Goal: Task Accomplishment & Management: Manage account settings

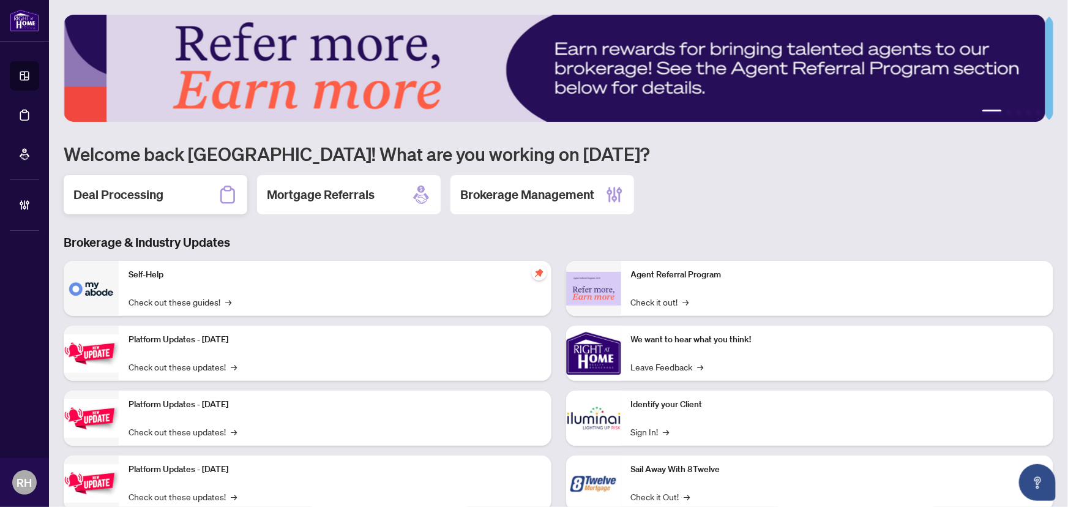
click at [110, 197] on h2 "Deal Processing" at bounding box center [118, 194] width 90 height 17
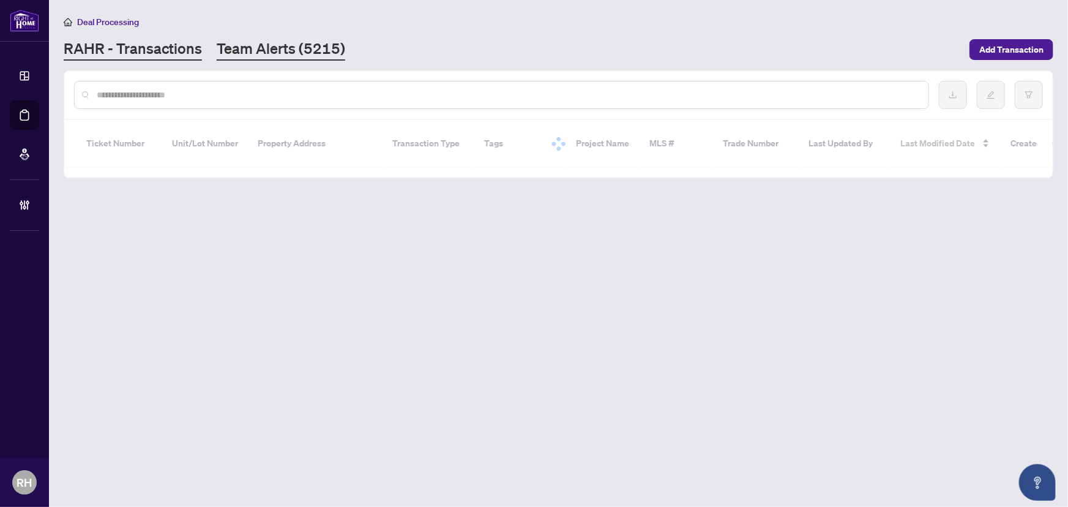
click at [257, 54] on link "Team Alerts (5215)" at bounding box center [281, 50] width 129 height 22
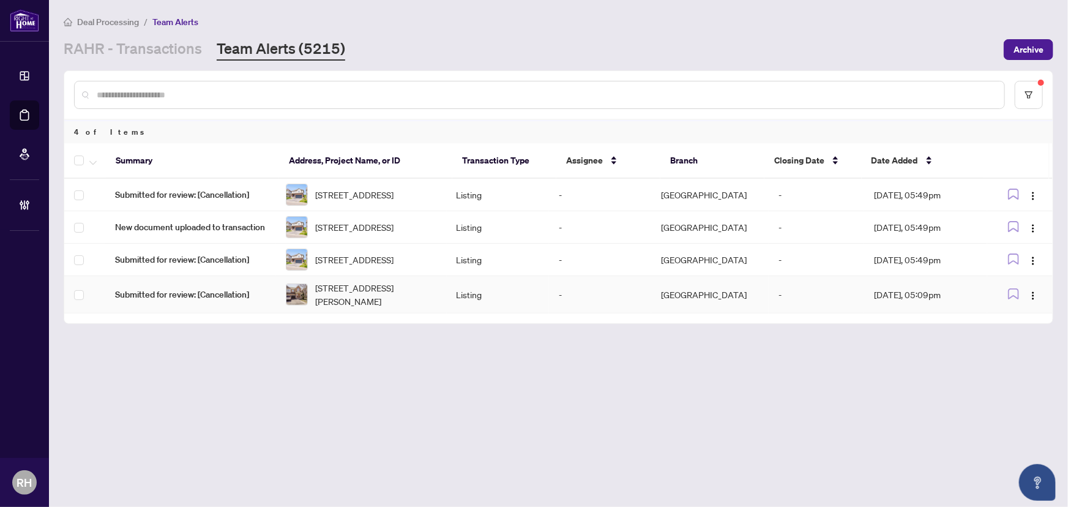
click at [301, 305] on img at bounding box center [297, 294] width 21 height 21
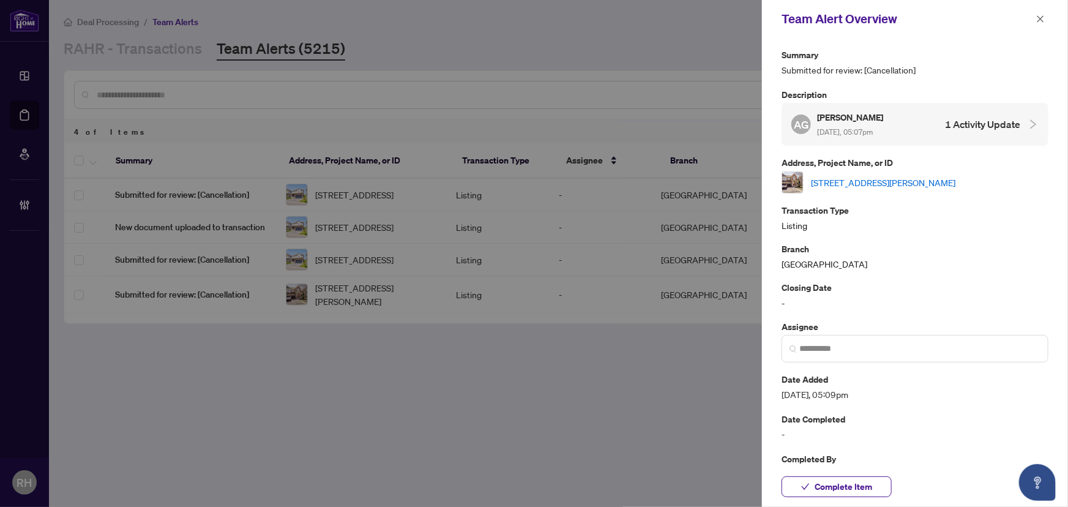
click at [851, 186] on link "74 Amos Lehman Way, Whitchurch-Stouffville, Ontario L4A 0L3, Canada" at bounding box center [883, 182] width 145 height 13
click at [868, 486] on span "Complete Item" at bounding box center [844, 487] width 58 height 20
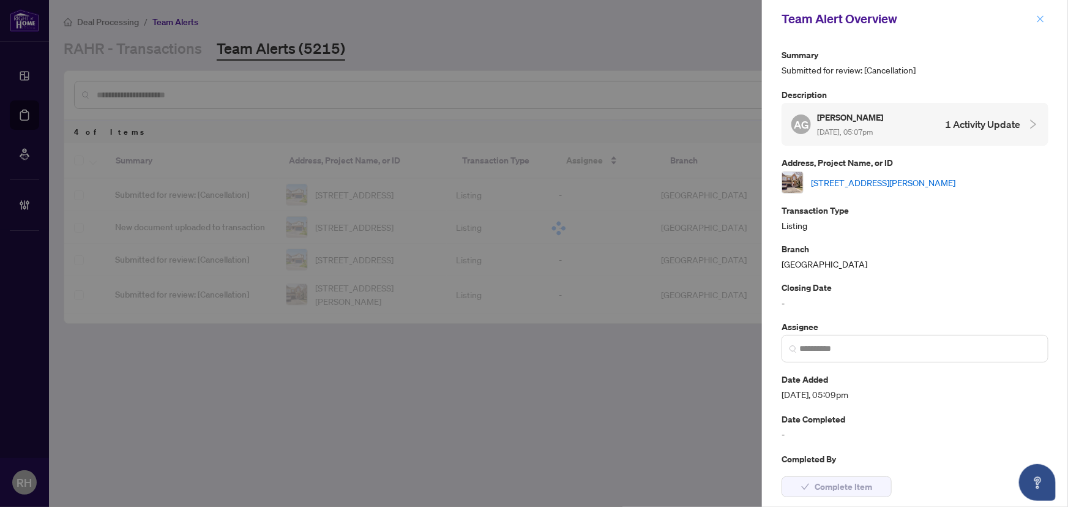
click at [1035, 18] on button "button" at bounding box center [1041, 19] width 16 height 15
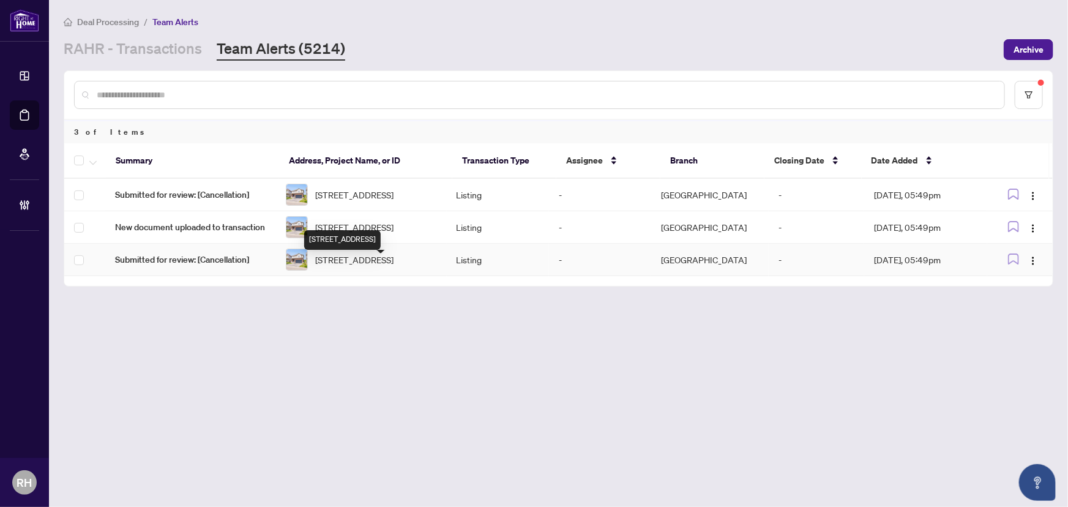
click at [386, 265] on span "34 Parkvale Dr, Kitchener, Ontario N2R 1Z5, Canada" at bounding box center [354, 259] width 78 height 13
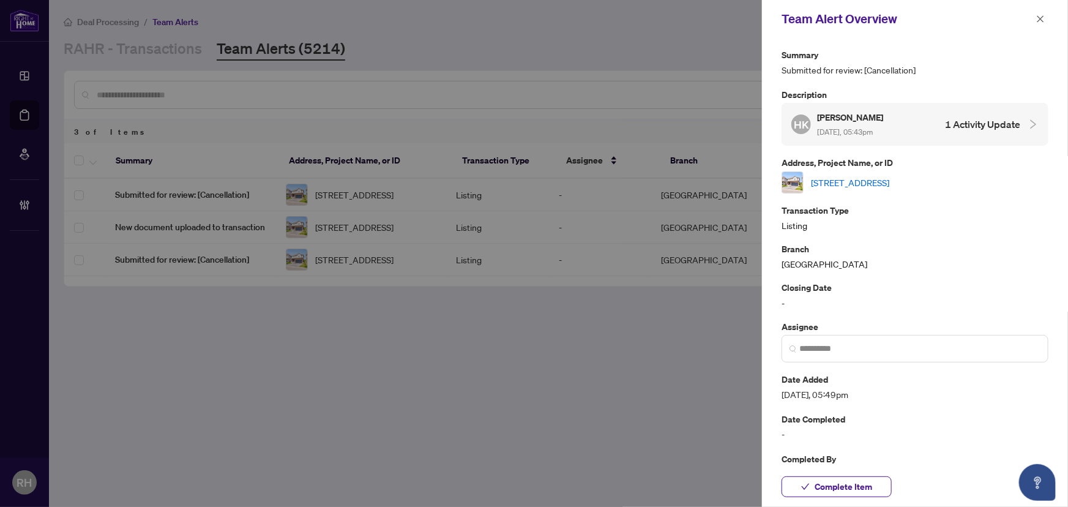
click at [865, 173] on div "34 Parkvale Dr, Kitchener, Ontario N2R 1Z5, Canada" at bounding box center [915, 182] width 267 height 22
click at [866, 178] on link "34 Parkvale Dr, Kitchener, Ontario N2R 1Z5, Canada" at bounding box center [850, 182] width 78 height 13
click at [1035, 18] on button "button" at bounding box center [1041, 19] width 16 height 15
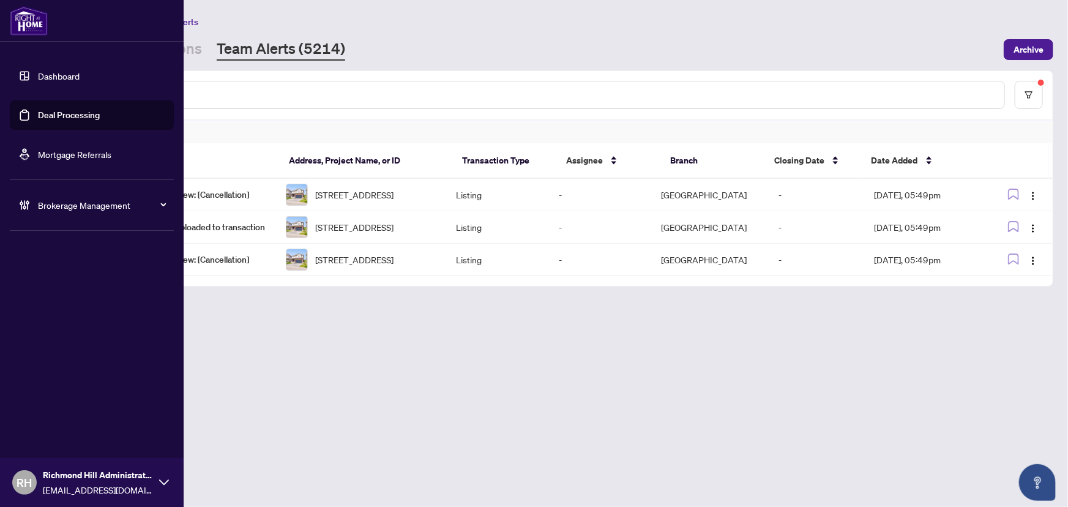
click at [38, 203] on span "Brokerage Management" at bounding box center [101, 204] width 127 height 13
click at [80, 249] on link "Settings Overview" at bounding box center [60, 254] width 69 height 11
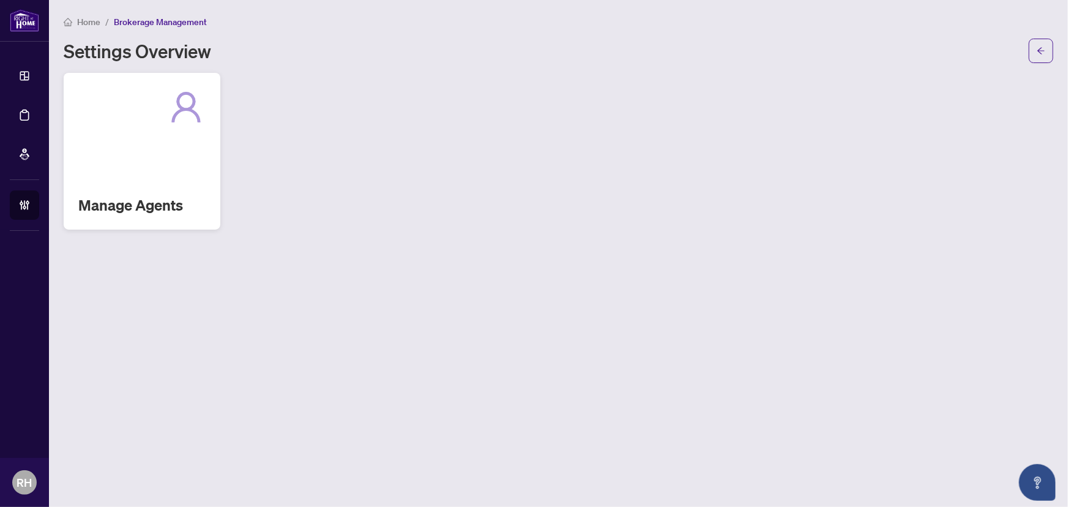
click at [210, 145] on div "Manage Agents" at bounding box center [142, 151] width 157 height 157
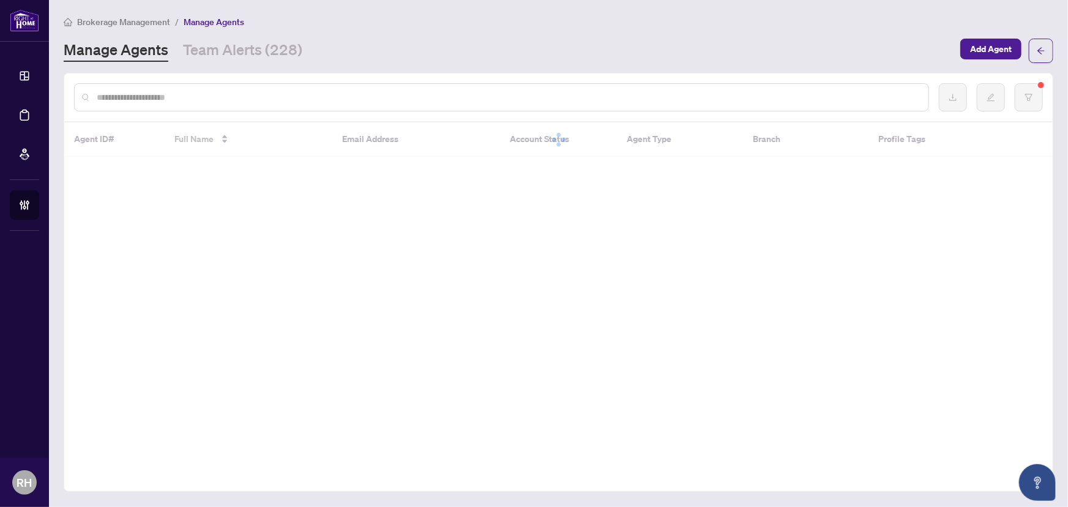
click at [162, 105] on div at bounding box center [501, 97] width 855 height 28
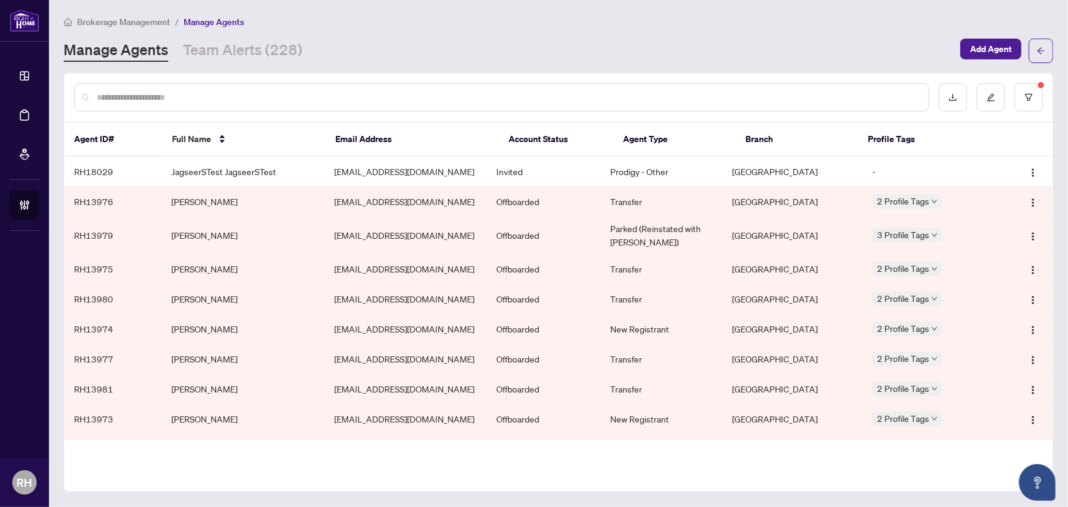
click at [149, 92] on input "text" at bounding box center [508, 97] width 822 height 13
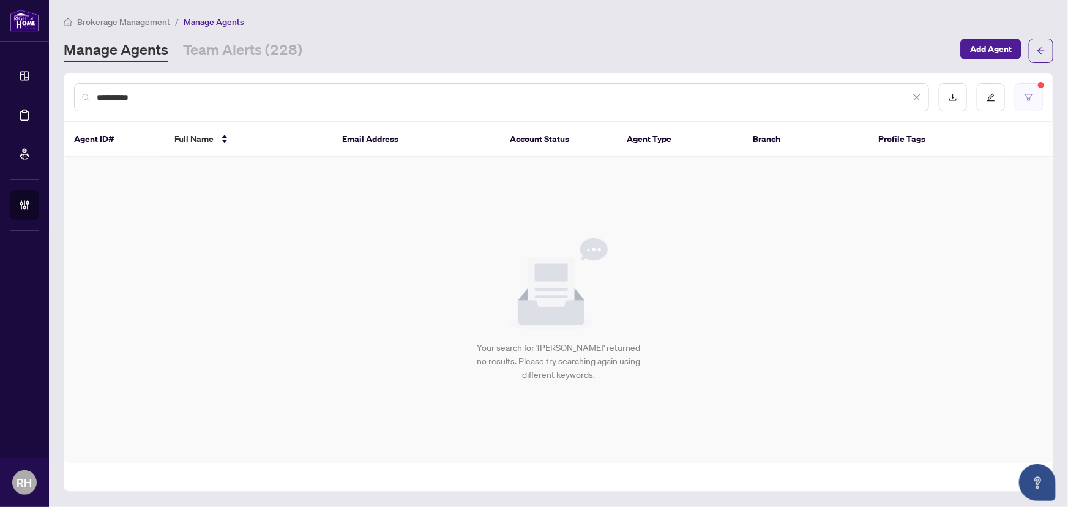
click at [1035, 100] on button "button" at bounding box center [1029, 97] width 28 height 28
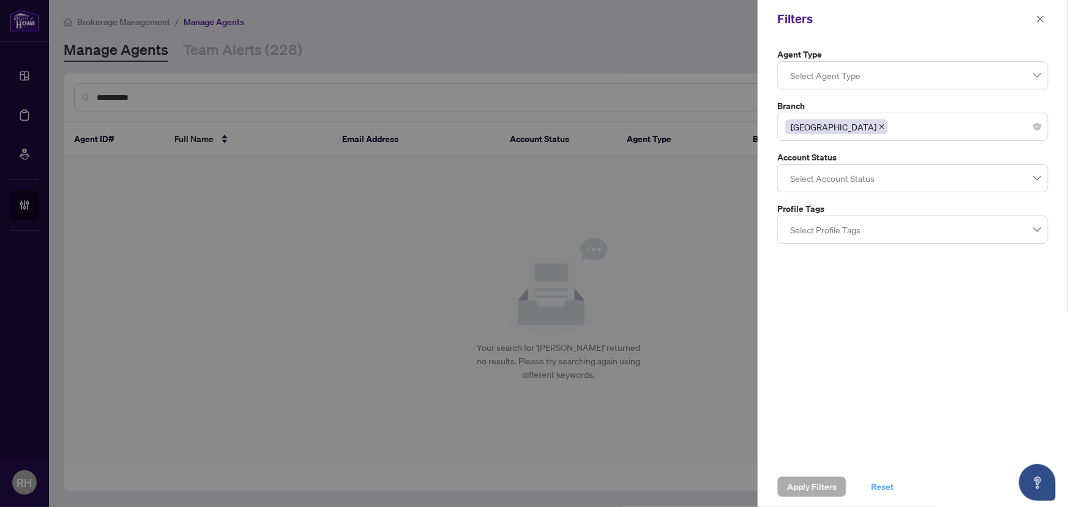
click at [882, 486] on span "Reset" at bounding box center [882, 487] width 23 height 20
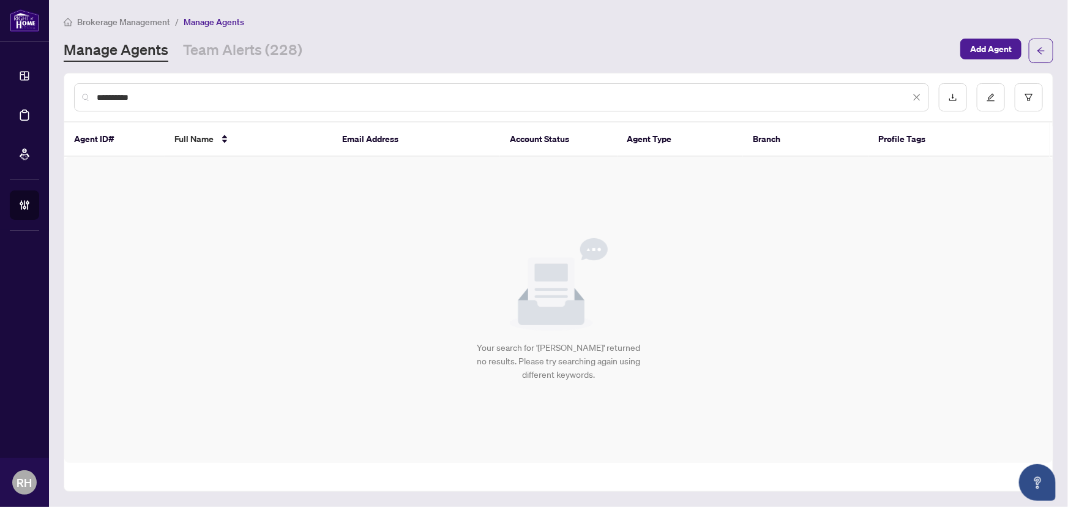
click at [145, 97] on input "**********" at bounding box center [504, 97] width 814 height 13
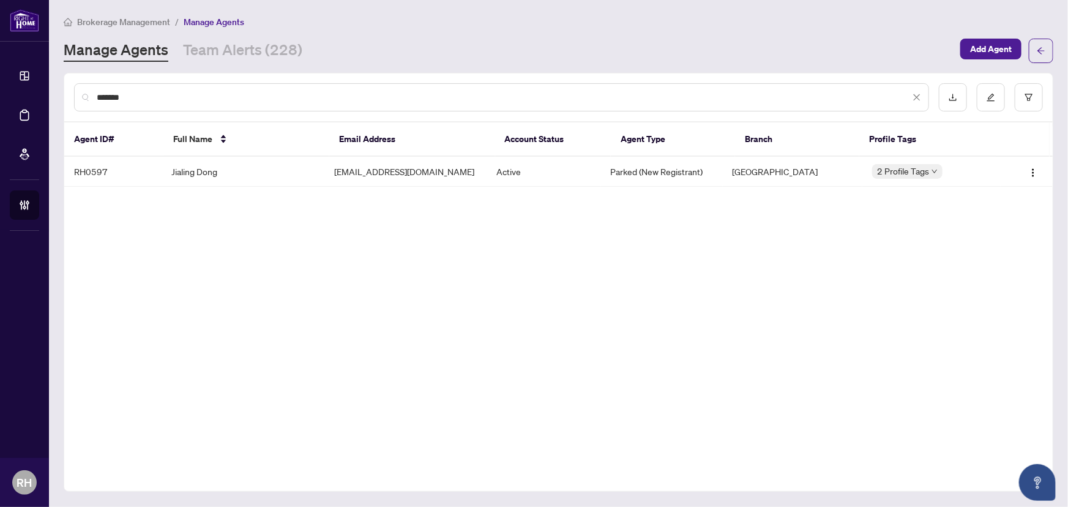
type input "*******"
click at [238, 168] on td "Jialing Dong" at bounding box center [243, 172] width 163 height 30
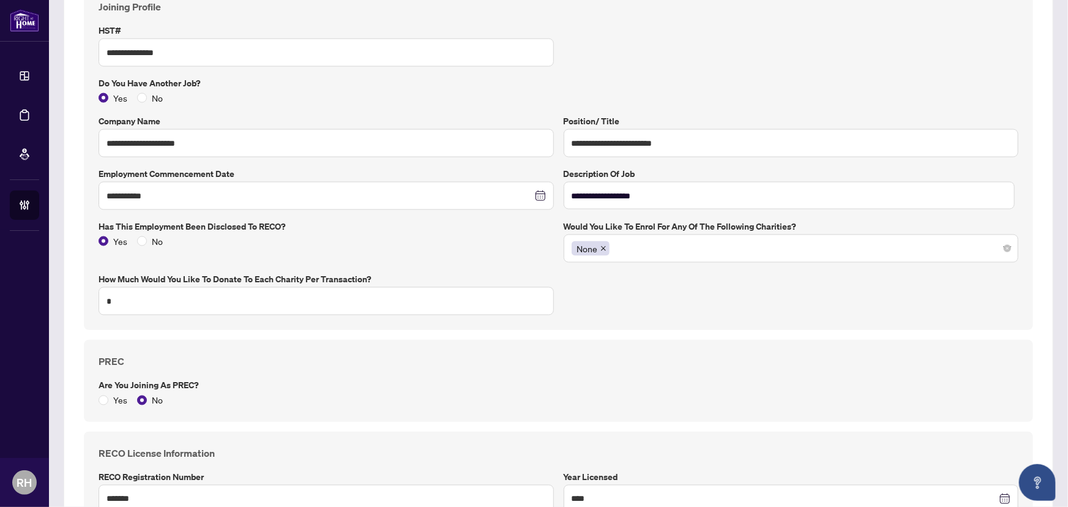
scroll to position [946, 0]
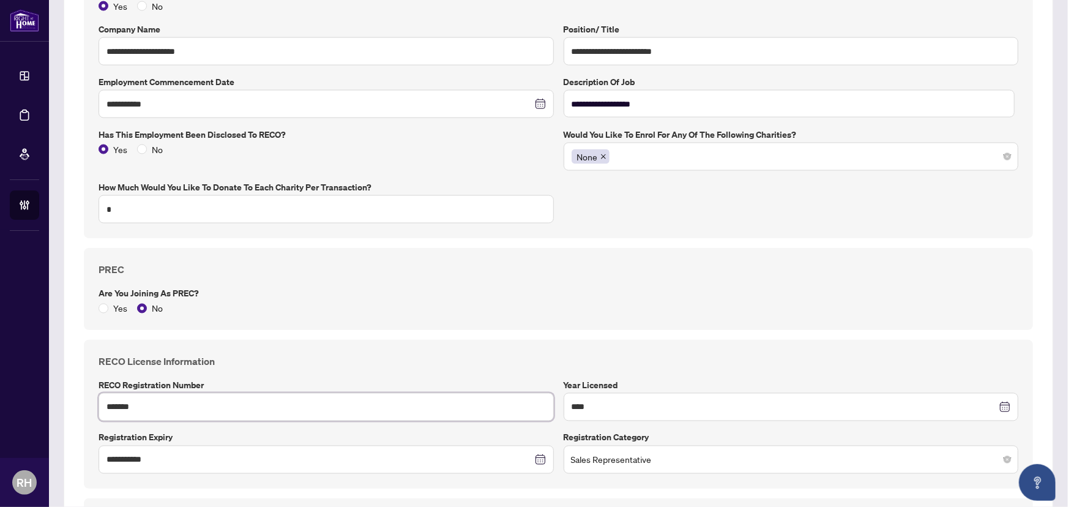
click at [184, 416] on input "*******" at bounding box center [327, 407] width 456 height 28
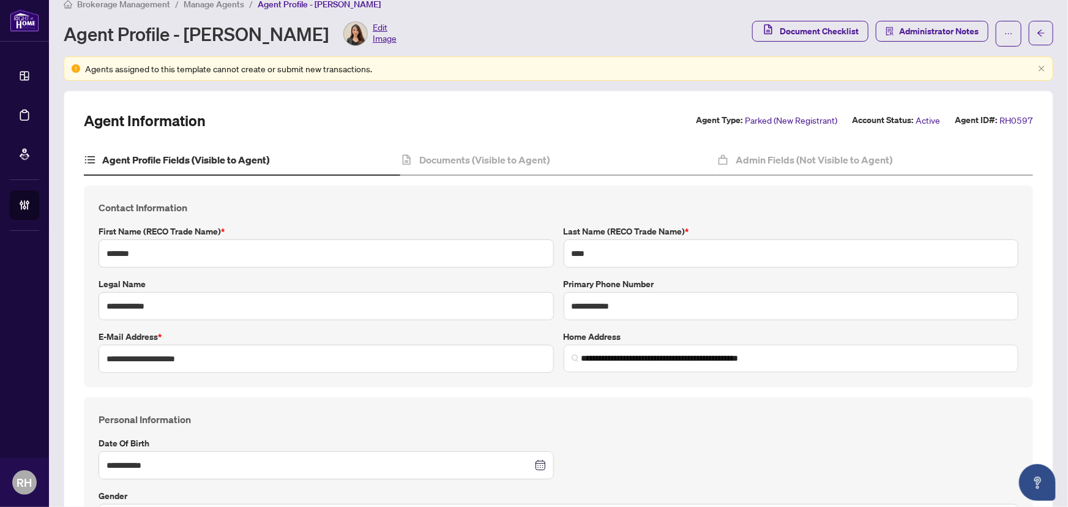
scroll to position [0, 0]
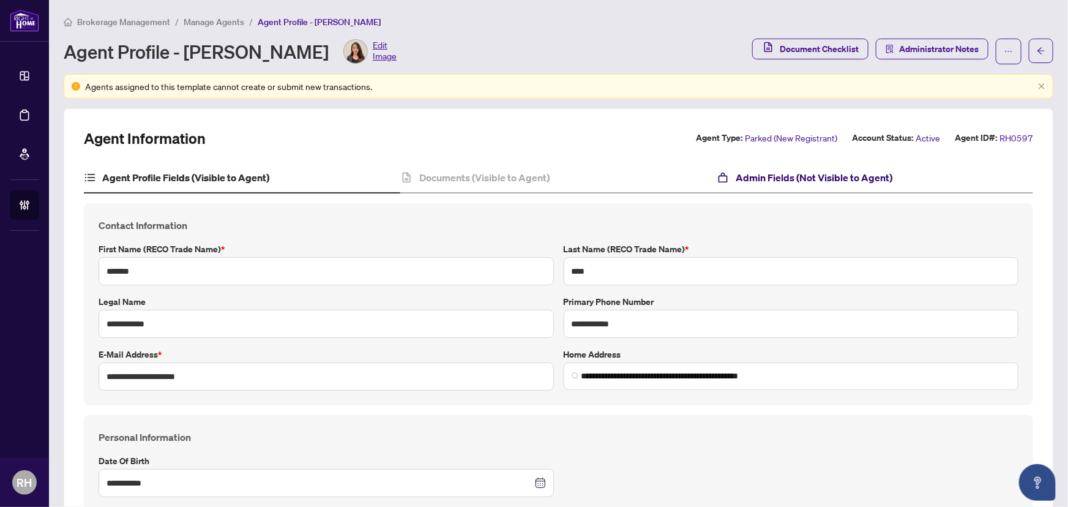
click at [749, 183] on h4 "Admin Fields (Not Visible to Agent)" at bounding box center [814, 177] width 157 height 15
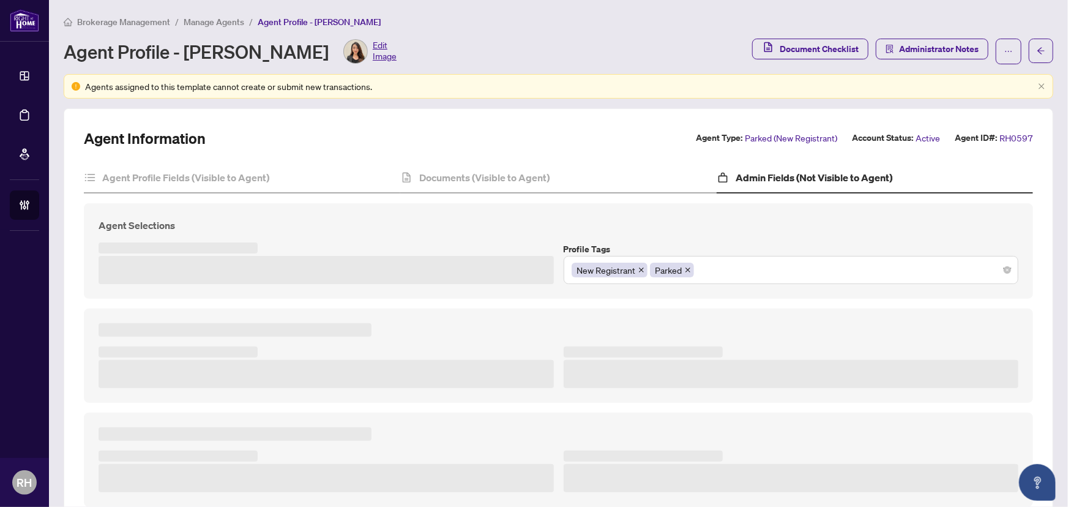
type textarea "**********"
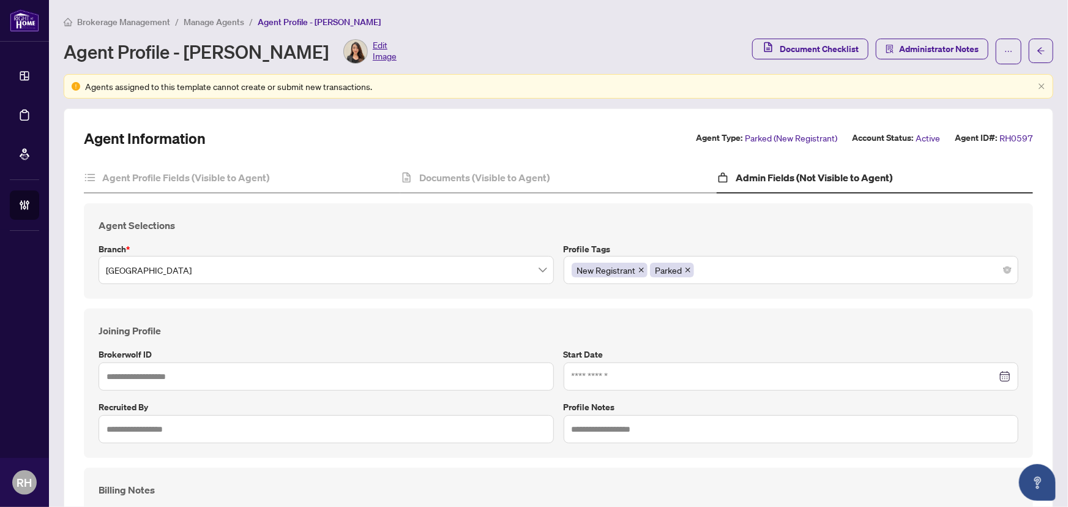
type input "*****"
type input "**********"
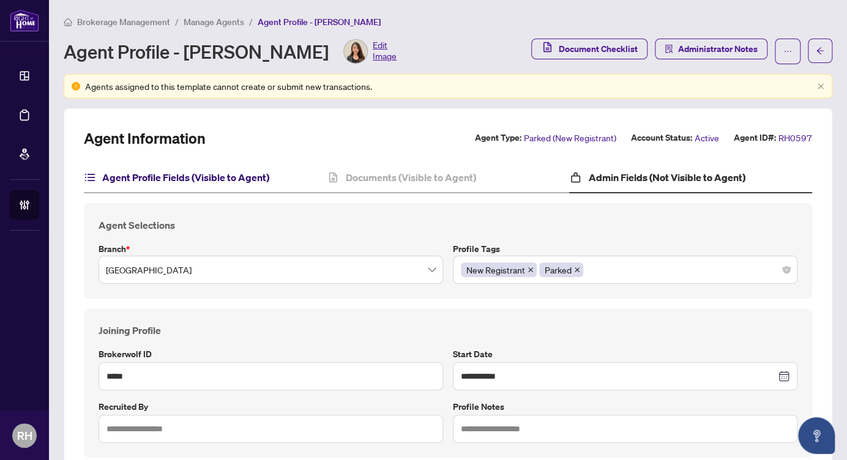
click at [237, 171] on h4 "Agent Profile Fields (Visible to Agent)" at bounding box center [185, 177] width 167 height 15
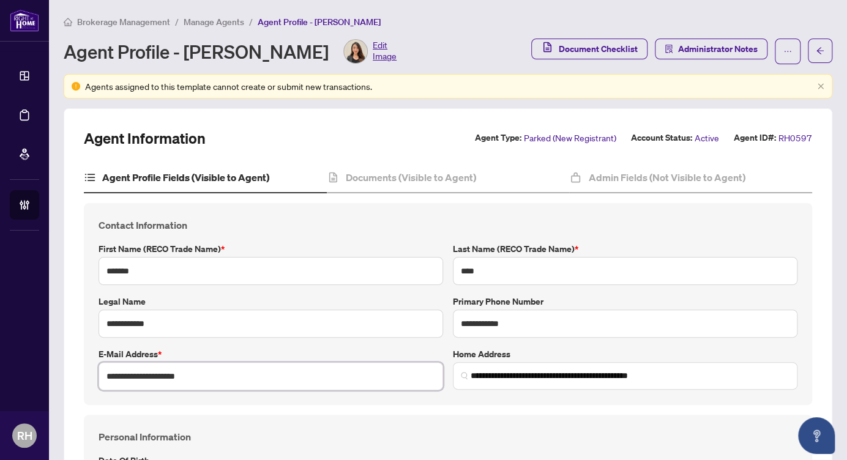
click at [197, 386] on input "**********" at bounding box center [271, 376] width 345 height 28
click at [512, 333] on input "**********" at bounding box center [625, 324] width 345 height 28
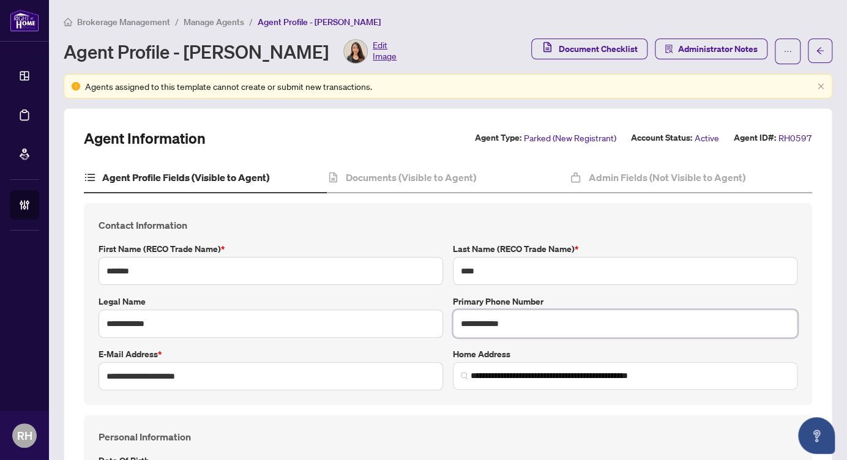
click at [512, 333] on input "**********" at bounding box center [625, 324] width 345 height 28
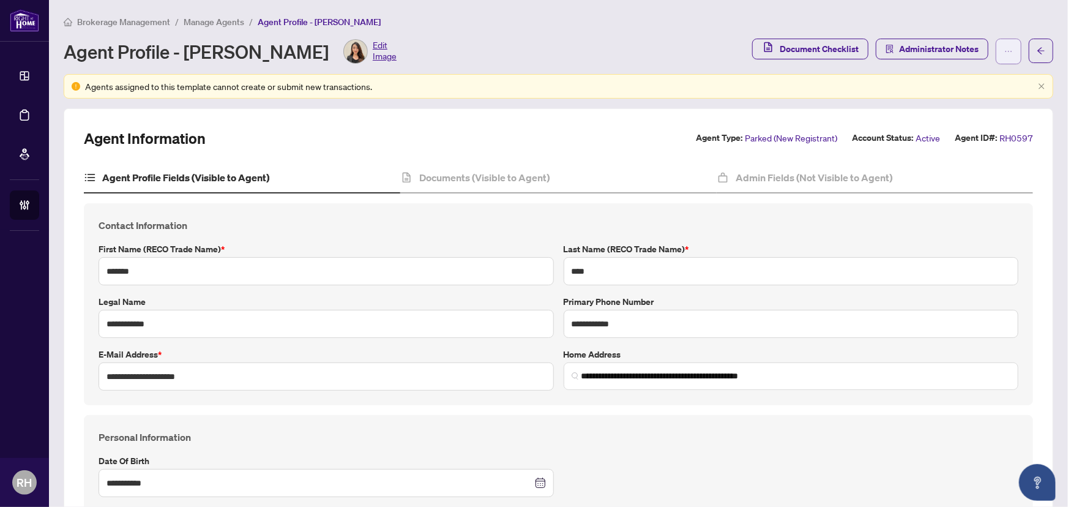
click at [1006, 51] on icon "ellipsis" at bounding box center [1009, 51] width 7 height 1
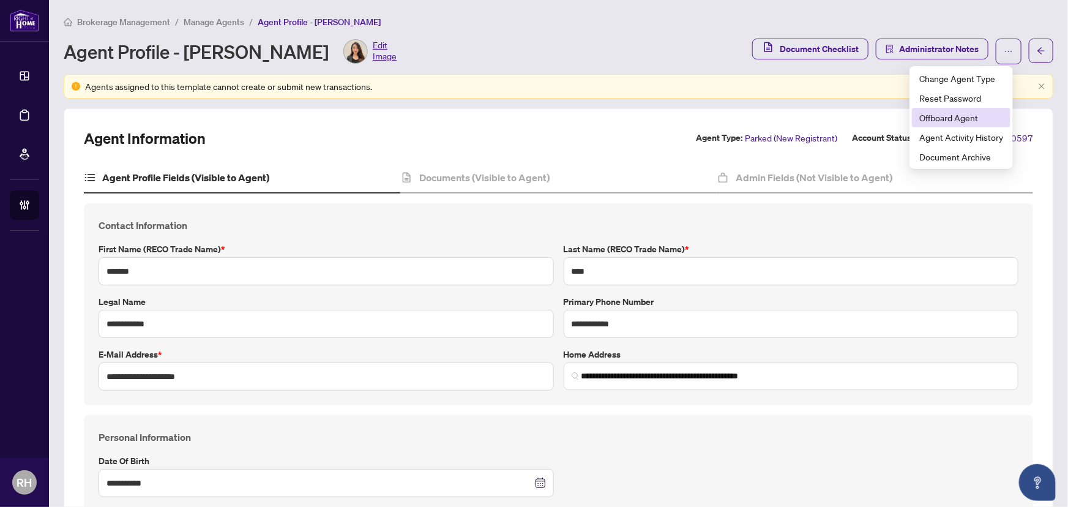
click at [987, 119] on span "Offboard Agent" at bounding box center [962, 117] width 84 height 13
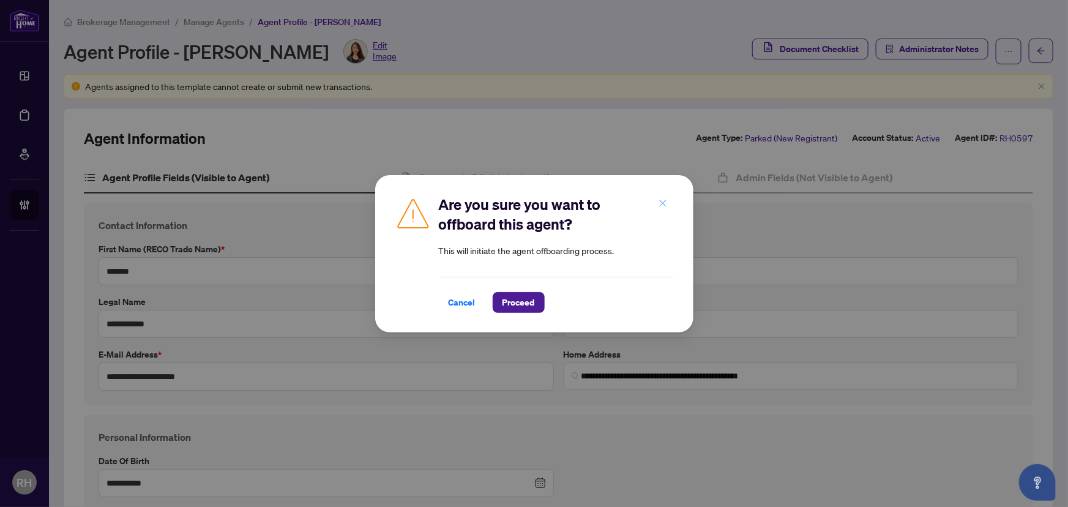
click at [673, 206] on button "button" at bounding box center [663, 203] width 24 height 21
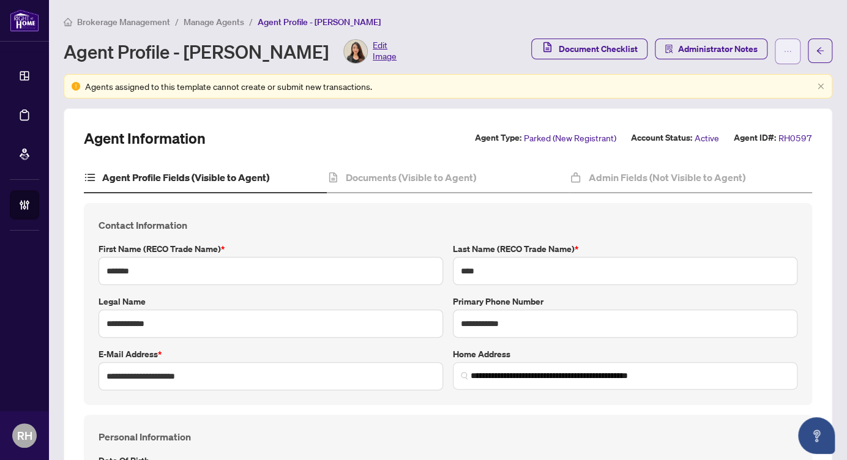
click at [784, 45] on span "button" at bounding box center [788, 52] width 9 height 20
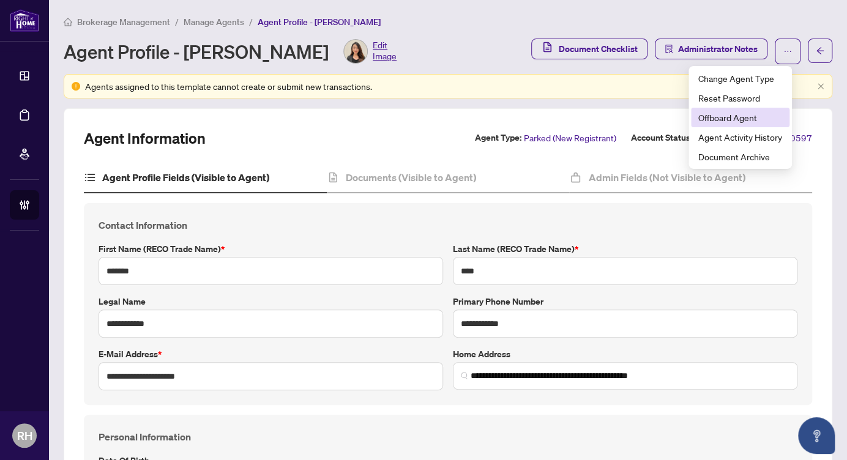
click at [738, 119] on span "Offboard Agent" at bounding box center [741, 117] width 84 height 13
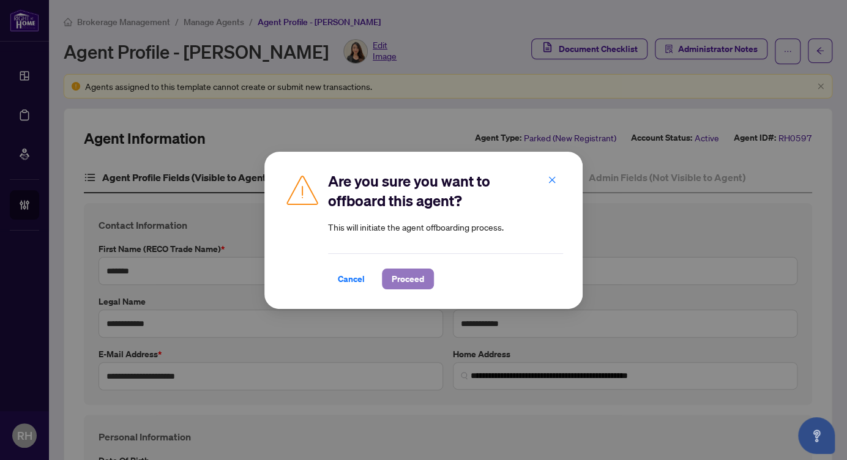
click at [408, 280] on span "Proceed" at bounding box center [408, 279] width 32 height 20
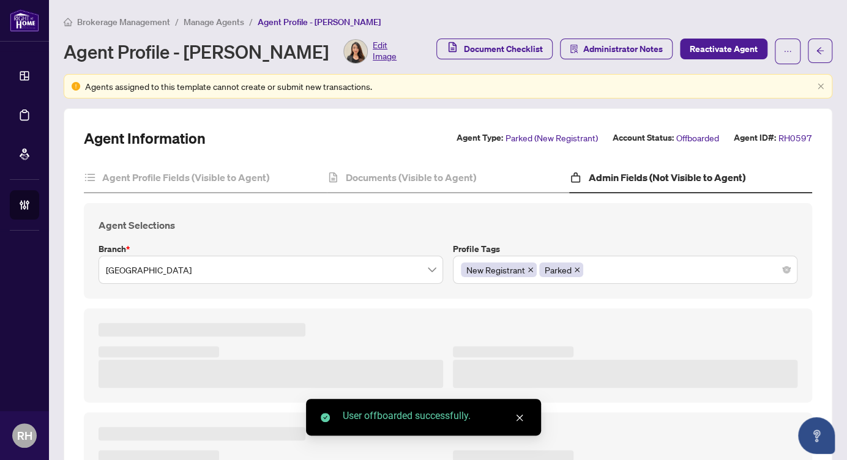
type textarea "**********"
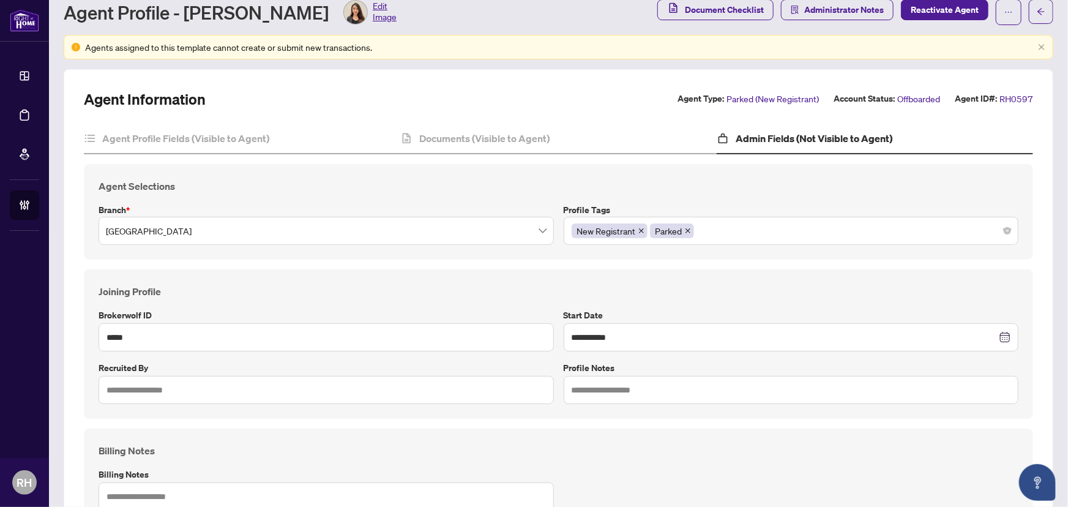
scroll to position [55, 0]
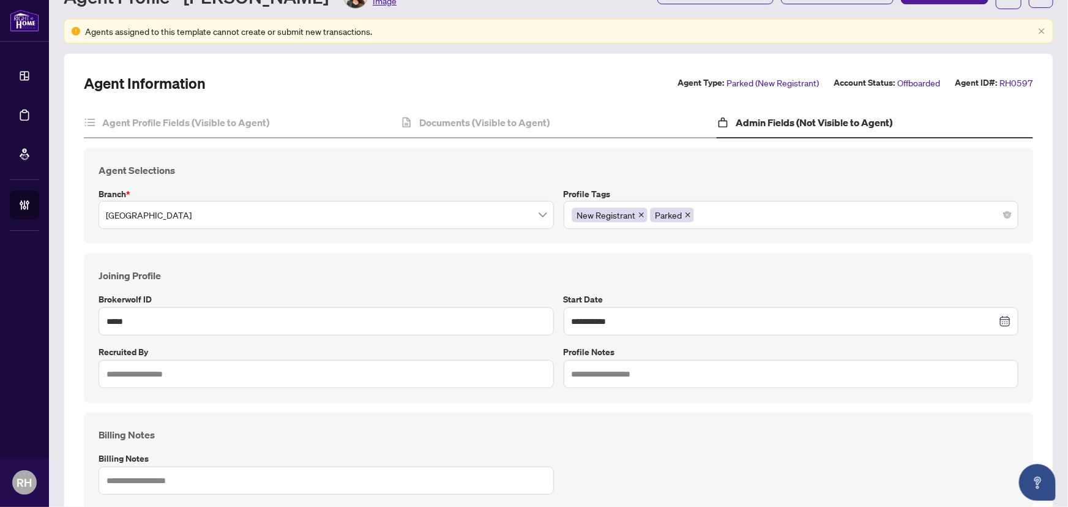
click at [755, 217] on div "New Registrant Parked" at bounding box center [792, 215] width 440 height 22
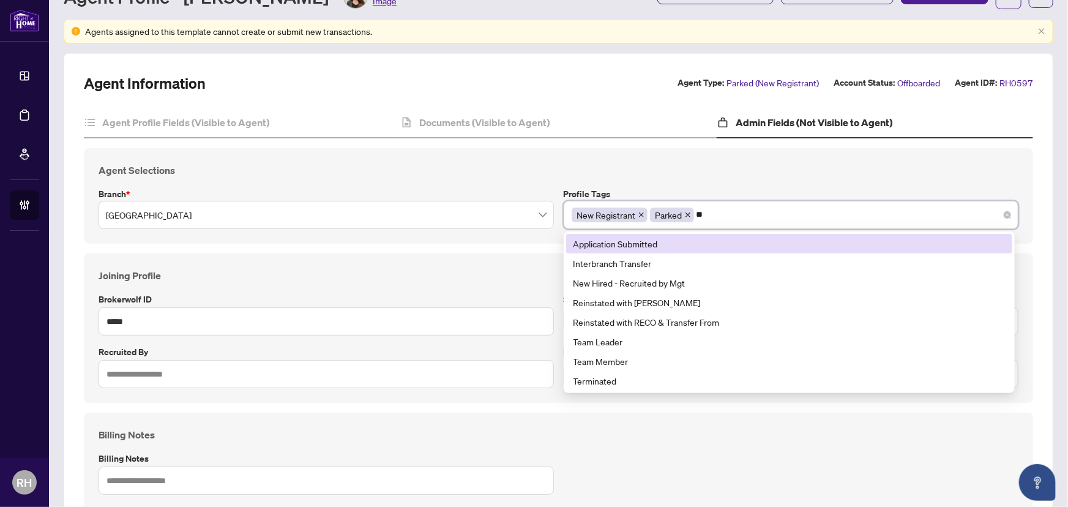
type input "***"
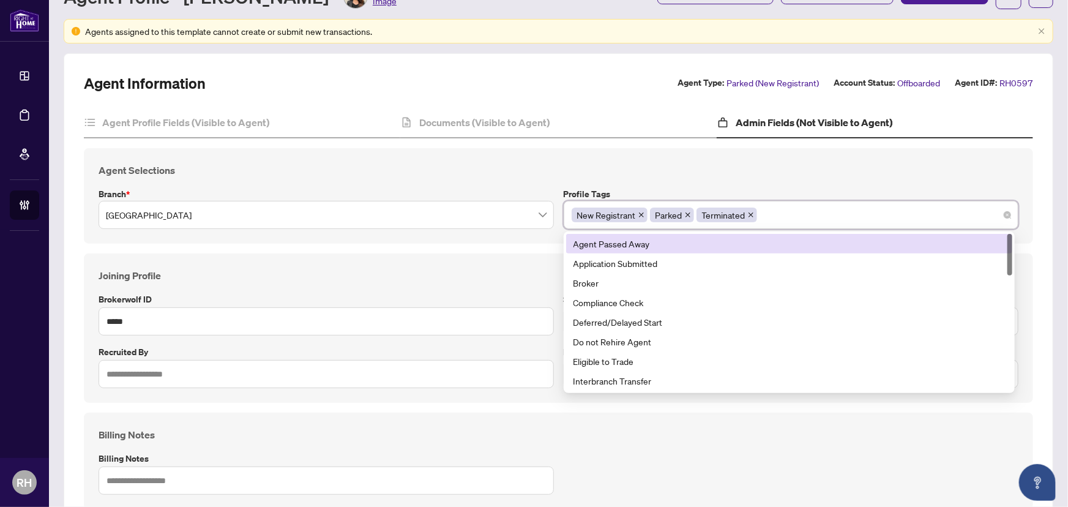
click at [760, 183] on div "Agent Selections Branch * Richmond Hill Profile Tags New Registrant Parked Term…" at bounding box center [559, 196] width 950 height 96
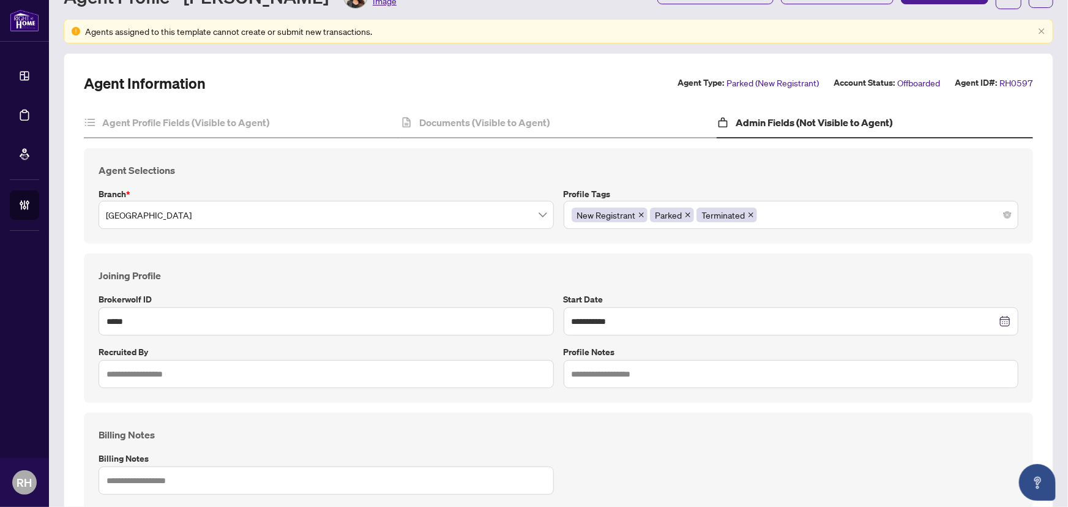
scroll to position [0, 0]
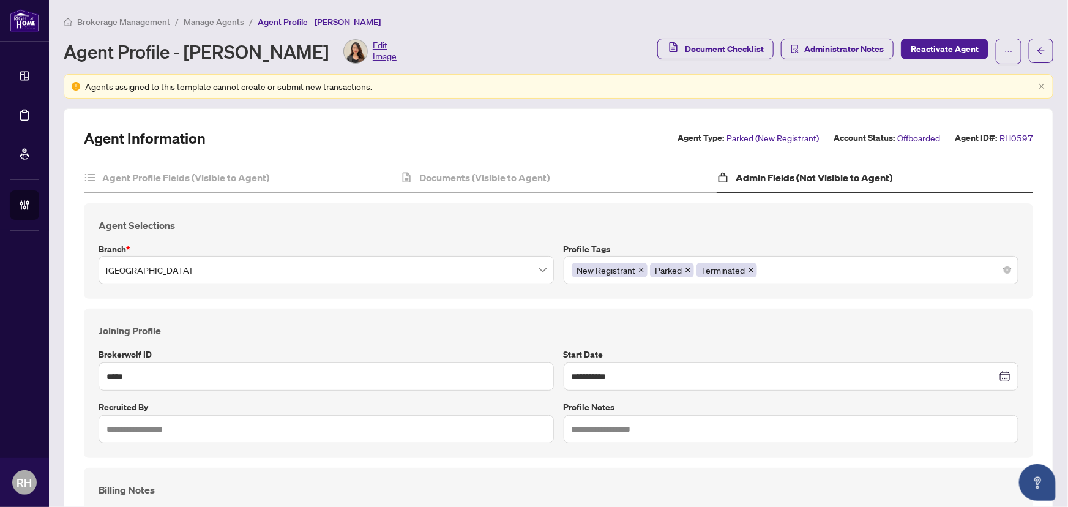
click at [830, 60] on span "Administrator Notes" at bounding box center [837, 52] width 113 height 26
click at [828, 49] on span "Administrator Notes" at bounding box center [845, 49] width 80 height 20
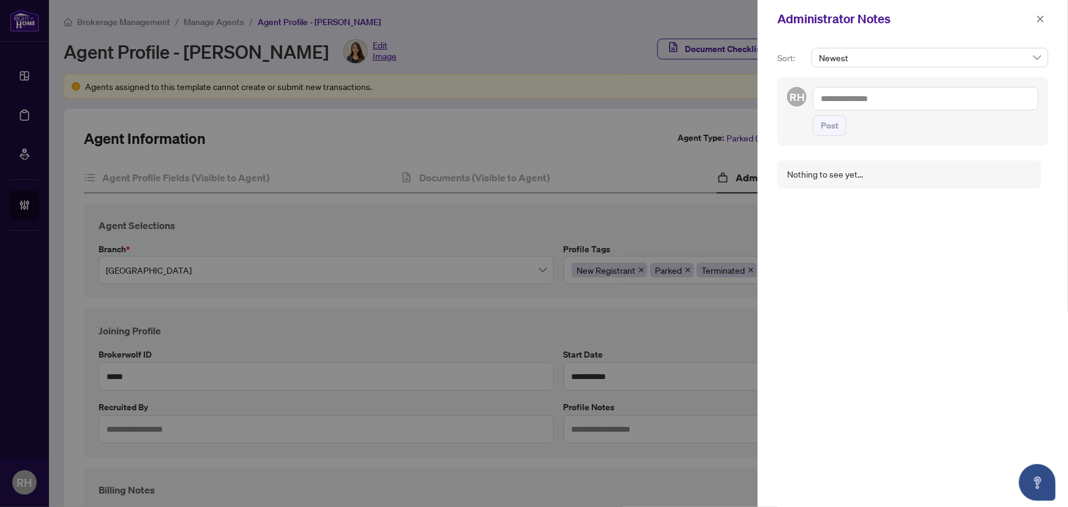
click at [866, 99] on textarea at bounding box center [926, 98] width 226 height 23
type textarea "**********"
click at [947, 135] on div "**********" at bounding box center [913, 111] width 271 height 69
click at [844, 122] on button "Post" at bounding box center [830, 125] width 34 height 21
click at [1038, 11] on span "button" at bounding box center [1041, 19] width 9 height 20
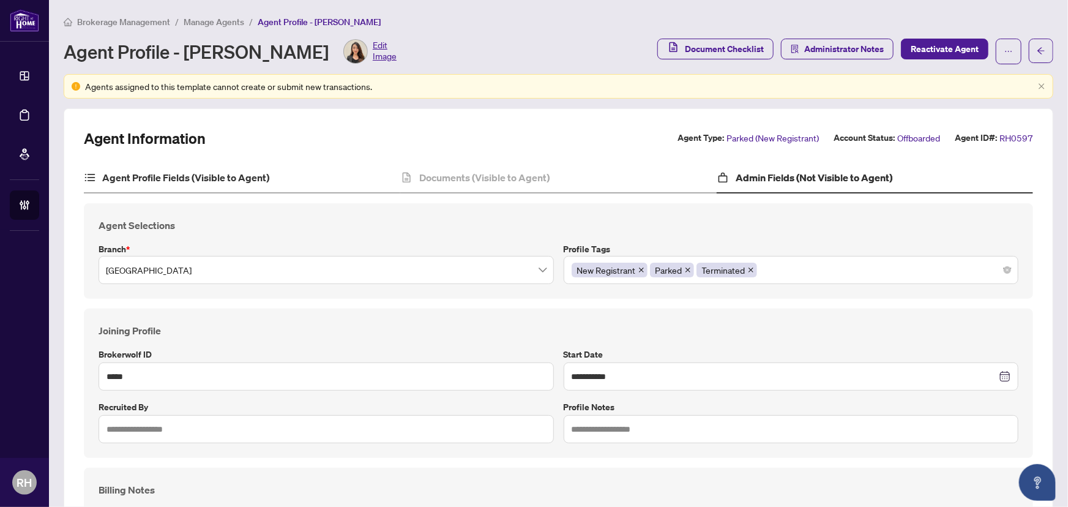
click at [249, 167] on div "Agent Profile Fields (Visible to Agent)" at bounding box center [242, 178] width 317 height 31
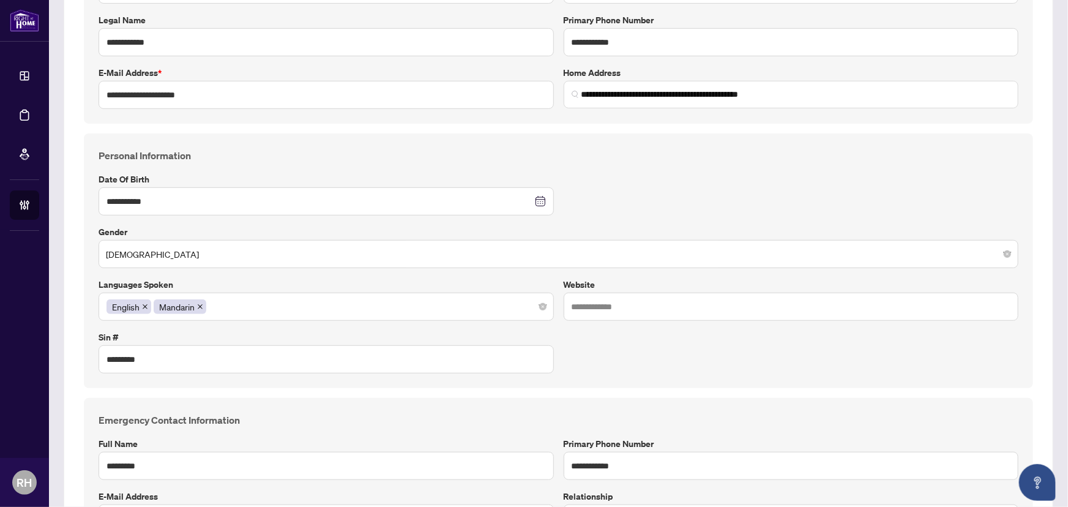
scroll to position [59, 0]
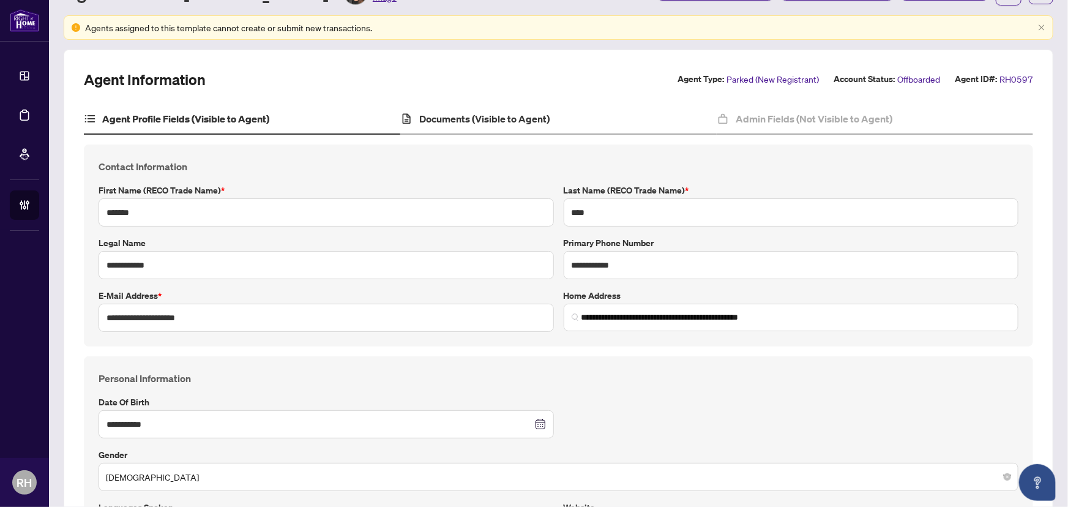
click at [525, 126] on div "Documents (Visible to Agent)" at bounding box center [558, 119] width 317 height 31
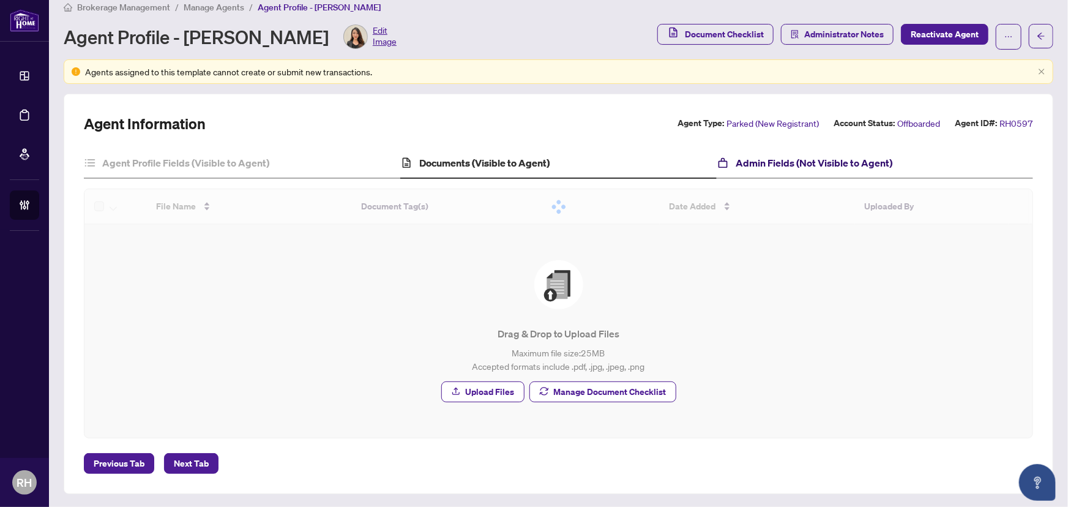
click at [736, 160] on h4 "Admin Fields (Not Visible to Agent)" at bounding box center [814, 163] width 157 height 15
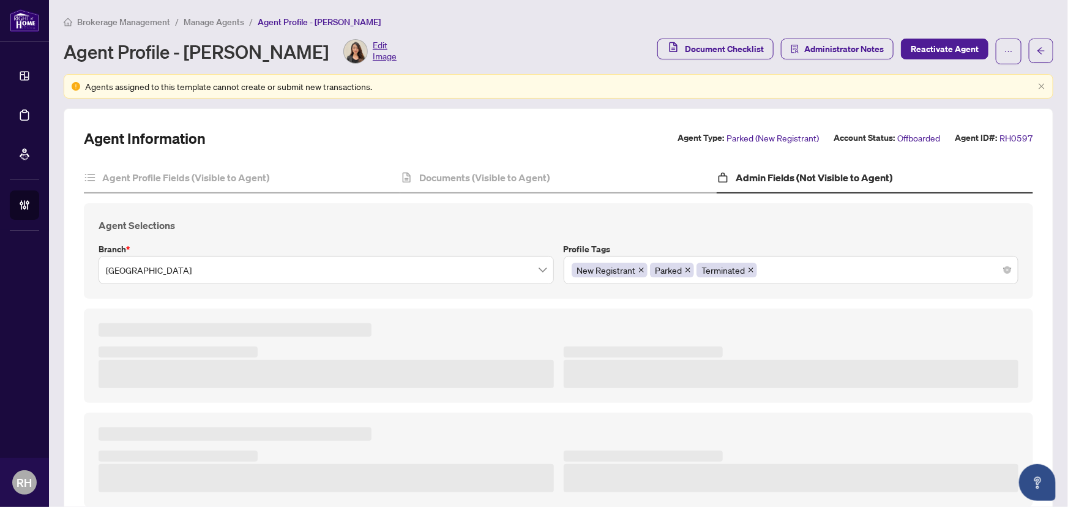
type textarea "**********"
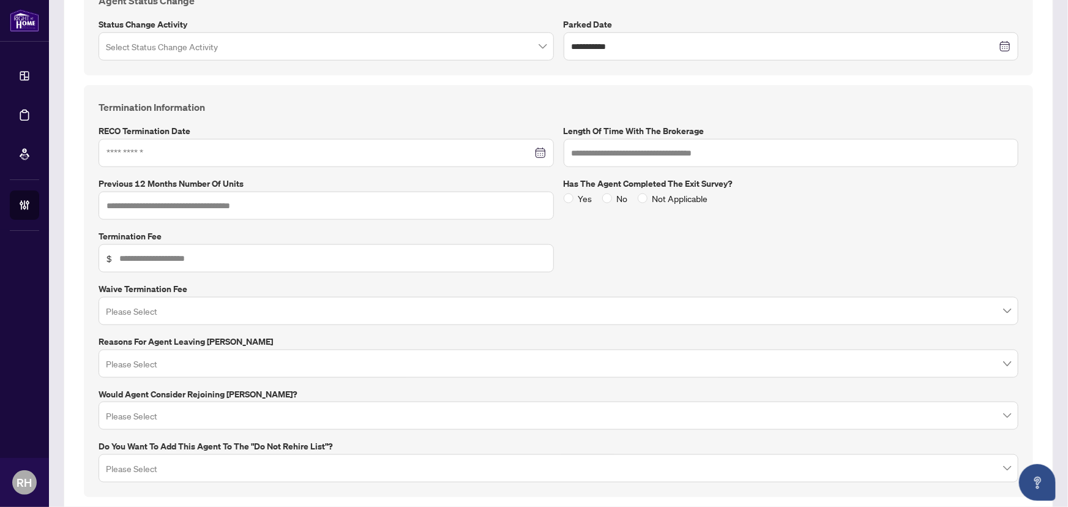
scroll to position [655, 0]
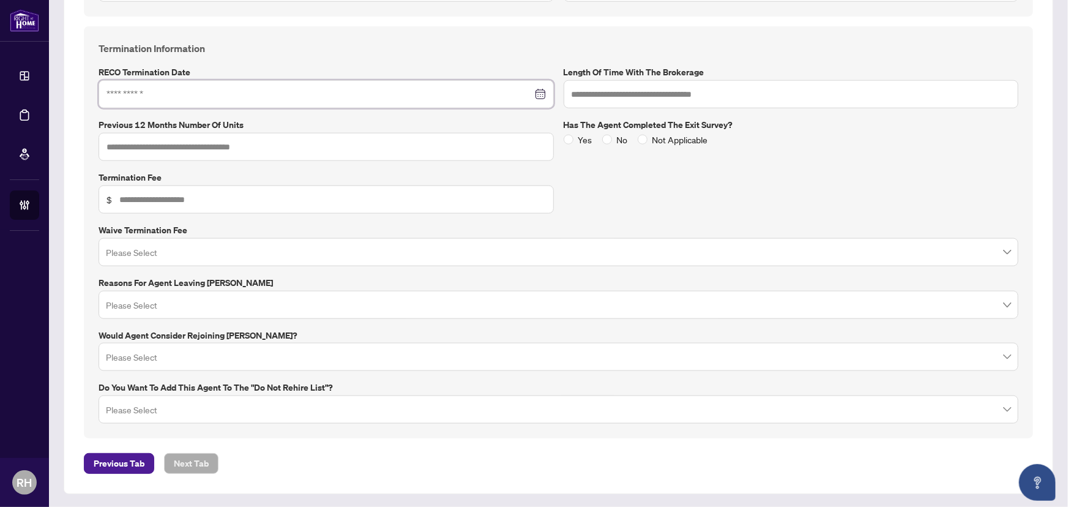
click at [125, 90] on input at bounding box center [320, 94] width 426 height 13
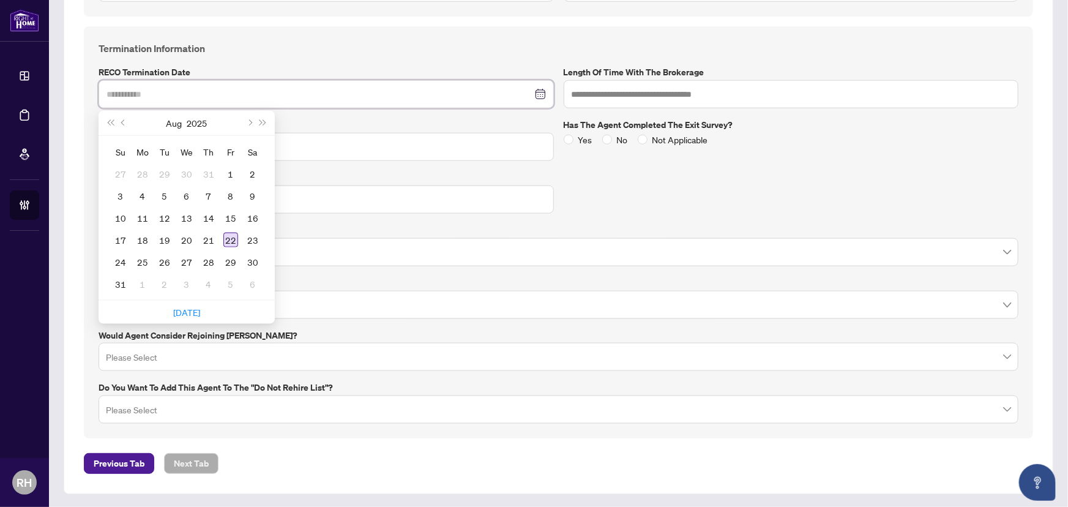
type input "**********"
click at [232, 233] on div "22" at bounding box center [230, 240] width 15 height 15
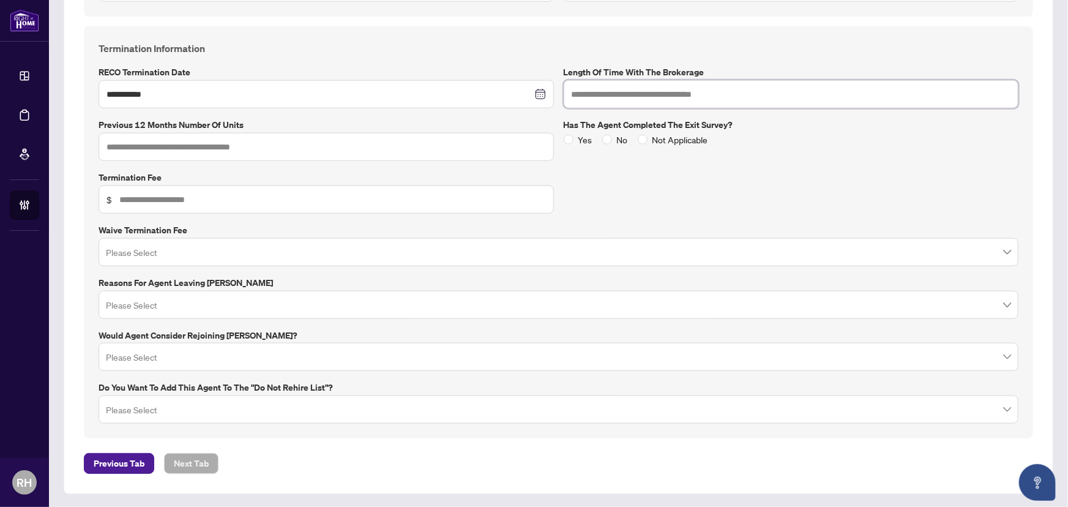
click at [635, 98] on input "text" at bounding box center [792, 94] width 456 height 28
click at [206, 149] on input "text" at bounding box center [327, 147] width 456 height 28
type input "*"
click at [177, 194] on input "text" at bounding box center [332, 199] width 427 height 13
type input "***"
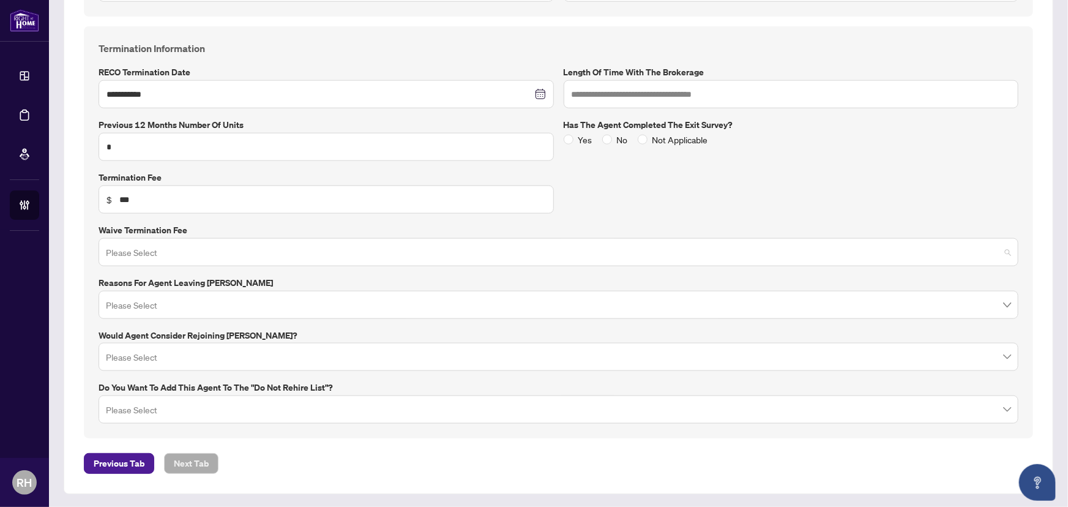
click at [187, 250] on input "search" at bounding box center [553, 254] width 895 height 27
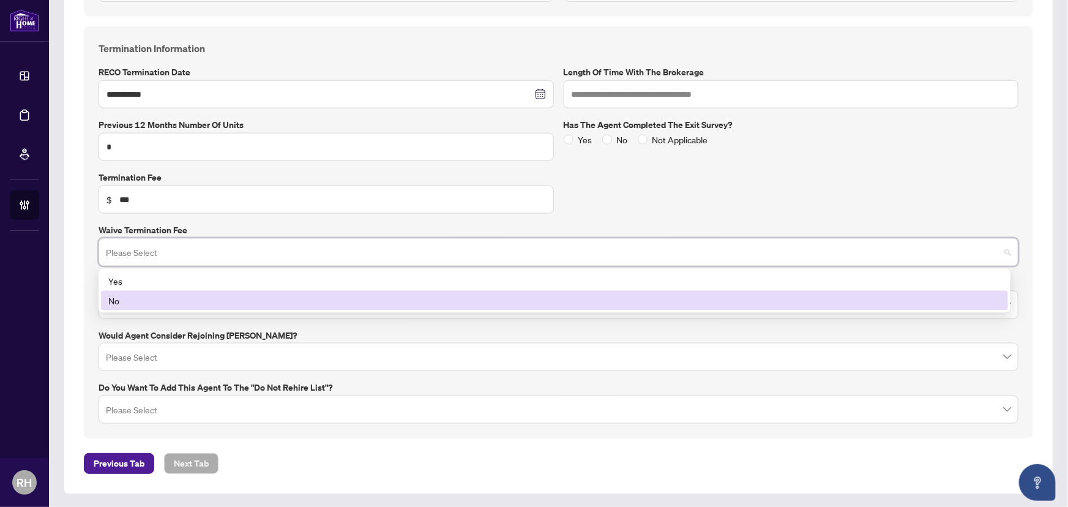
click at [157, 303] on div "No" at bounding box center [554, 300] width 893 height 13
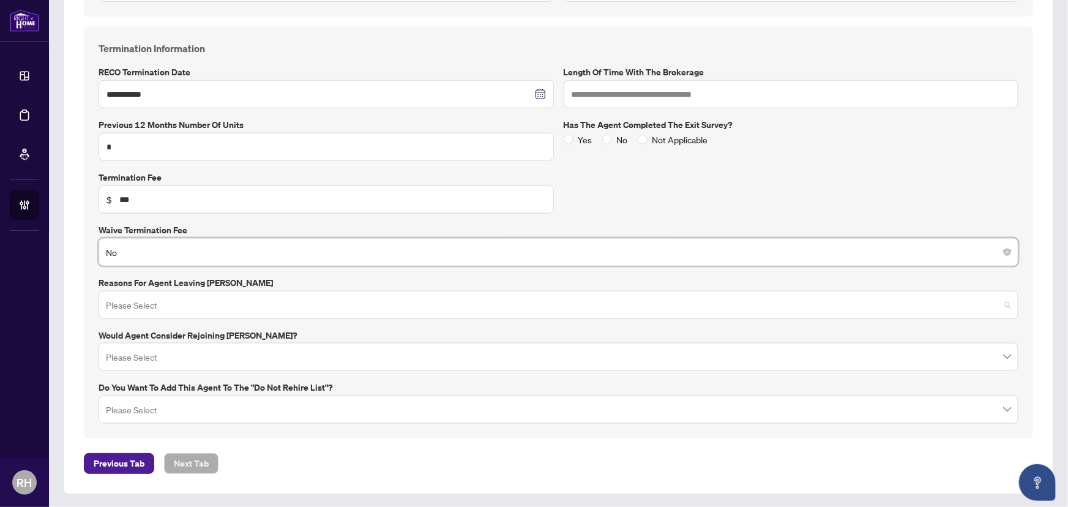
click at [165, 301] on input "search" at bounding box center [553, 306] width 895 height 27
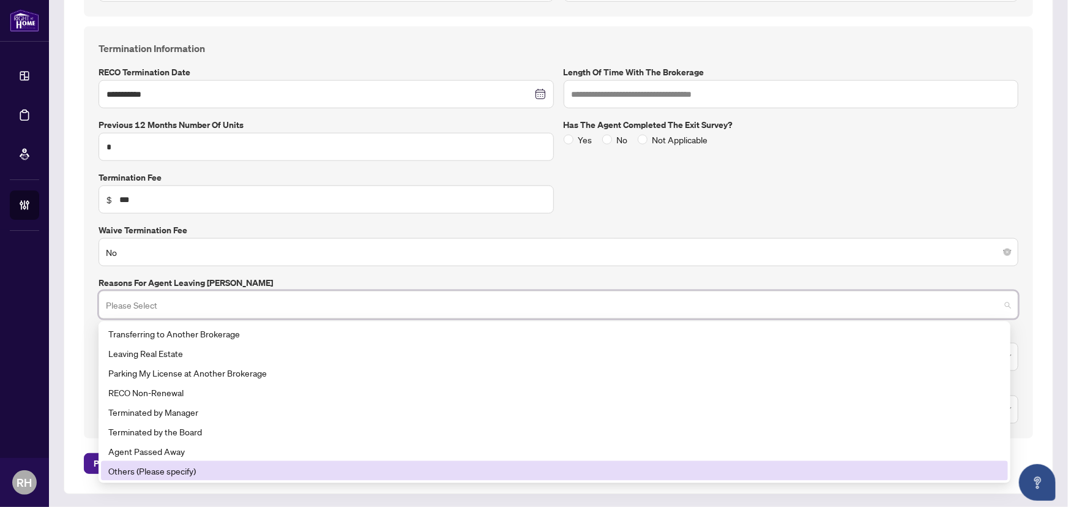
click at [211, 470] on div "Others (Please specify)" at bounding box center [554, 470] width 893 height 13
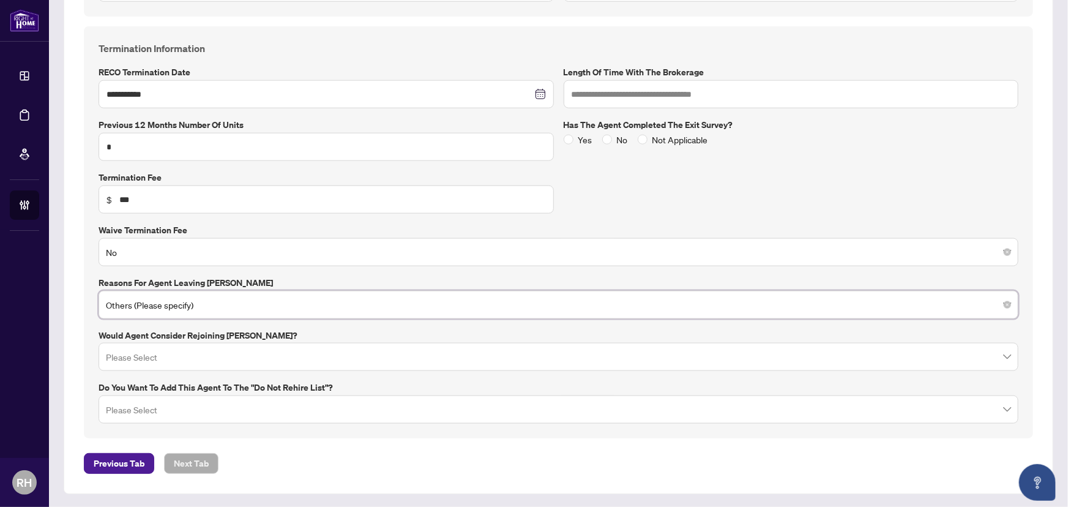
click at [254, 321] on div "**********" at bounding box center [559, 232] width 930 height 383
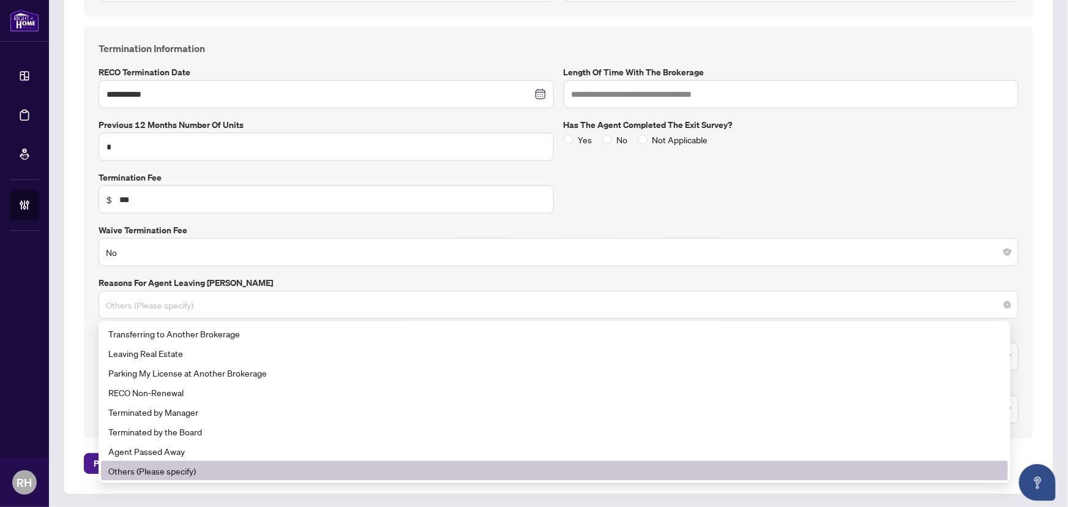
click at [245, 306] on span "Others (Please specify)" at bounding box center [559, 304] width 906 height 23
click at [266, 285] on label "Reasons for Agent Leaving RAHR" at bounding box center [559, 282] width 920 height 13
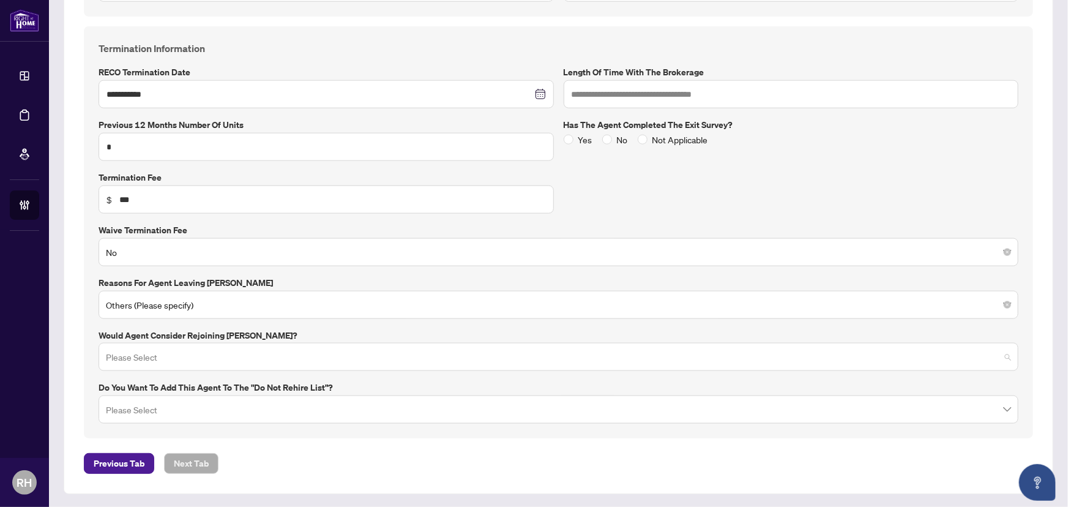
click at [202, 353] on input "search" at bounding box center [553, 358] width 895 height 27
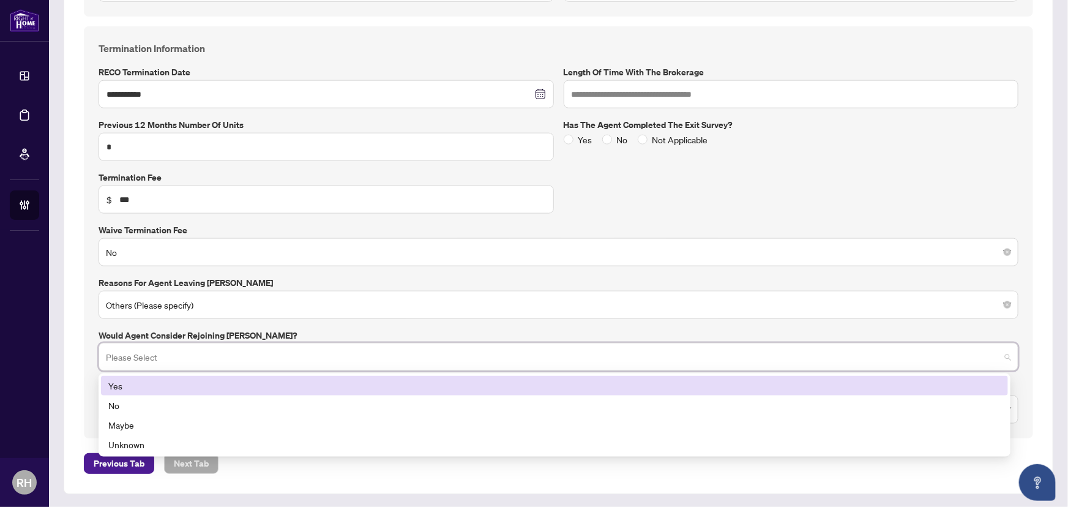
click at [159, 392] on div "Yes" at bounding box center [554, 386] width 907 height 20
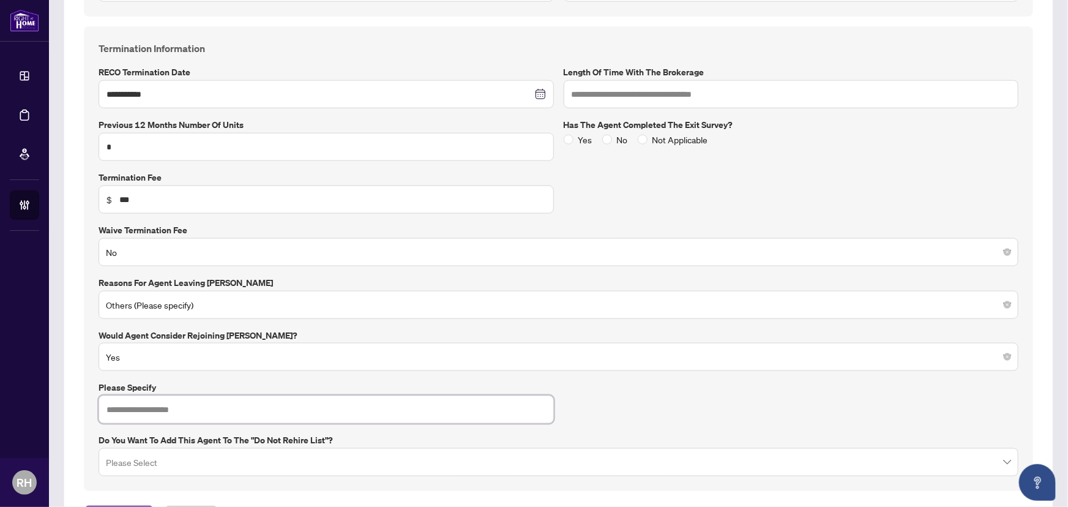
click at [190, 406] on input "text" at bounding box center [327, 410] width 456 height 28
click at [187, 388] on label "Please specify" at bounding box center [327, 387] width 456 height 13
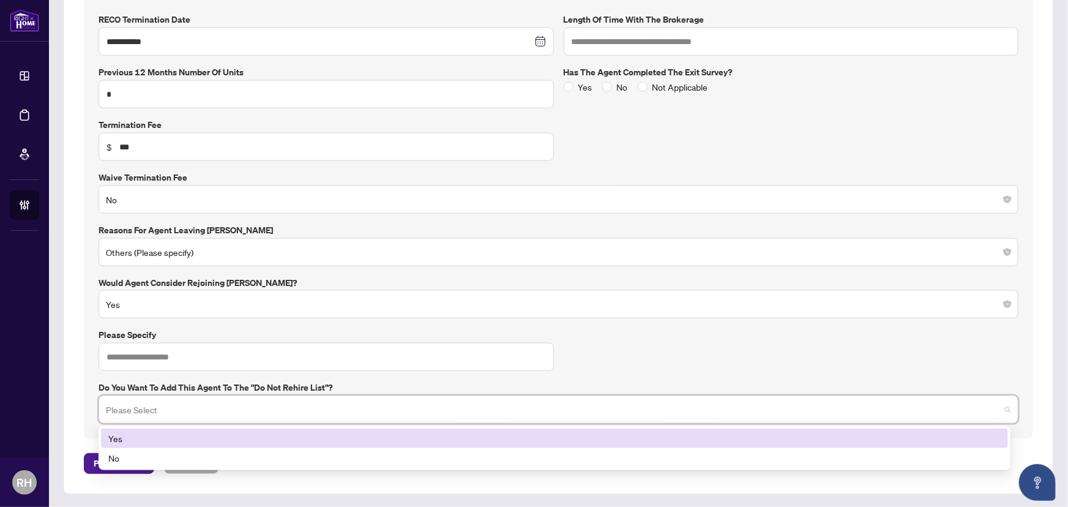
click at [197, 409] on input "search" at bounding box center [553, 411] width 895 height 27
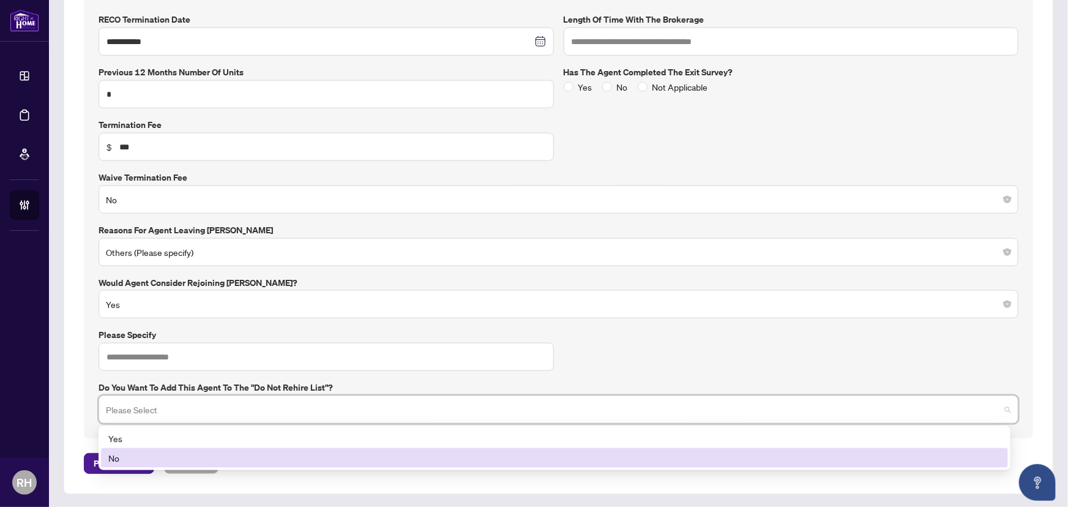
click at [167, 465] on div "No" at bounding box center [554, 458] width 907 height 20
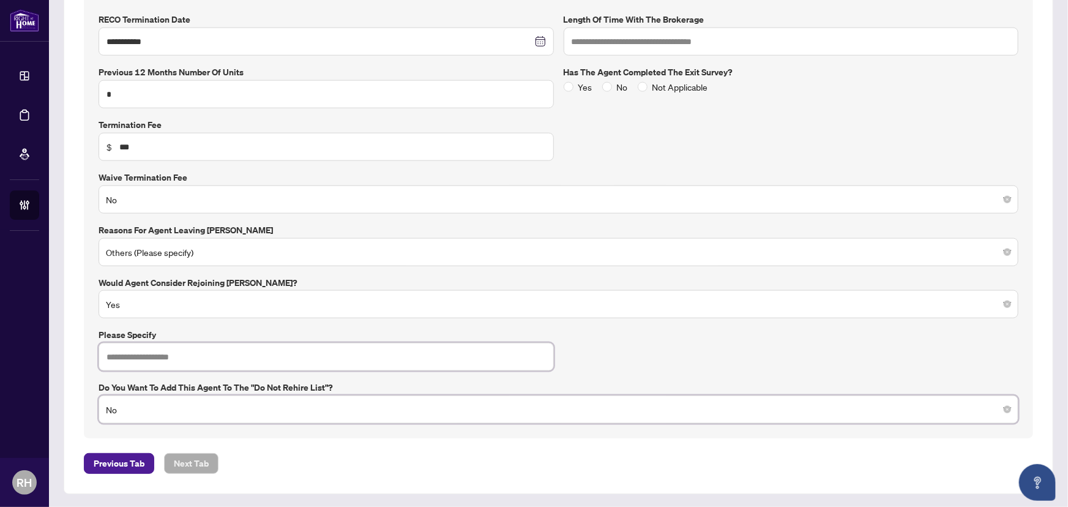
click at [159, 355] on input "text" at bounding box center [327, 357] width 456 height 28
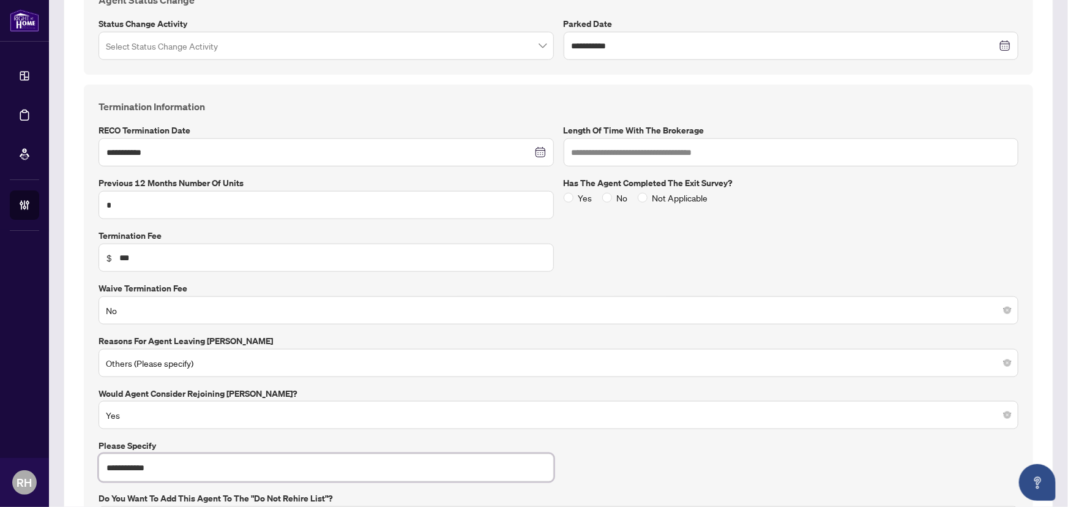
scroll to position [596, 0]
type input "**********"
click at [574, 193] on span "Yes" at bounding box center [586, 198] width 24 height 13
click at [670, 159] on input "text" at bounding box center [792, 153] width 456 height 28
click at [639, 146] on input "text" at bounding box center [792, 153] width 456 height 28
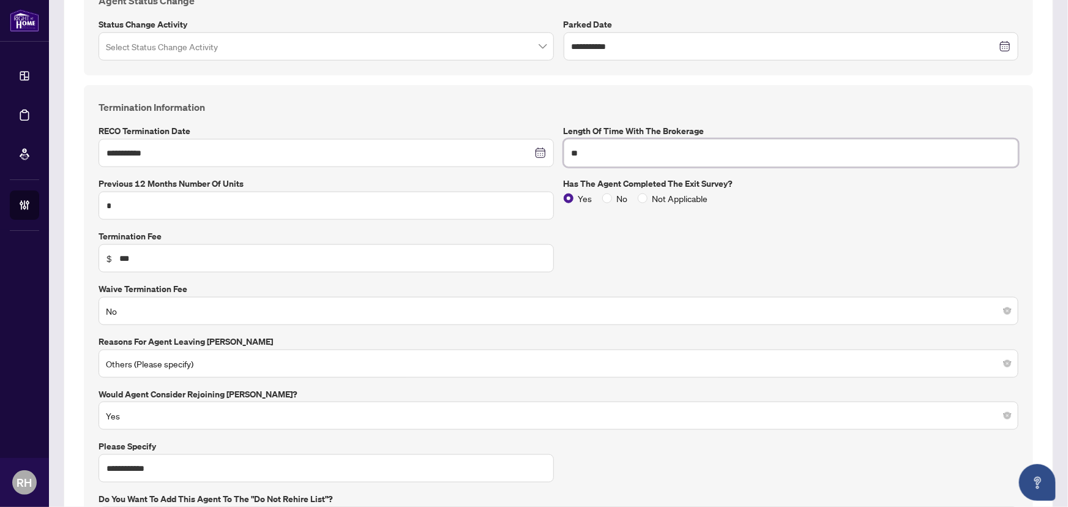
type input "*"
click at [827, 285] on label "Waive Termination Fee" at bounding box center [559, 288] width 920 height 13
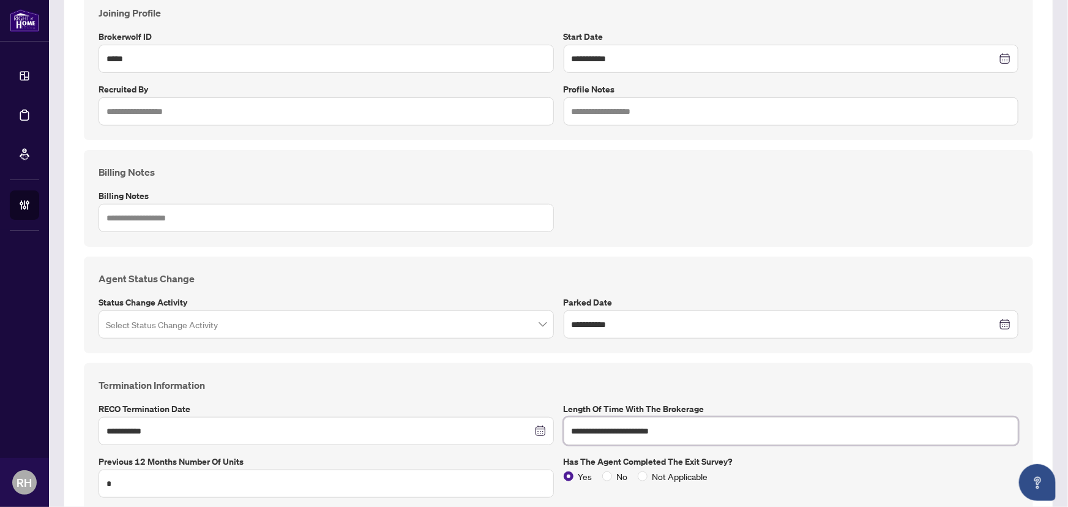
click at [663, 432] on input "**********" at bounding box center [792, 431] width 456 height 28
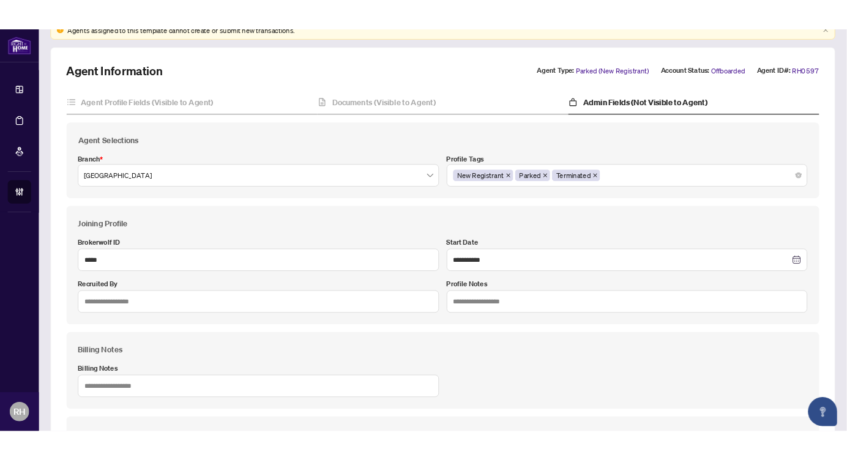
scroll to position [0, 0]
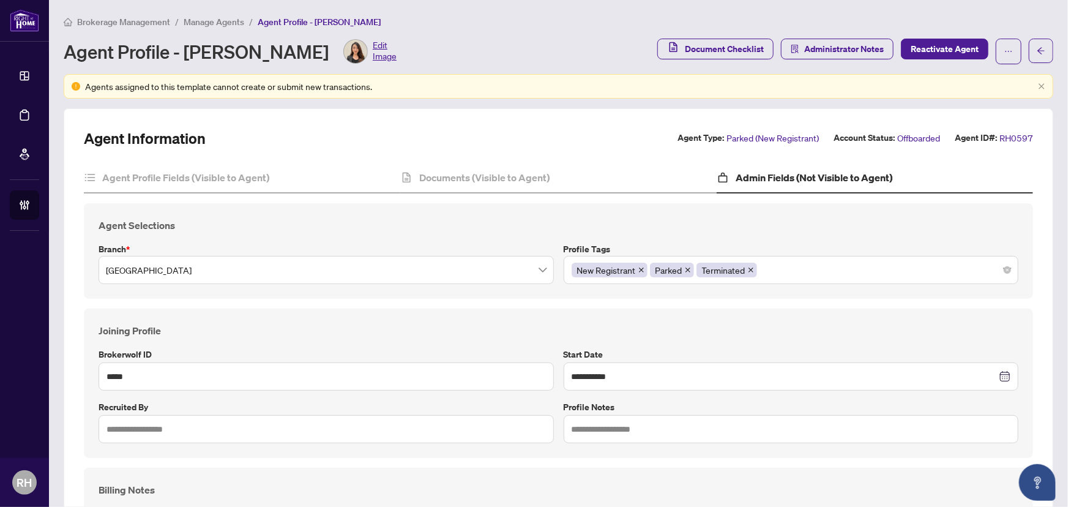
type input "**********"
click at [842, 43] on span "Administrator Notes" at bounding box center [845, 49] width 80 height 20
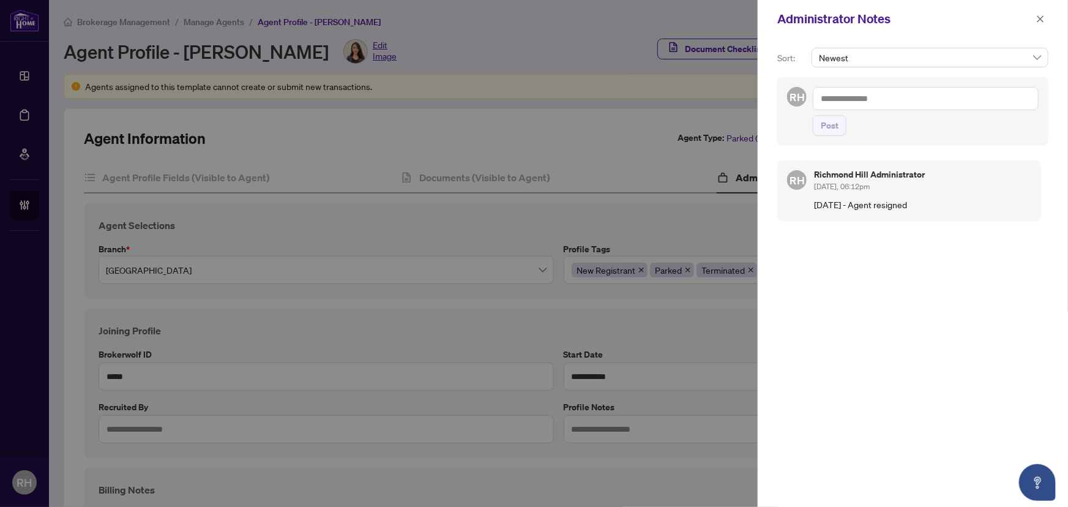
click at [909, 110] on div "Post" at bounding box center [926, 111] width 226 height 49
click at [898, 103] on textarea at bounding box center [926, 98] width 226 height 23
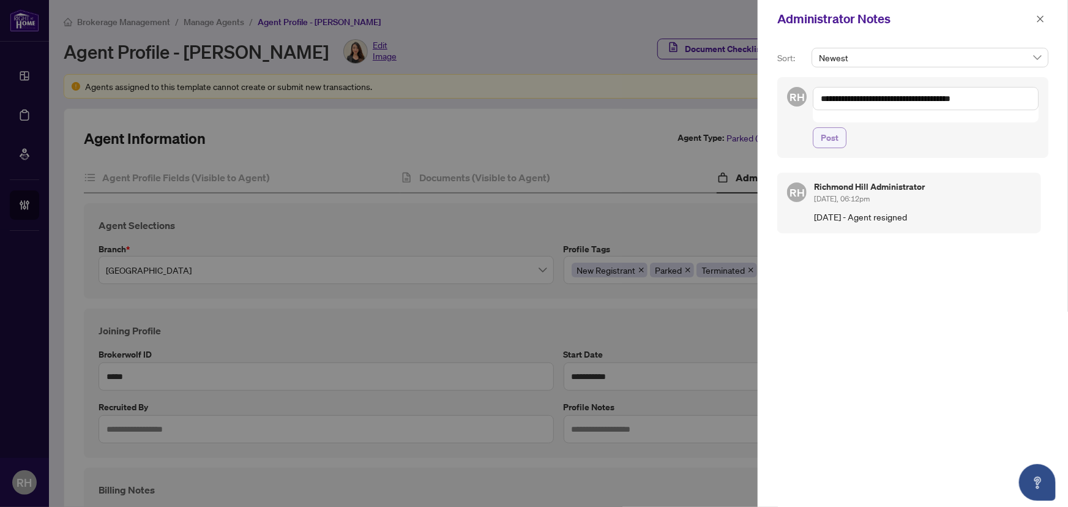
type textarea "**********"
click at [839, 129] on button "Post" at bounding box center [830, 137] width 34 height 21
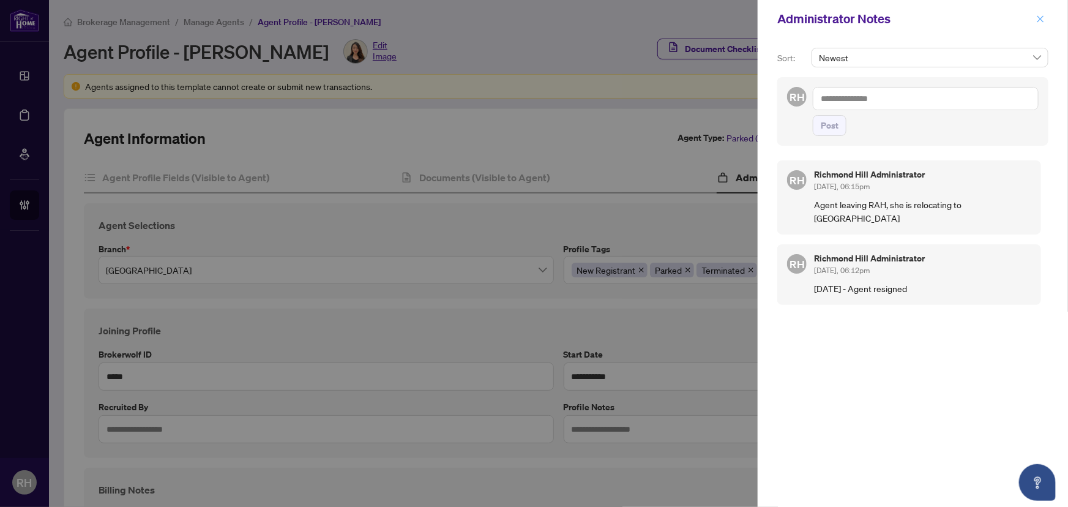
click at [1042, 23] on icon "close" at bounding box center [1041, 19] width 9 height 9
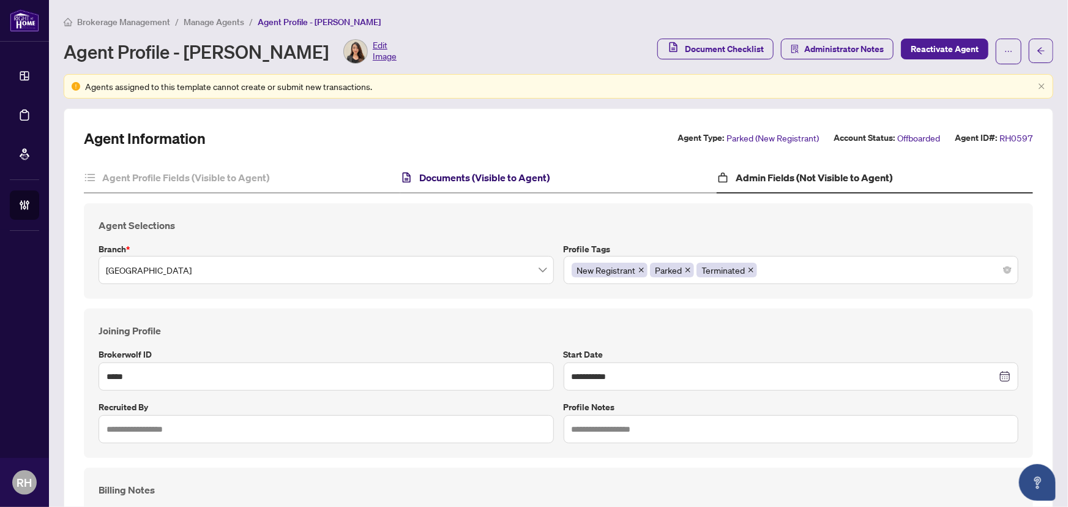
click at [503, 177] on h4 "Documents (Visible to Agent)" at bounding box center [484, 177] width 130 height 15
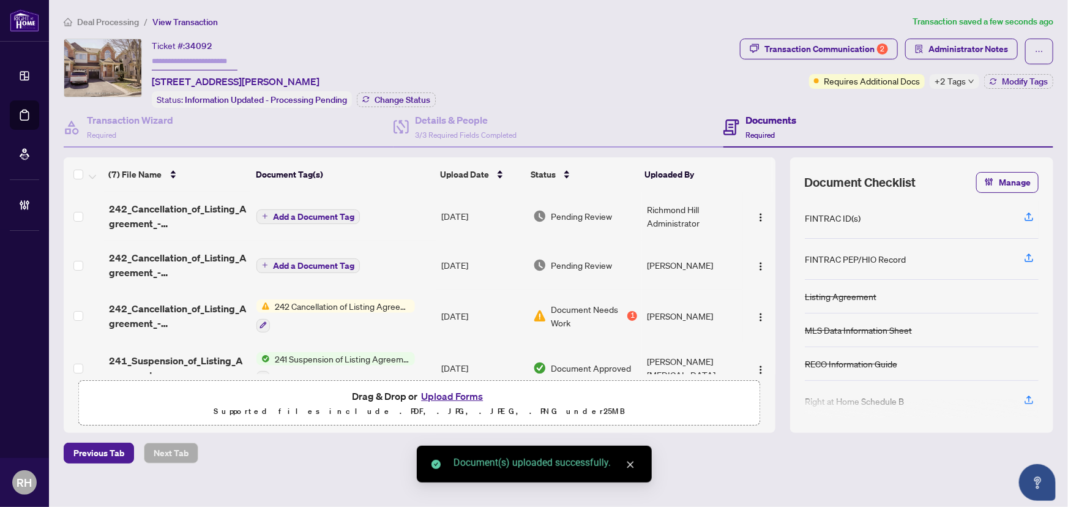
click at [332, 212] on span "Add a Document Tag" at bounding box center [313, 216] width 81 height 9
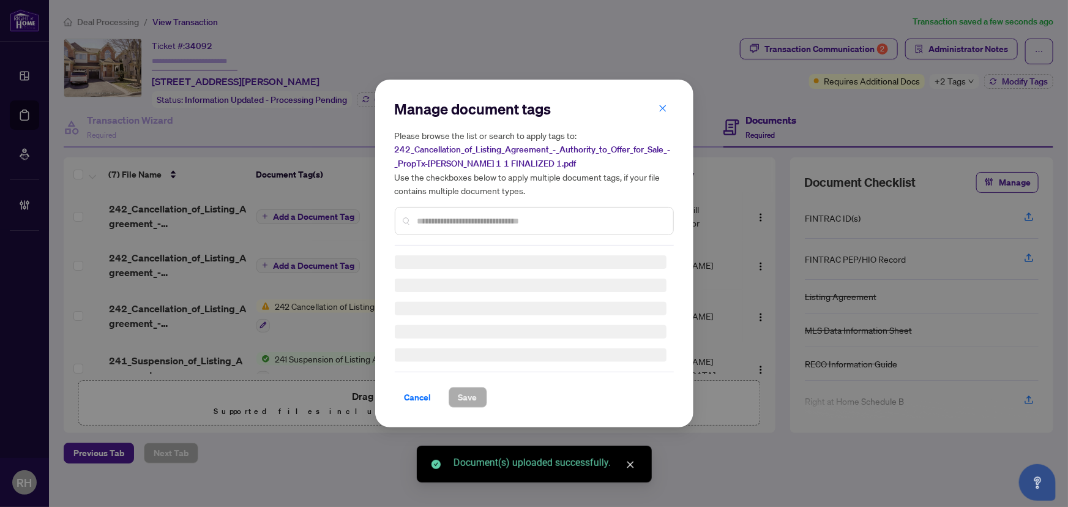
click at [471, 211] on div "Manage document tags Please browse the list or search to apply tags to: 242_Can…" at bounding box center [534, 172] width 279 height 146
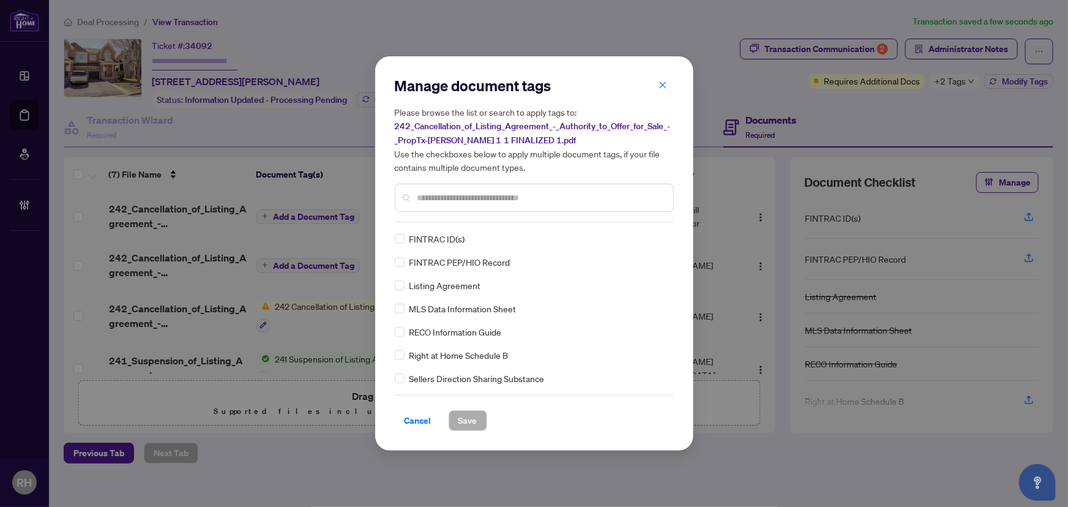
click at [463, 203] on input "text" at bounding box center [541, 197] width 246 height 13
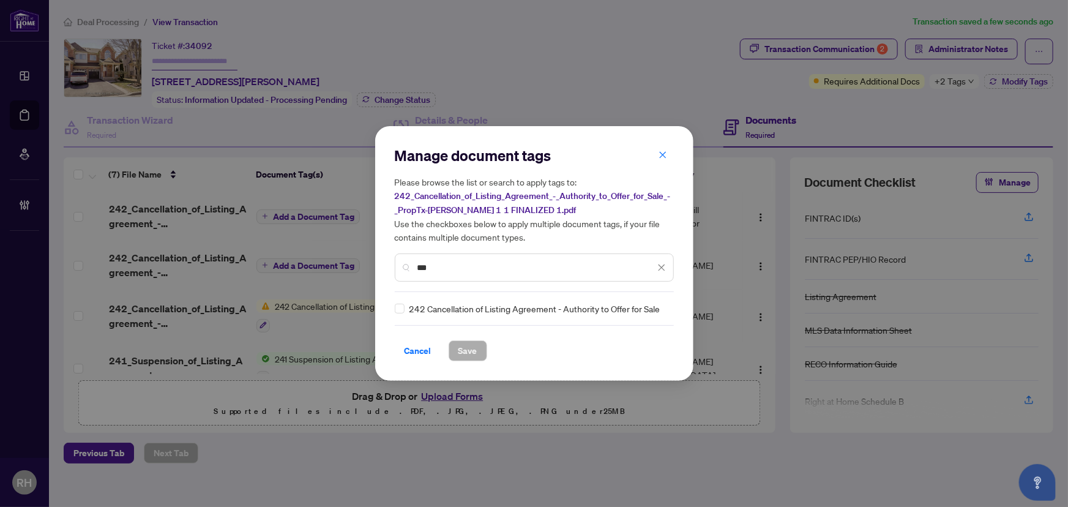
type input "***"
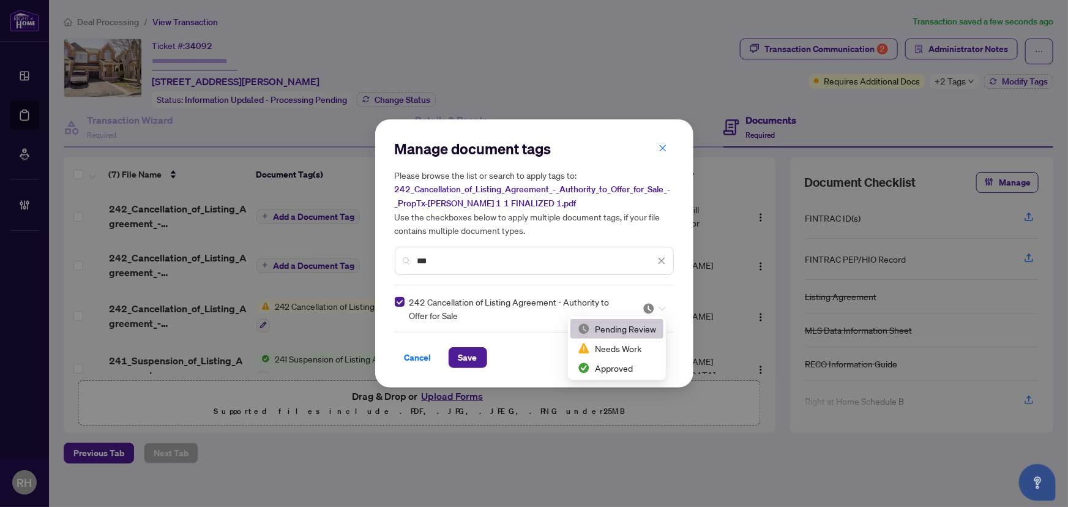
click at [645, 308] on img at bounding box center [649, 308] width 12 height 12
click at [631, 375] on div "Approved" at bounding box center [617, 368] width 93 height 20
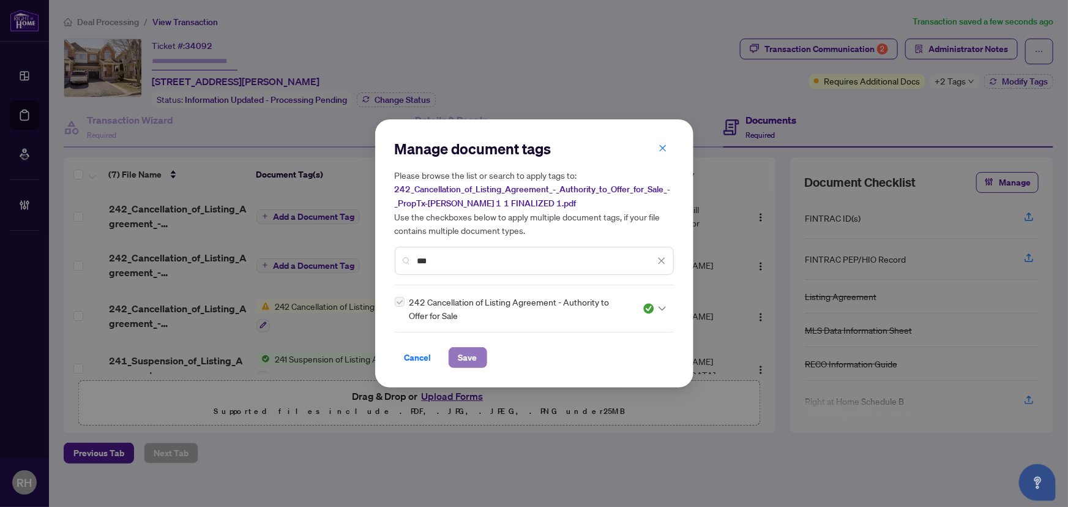
click at [469, 359] on span "Save" at bounding box center [468, 358] width 19 height 20
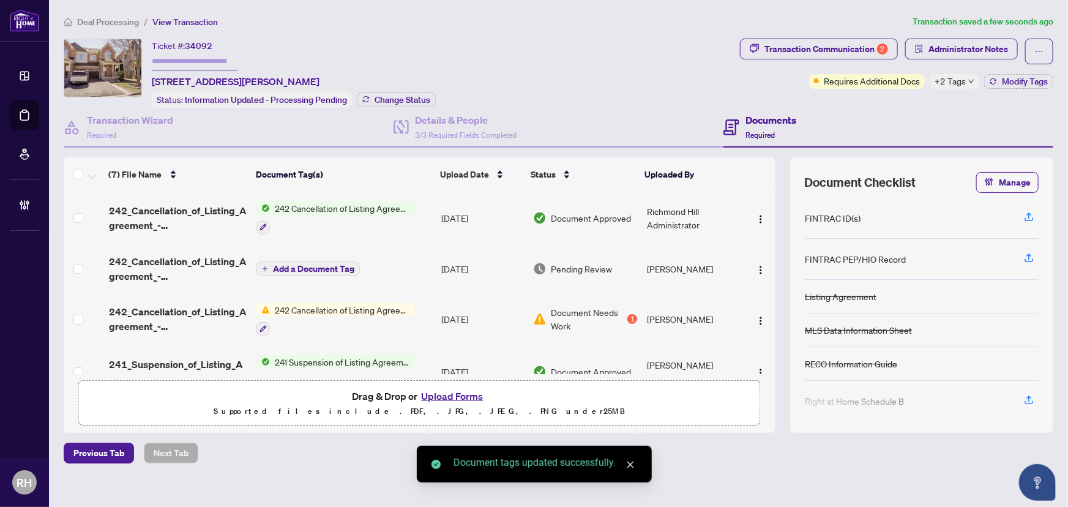
click at [83, 265] on td at bounding box center [84, 268] width 40 height 49
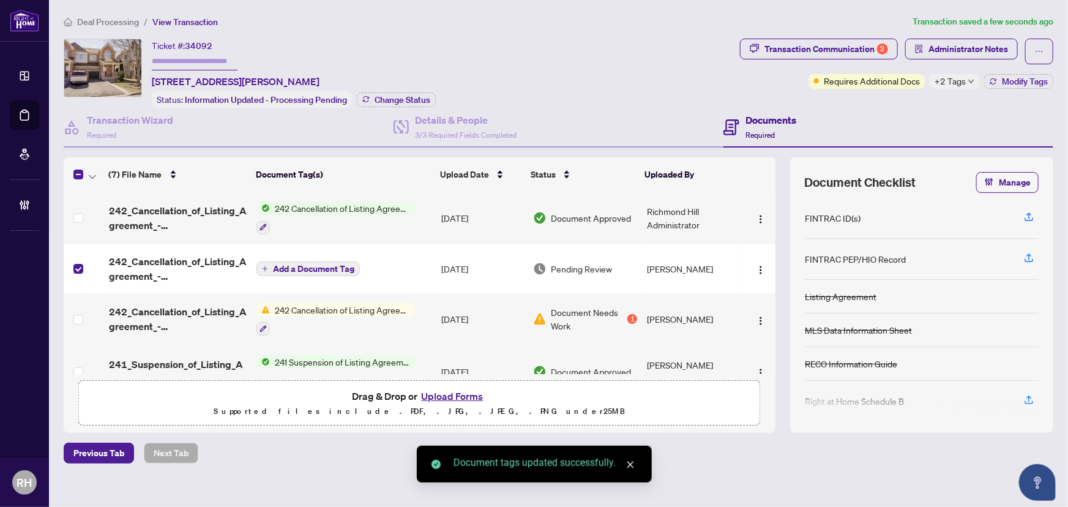
click at [80, 313] on label at bounding box center [78, 319] width 10 height 13
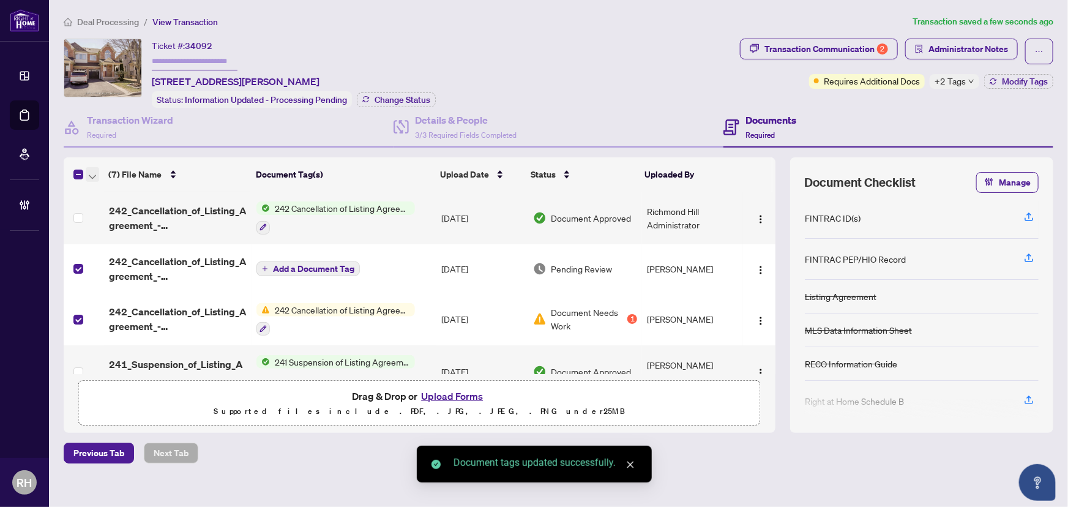
click at [91, 175] on icon "button" at bounding box center [92, 177] width 7 height 5
click at [175, 231] on span "Archive Selected" at bounding box center [150, 233] width 109 height 13
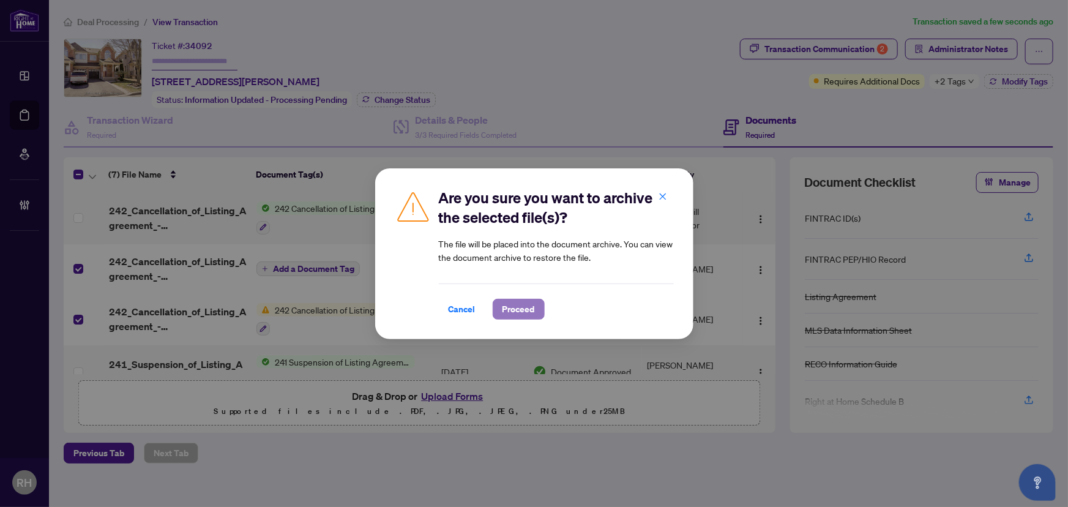
click at [535, 310] on button "Proceed" at bounding box center [519, 309] width 52 height 21
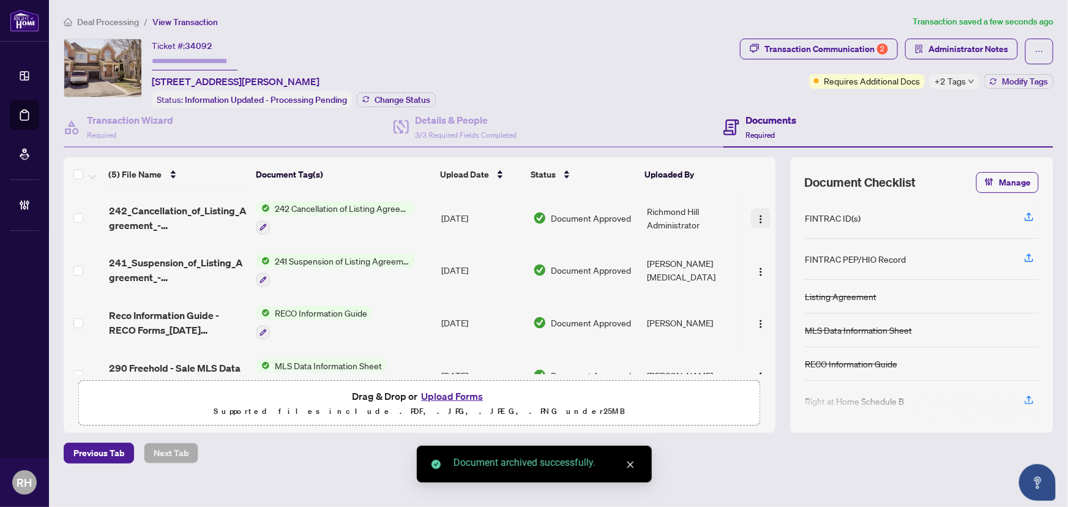
click at [756, 219] on img "button" at bounding box center [761, 219] width 10 height 10
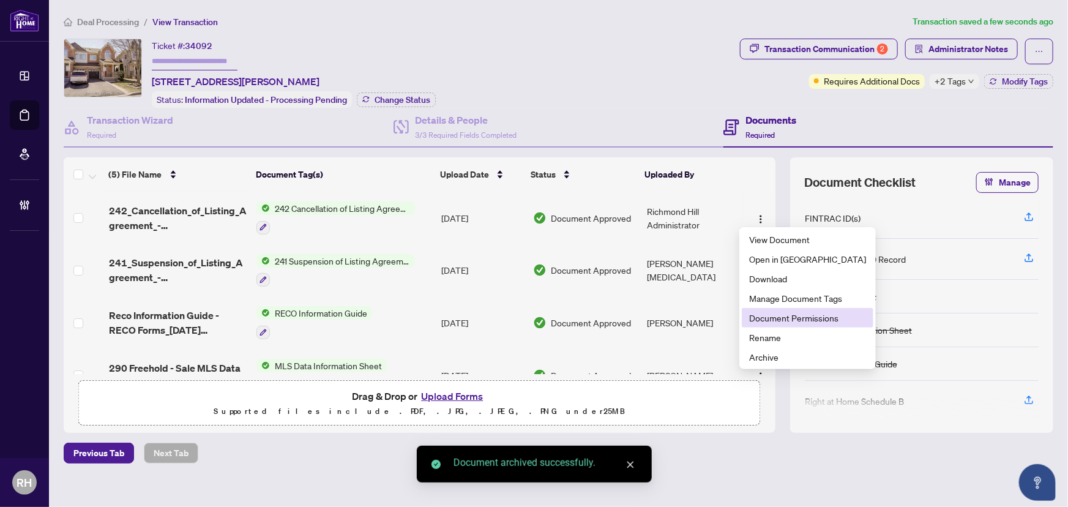
click at [807, 320] on span "Document Permissions" at bounding box center [807, 317] width 117 height 13
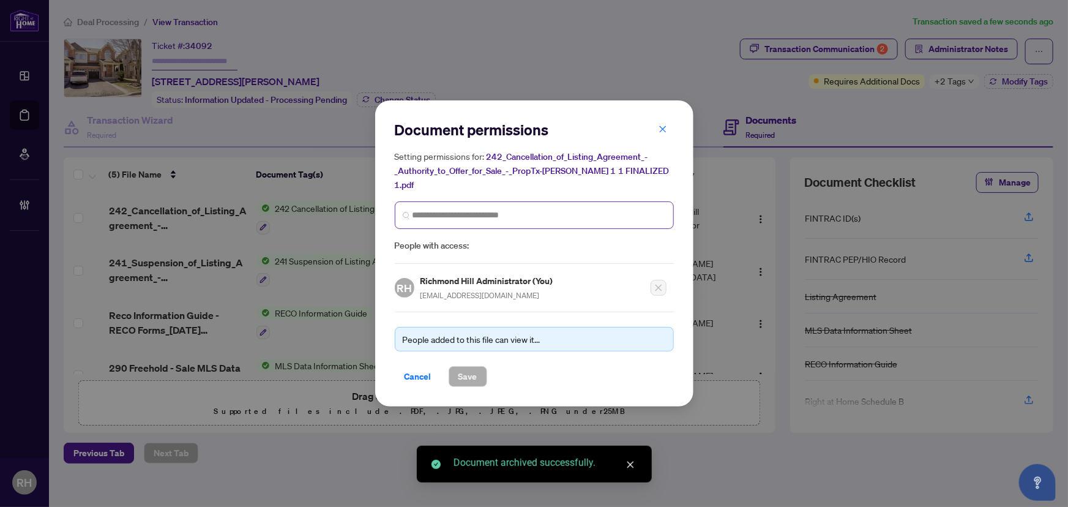
click at [468, 215] on span at bounding box center [534, 215] width 279 height 28
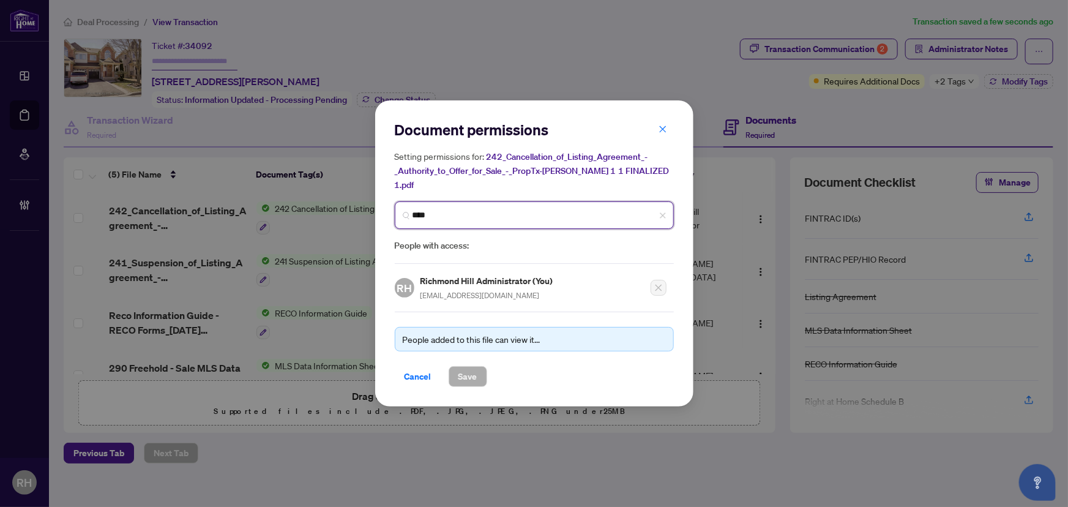
type input "*****"
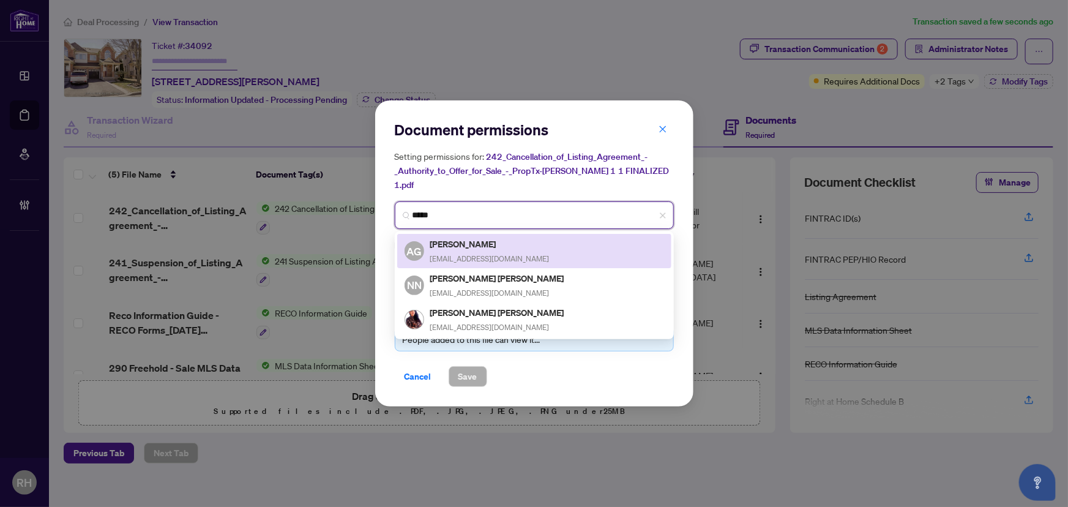
click at [539, 243] on div "AG Anjan Guttahalli Krishna anjankgk@gmail.com" at bounding box center [535, 251] width 260 height 28
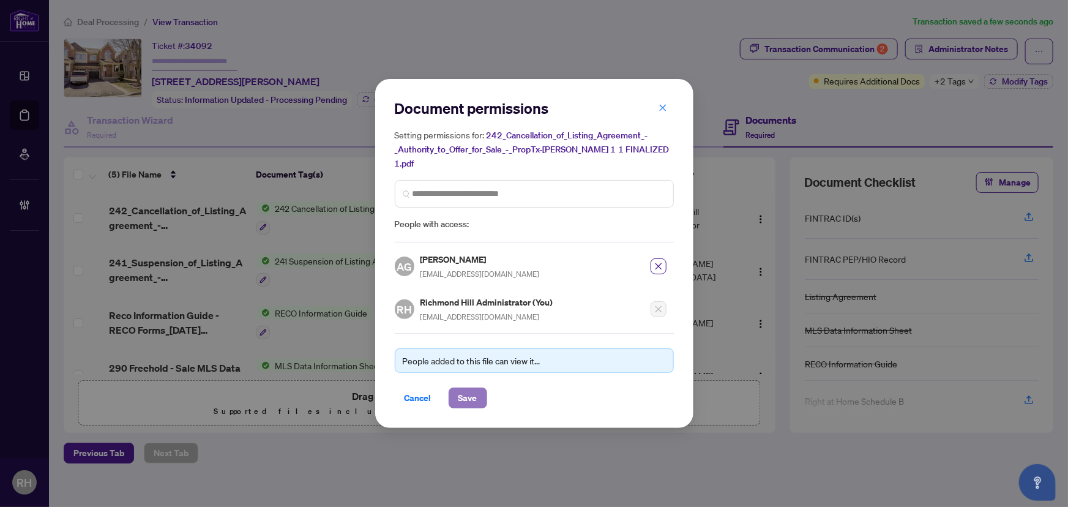
click at [475, 396] on span "Save" at bounding box center [468, 398] width 19 height 20
click at [821, 43] on div "Document permissions Setting permissions for: 242_Cancellation_of_Listing_Agree…" at bounding box center [534, 253] width 1068 height 507
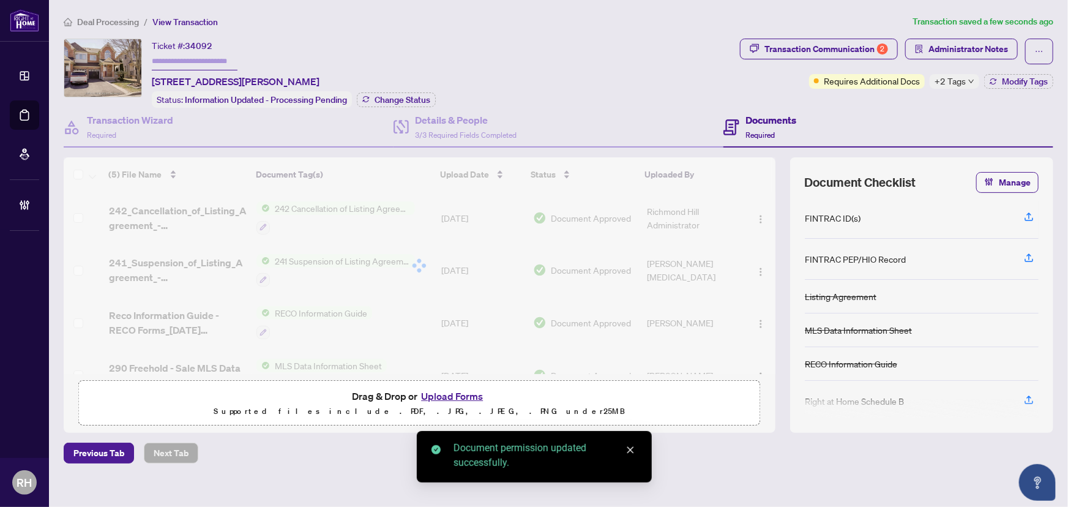
click at [830, 43] on div "Transaction Communication 2" at bounding box center [827, 49] width 124 height 20
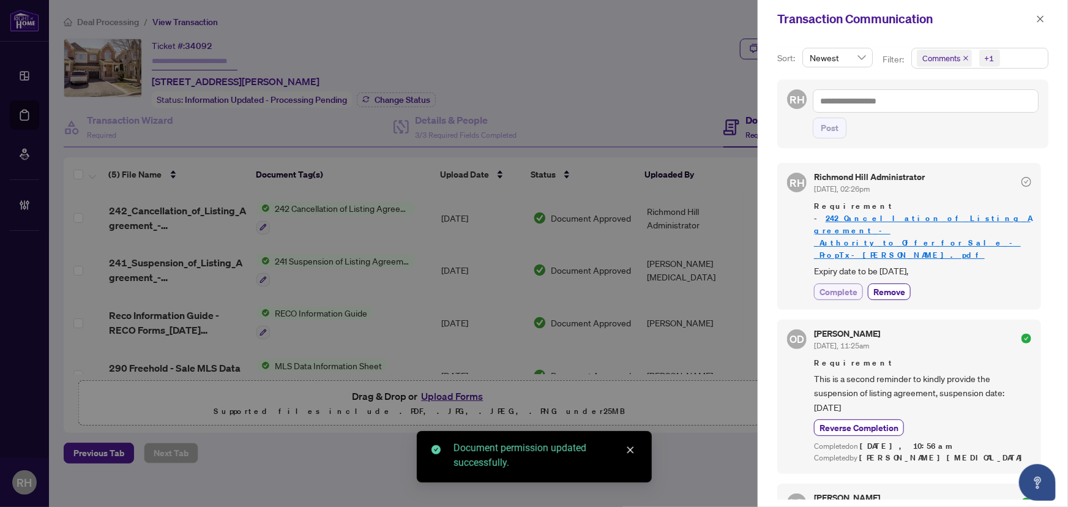
click at [854, 285] on span "Complete" at bounding box center [839, 291] width 38 height 13
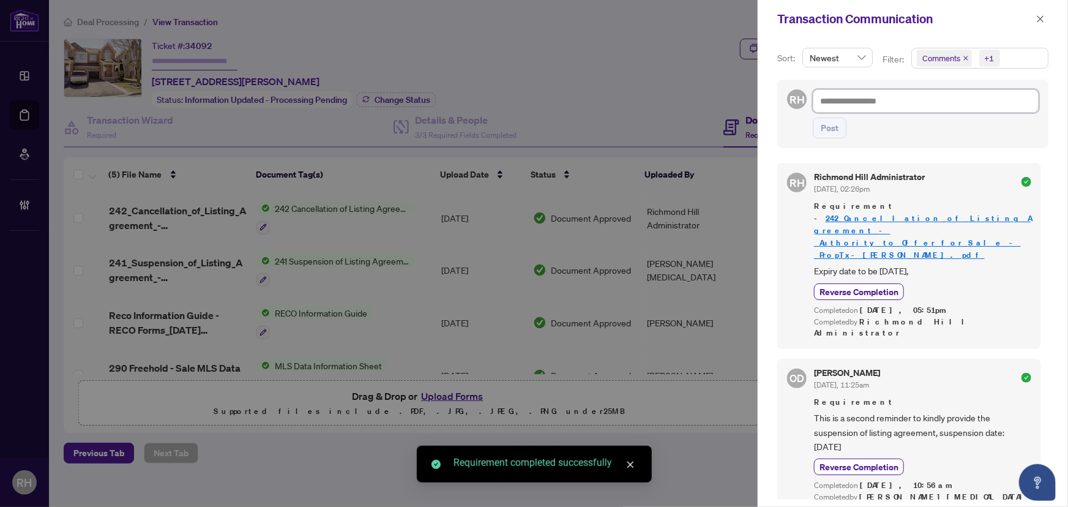
click at [879, 96] on textarea at bounding box center [926, 100] width 226 height 23
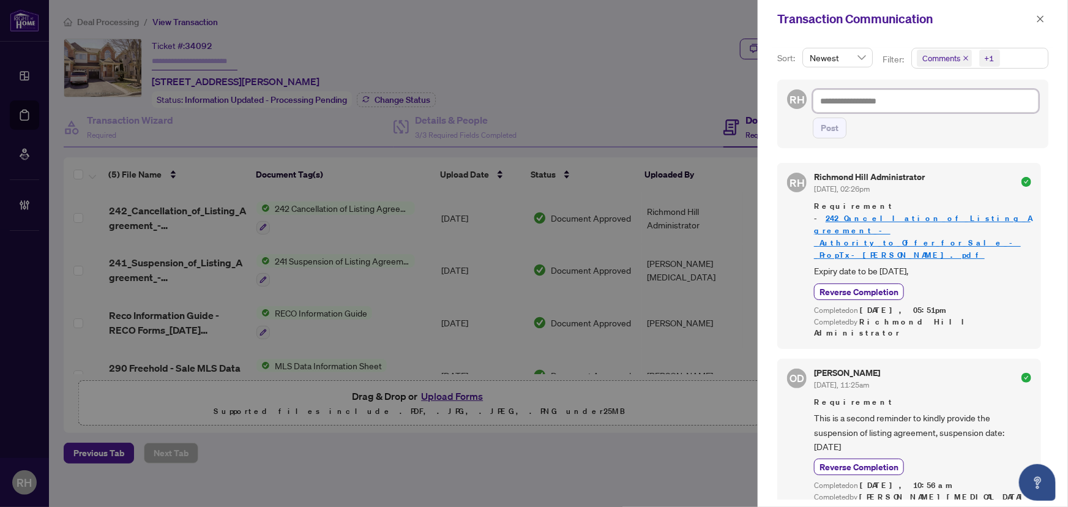
paste textarea "**********"
type textarea "**********"
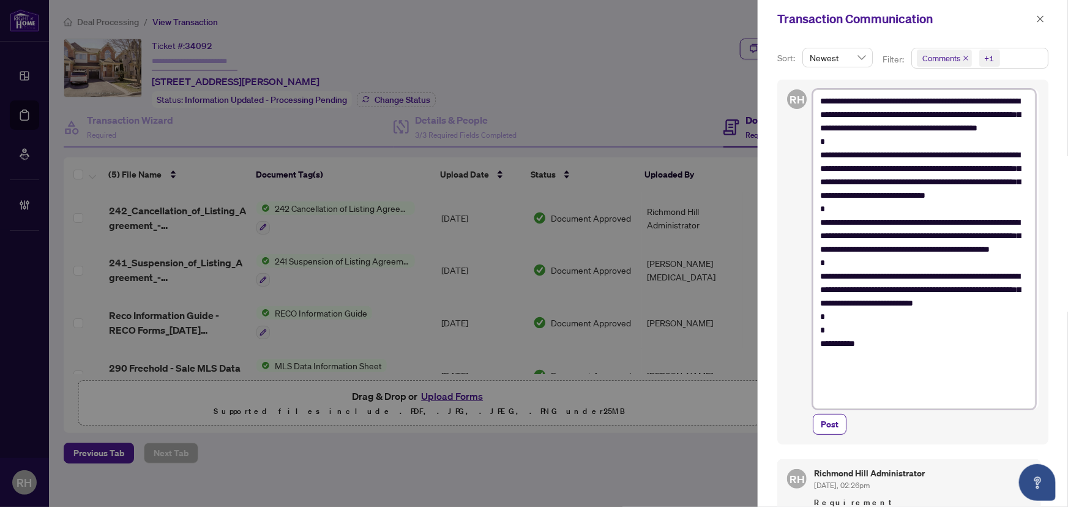
click at [853, 342] on textarea "**********" at bounding box center [924, 249] width 223 height 320
type textarea "**********"
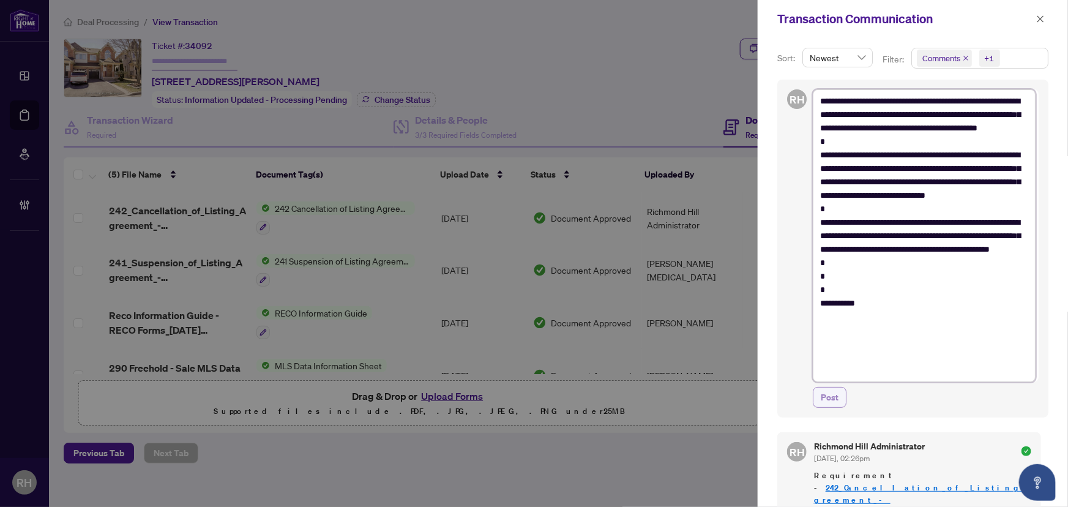
type textarea "**********"
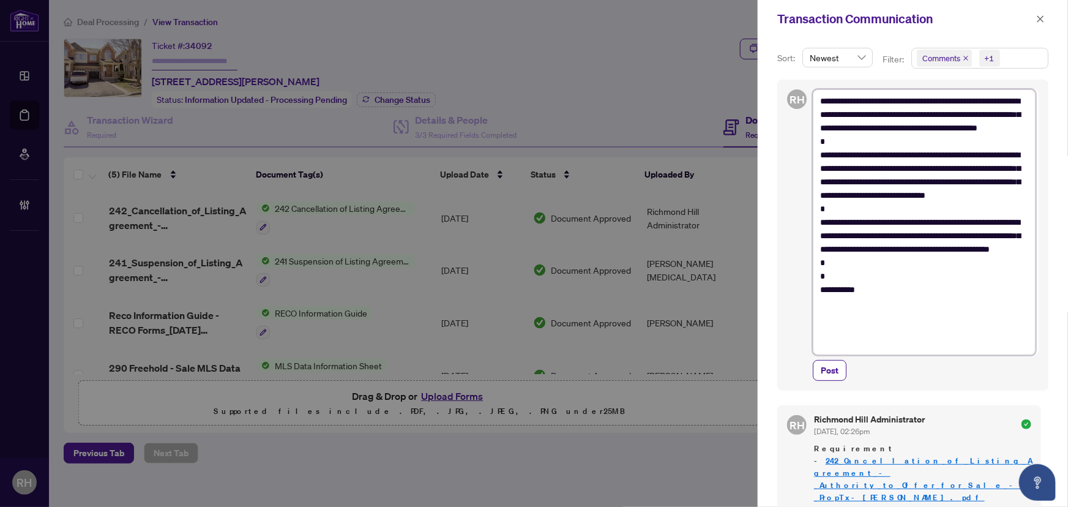
type textarea "**********"
click at [835, 359] on div "**********" at bounding box center [926, 234] width 226 height 291
click at [829, 377] on span "Post" at bounding box center [830, 371] width 18 height 20
type textarea "**********"
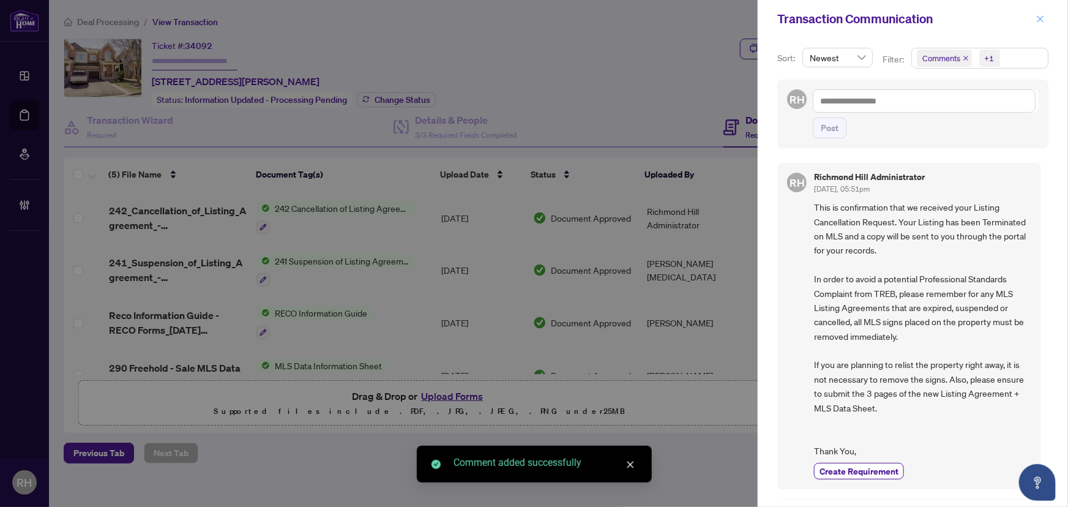
click at [1045, 17] on icon "close" at bounding box center [1041, 19] width 9 height 9
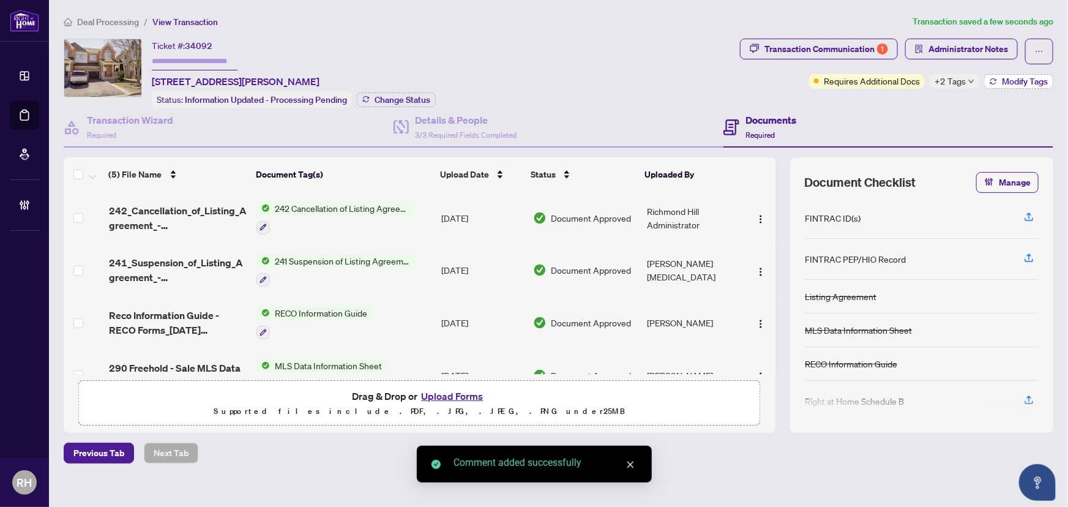
click at [1010, 78] on span "Modify Tags" at bounding box center [1025, 81] width 46 height 9
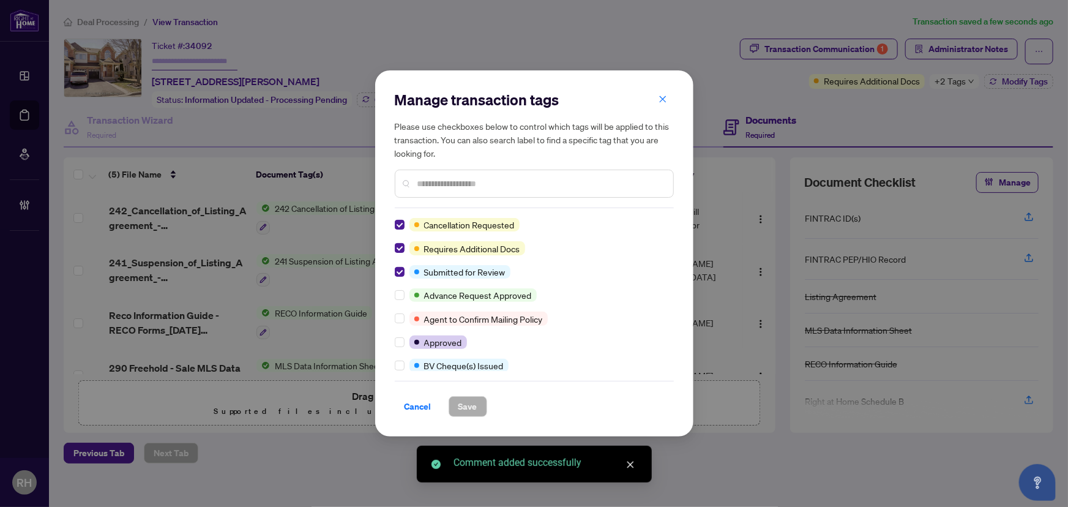
click at [392, 235] on div "Manage transaction tags Please use checkboxes below to control which tags will …" at bounding box center [534, 253] width 318 height 366
click at [394, 232] on div "Manage transaction tags Please use checkboxes below to control which tags will …" at bounding box center [534, 253] width 318 height 366
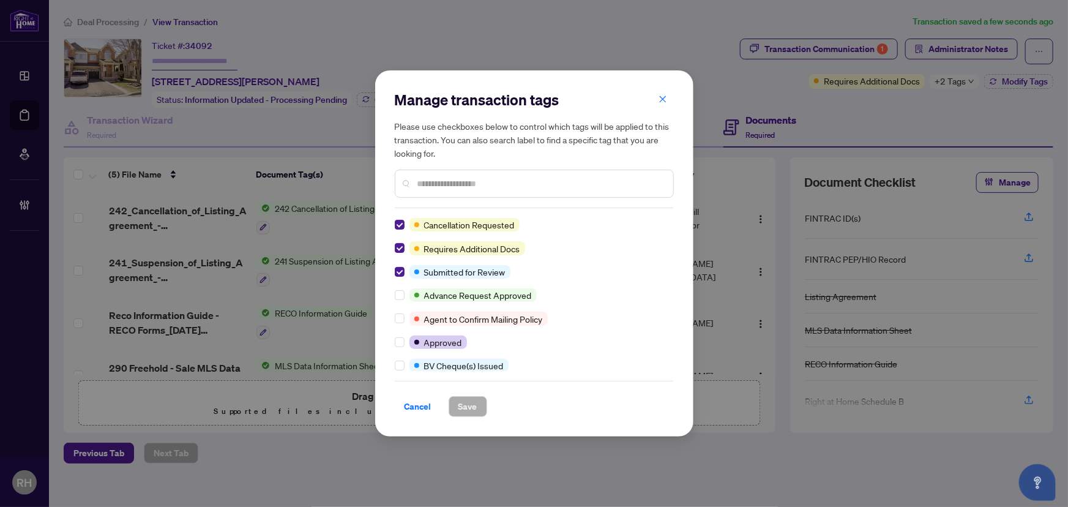
click at [394, 232] on div "Manage transaction tags Please use checkboxes below to control which tags will …" at bounding box center [534, 253] width 318 height 366
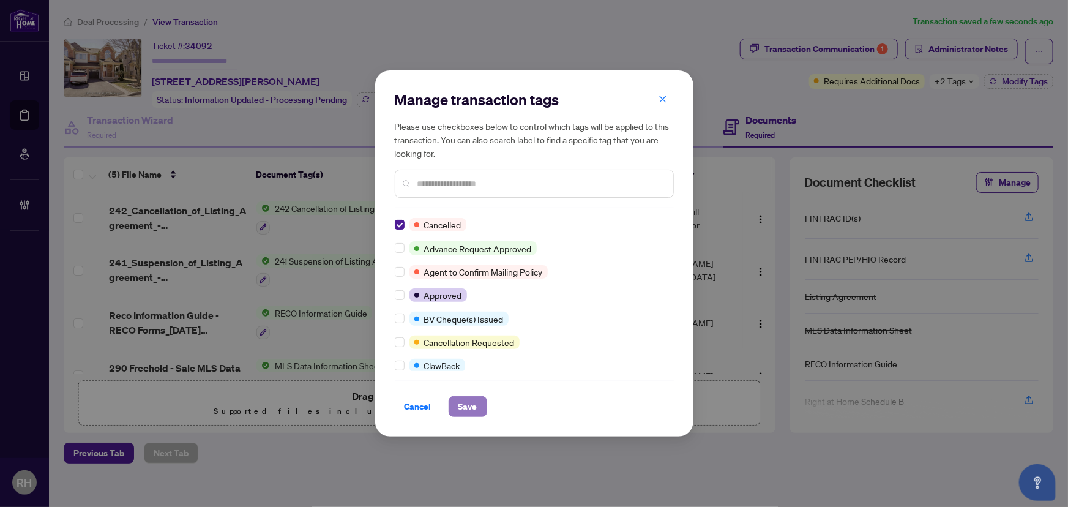
click at [461, 408] on span "Save" at bounding box center [468, 407] width 19 height 20
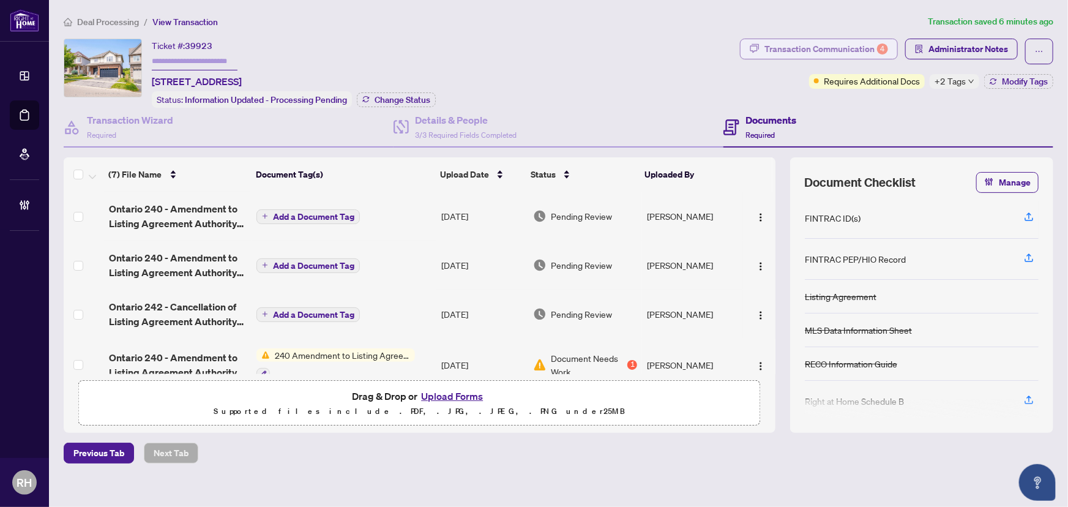
click at [791, 57] on div "Transaction Communication 4" at bounding box center [827, 49] width 124 height 20
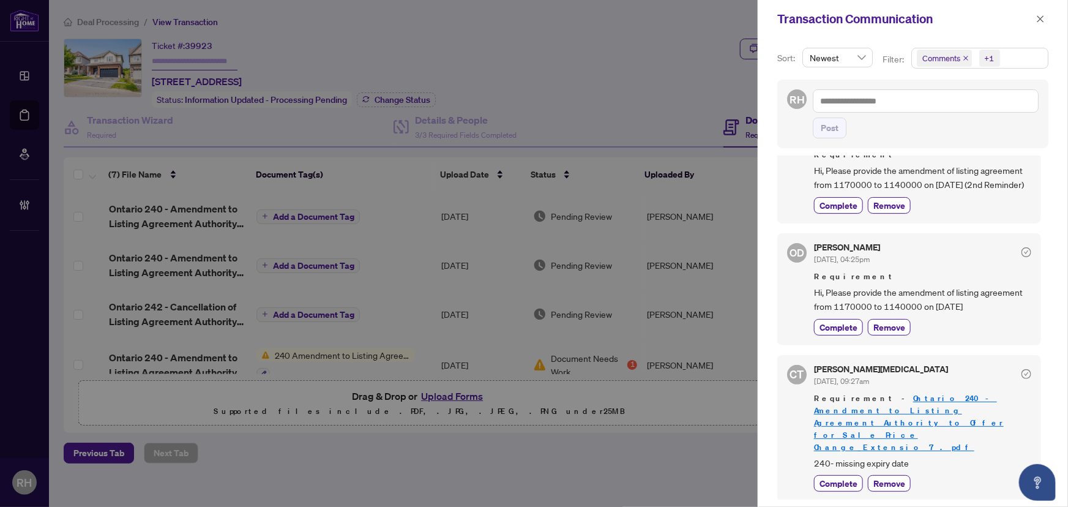
scroll to position [74, 0]
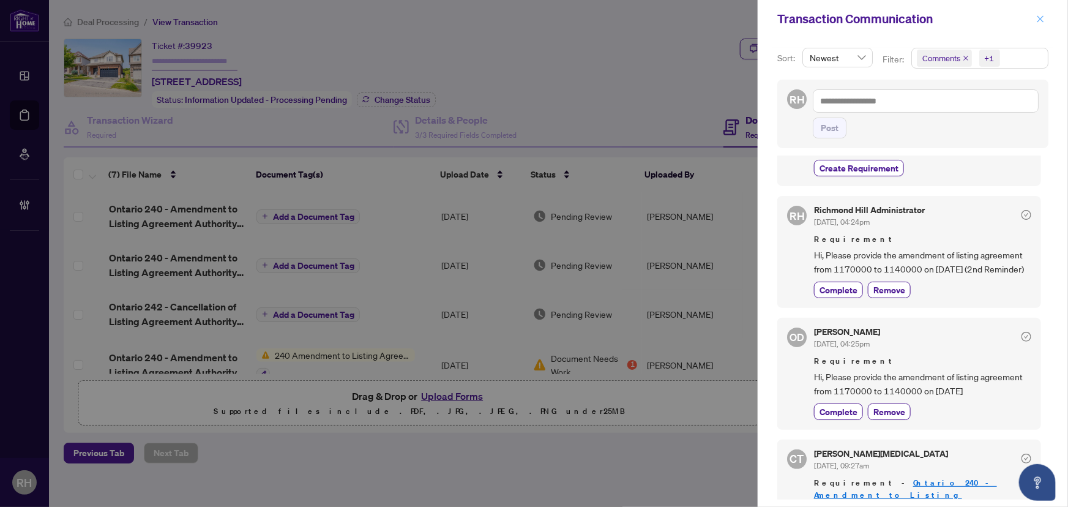
click at [1042, 19] on icon "close" at bounding box center [1041, 18] width 7 height 7
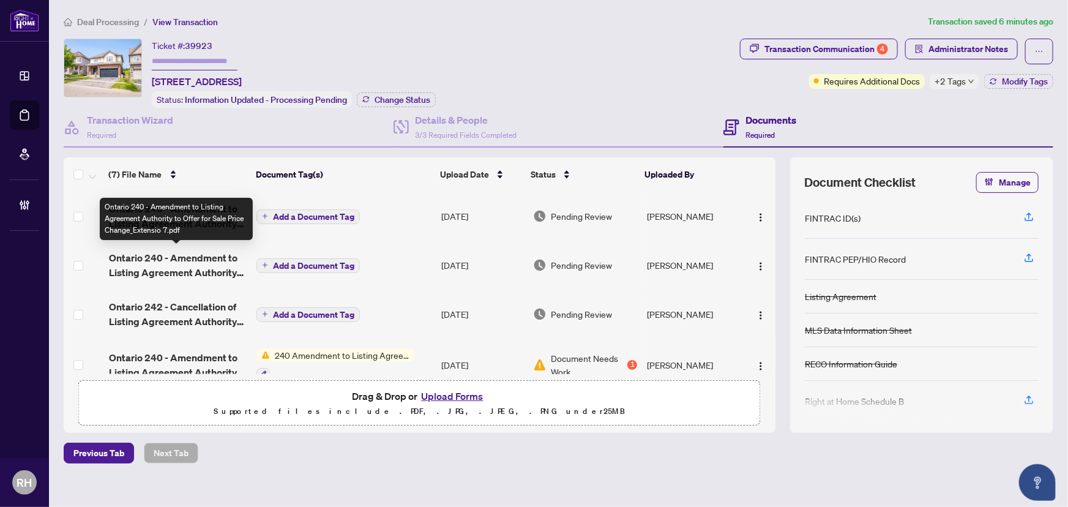
click at [167, 257] on span "Ontario 240 - Amendment to Listing Agreement Authority to Offer for Sale Price …" at bounding box center [178, 264] width 138 height 29
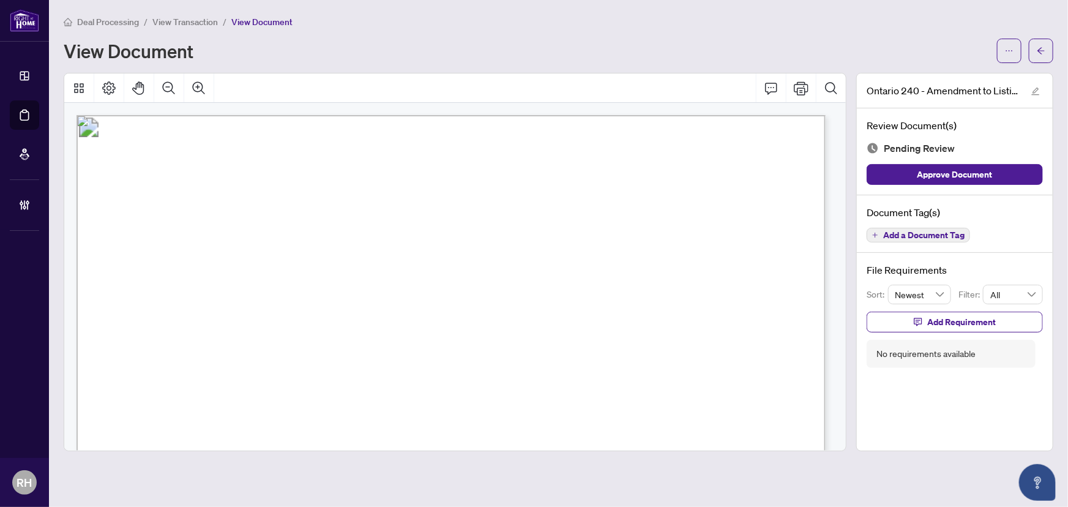
click at [358, 343] on span "X12225992" at bounding box center [357, 346] width 53 height 12
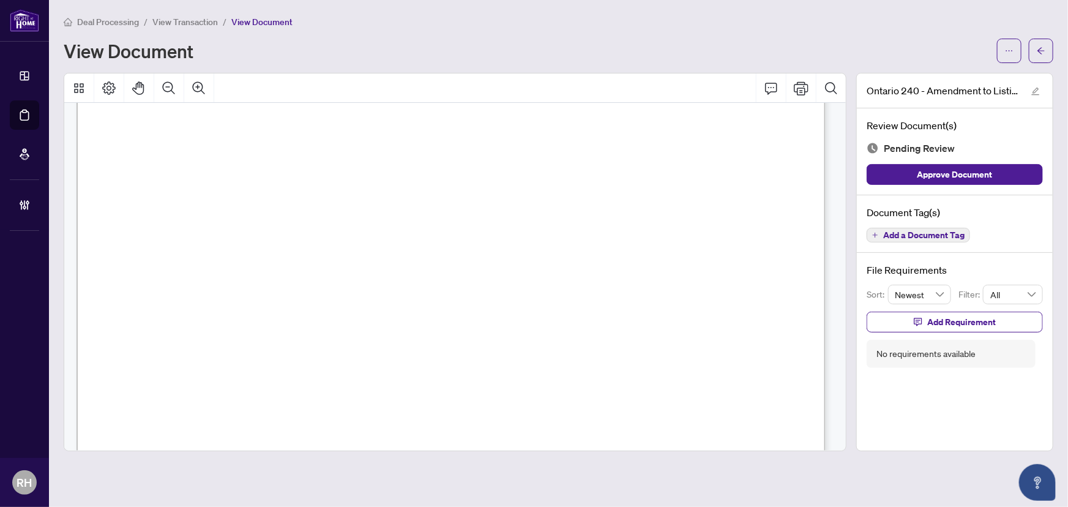
scroll to position [278, 0]
click at [928, 233] on span "Add a Document Tag" at bounding box center [924, 235] width 81 height 9
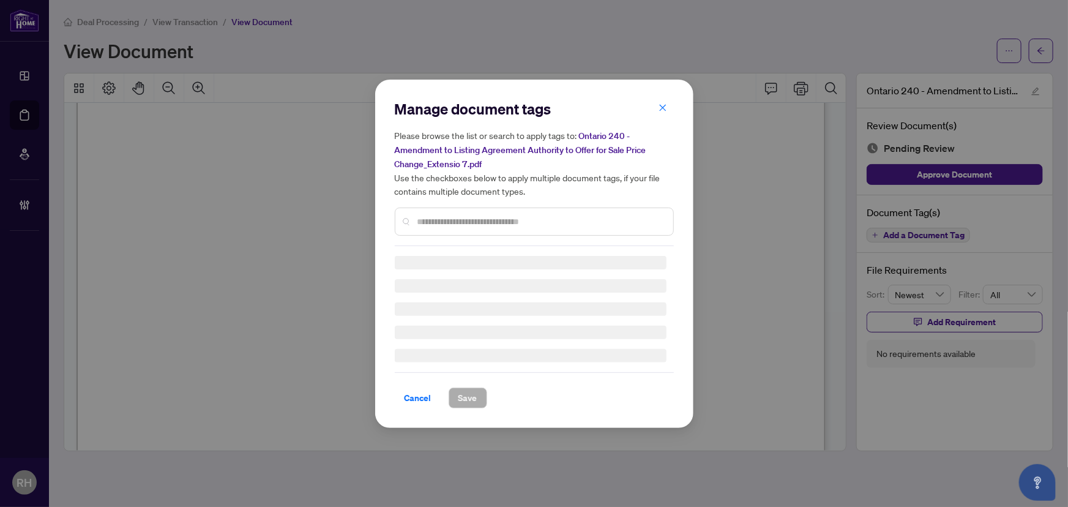
click at [541, 223] on div "Manage document tags Please browse the list or search to apply tags to: Ontario…" at bounding box center [534, 253] width 279 height 309
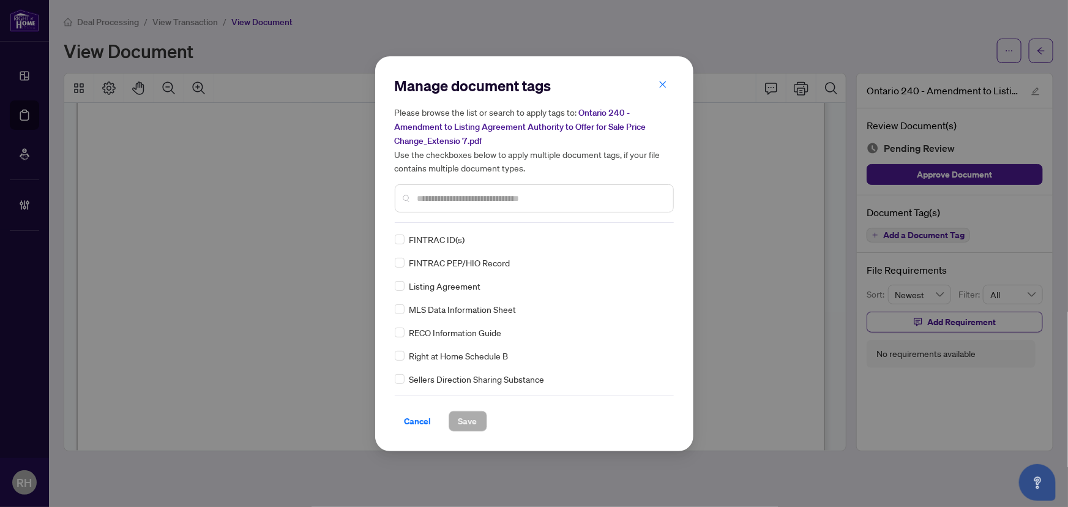
click at [486, 198] on input "text" at bounding box center [541, 198] width 246 height 13
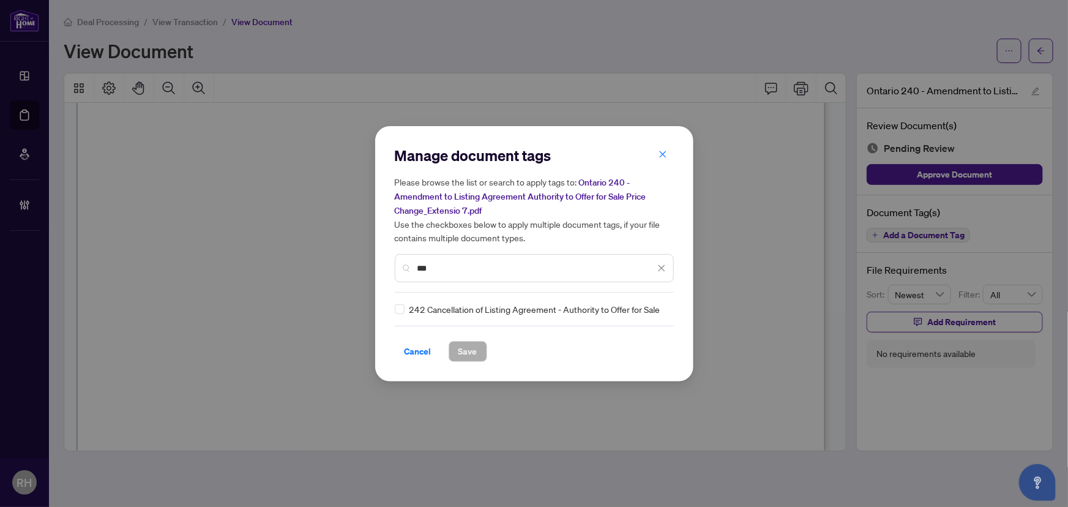
click at [480, 263] on input "***" at bounding box center [537, 267] width 238 height 13
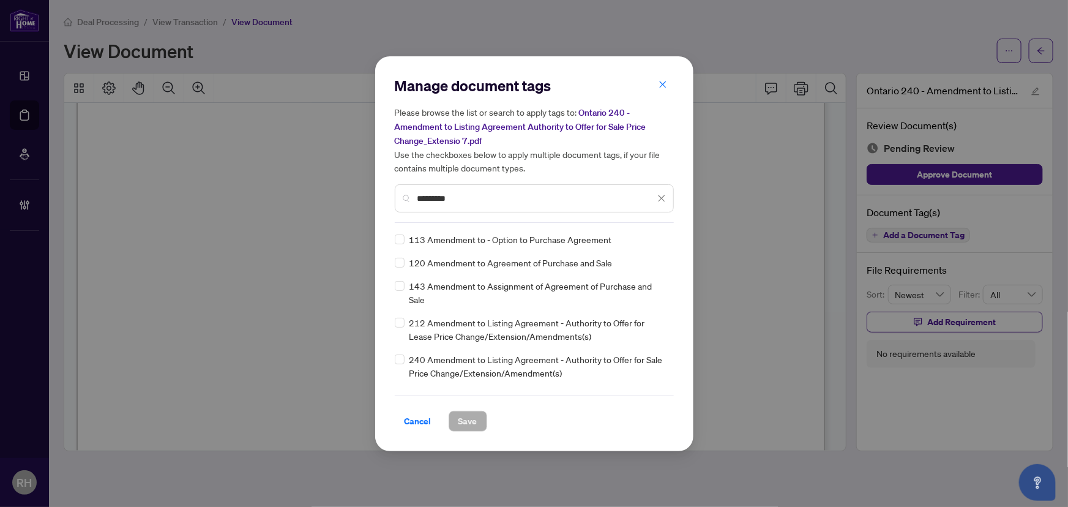
type input "*********"
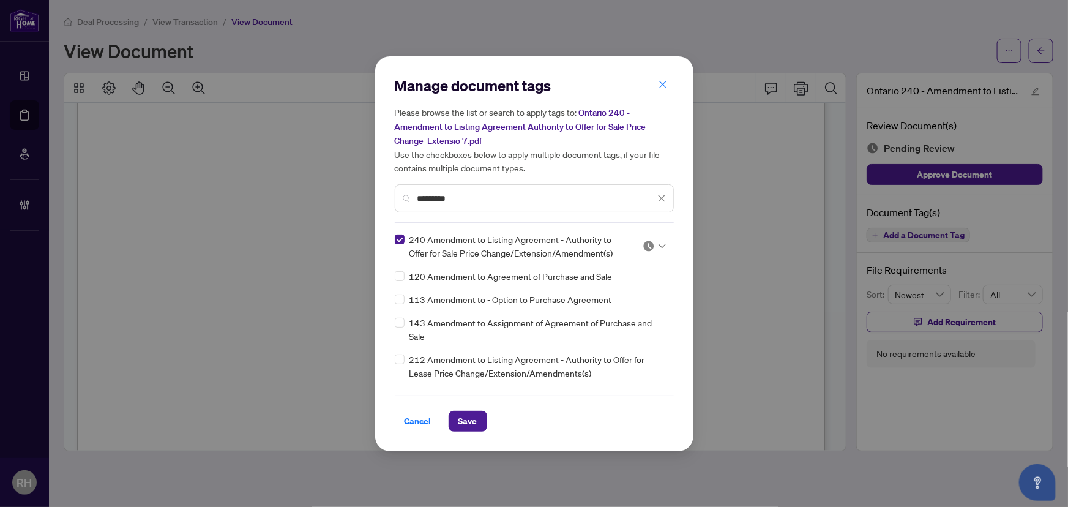
click at [647, 245] on img at bounding box center [649, 246] width 12 height 12
click at [603, 299] on div "Approved" at bounding box center [614, 304] width 78 height 13
click at [478, 416] on button "Save" at bounding box center [468, 421] width 39 height 21
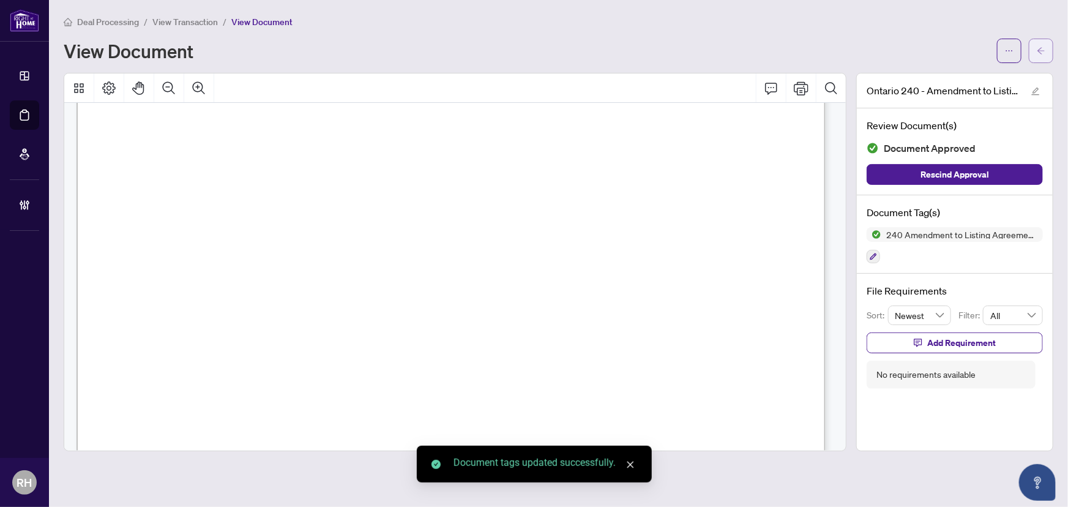
click at [1043, 55] on span "button" at bounding box center [1041, 51] width 9 height 20
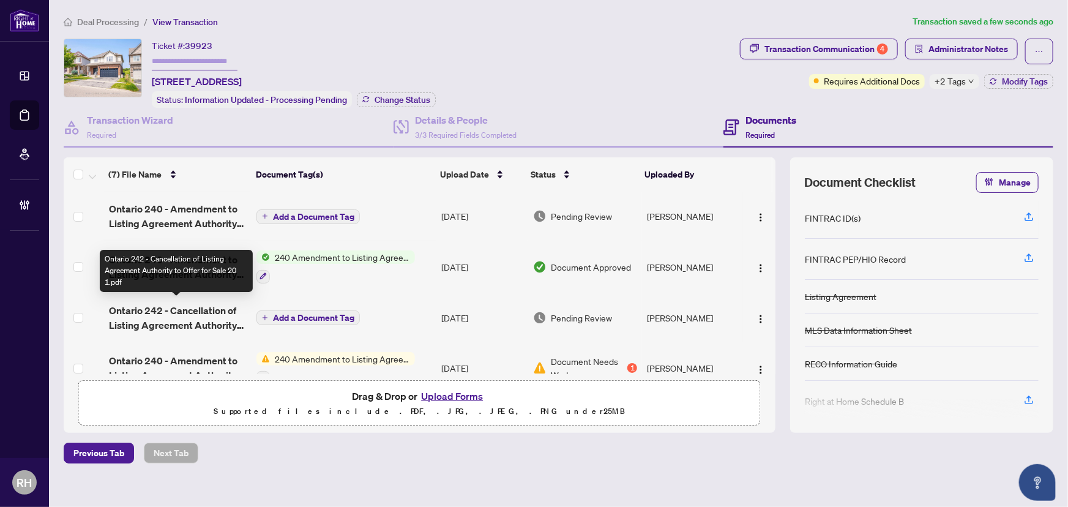
click at [187, 312] on span "Ontario 242 - Cancellation of Listing Agreement Authority to Offer for Sale 20 …" at bounding box center [178, 317] width 138 height 29
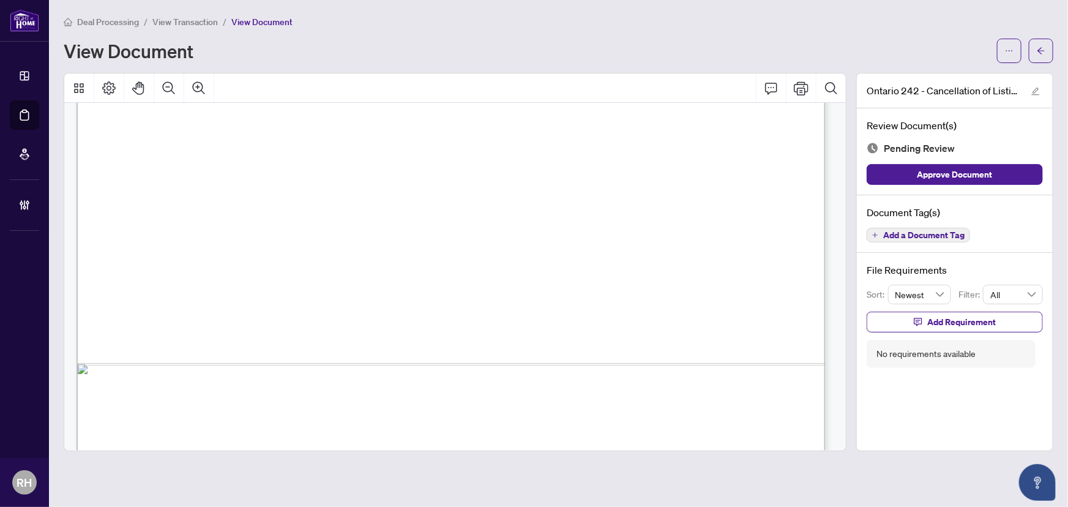
scroll to position [646, 0]
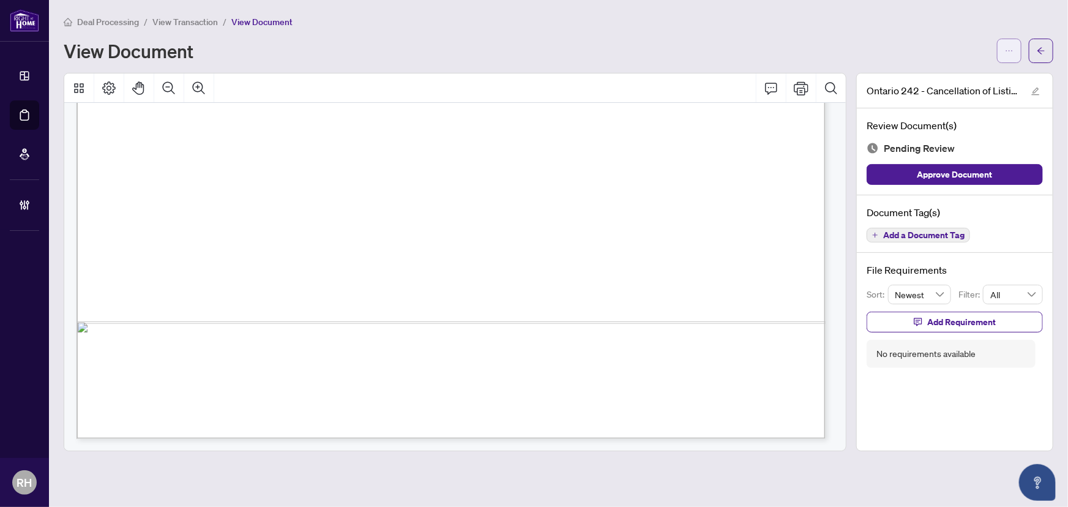
click at [1004, 50] on button "button" at bounding box center [1009, 51] width 24 height 24
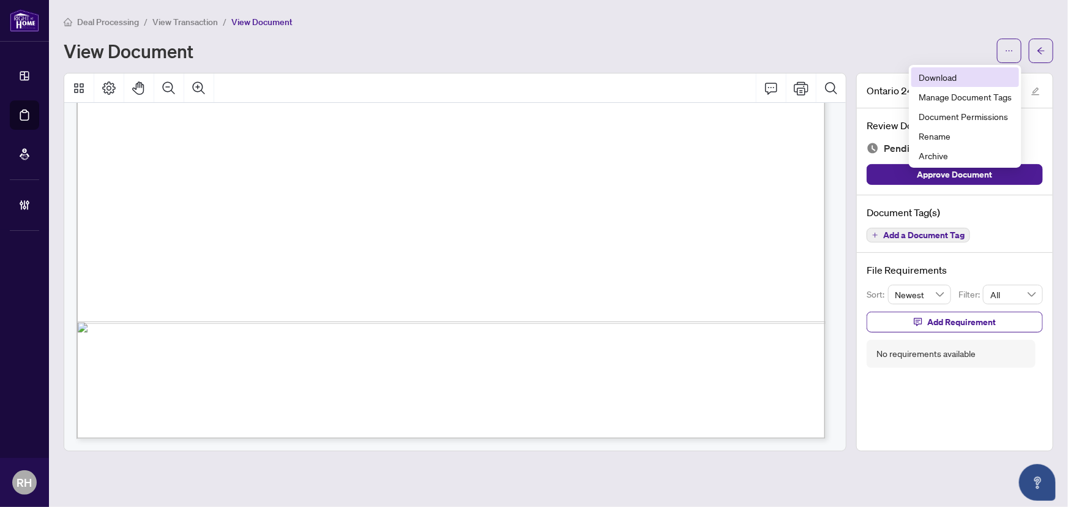
click at [986, 72] on span "Download" at bounding box center [965, 76] width 93 height 13
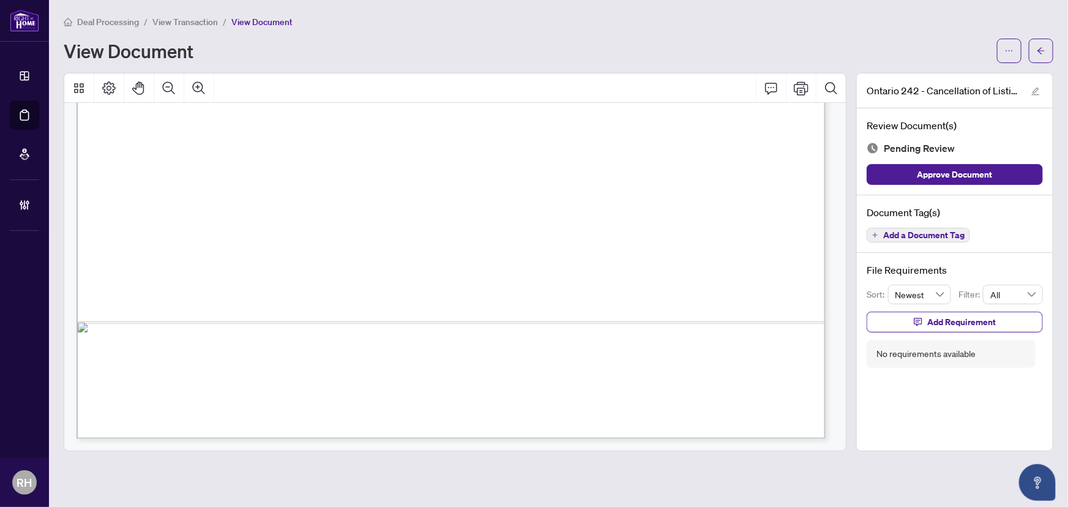
click at [939, 224] on div "Document Tag(s) Add a Document Tag" at bounding box center [955, 224] width 196 height 58
click at [932, 233] on span "Add a Document Tag" at bounding box center [924, 235] width 81 height 9
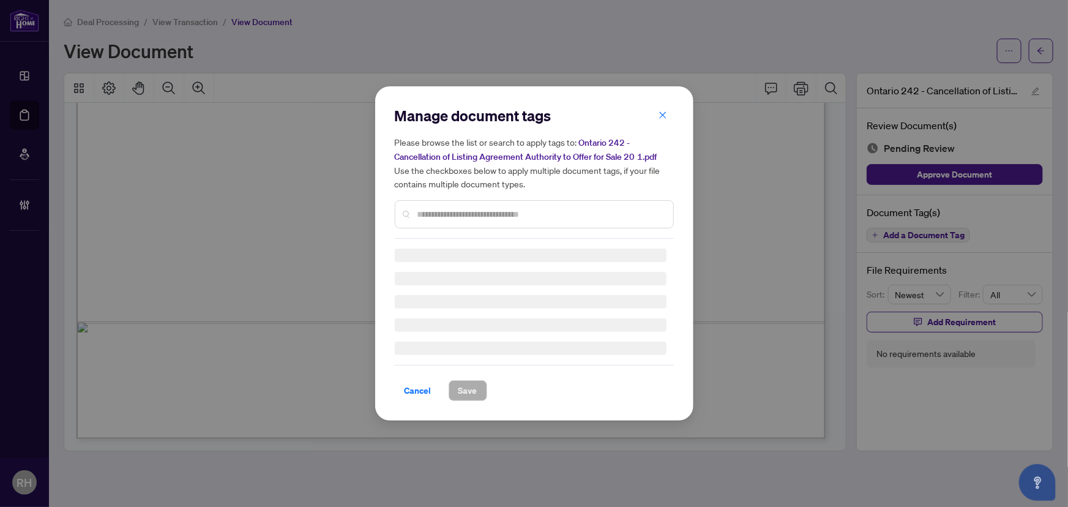
click at [441, 206] on div "Manage document tags Please browse the list or search to apply tags to: Ontario…" at bounding box center [534, 172] width 279 height 133
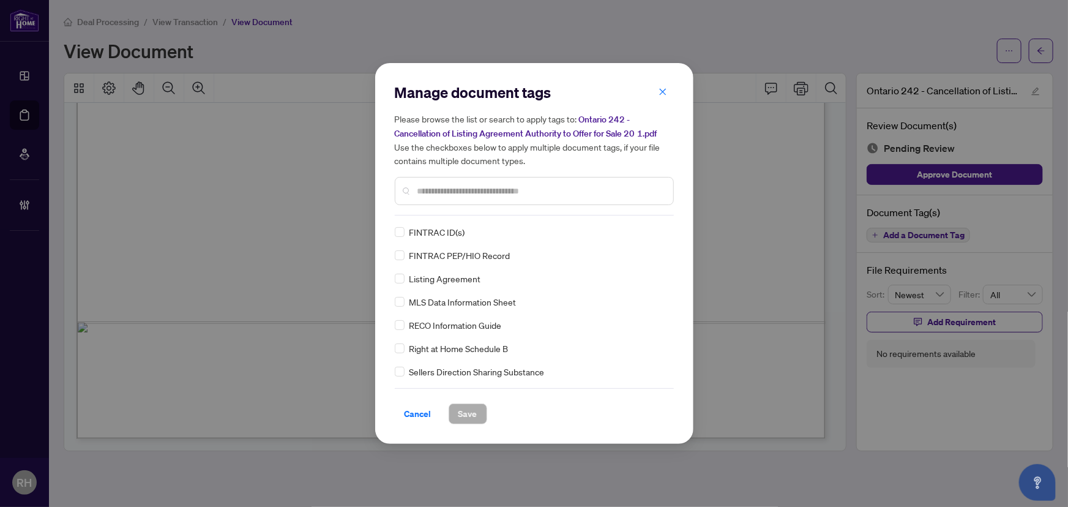
click at [466, 189] on input "text" at bounding box center [541, 190] width 246 height 13
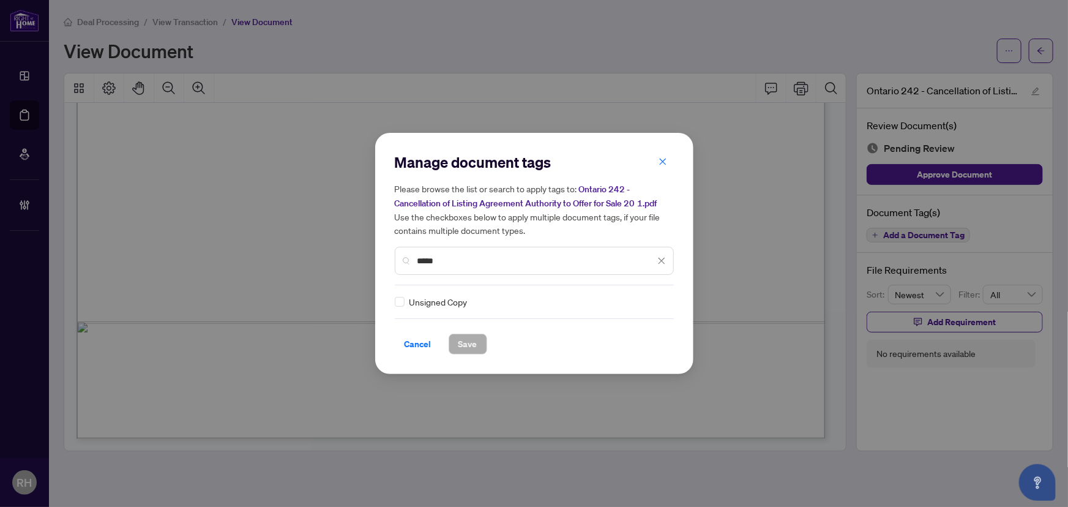
type input "*****"
click at [406, 303] on div "Unsigned Copy" at bounding box center [531, 301] width 272 height 13
click at [651, 301] on img at bounding box center [649, 302] width 12 height 12
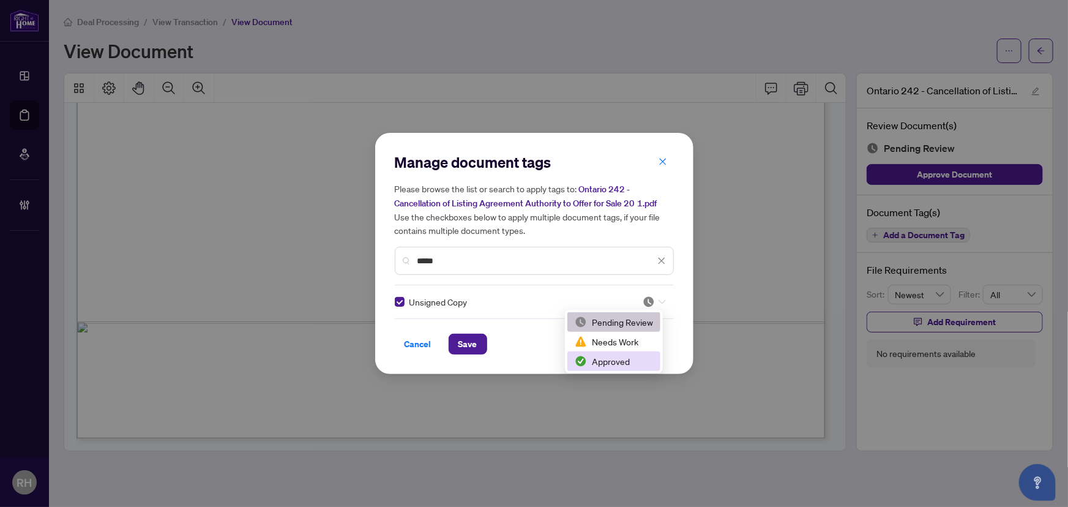
click at [609, 362] on div "Approved" at bounding box center [614, 361] width 78 height 13
click at [447, 344] on div "Cancel Save" at bounding box center [534, 344] width 279 height 21
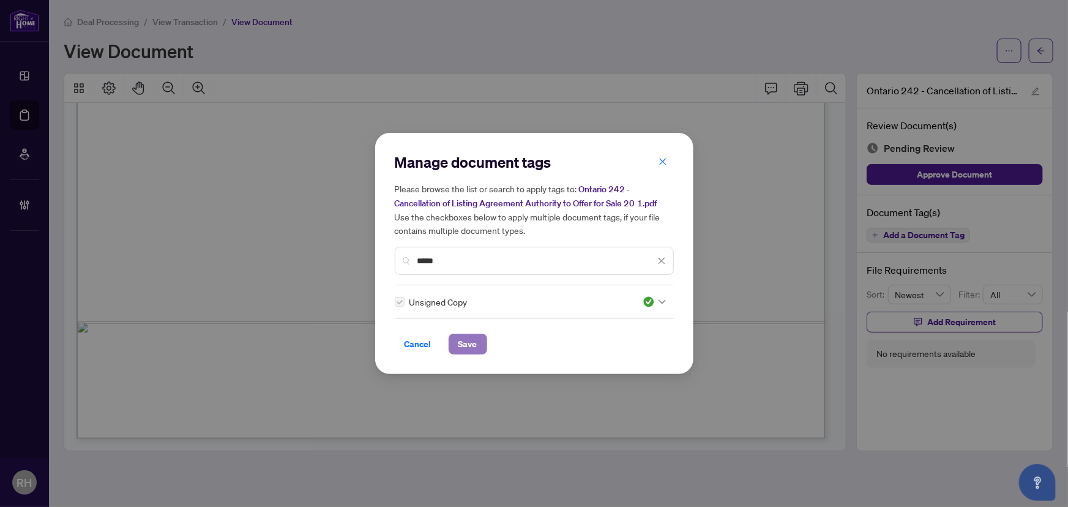
click at [467, 344] on span "Save" at bounding box center [468, 344] width 19 height 20
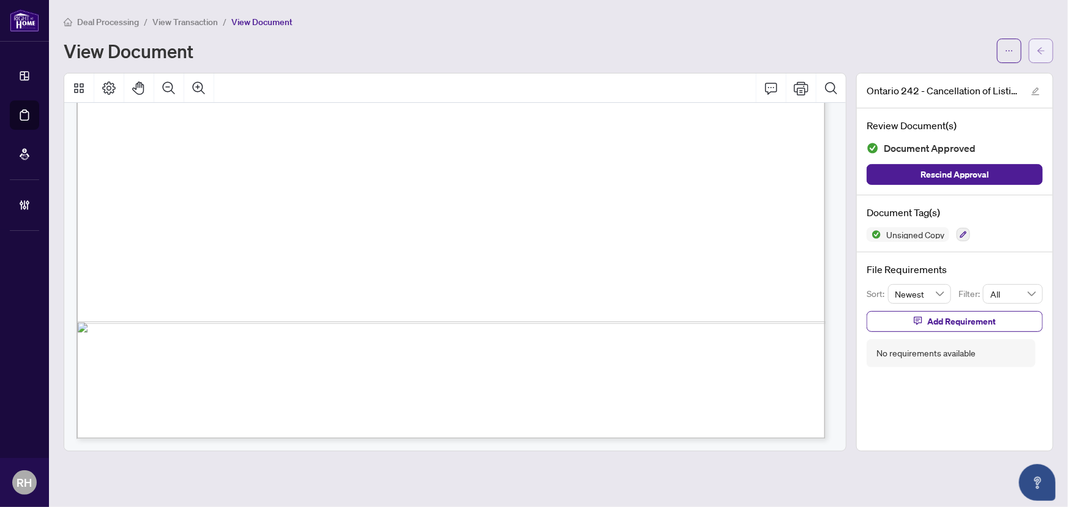
click at [1042, 54] on icon "arrow-left" at bounding box center [1041, 51] width 9 height 9
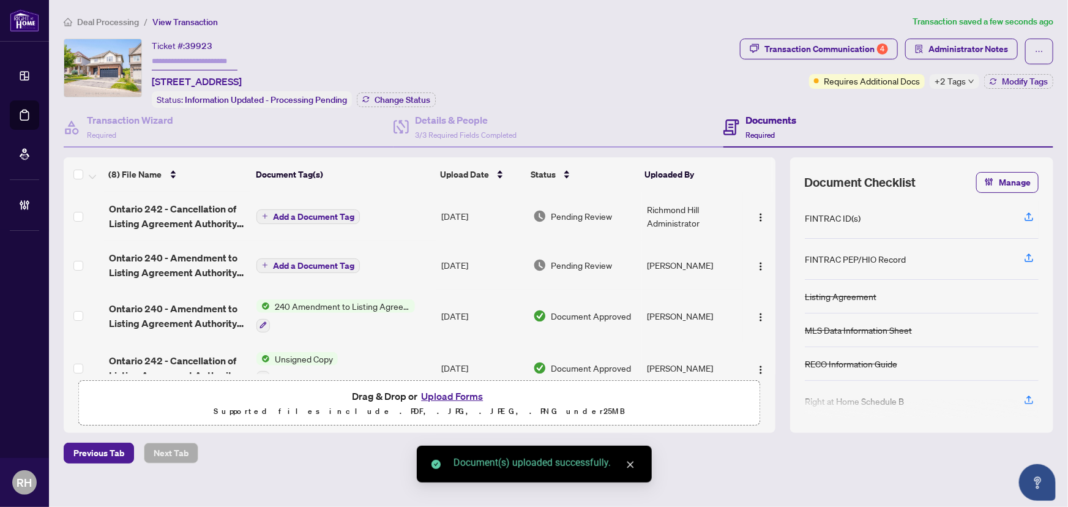
click at [291, 214] on span "Add a Document Tag" at bounding box center [313, 216] width 81 height 9
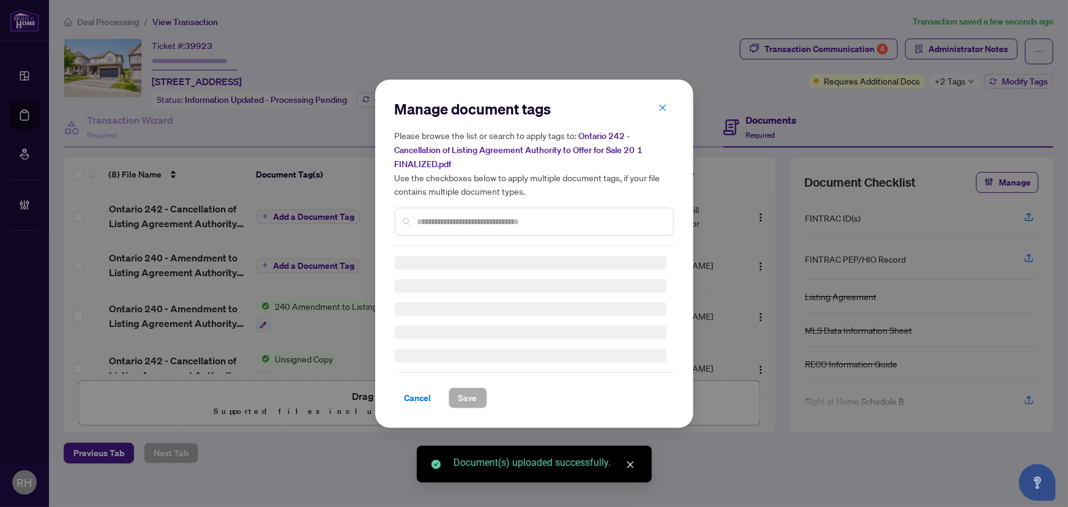
click at [451, 215] on input "text" at bounding box center [541, 221] width 246 height 13
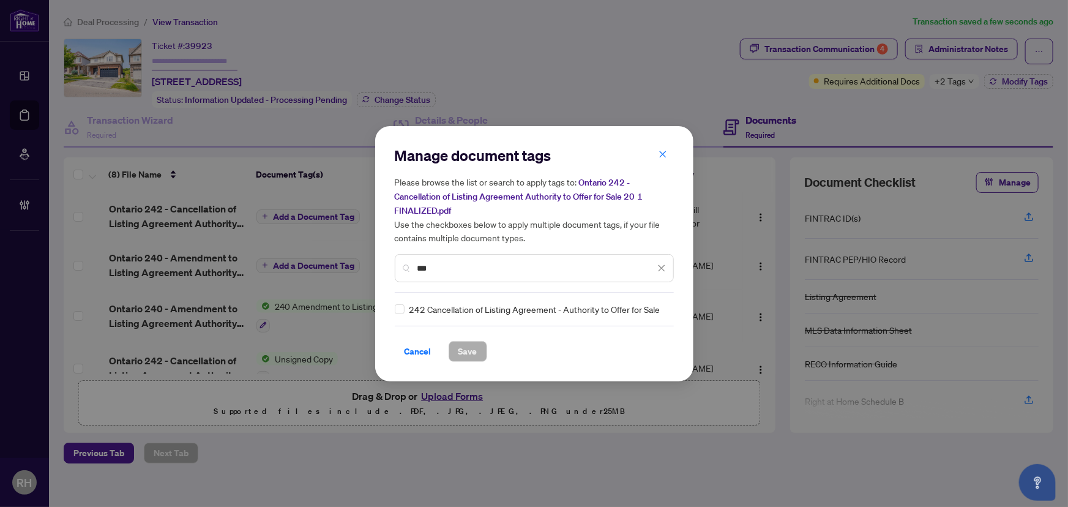
type input "***"
click at [385, 312] on div "Manage document tags Please browse the list or search to apply tags to: Ontario…" at bounding box center [534, 253] width 318 height 255
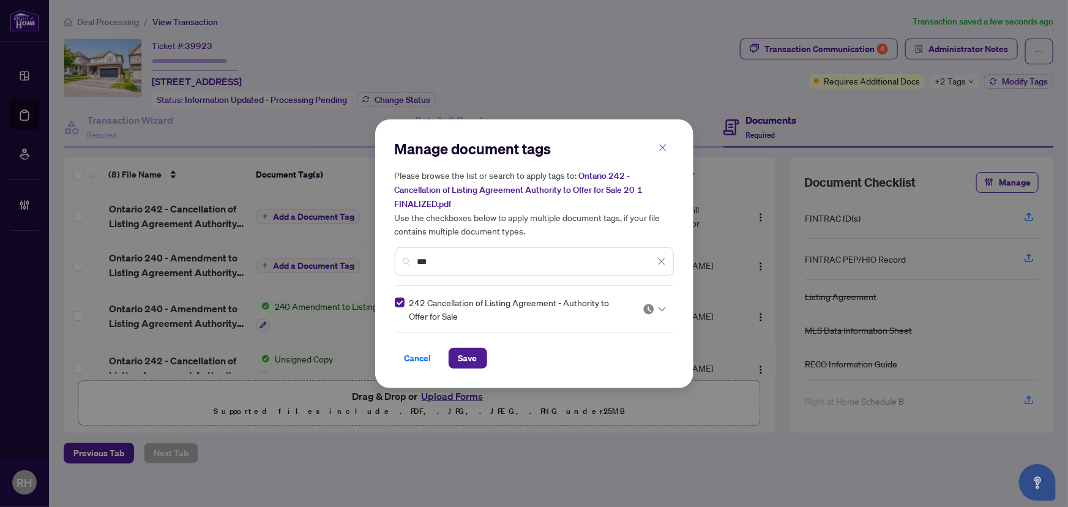
click at [659, 307] on icon at bounding box center [662, 309] width 7 height 5
click at [642, 372] on div "Approved" at bounding box center [617, 367] width 78 height 13
click at [465, 359] on span "Save" at bounding box center [468, 358] width 19 height 20
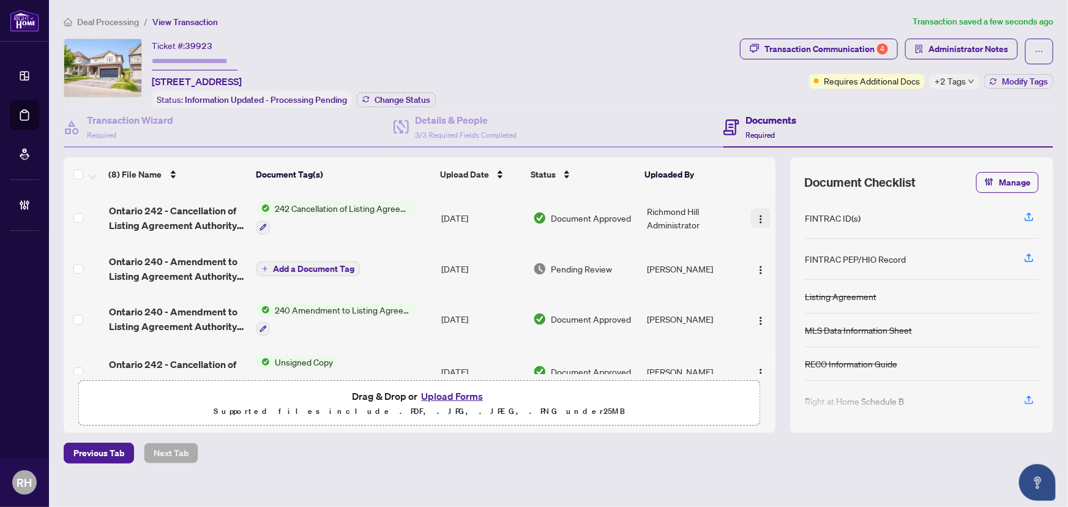
click at [756, 214] on img "button" at bounding box center [761, 219] width 10 height 10
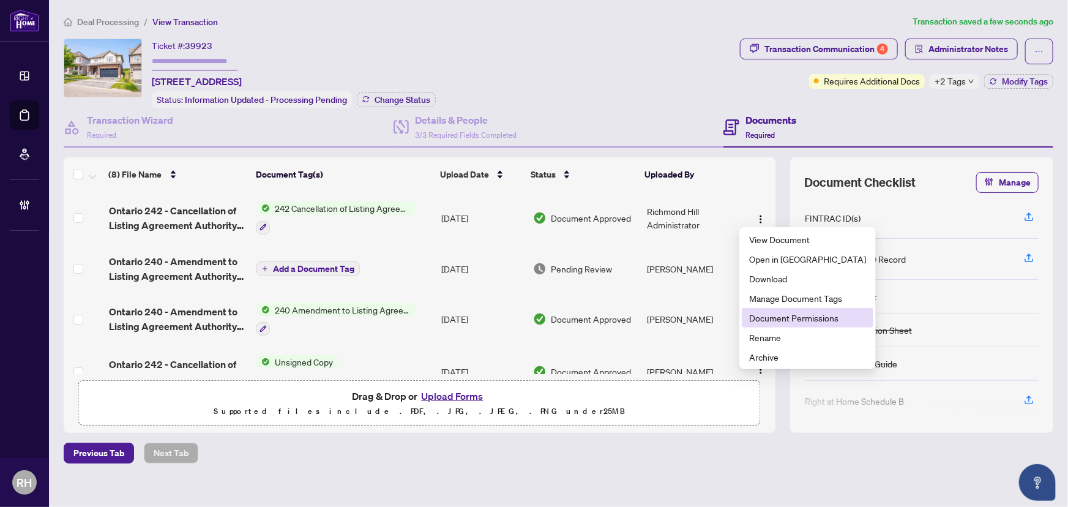
click at [809, 315] on span "Document Permissions" at bounding box center [807, 317] width 117 height 13
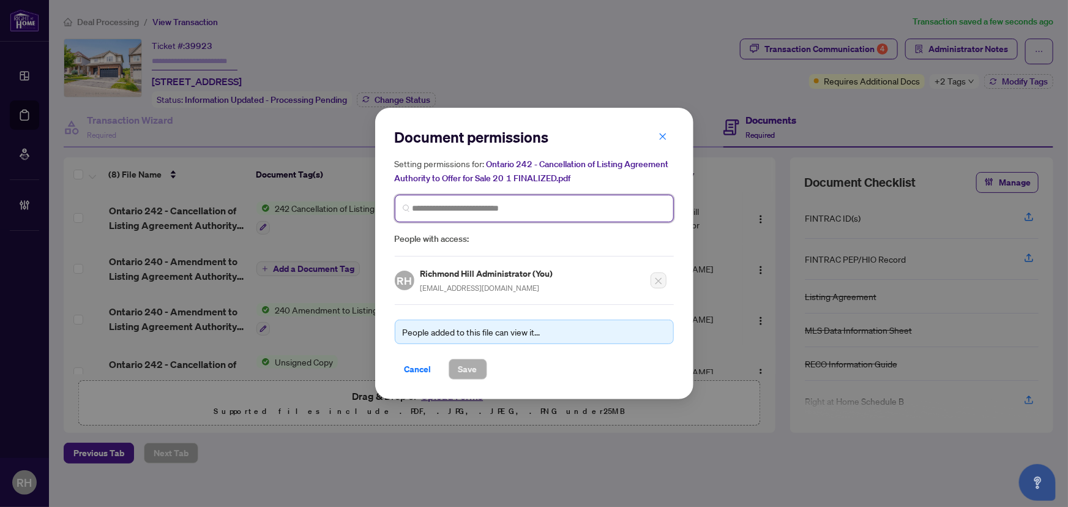
click at [481, 214] on input "search" at bounding box center [539, 208] width 253 height 13
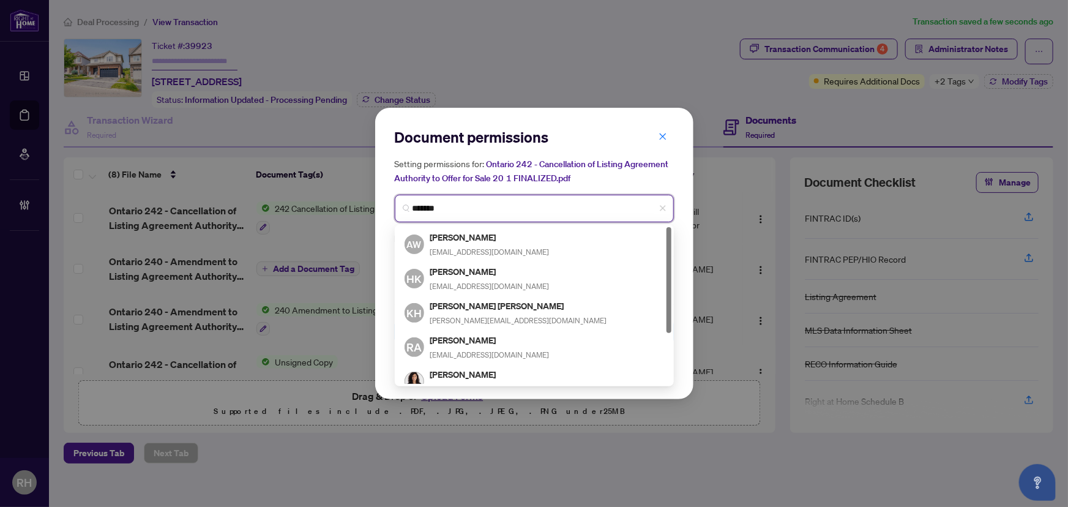
type input "********"
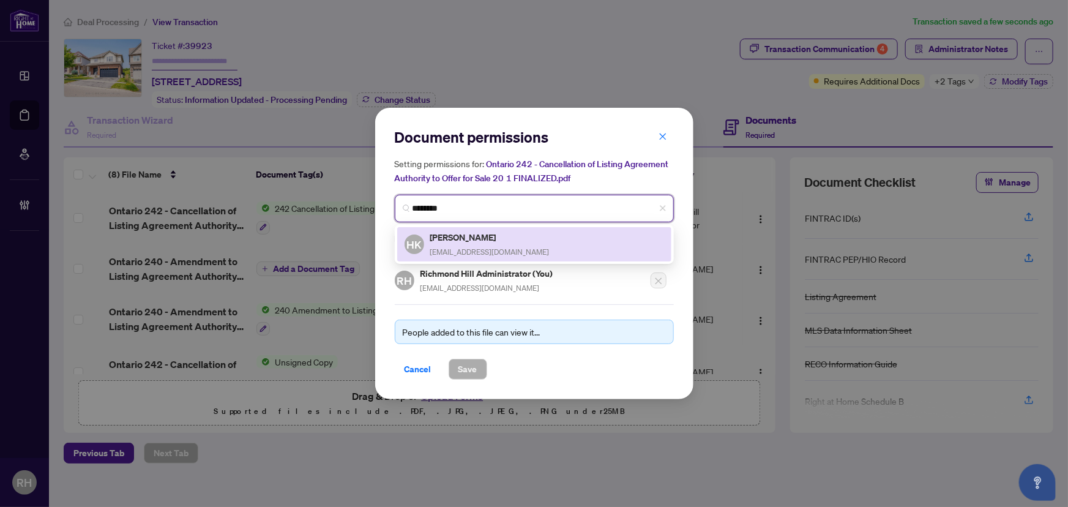
click at [457, 244] on div "Hwan Kim info@agenthwan.com" at bounding box center [489, 244] width 119 height 28
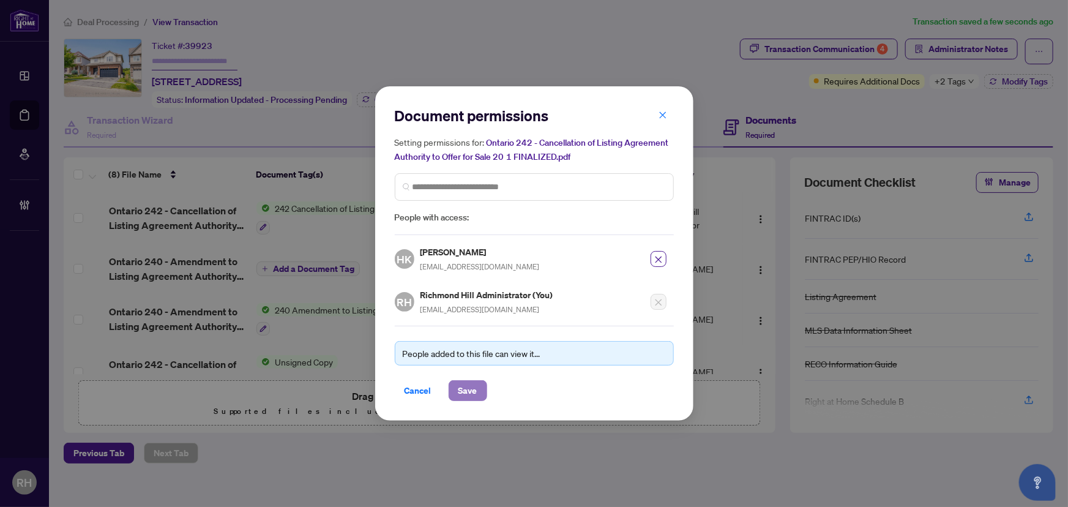
click at [472, 388] on span "Save" at bounding box center [468, 391] width 19 height 20
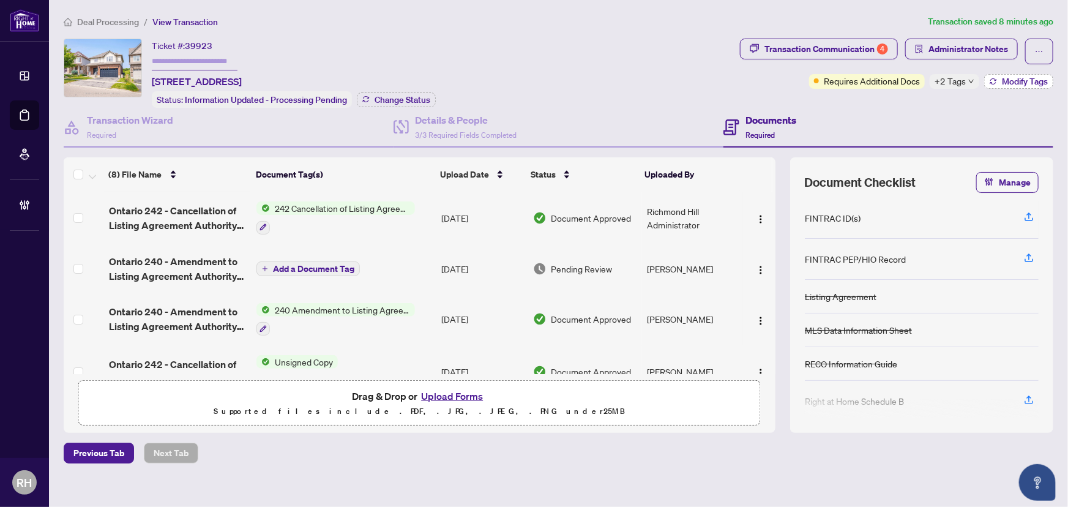
click at [1017, 82] on span "Modify Tags" at bounding box center [1025, 81] width 46 height 9
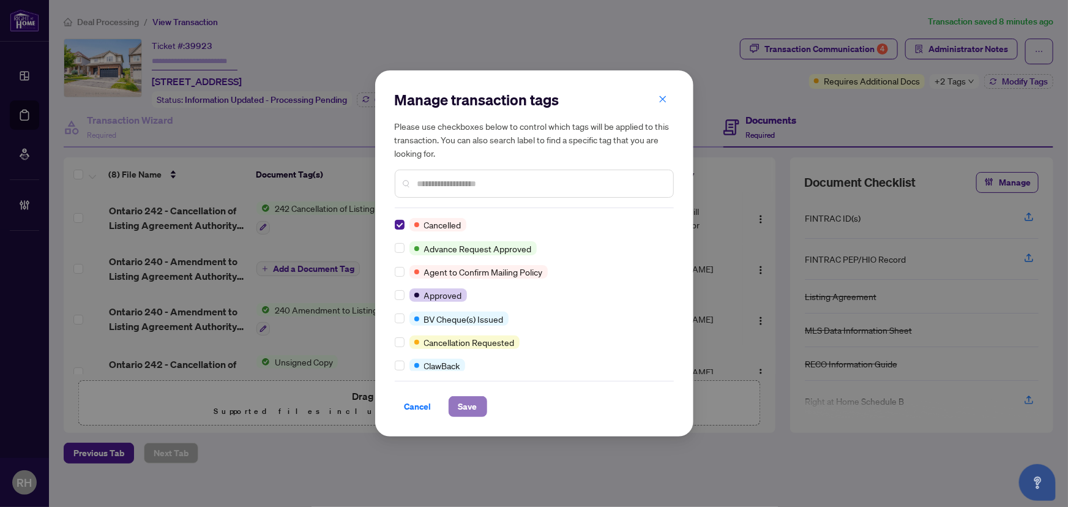
click at [483, 411] on button "Save" at bounding box center [468, 406] width 39 height 21
click at [813, 46] on div "Manage transaction tags Please use checkboxes below to control which tags will …" at bounding box center [534, 253] width 1068 height 507
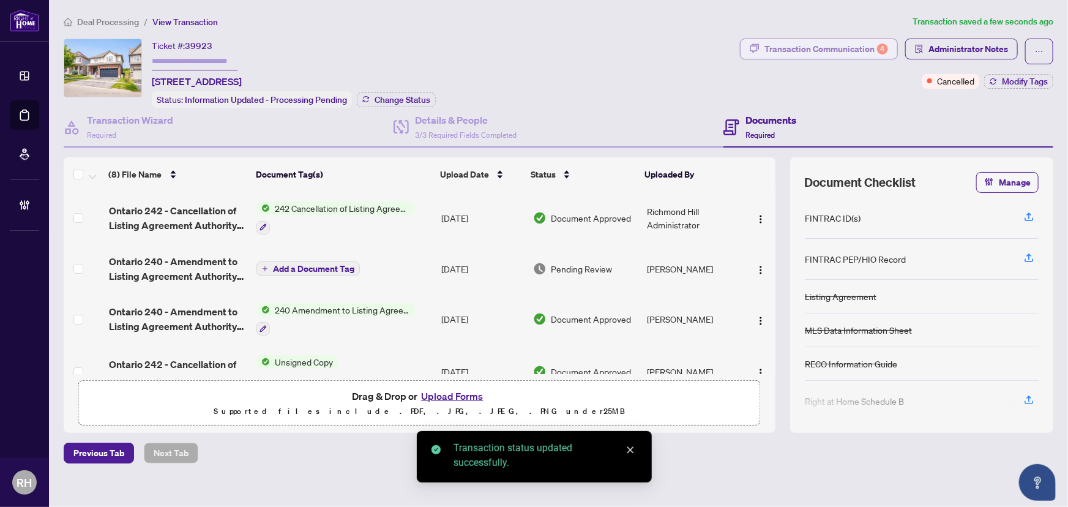
click at [840, 43] on div "Transaction Communication 4" at bounding box center [827, 49] width 124 height 20
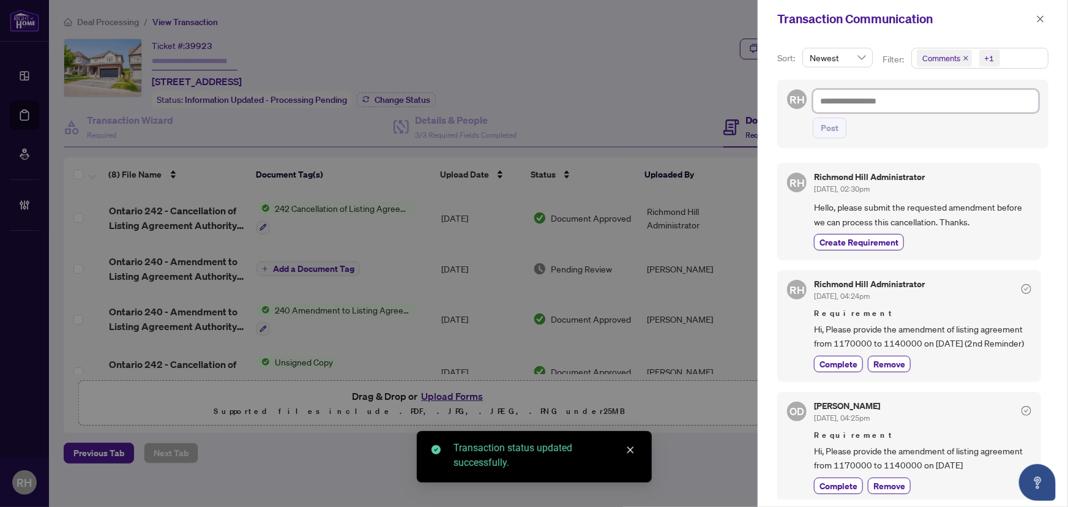
click at [898, 98] on textarea at bounding box center [926, 100] width 226 height 23
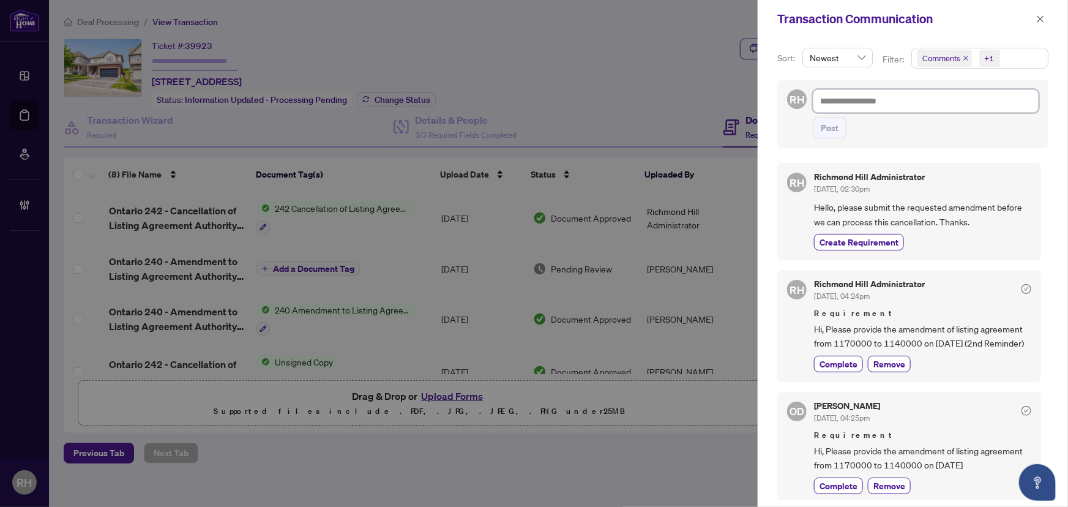
paste textarea "**********"
type textarea "**********"
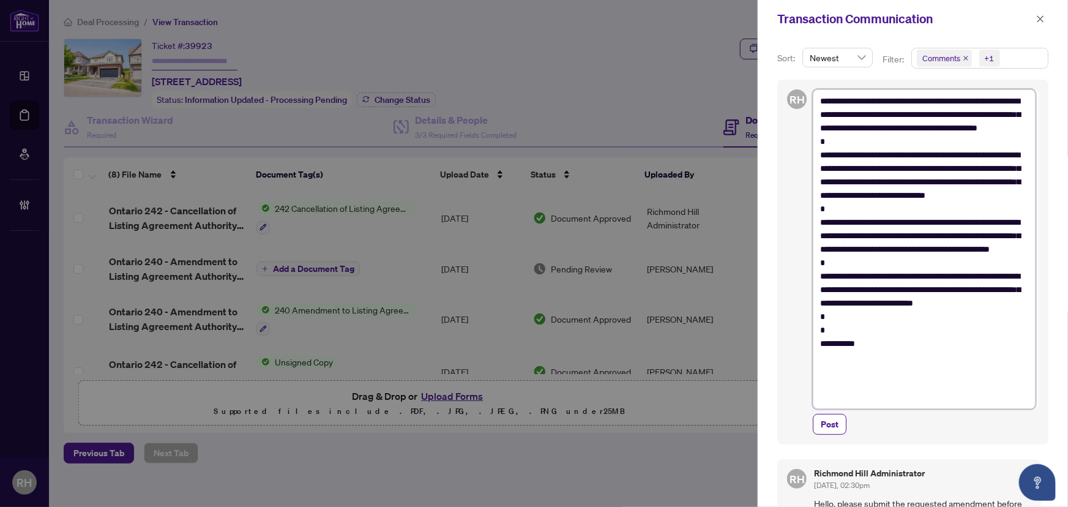
click at [889, 323] on textarea "**********" at bounding box center [924, 249] width 223 height 320
type textarea "**********"
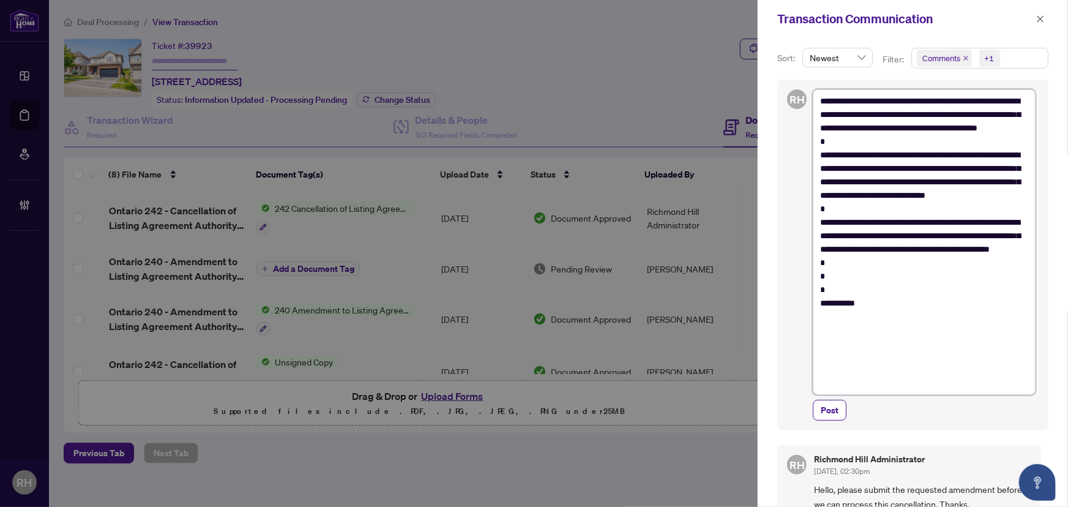
type textarea "**********"
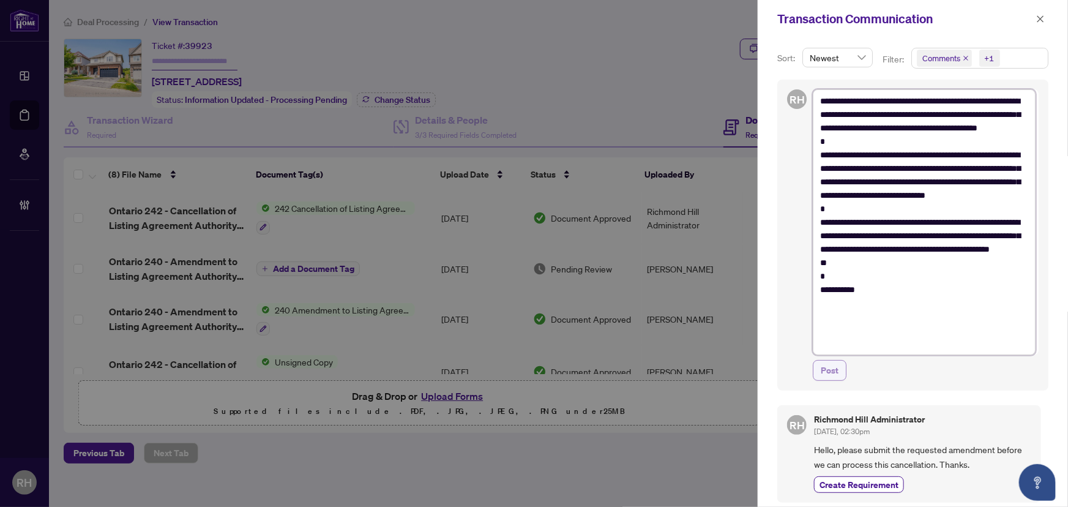
type textarea "**********"
click at [825, 373] on span "Post" at bounding box center [830, 371] width 18 height 20
type textarea "**********"
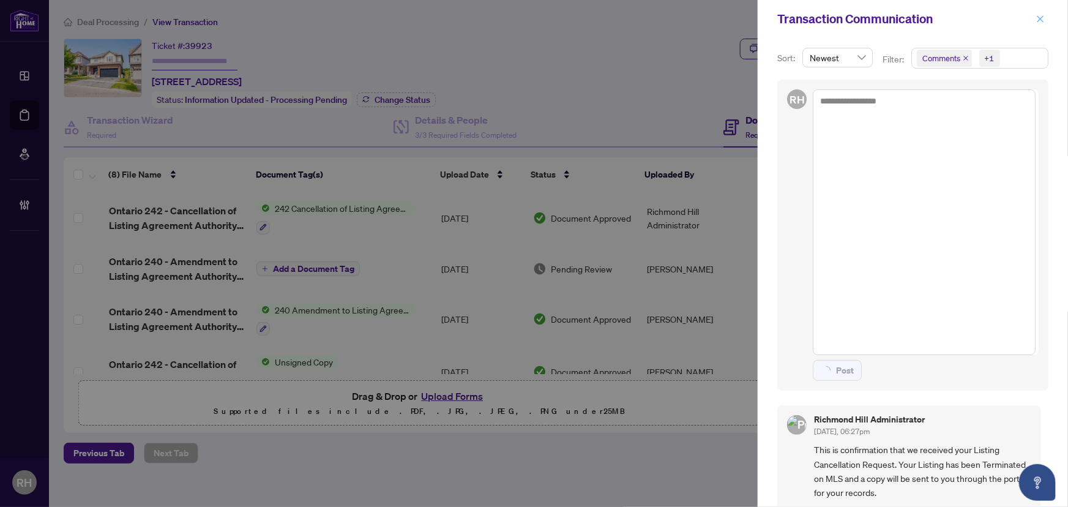
click at [1042, 12] on span "button" at bounding box center [1041, 19] width 9 height 20
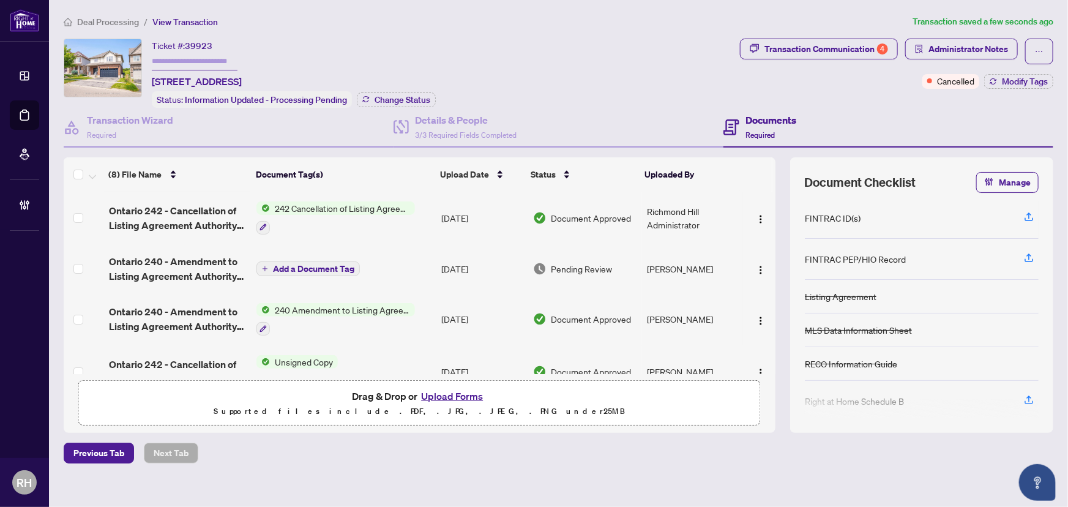
click at [104, 23] on span "Deal Processing" at bounding box center [108, 22] width 62 height 11
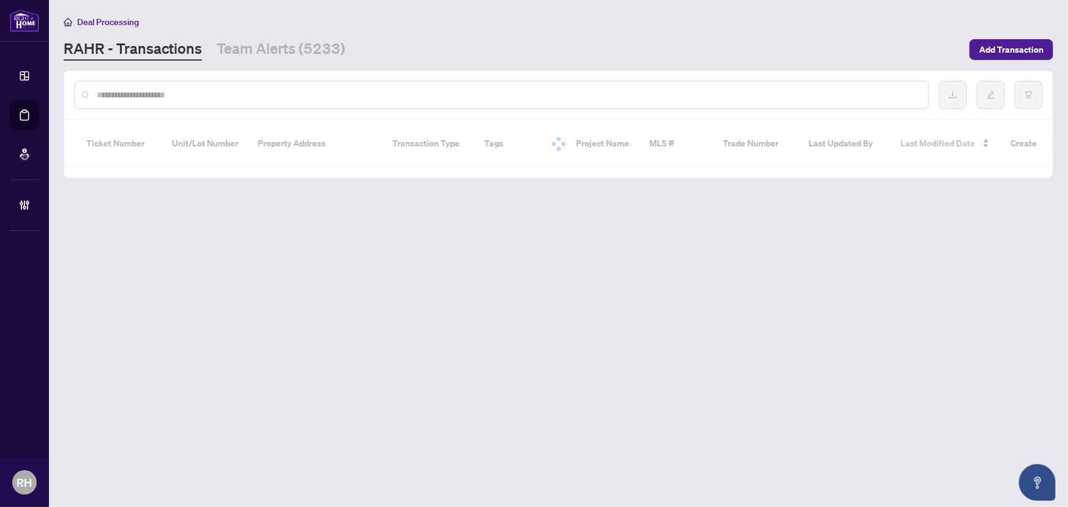
click at [231, 61] on main "Deal Processing RAHR - Transactions Team Alerts (5233) Add Transaction Ticket N…" at bounding box center [558, 253] width 1019 height 507
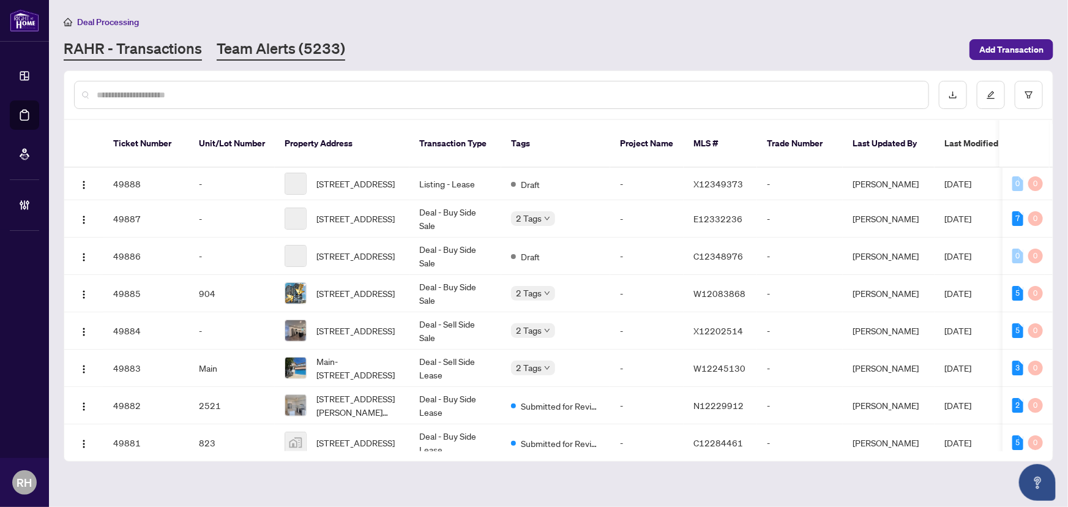
click at [236, 56] on link "Team Alerts (5233)" at bounding box center [281, 50] width 129 height 22
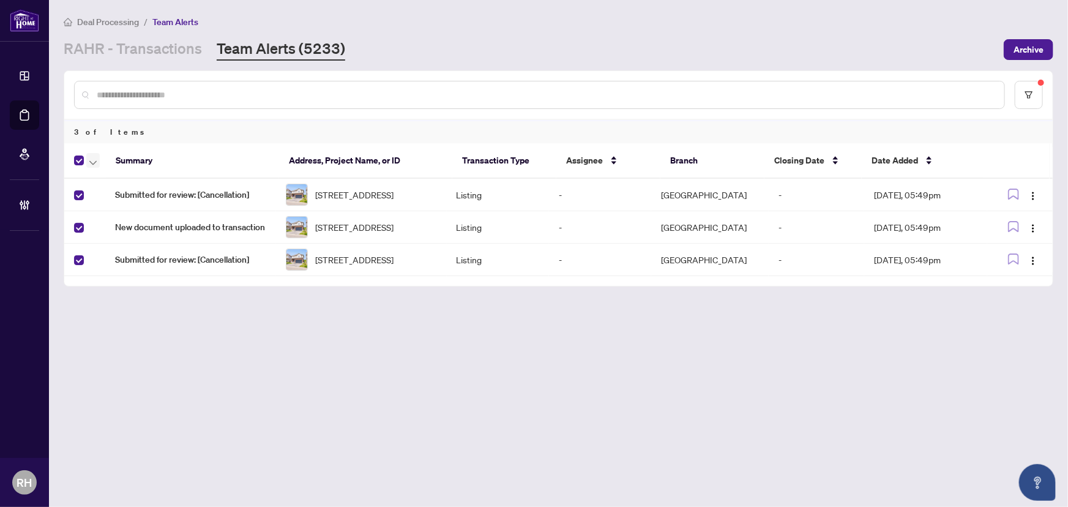
click at [92, 160] on icon "button" at bounding box center [92, 162] width 7 height 5
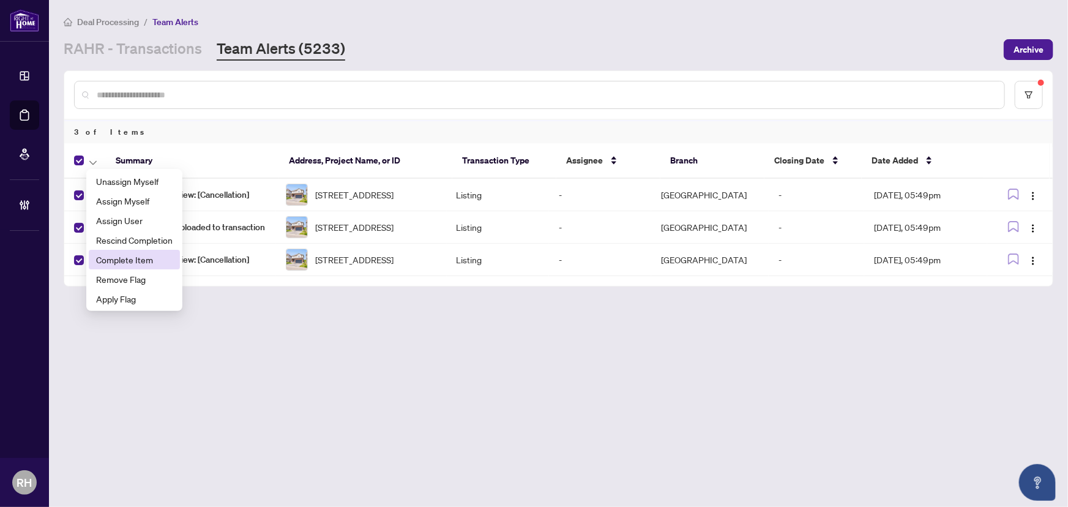
click at [159, 258] on span "Complete Item" at bounding box center [134, 259] width 77 height 13
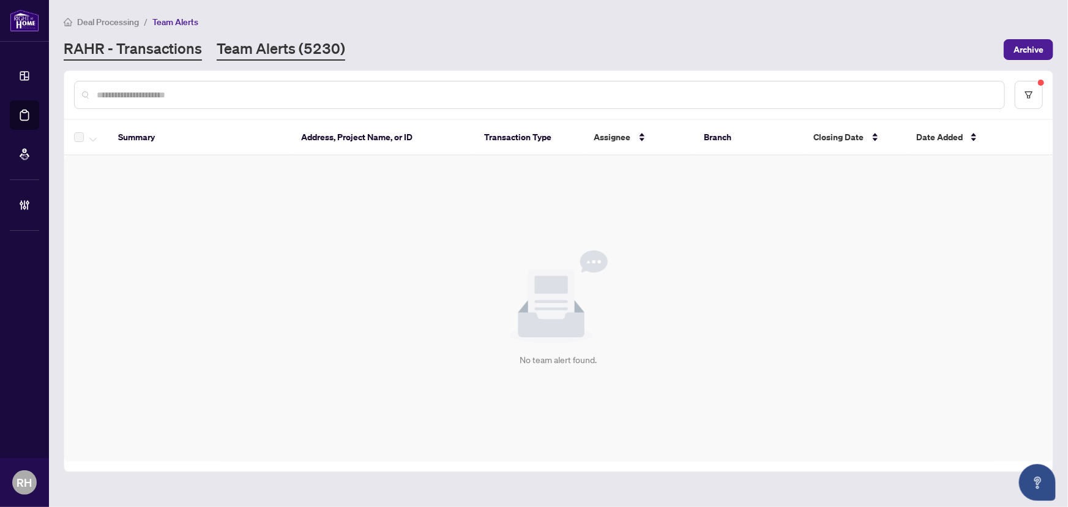
click at [184, 51] on link "RAHR - Transactions" at bounding box center [133, 50] width 138 height 22
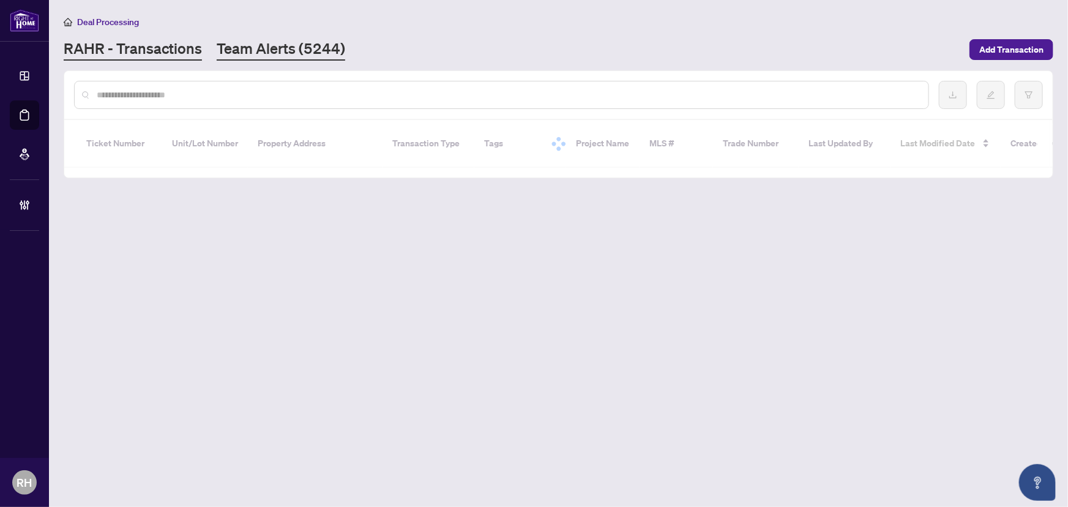
click at [281, 55] on link "Team Alerts (5244)" at bounding box center [281, 50] width 129 height 22
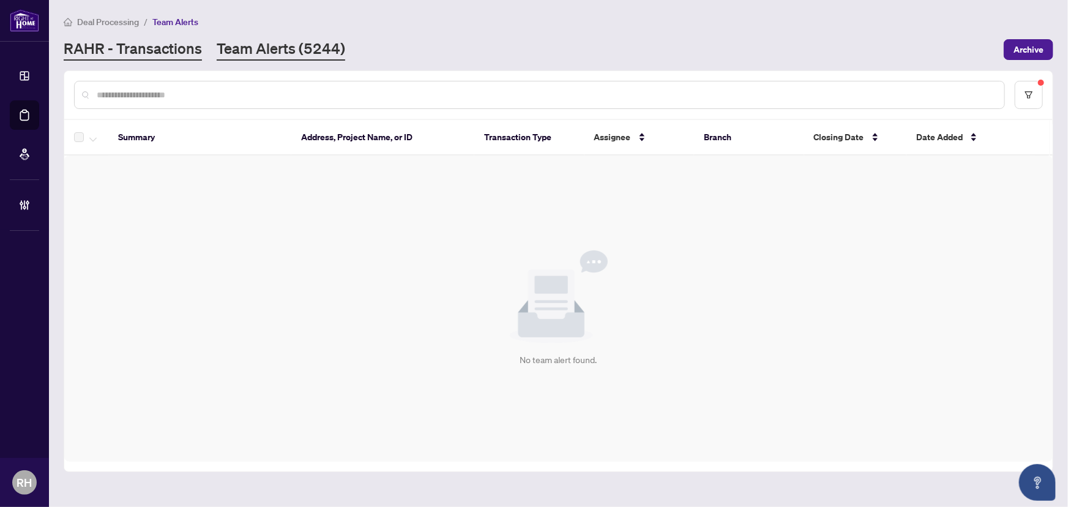
click at [140, 42] on link "RAHR - Transactions" at bounding box center [133, 50] width 138 height 22
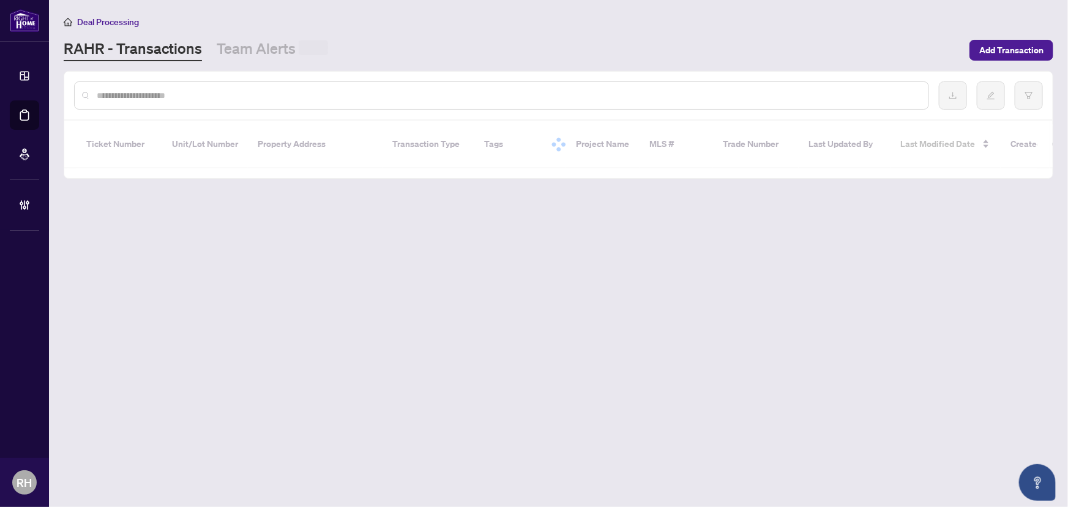
click at [238, 61] on main "Deal Processing RAHR - Transactions Team Alerts Add Transaction Ticket Number U…" at bounding box center [558, 253] width 1019 height 507
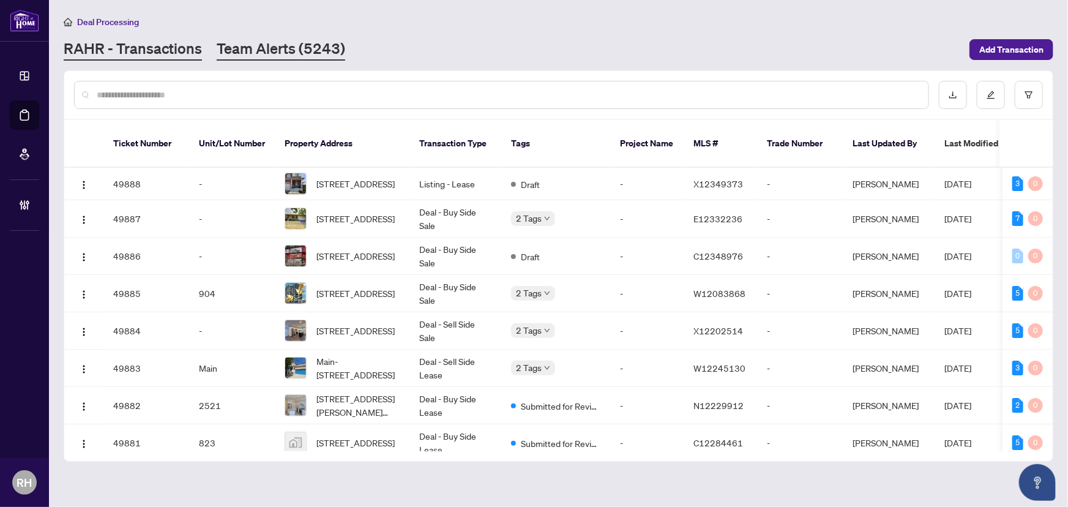
click at [255, 39] on link "Team Alerts (5243)" at bounding box center [281, 50] width 129 height 22
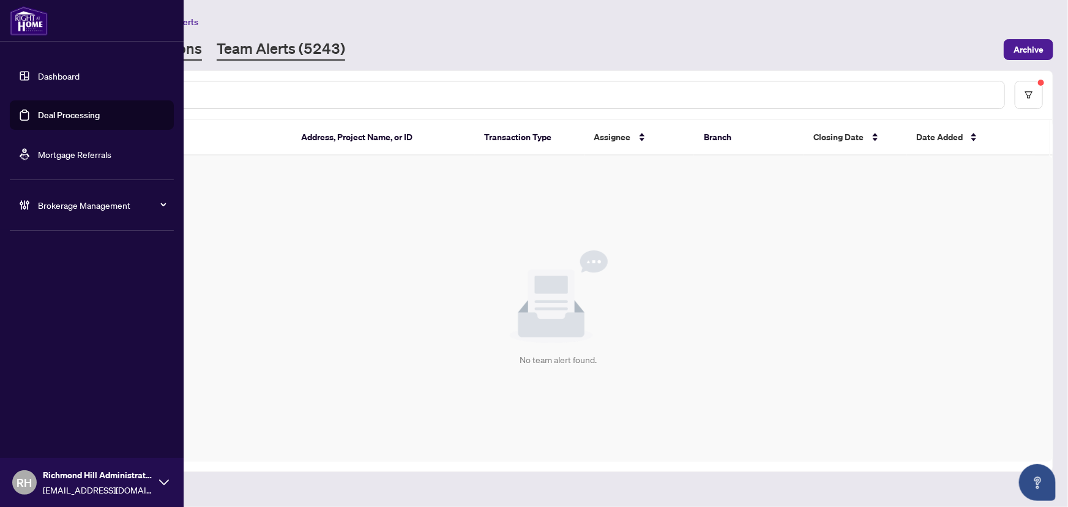
drag, startPoint x: 174, startPoint y: 43, endPoint x: 199, endPoint y: 44, distance: 25.1
click at [174, 43] on div "Dashboard Deal Processing Mortgage Referrals Brokerage Management RH Richmond H…" at bounding box center [92, 253] width 184 height 507
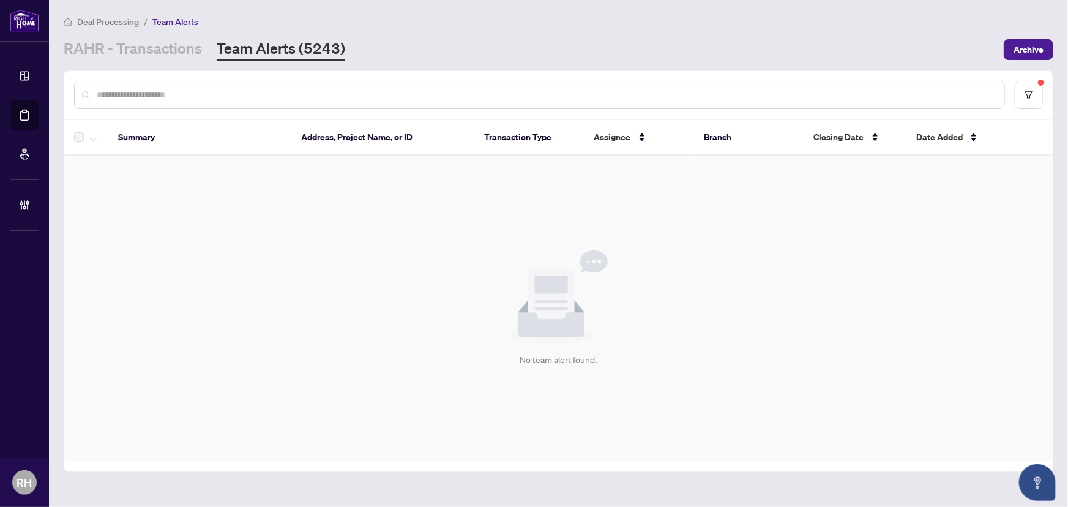
click at [226, 44] on link "Team Alerts (5243)" at bounding box center [281, 50] width 129 height 22
click at [184, 45] on link "RAHR - Transactions" at bounding box center [133, 50] width 138 height 22
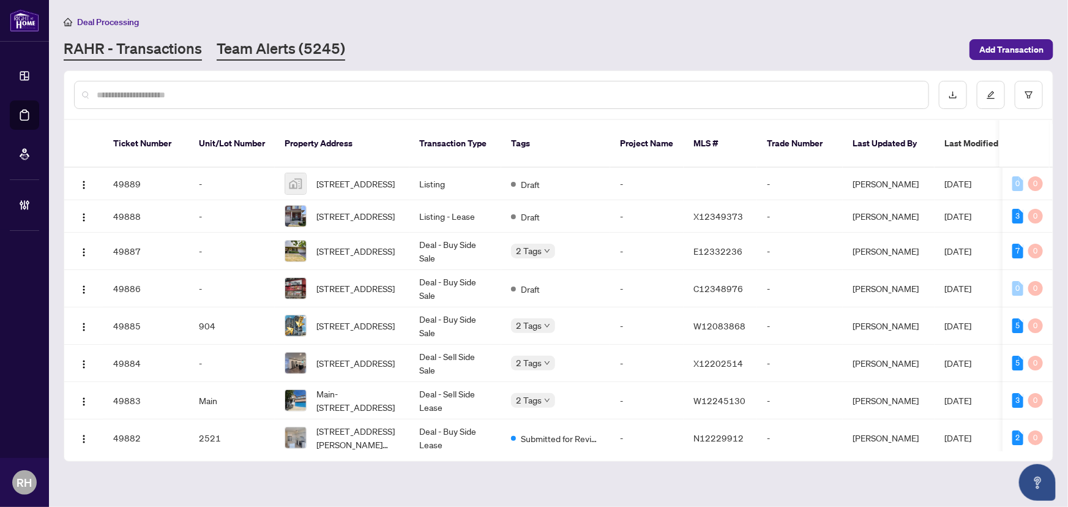
click at [257, 53] on link "Team Alerts (5245)" at bounding box center [281, 50] width 129 height 22
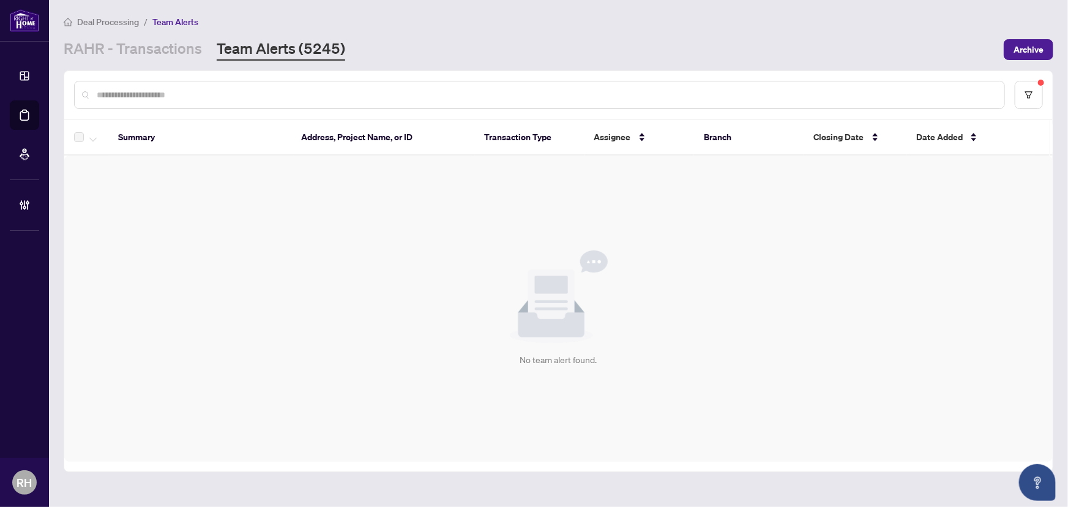
click at [197, 69] on main "Deal Processing / Team Alerts RAHR - Transactions Team Alerts (5245) Archive Su…" at bounding box center [558, 253] width 1019 height 507
click at [195, 50] on link "RAHR - Transactions" at bounding box center [133, 50] width 138 height 22
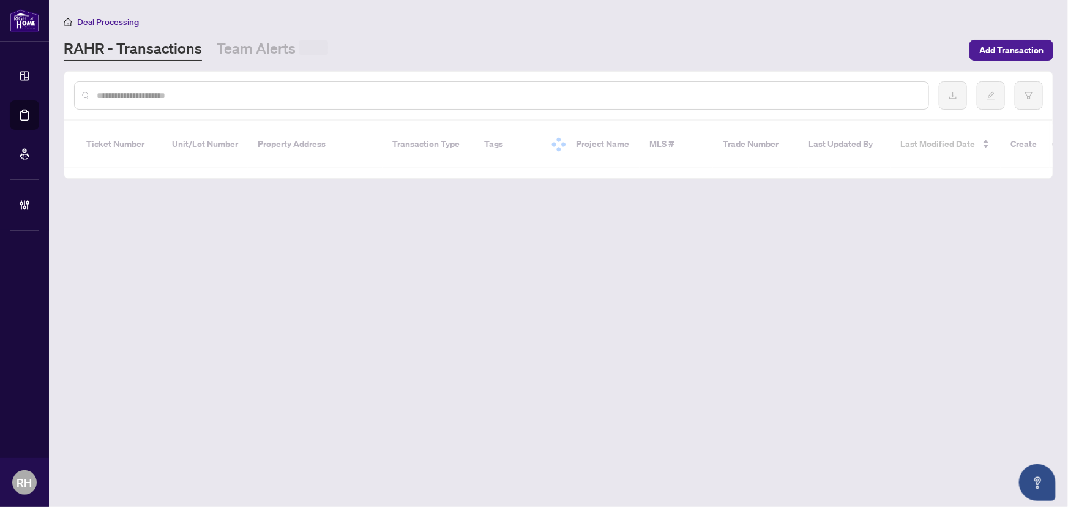
click at [252, 43] on link "Team Alerts" at bounding box center [272, 50] width 111 height 23
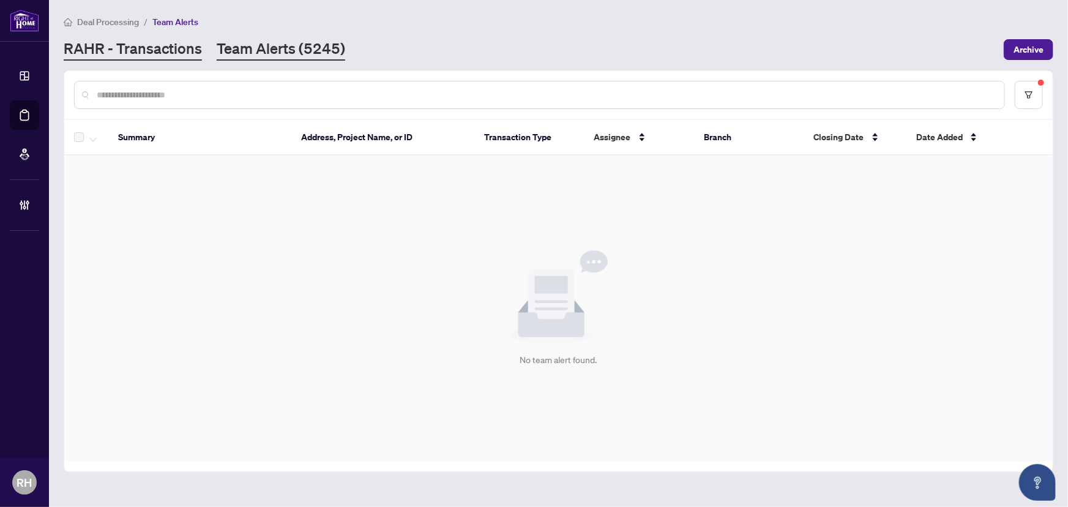
click at [173, 44] on link "RAHR - Transactions" at bounding box center [133, 50] width 138 height 22
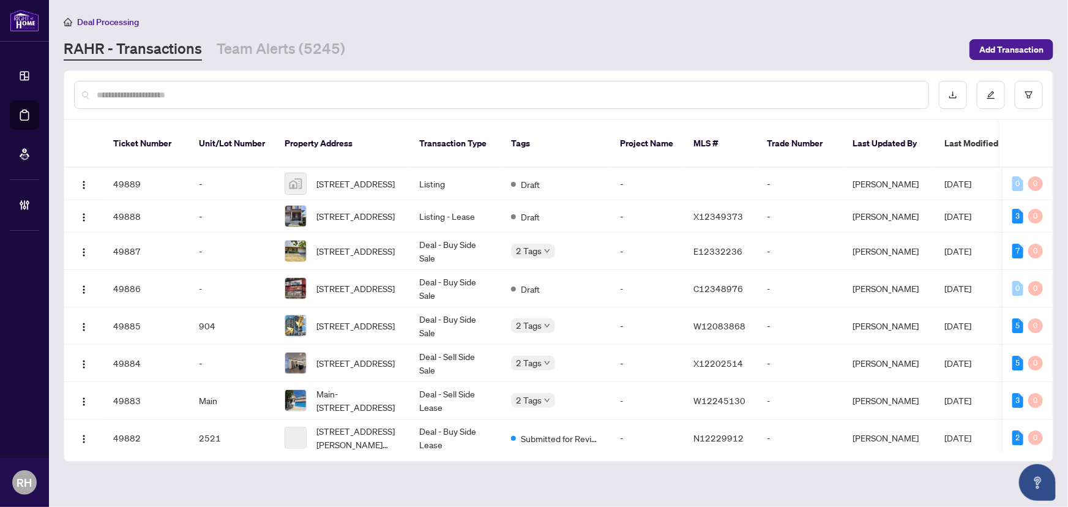
click at [276, 63] on main "Deal Processing RAHR - Transactions Team Alerts (5245) Add Transaction Ticket N…" at bounding box center [558, 253] width 1019 height 507
click at [265, 40] on link "Team Alerts (5245)" at bounding box center [281, 50] width 129 height 22
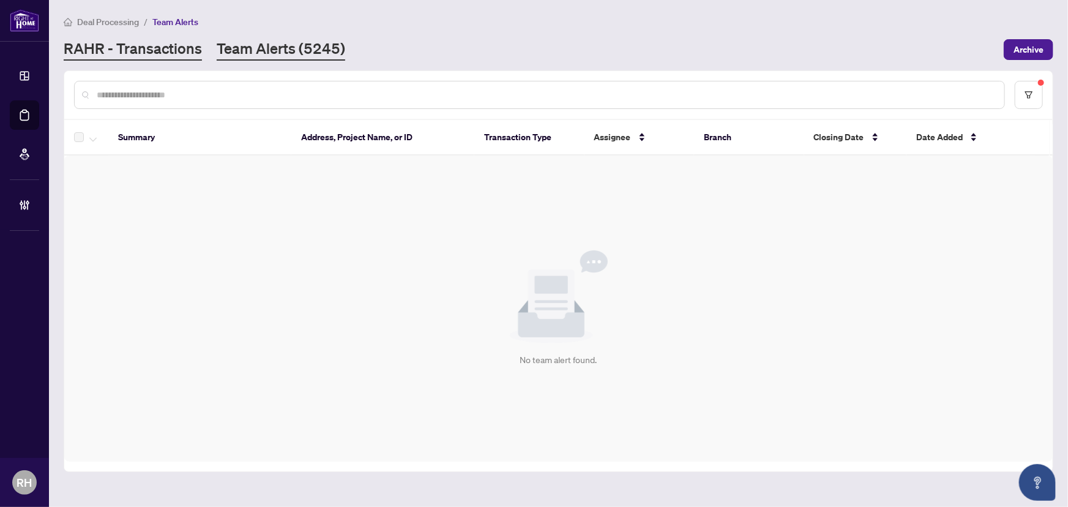
click at [169, 54] on link "RAHR - Transactions" at bounding box center [133, 50] width 138 height 22
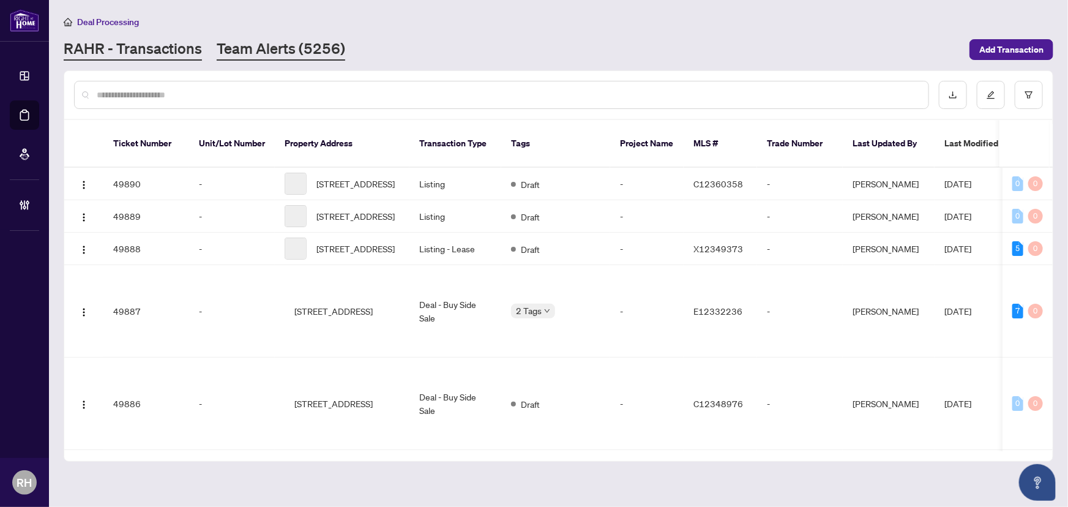
click at [257, 48] on link "Team Alerts (5256)" at bounding box center [281, 50] width 129 height 22
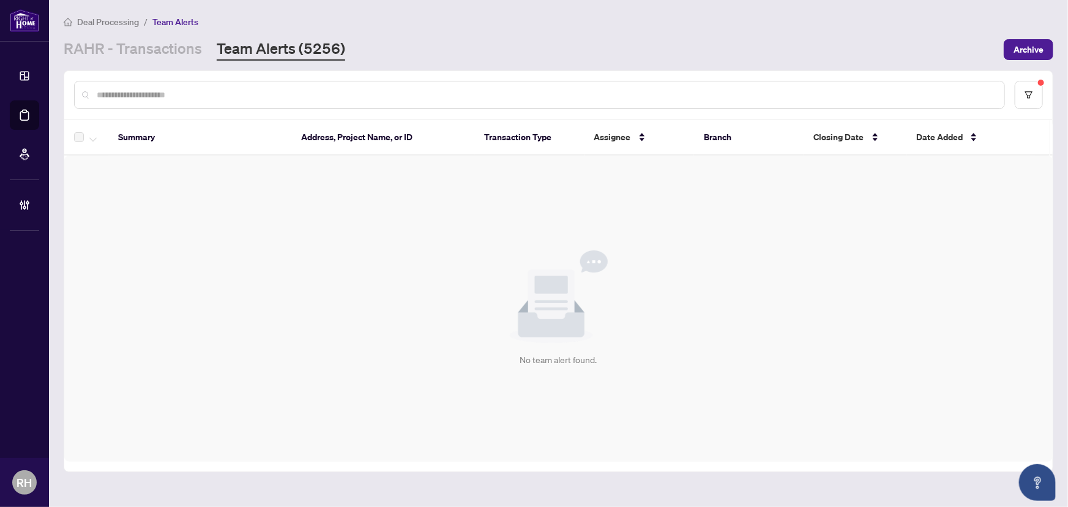
click at [49, 66] on ul "Dashboard Deal Processing Mortgage Referrals Brokerage Management" at bounding box center [24, 140] width 49 height 178
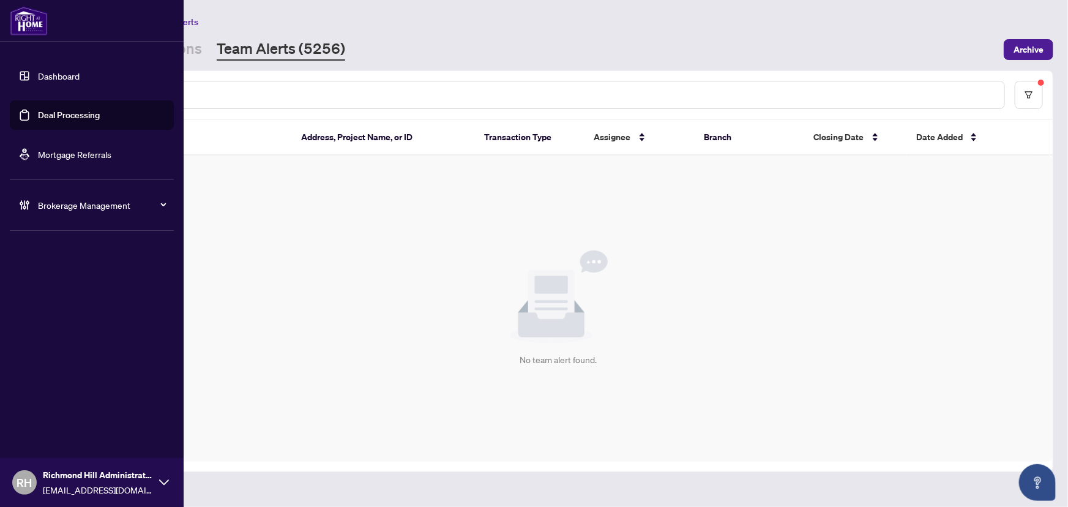
click at [174, 50] on div "Dashboard Deal Processing Mortgage Referrals Brokerage Management RH Richmond H…" at bounding box center [92, 253] width 184 height 507
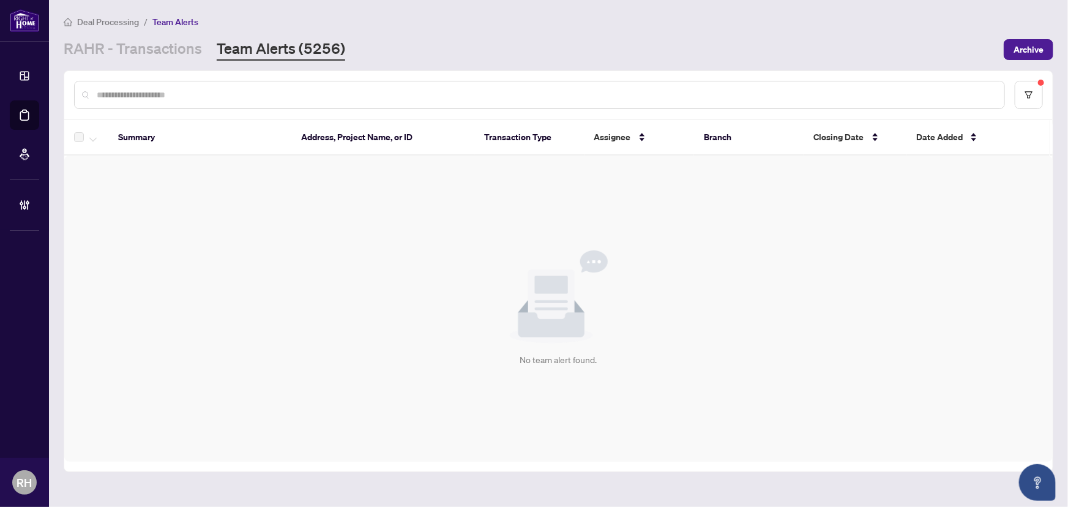
click at [201, 48] on div "RAHR - Transactions Team Alerts (5256)" at bounding box center [205, 50] width 282 height 22
click at [198, 46] on link "RAHR - Transactions" at bounding box center [133, 50] width 138 height 22
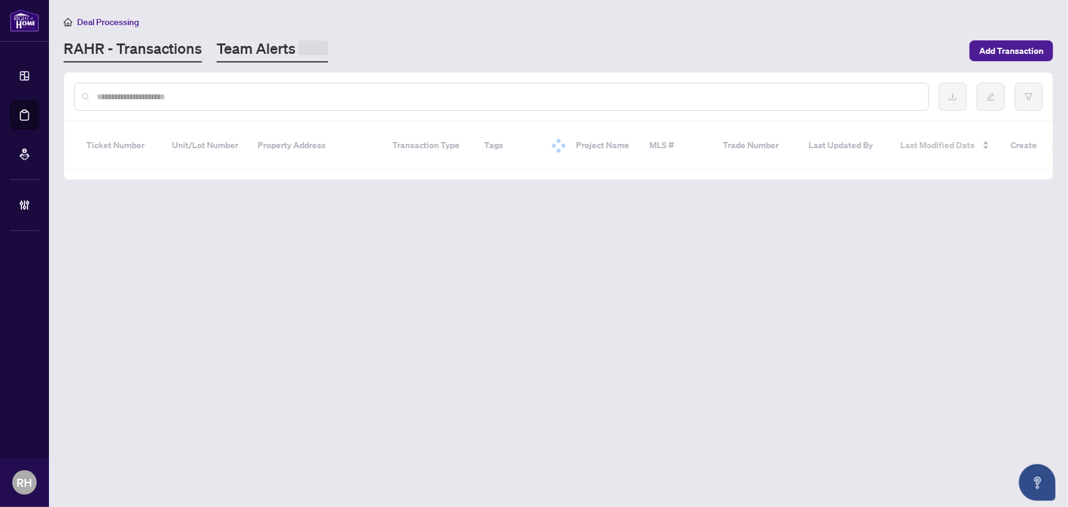
click at [235, 45] on link "Team Alerts" at bounding box center [272, 51] width 111 height 24
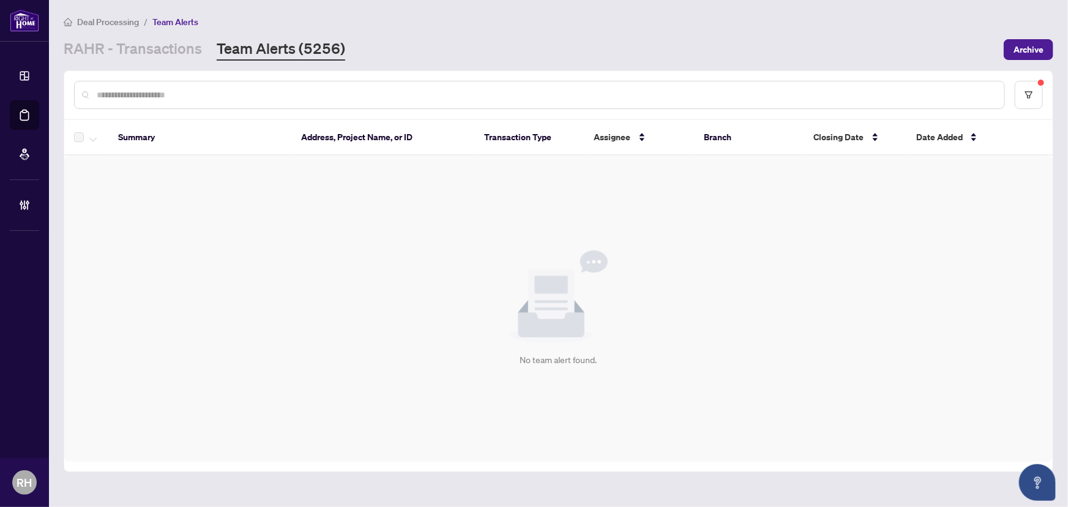
click at [152, 61] on main "Deal Processing / Team Alerts RAHR - Transactions Team Alerts (5256) Archive Su…" at bounding box center [558, 253] width 1019 height 507
click at [156, 53] on link "RAHR - Transactions" at bounding box center [133, 50] width 138 height 22
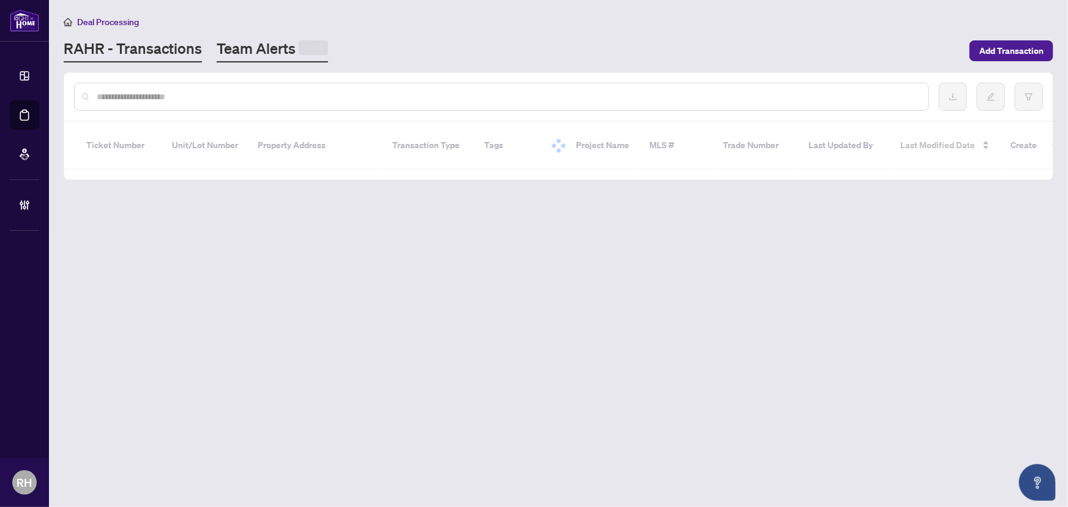
click at [257, 55] on link "Team Alerts" at bounding box center [272, 51] width 111 height 24
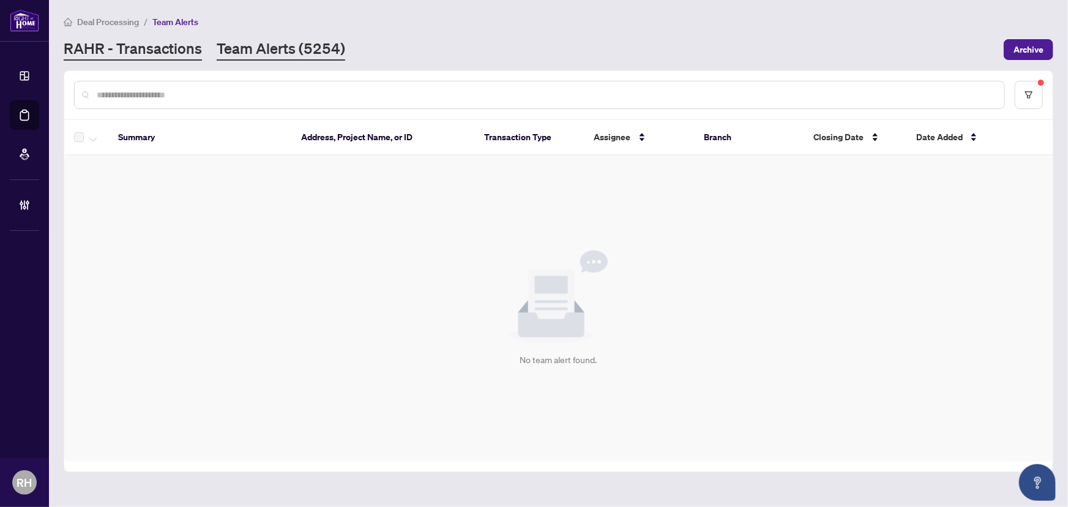
click at [146, 50] on link "RAHR - Transactions" at bounding box center [133, 50] width 138 height 22
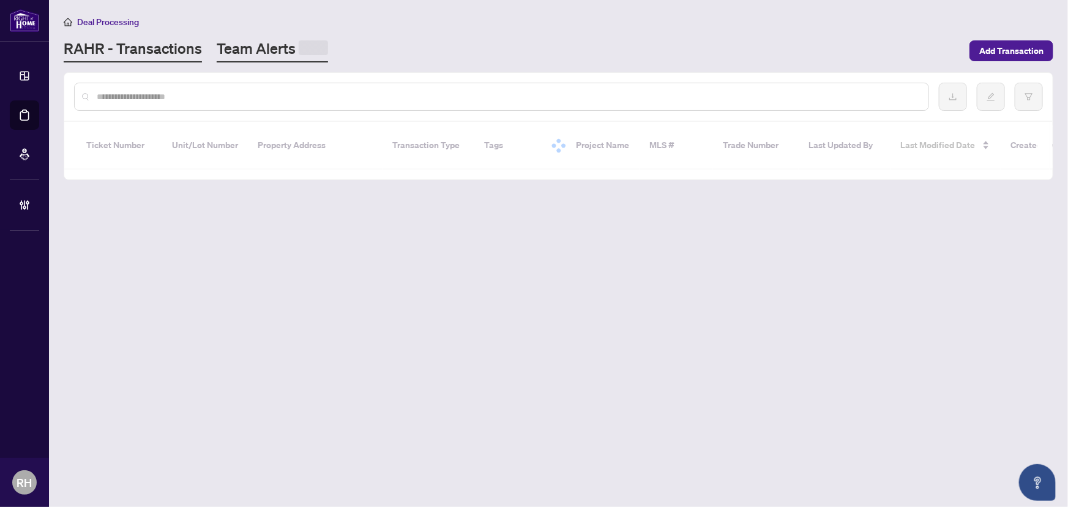
click at [282, 50] on link "Team Alerts" at bounding box center [272, 51] width 111 height 24
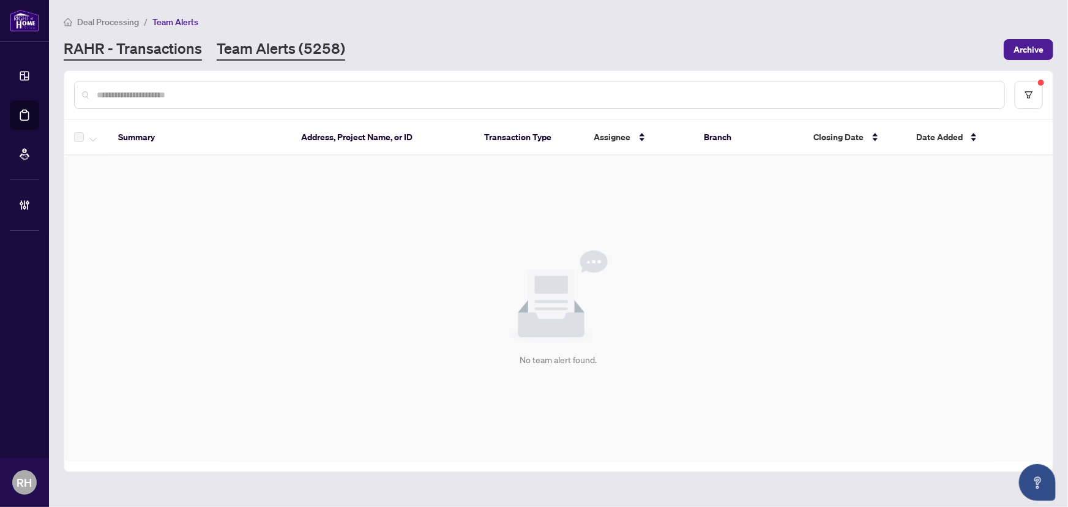
click at [154, 58] on link "RAHR - Transactions" at bounding box center [133, 50] width 138 height 22
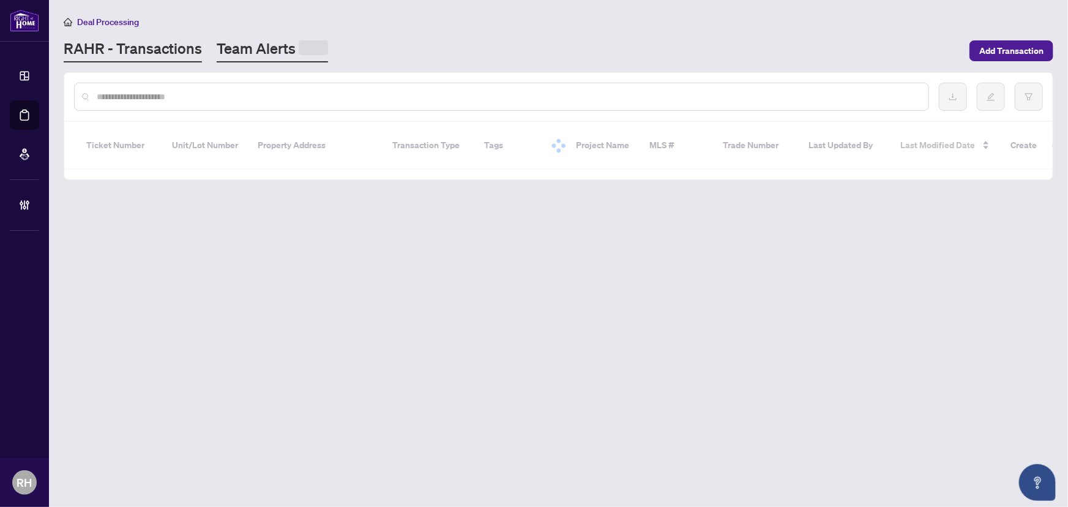
click at [266, 53] on link "Team Alerts" at bounding box center [272, 51] width 111 height 24
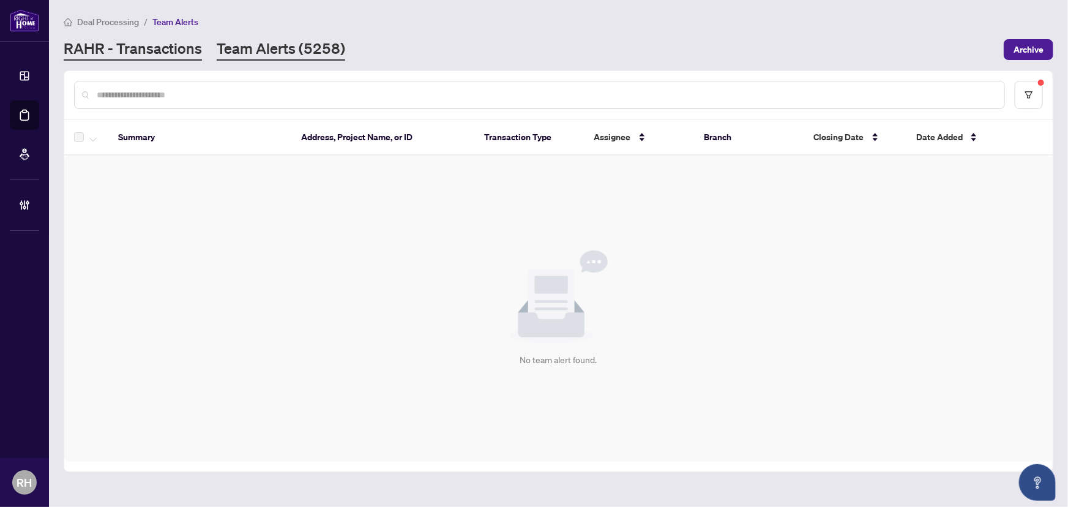
click at [161, 46] on link "RAHR - Transactions" at bounding box center [133, 50] width 138 height 22
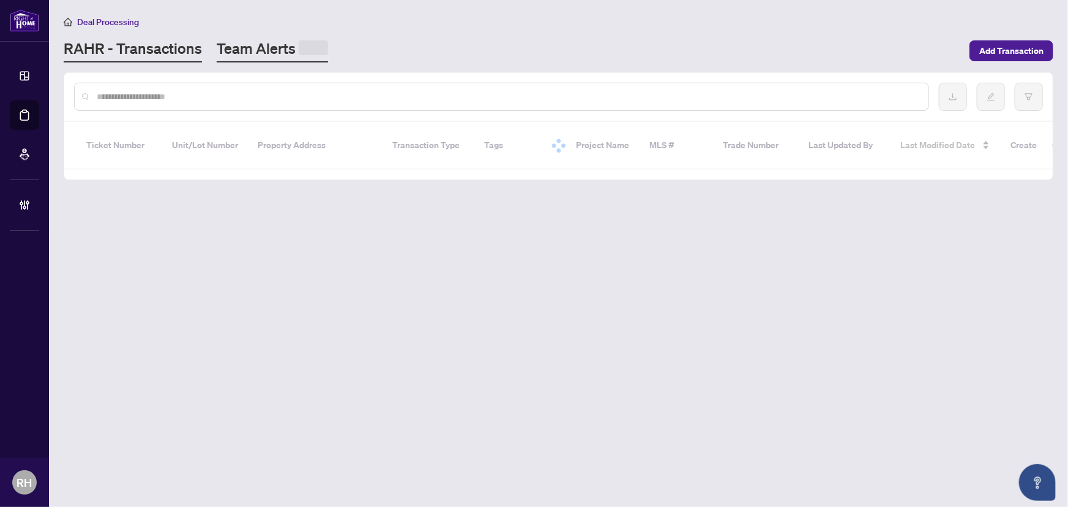
click at [263, 46] on link "Team Alerts" at bounding box center [272, 51] width 111 height 24
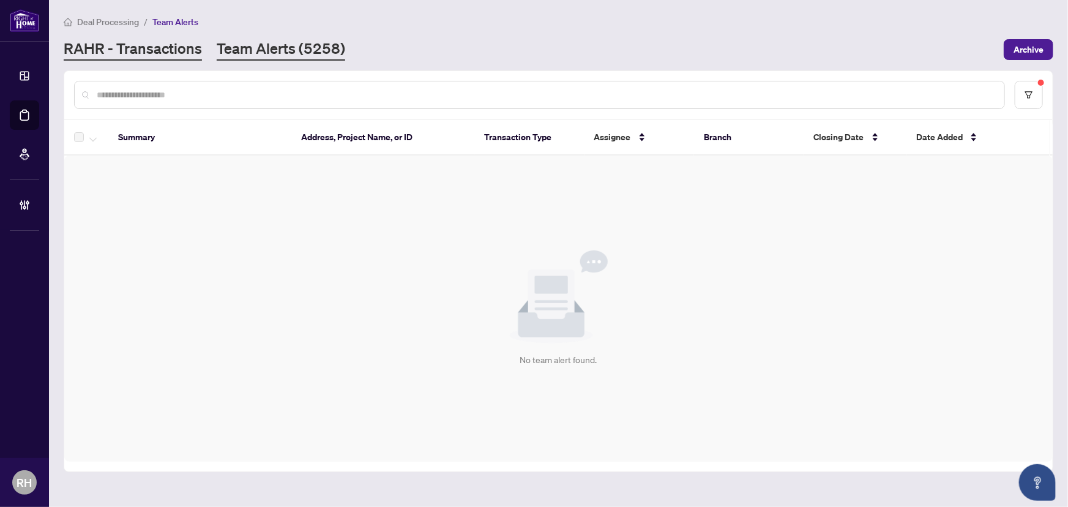
click at [170, 57] on link "RAHR - Transactions" at bounding box center [133, 50] width 138 height 22
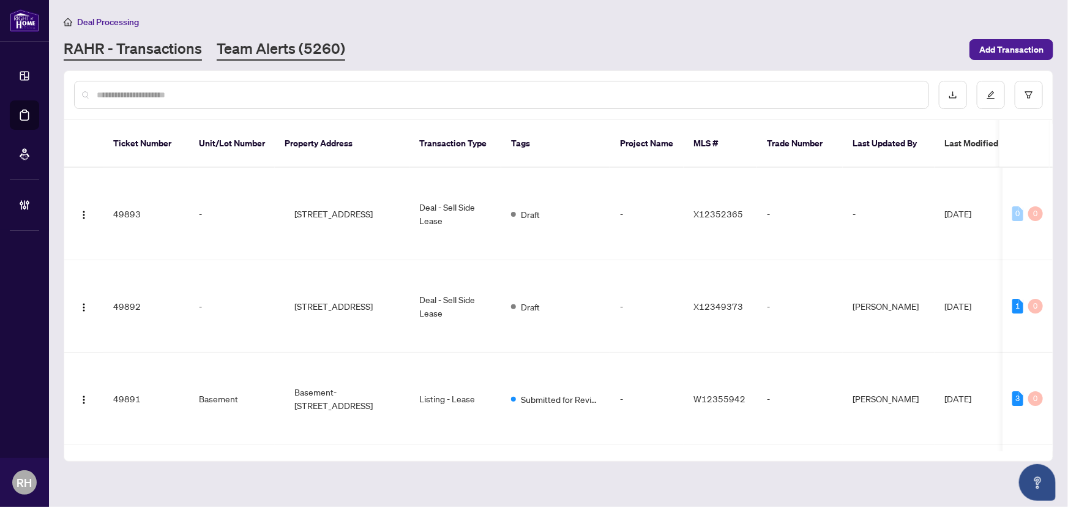
click at [264, 55] on link "Team Alerts (5260)" at bounding box center [281, 50] width 129 height 22
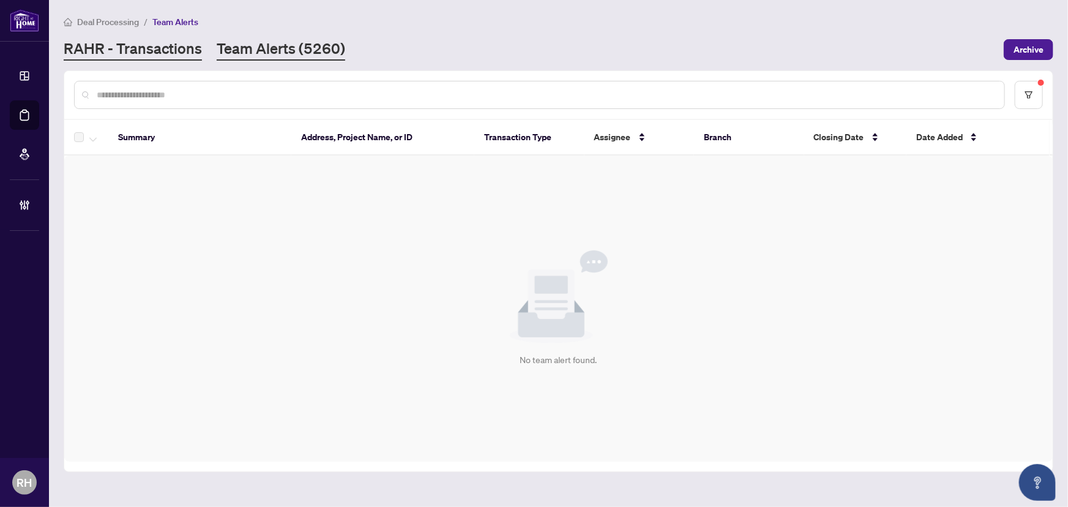
click at [190, 55] on main "Deal Processing / Team Alerts RAHR - Transactions Team Alerts (5260) Archive Su…" at bounding box center [558, 253] width 1019 height 507
click at [190, 54] on link "RAHR - Transactions" at bounding box center [133, 50] width 138 height 22
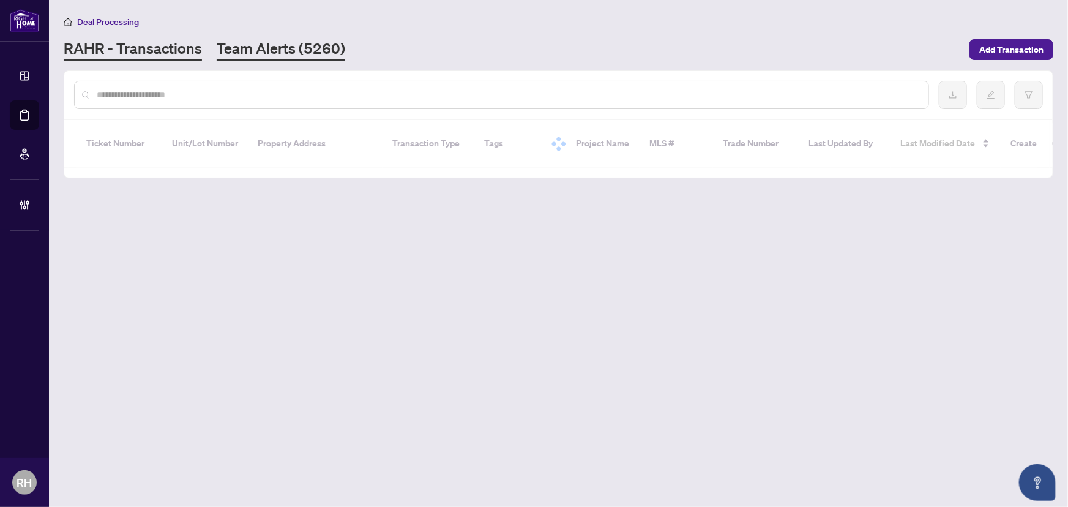
click at [287, 43] on link "Team Alerts (5260)" at bounding box center [281, 50] width 129 height 22
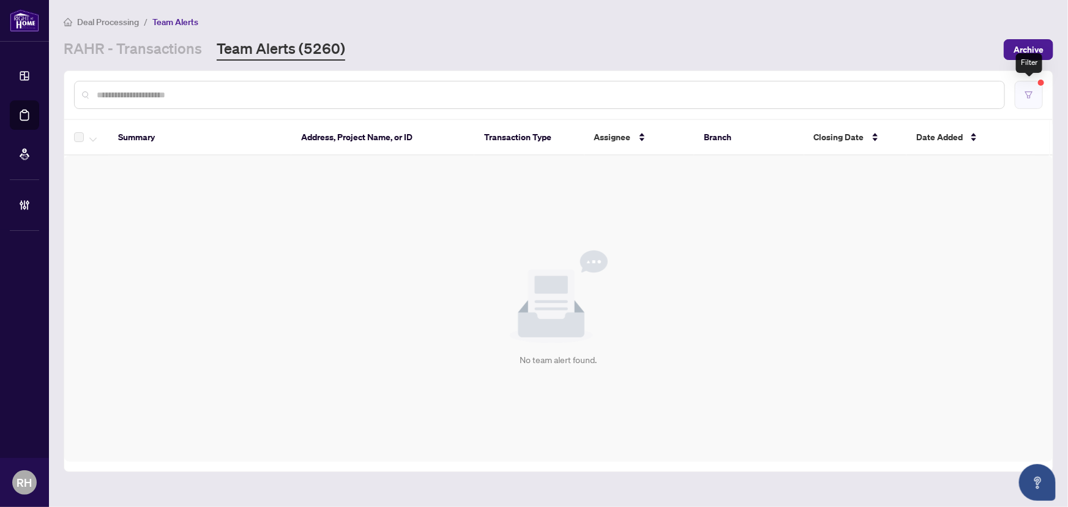
click at [1029, 97] on icon "filter" at bounding box center [1029, 94] width 7 height 7
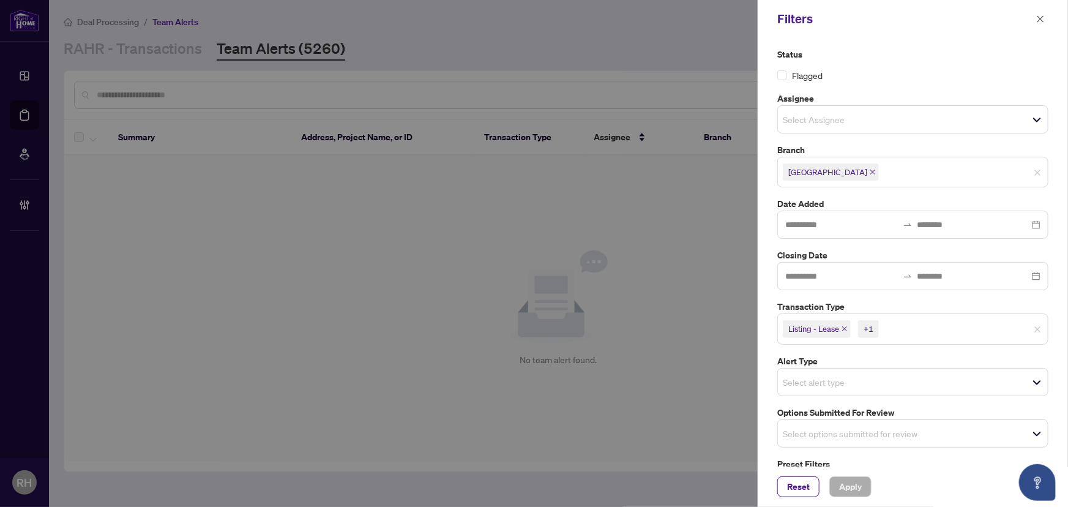
click at [848, 326] on icon "close" at bounding box center [845, 329] width 6 height 6
click at [814, 329] on icon "close" at bounding box center [817, 329] width 6 height 6
click at [845, 433] on input "search" at bounding box center [826, 430] width 86 height 15
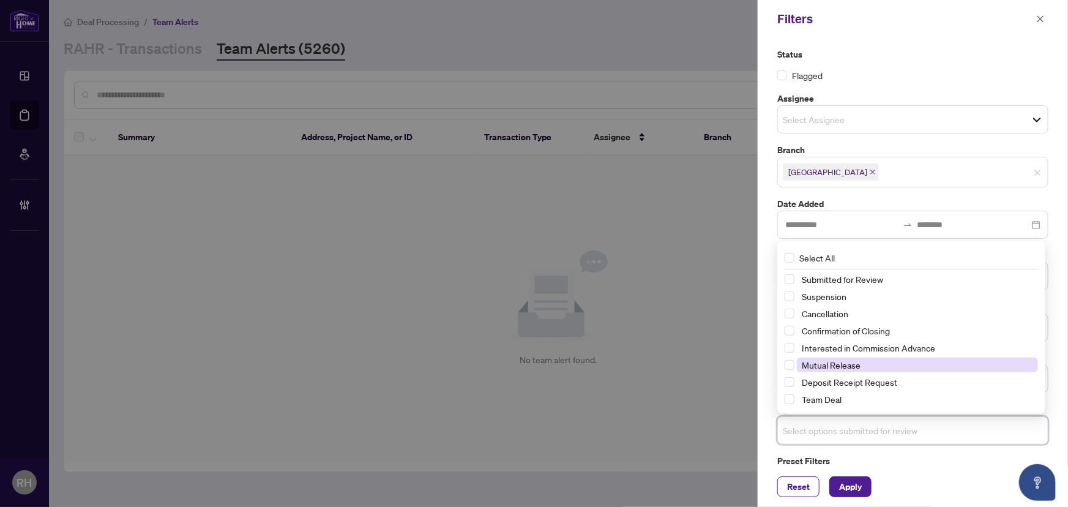
click at [868, 366] on span "Mutual Release" at bounding box center [917, 365] width 241 height 15
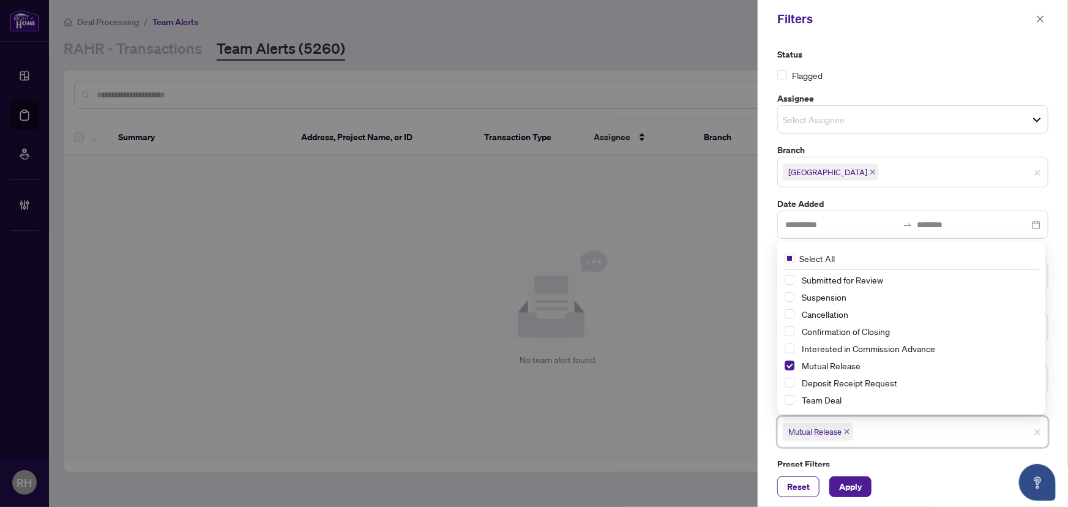
click at [861, 497] on div "Reset Apply" at bounding box center [913, 487] width 310 height 40
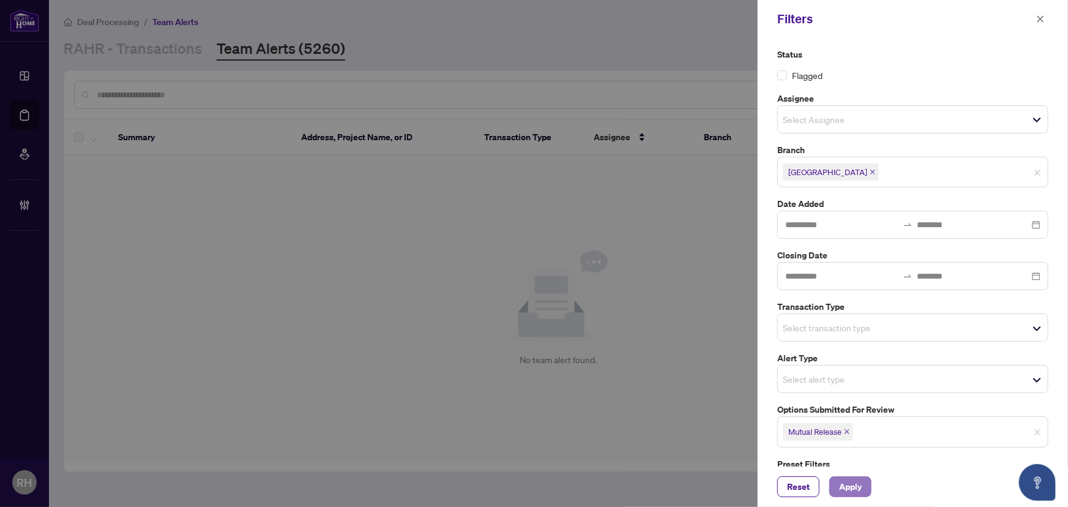
click at [860, 488] on span "Apply" at bounding box center [850, 487] width 23 height 20
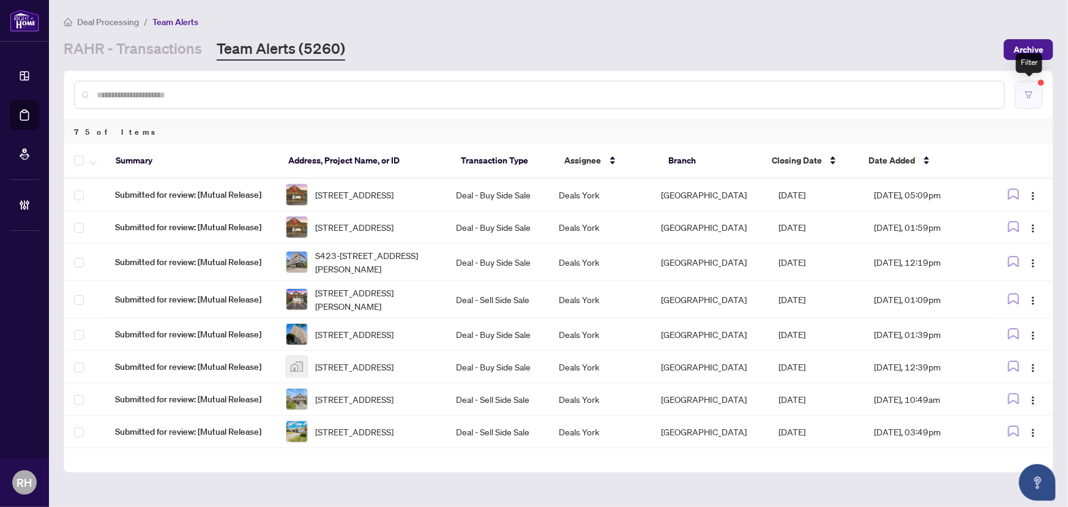
click at [1035, 87] on button "button" at bounding box center [1029, 95] width 28 height 28
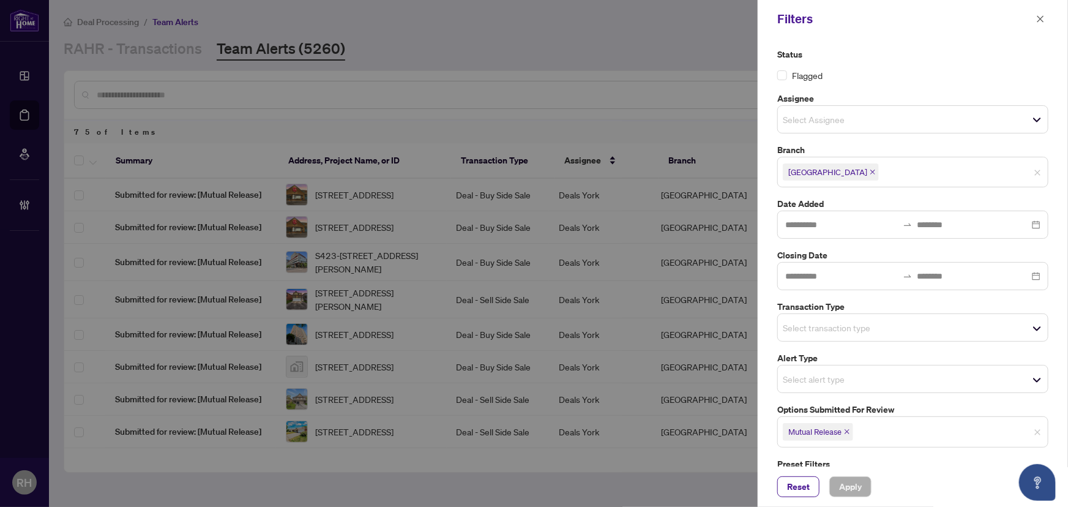
click at [848, 430] on icon "close" at bounding box center [847, 432] width 5 height 5
click at [827, 321] on input "search" at bounding box center [826, 327] width 86 height 15
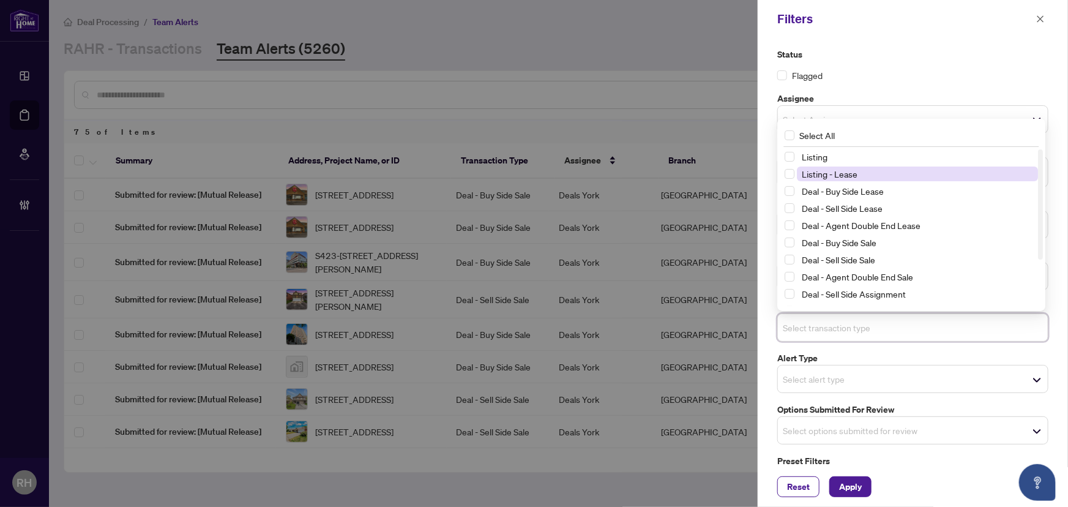
click at [833, 177] on span "Listing - Lease" at bounding box center [830, 173] width 56 height 11
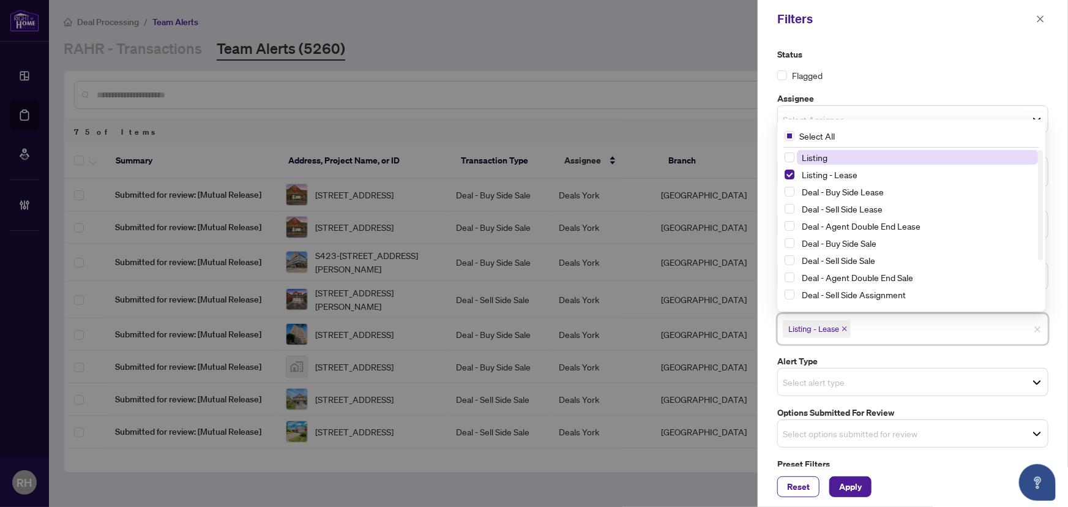
click at [827, 155] on span "Listing" at bounding box center [815, 157] width 26 height 11
click at [863, 486] on button "Apply" at bounding box center [851, 486] width 42 height 21
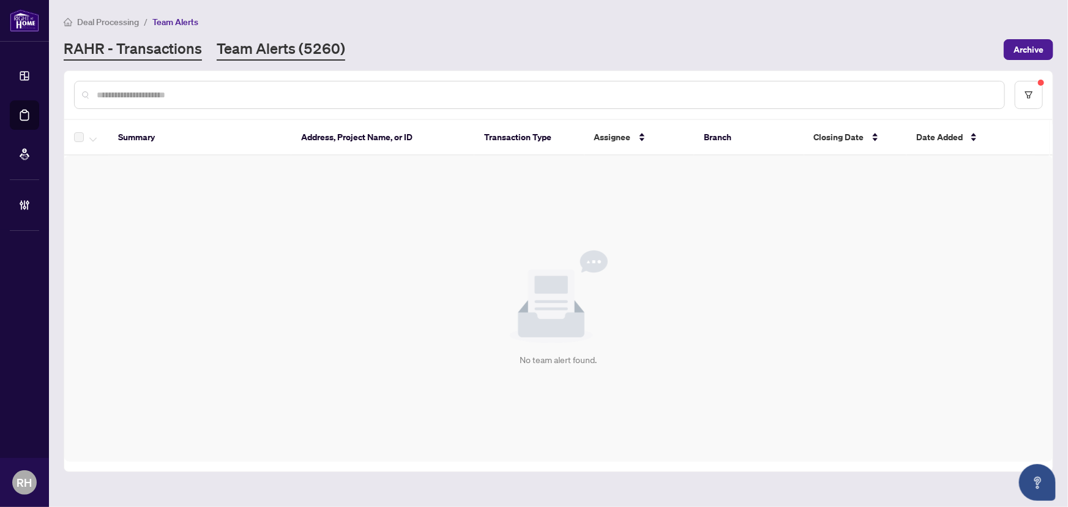
click at [134, 39] on link "RAHR - Transactions" at bounding box center [133, 50] width 138 height 22
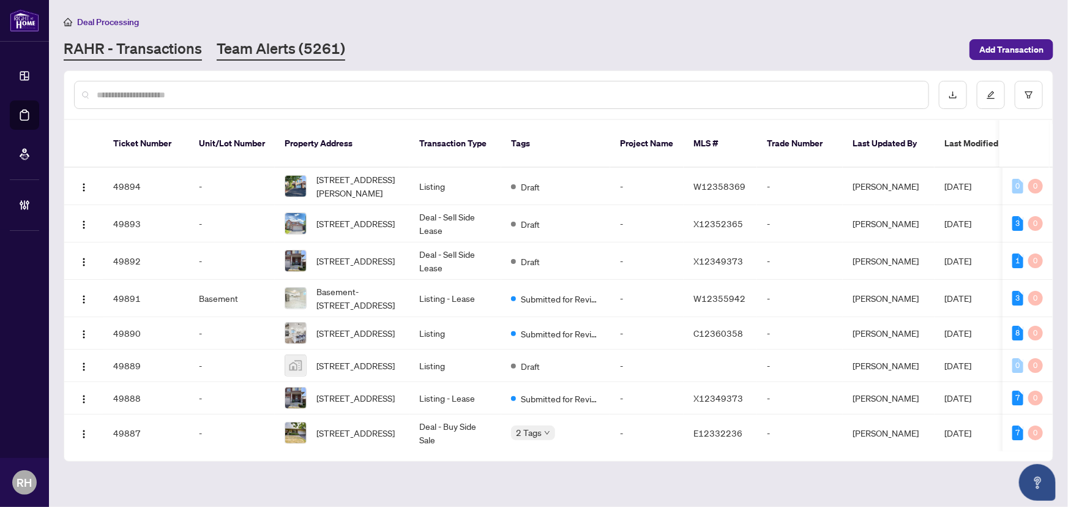
click at [306, 39] on link "Team Alerts (5261)" at bounding box center [281, 50] width 129 height 22
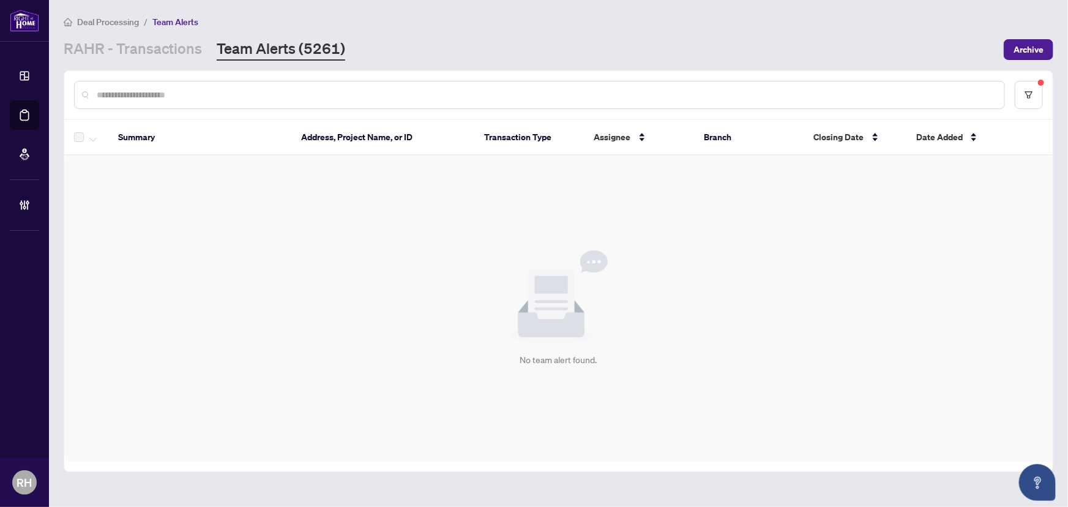
click at [206, 53] on div "RAHR - Transactions Team Alerts (5261)" at bounding box center [205, 50] width 282 height 22
click at [183, 50] on link "RAHR - Transactions" at bounding box center [133, 50] width 138 height 22
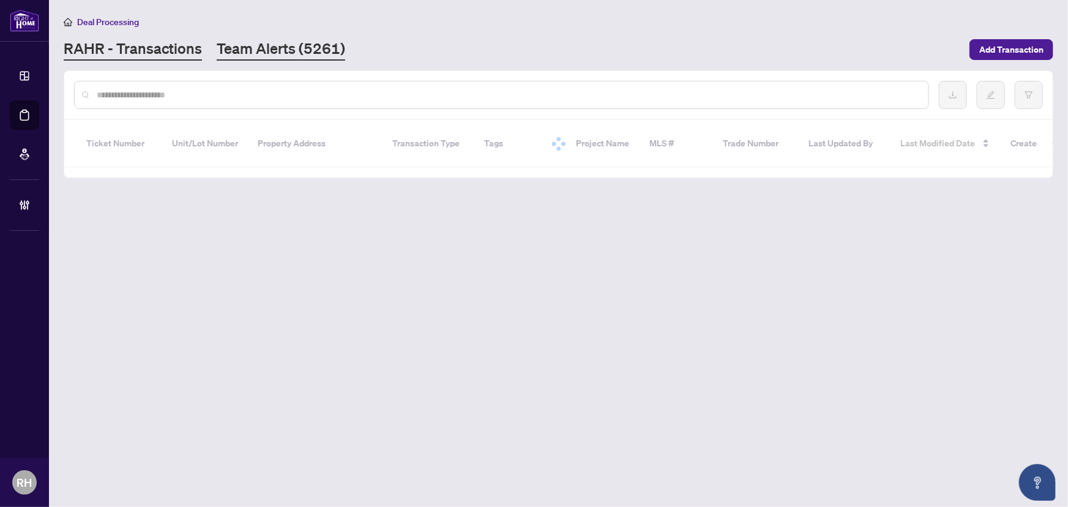
click at [275, 53] on link "Team Alerts (5261)" at bounding box center [281, 50] width 129 height 22
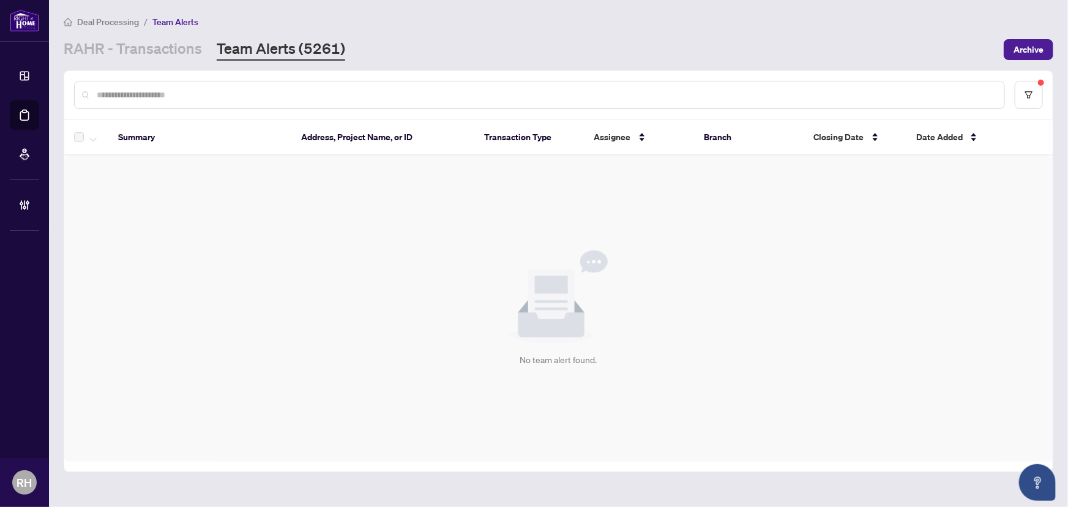
click at [137, 62] on main "Deal Processing / Team Alerts RAHR - Transactions Team Alerts (5261) Archive Su…" at bounding box center [558, 253] width 1019 height 507
click at [147, 48] on link "RAHR - Transactions" at bounding box center [133, 50] width 138 height 22
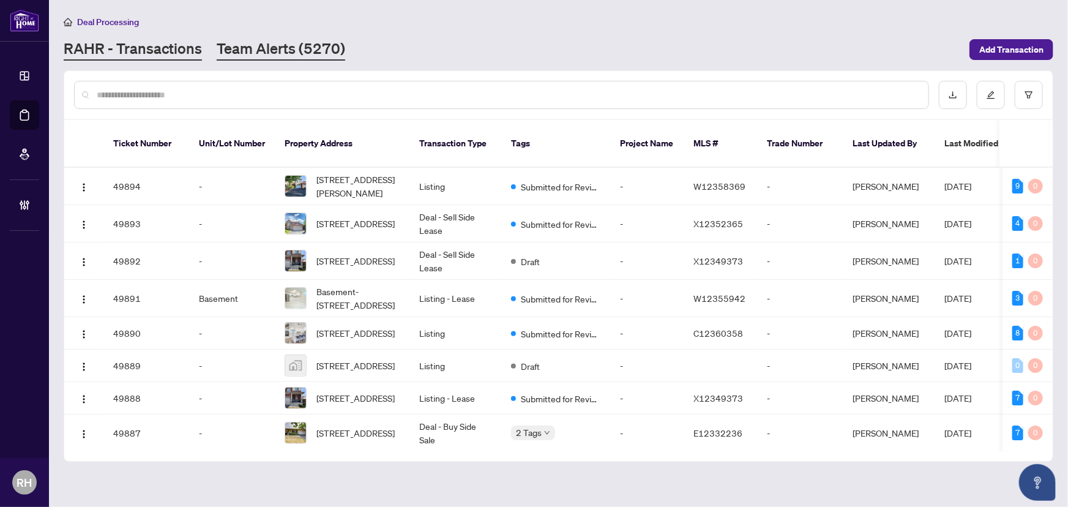
click at [336, 53] on link "Team Alerts (5270)" at bounding box center [281, 50] width 129 height 22
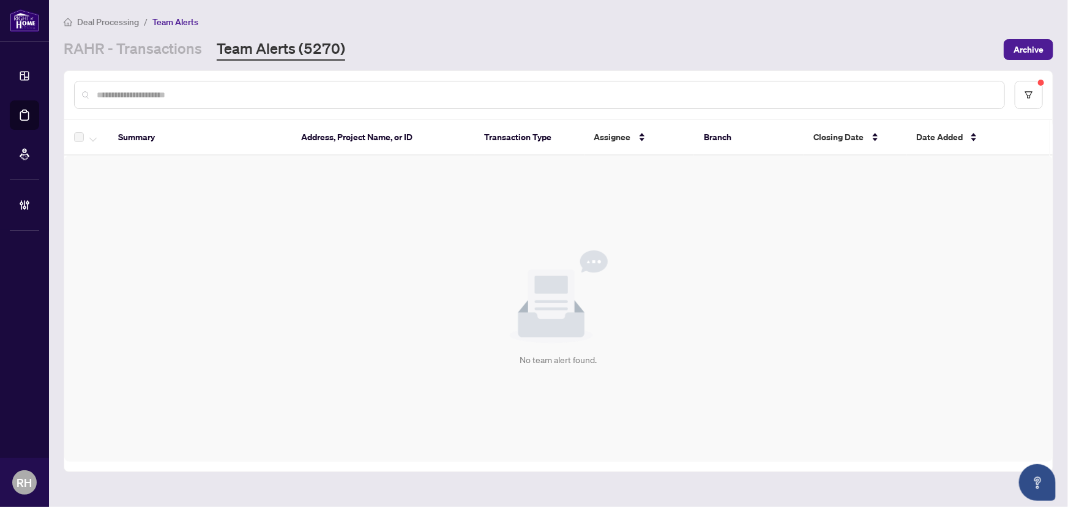
click at [151, 61] on main "Deal Processing / Team Alerts RAHR - Transactions Team Alerts (5270) Archive Su…" at bounding box center [558, 253] width 1019 height 507
click at [153, 53] on link "RAHR - Transactions" at bounding box center [133, 50] width 138 height 22
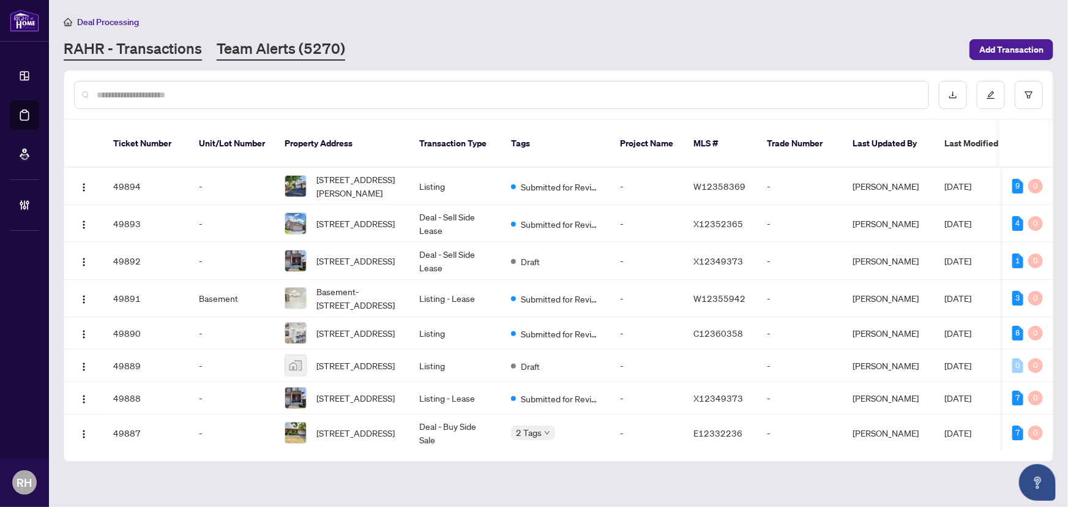
click at [291, 51] on link "Team Alerts (5270)" at bounding box center [281, 50] width 129 height 22
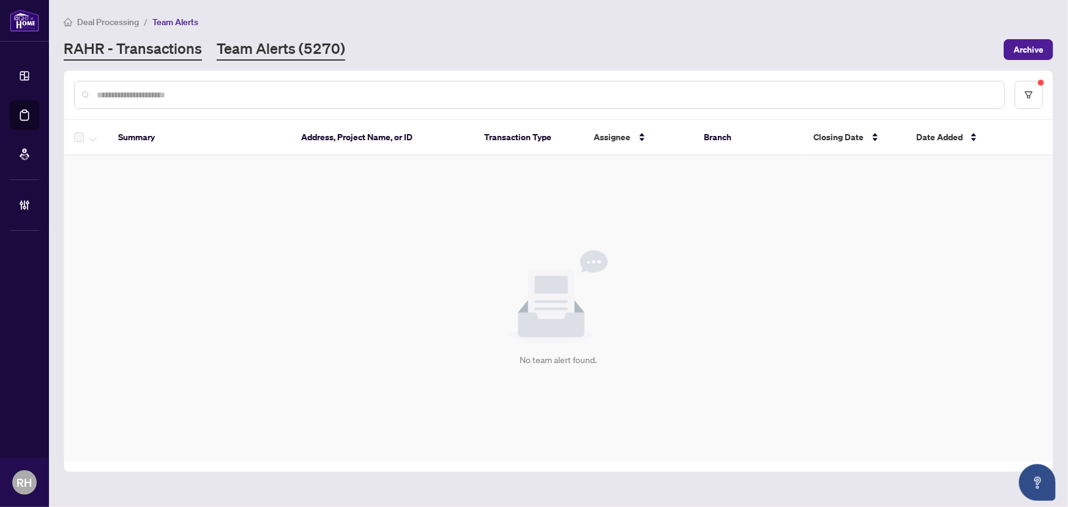
click at [161, 51] on link "RAHR - Transactions" at bounding box center [133, 50] width 138 height 22
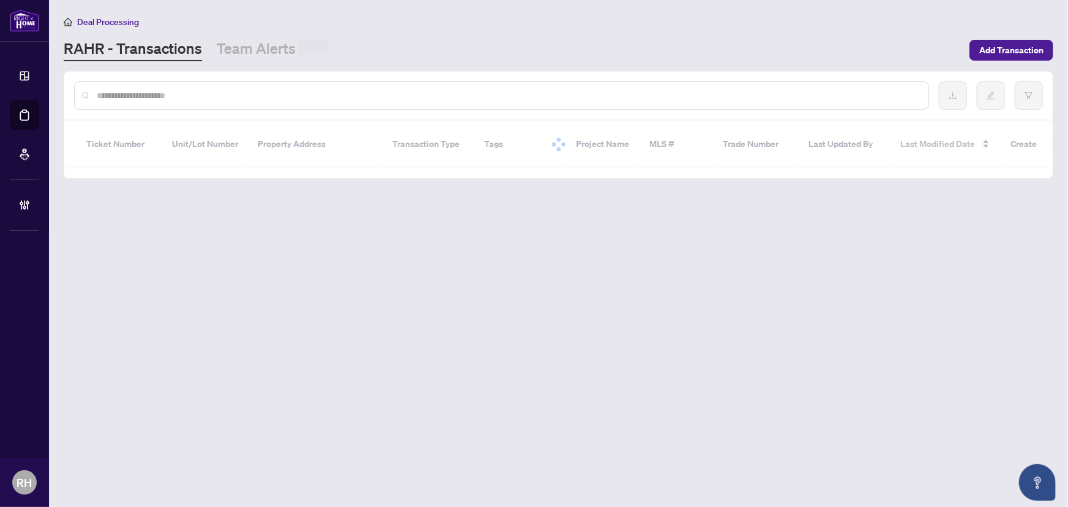
click at [165, 93] on input "text" at bounding box center [508, 95] width 822 height 13
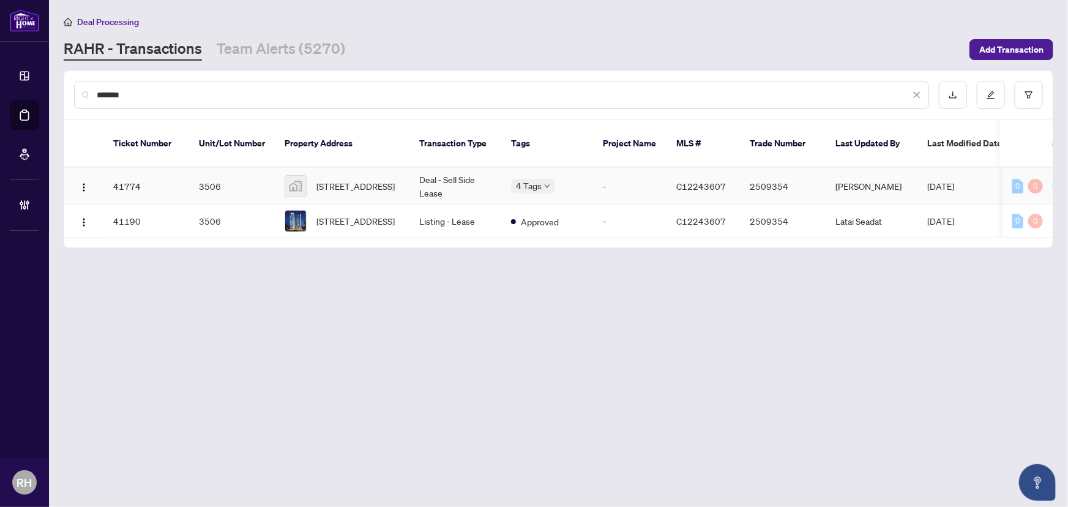
type input "*******"
click at [618, 168] on td "-" at bounding box center [629, 186] width 73 height 37
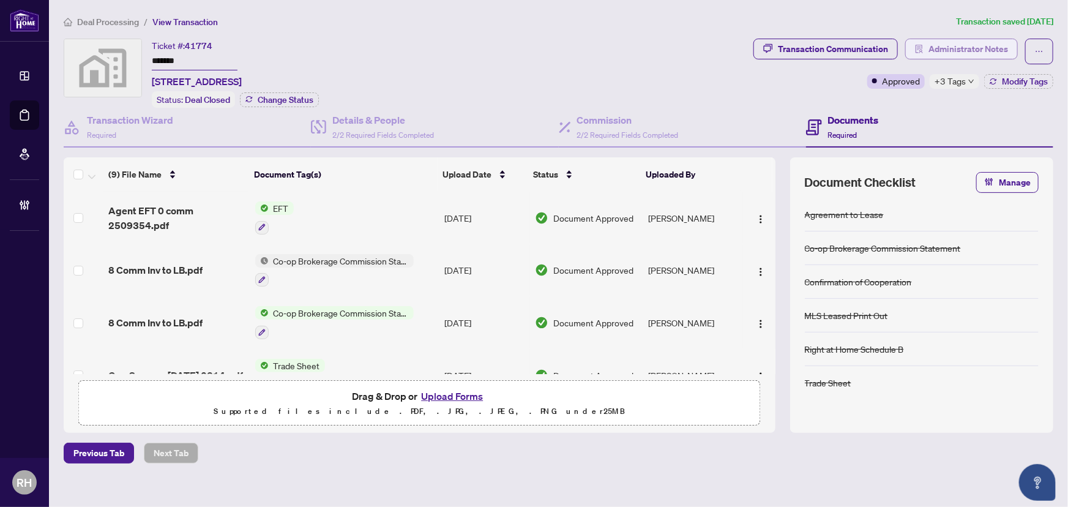
click at [966, 51] on span "Administrator Notes" at bounding box center [969, 49] width 80 height 20
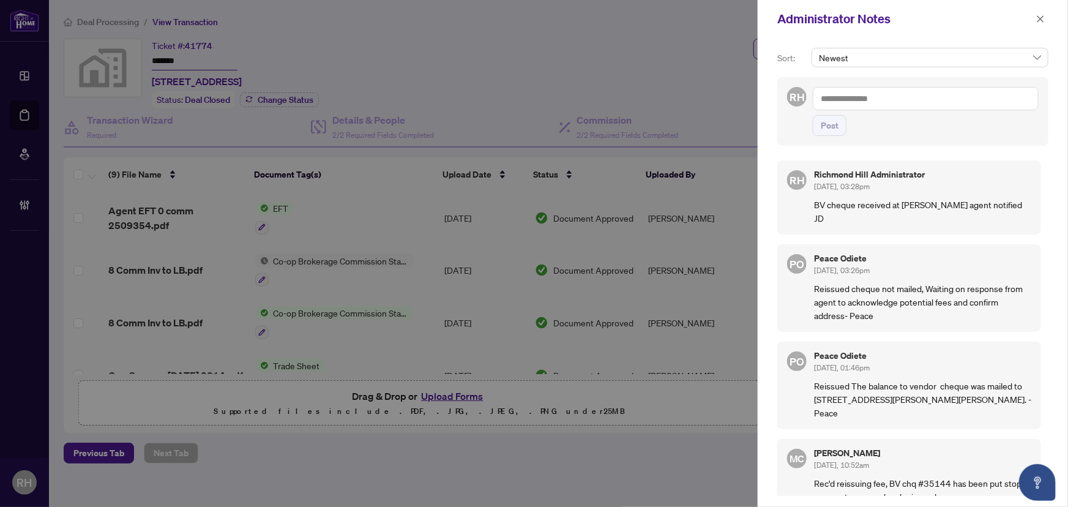
click at [931, 109] on textarea at bounding box center [926, 98] width 226 height 23
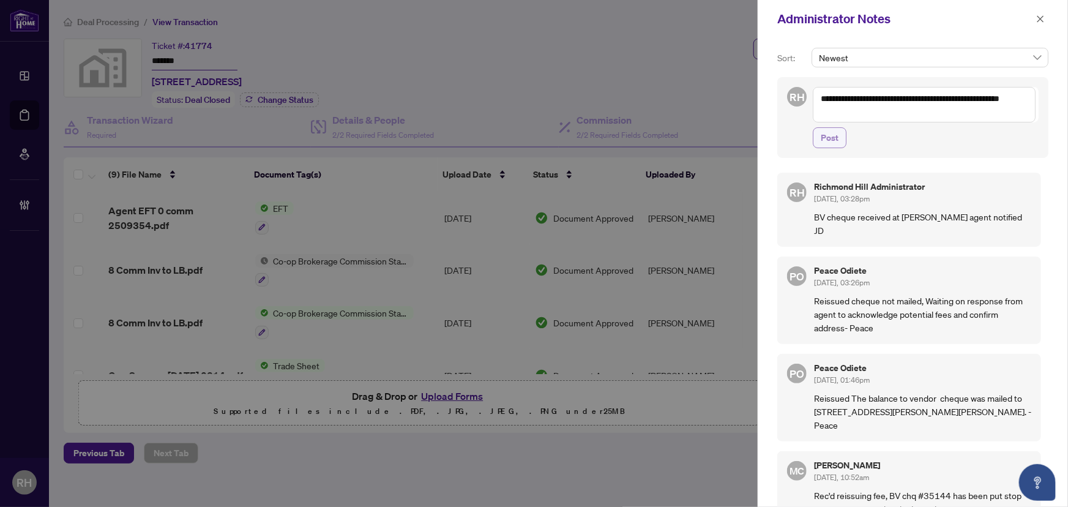
type textarea "**********"
click at [827, 133] on span "Post" at bounding box center [830, 138] width 18 height 20
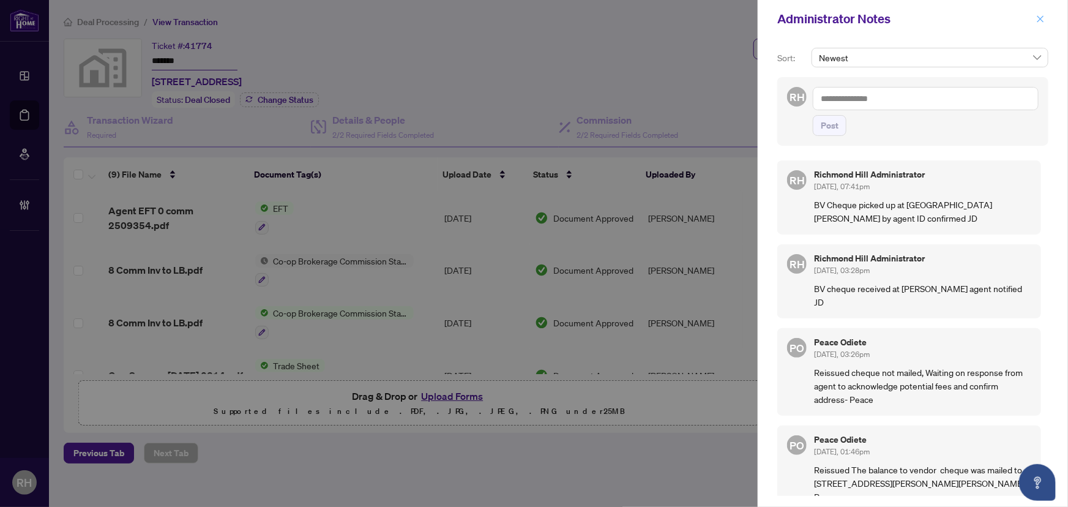
click at [1043, 18] on icon "close" at bounding box center [1041, 19] width 9 height 9
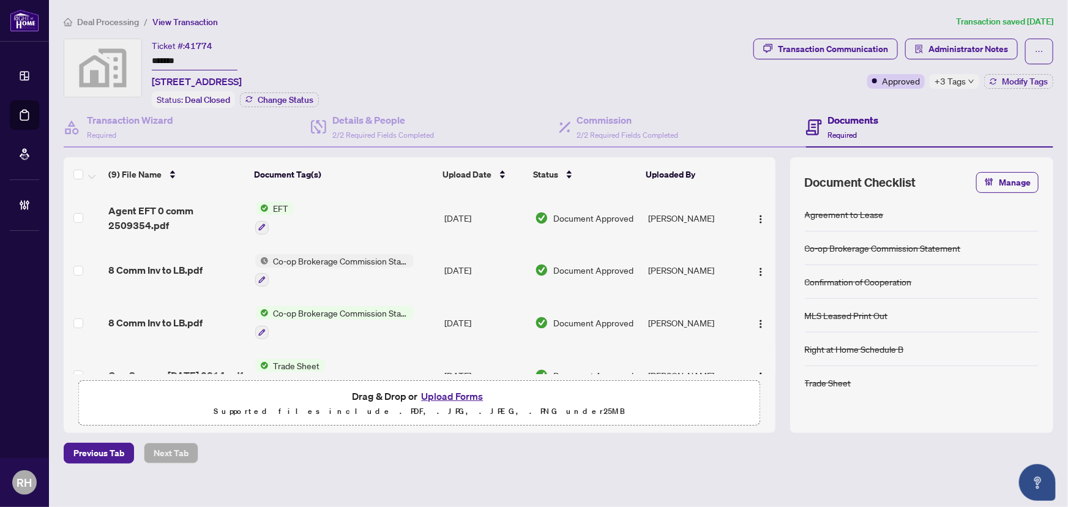
click at [99, 12] on main "Deal Processing / View Transaction Transaction saved 2 days ago Ticket #: 41774…" at bounding box center [558, 253] width 1019 height 507
click at [99, 20] on span "Deal Processing" at bounding box center [108, 22] width 62 height 11
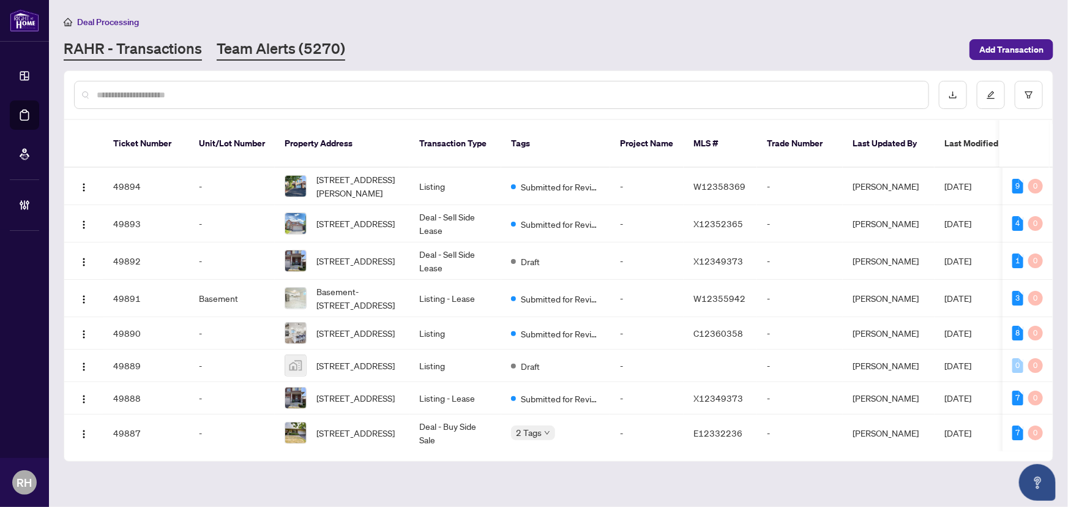
click at [340, 41] on link "Team Alerts (5270)" at bounding box center [281, 50] width 129 height 22
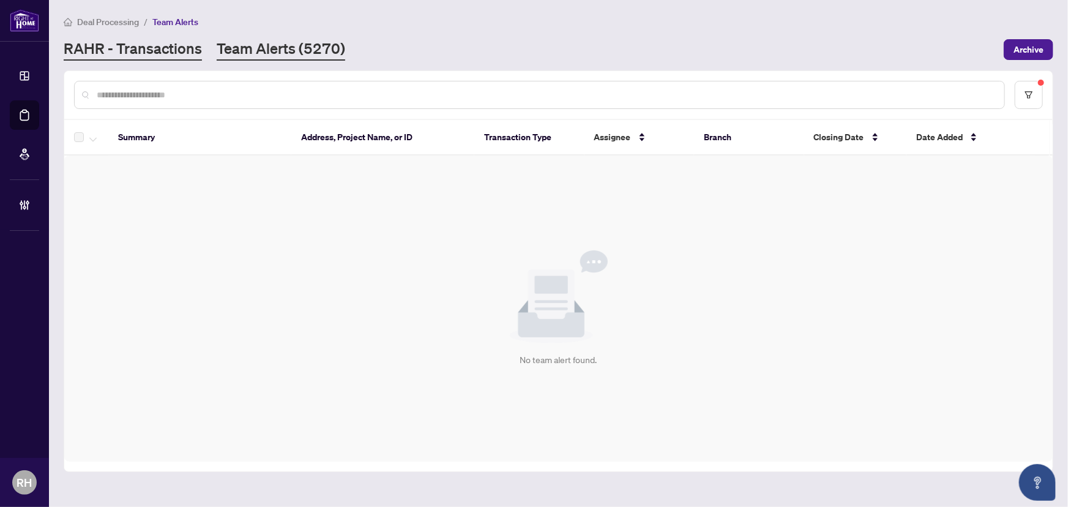
click at [107, 39] on link "RAHR - Transactions" at bounding box center [133, 50] width 138 height 22
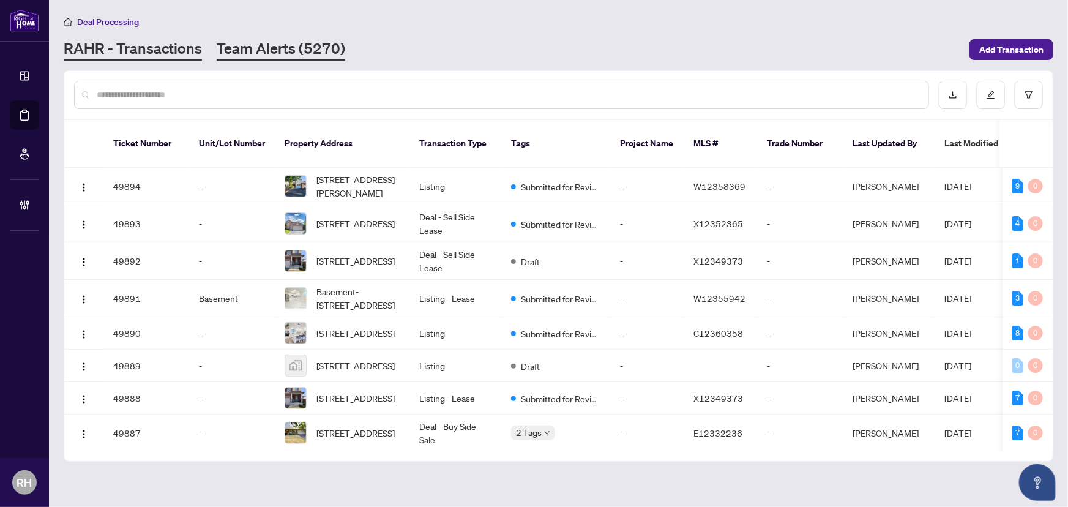
click at [295, 56] on link "Team Alerts (5270)" at bounding box center [281, 50] width 129 height 22
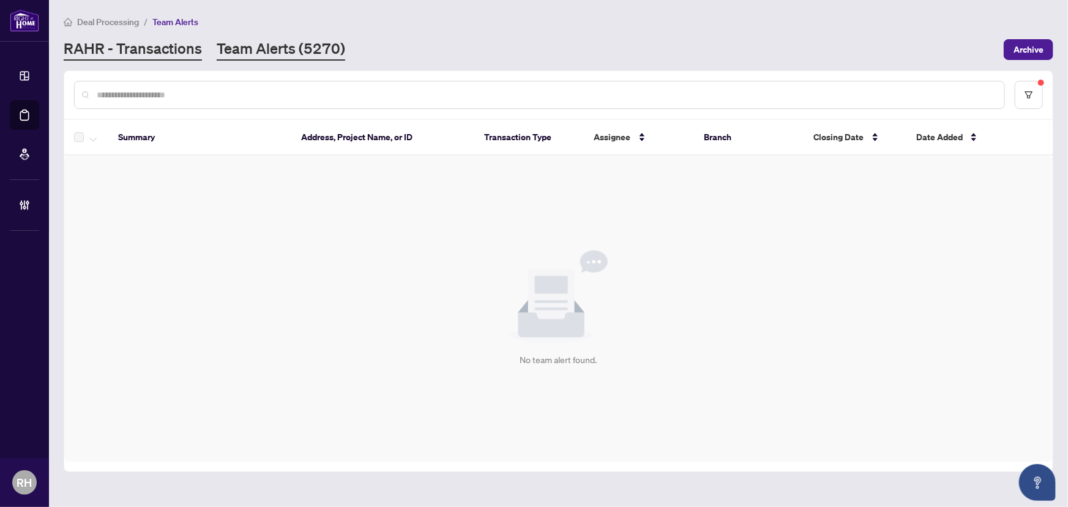
click at [198, 53] on div "RAHR - Transactions Team Alerts (5270)" at bounding box center [205, 50] width 282 height 22
click at [196, 53] on link "RAHR - Transactions" at bounding box center [133, 50] width 138 height 22
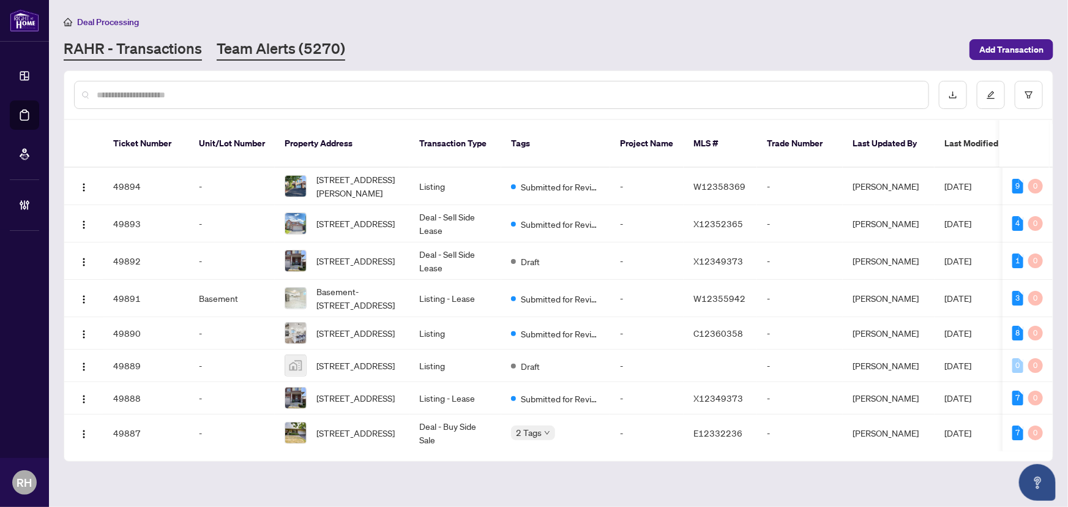
click at [293, 48] on link "Team Alerts (5270)" at bounding box center [281, 50] width 129 height 22
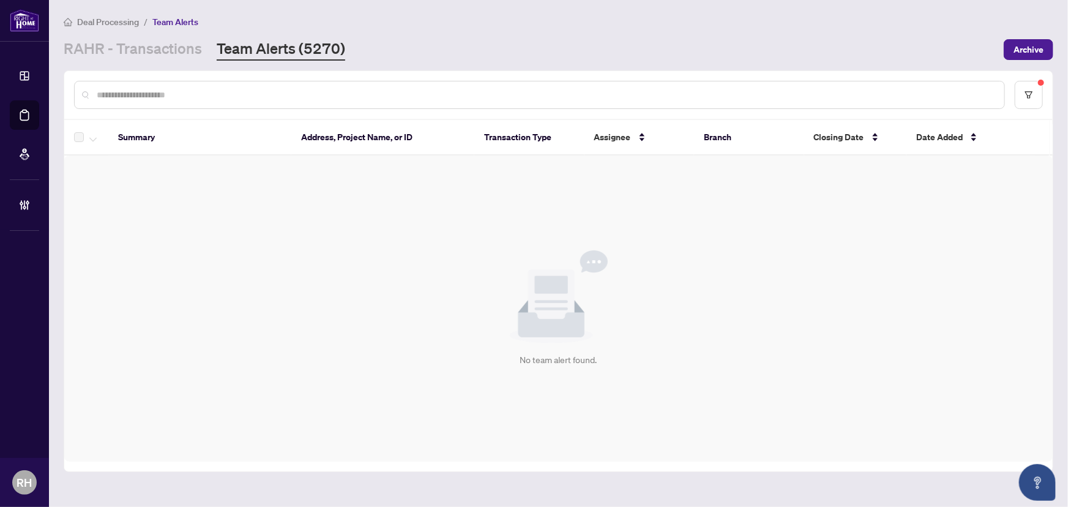
click at [189, 61] on main "Deal Processing / Team Alerts RAHR - Transactions Team Alerts (5270) Archive Su…" at bounding box center [558, 253] width 1019 height 507
click at [190, 59] on link "RAHR - Transactions" at bounding box center [133, 50] width 138 height 22
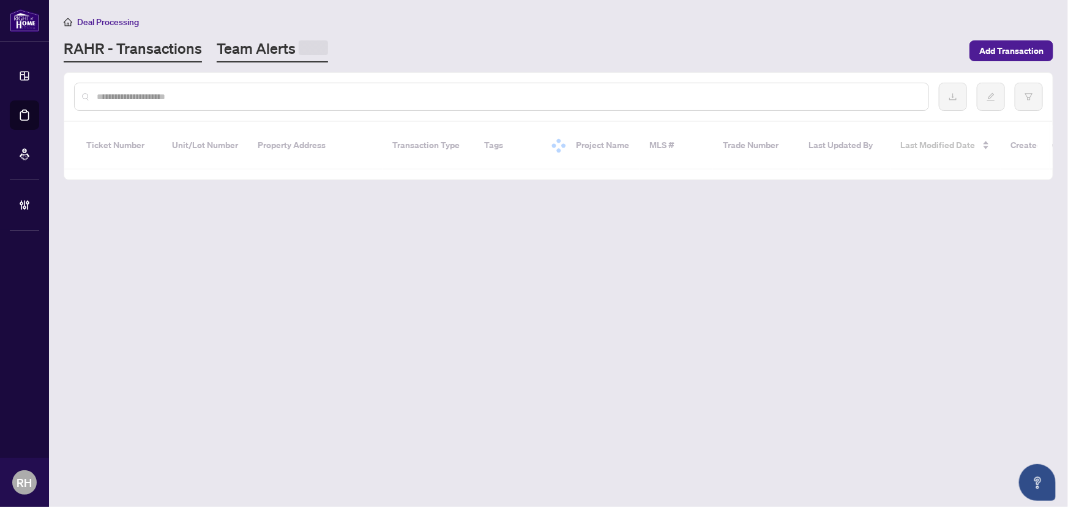
click at [241, 55] on link "Team Alerts" at bounding box center [272, 51] width 111 height 24
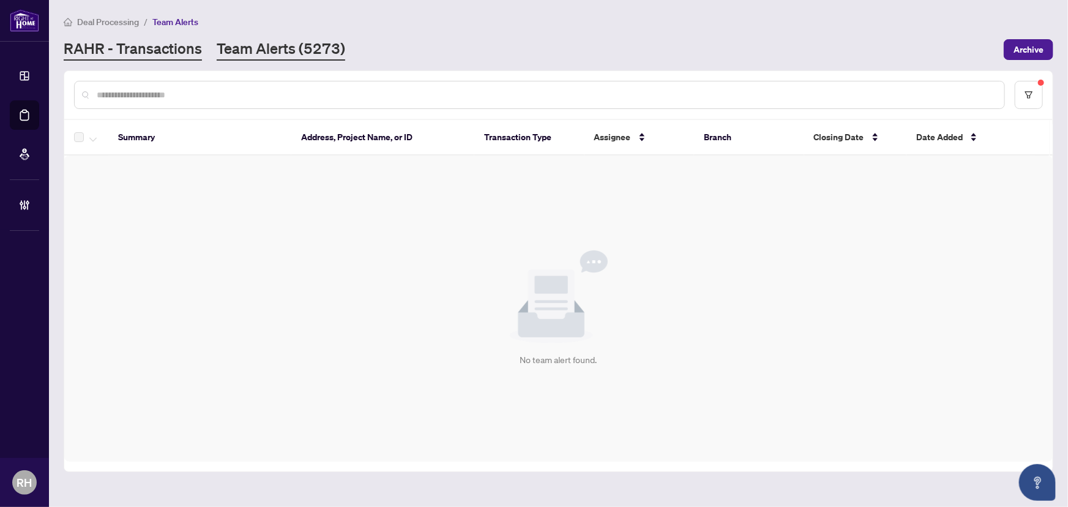
click at [154, 55] on link "RAHR - Transactions" at bounding box center [133, 50] width 138 height 22
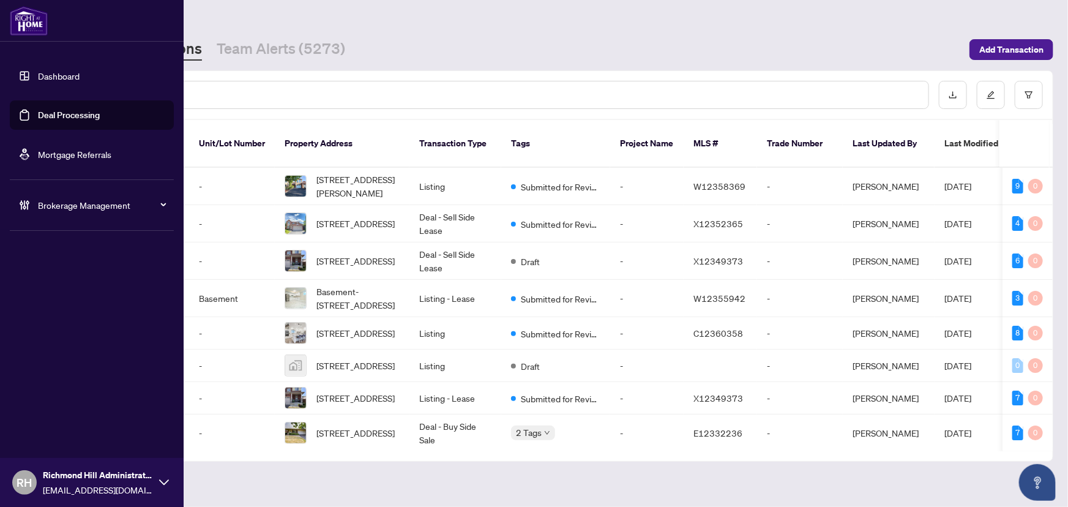
click at [39, 81] on link "Dashboard" at bounding box center [59, 75] width 42 height 11
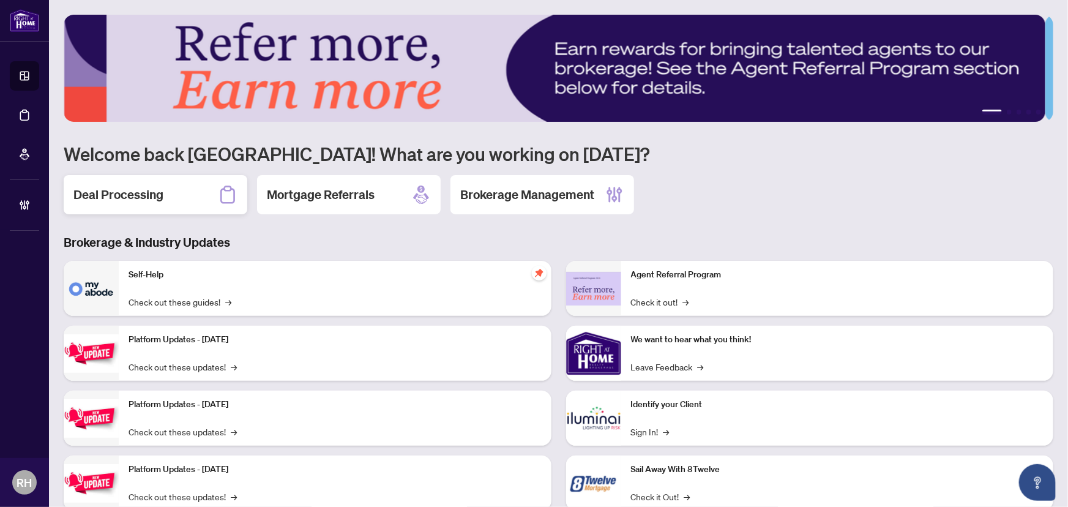
click at [134, 187] on h2 "Deal Processing" at bounding box center [118, 194] width 90 height 17
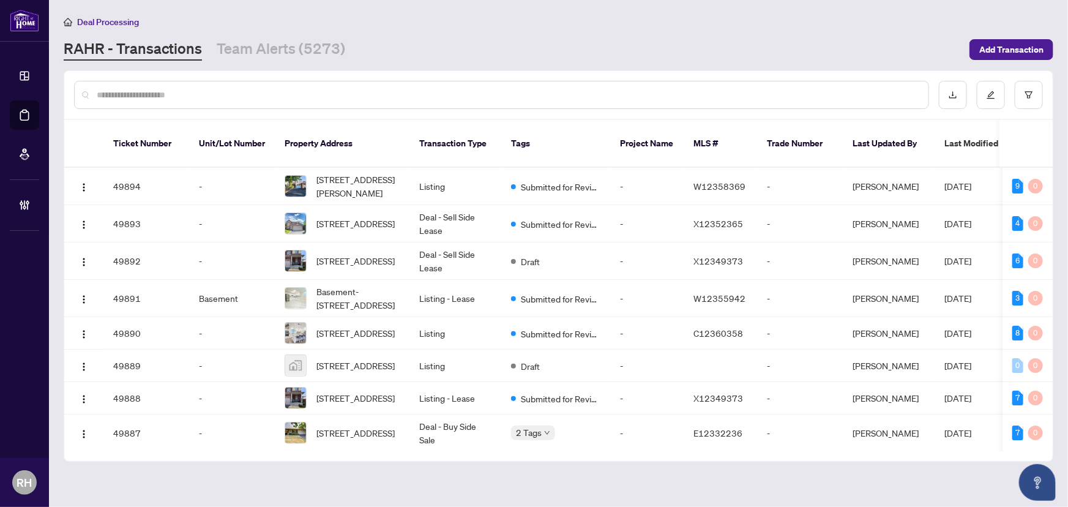
click at [245, 92] on input "text" at bounding box center [508, 94] width 822 height 13
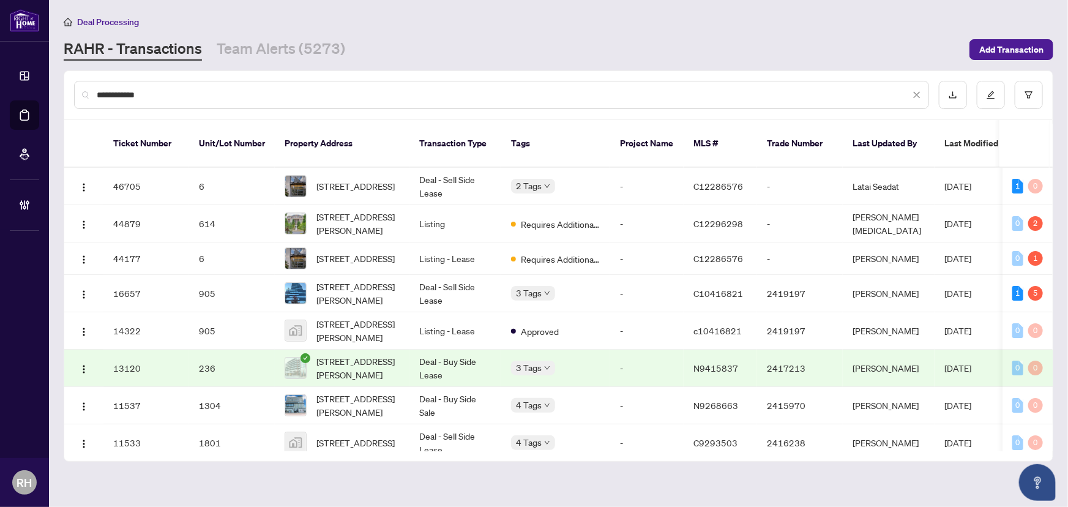
type input "**********"
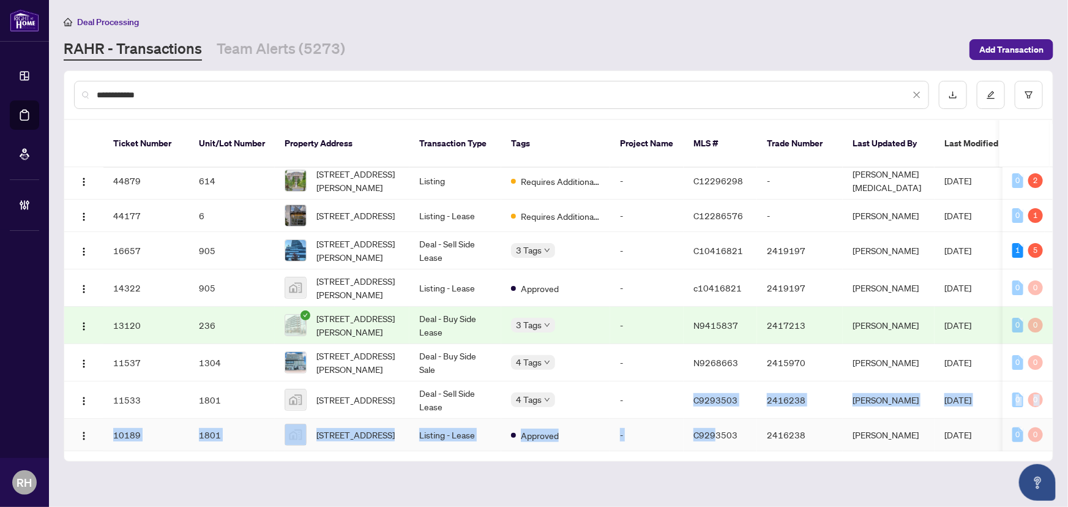
drag, startPoint x: 649, startPoint y: 437, endPoint x: 716, endPoint y: 433, distance: 66.8
click at [716, 433] on div "Ticket Number Unit/Lot Number Property Address Transaction Type Tags Project Na…" at bounding box center [558, 290] width 989 height 341
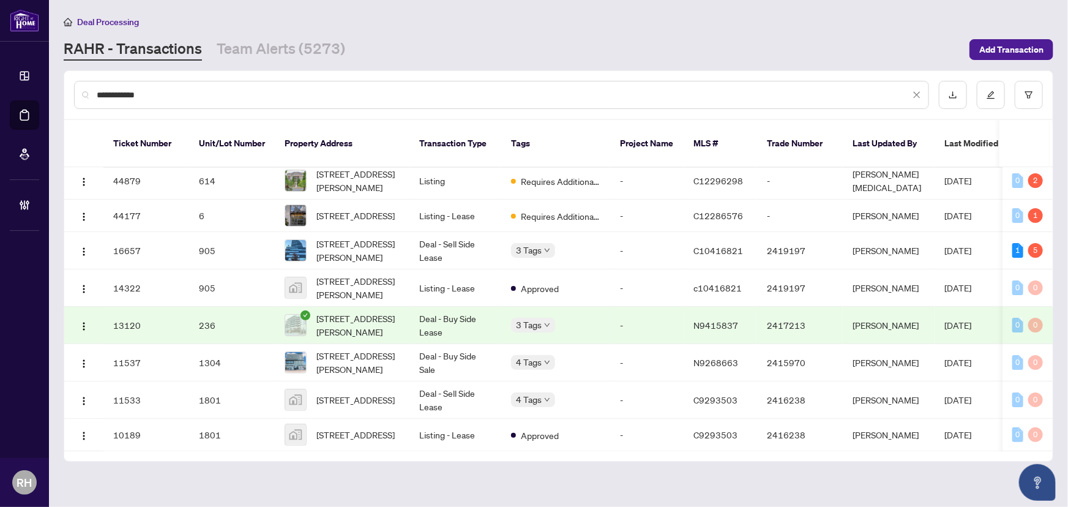
click at [623, 500] on main "**********" at bounding box center [558, 253] width 1019 height 507
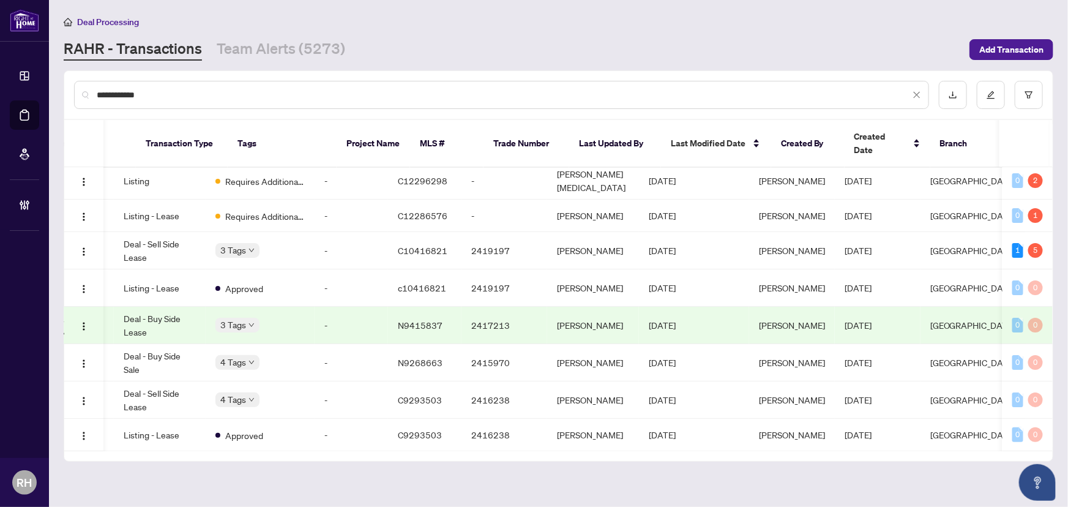
scroll to position [0, 0]
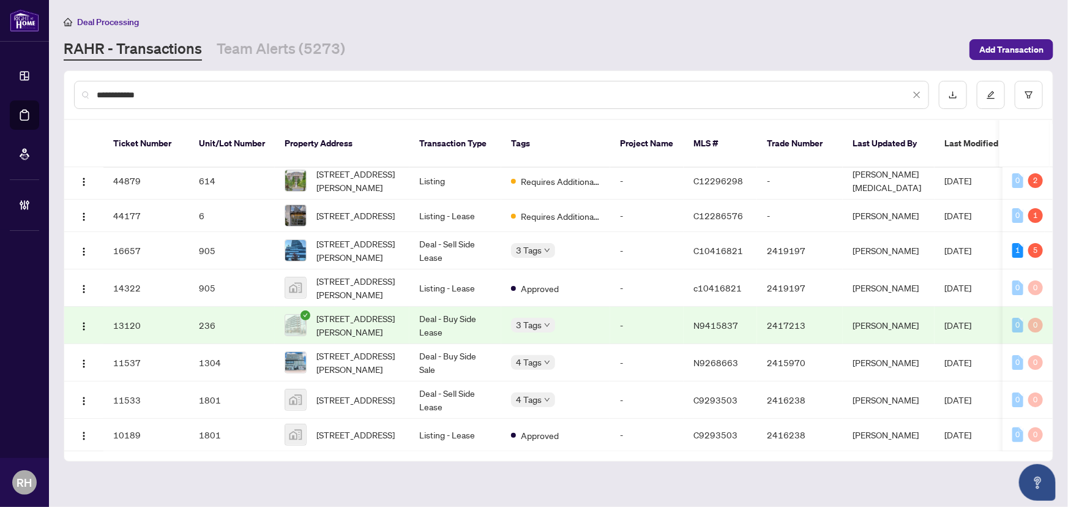
click at [195, 47] on link "RAHR - Transactions" at bounding box center [133, 50] width 138 height 22
click at [263, 47] on link "Team Alerts (5273)" at bounding box center [281, 50] width 129 height 22
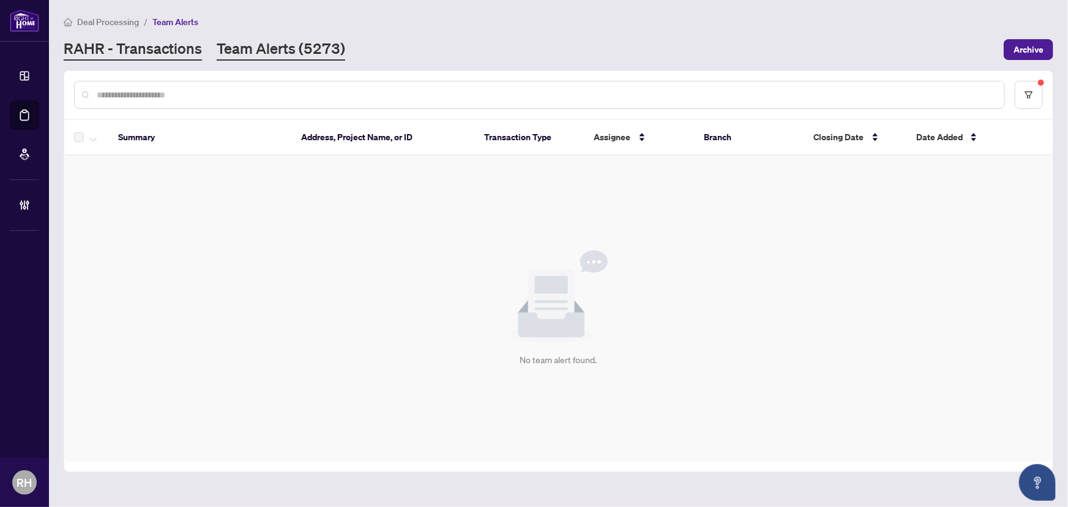
click at [155, 48] on link "RAHR - Transactions" at bounding box center [133, 50] width 138 height 22
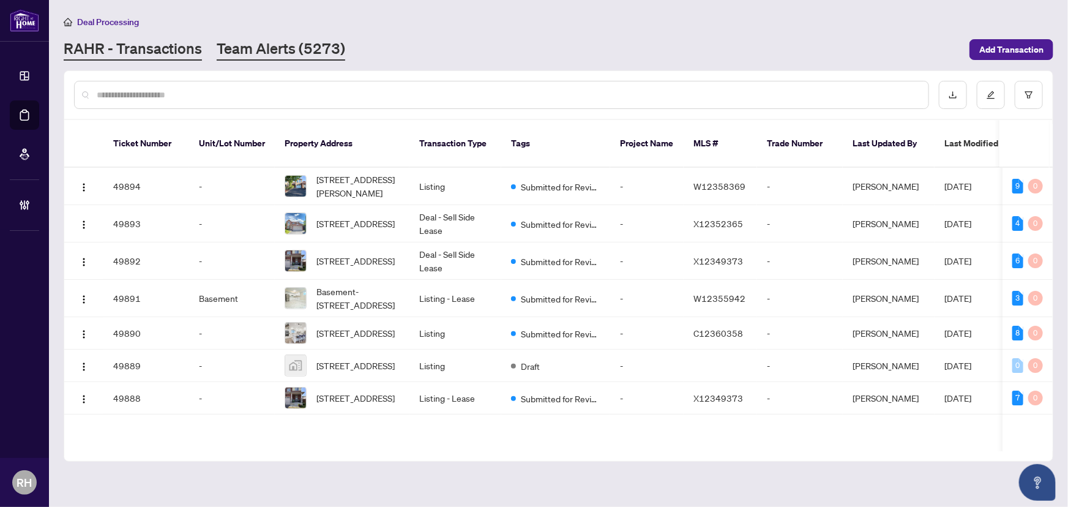
click at [227, 44] on link "Team Alerts (5273)" at bounding box center [281, 50] width 129 height 22
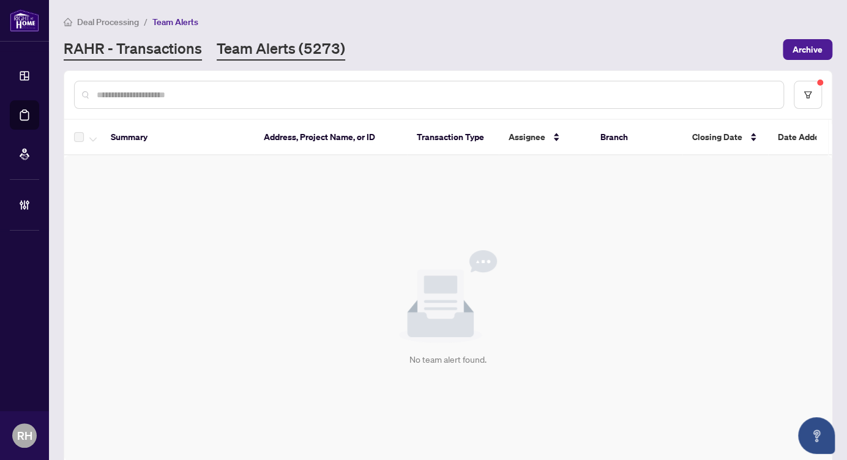
click at [139, 41] on link "RAHR - Transactions" at bounding box center [133, 50] width 138 height 22
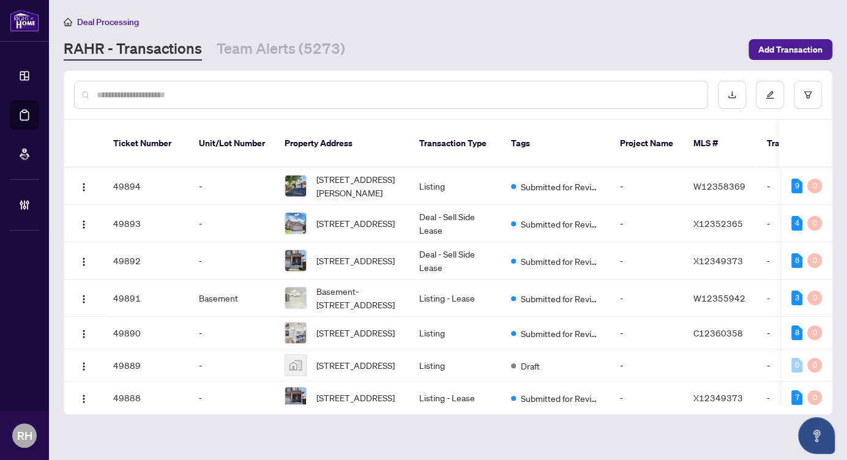
click at [158, 95] on input "text" at bounding box center [397, 94] width 601 height 13
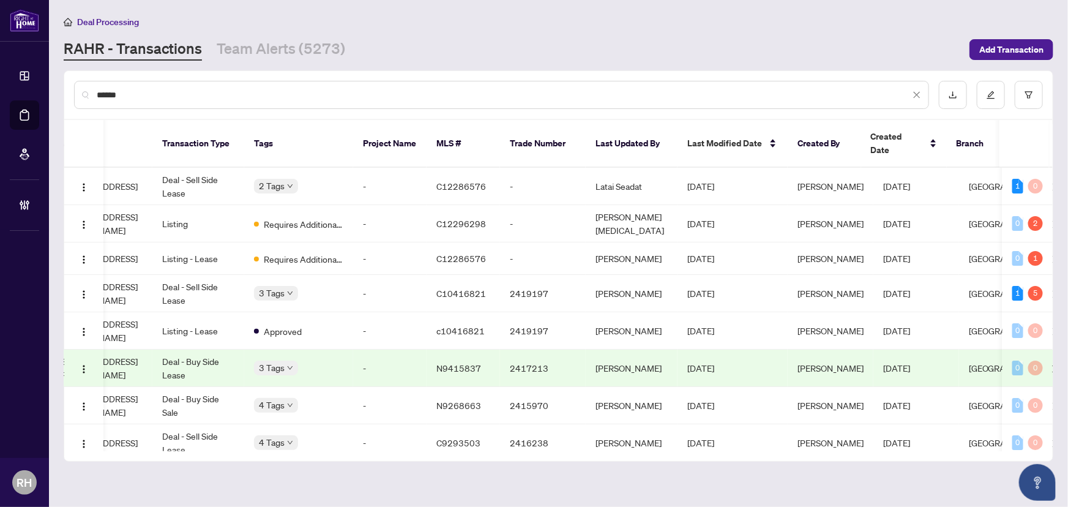
scroll to position [0, 26]
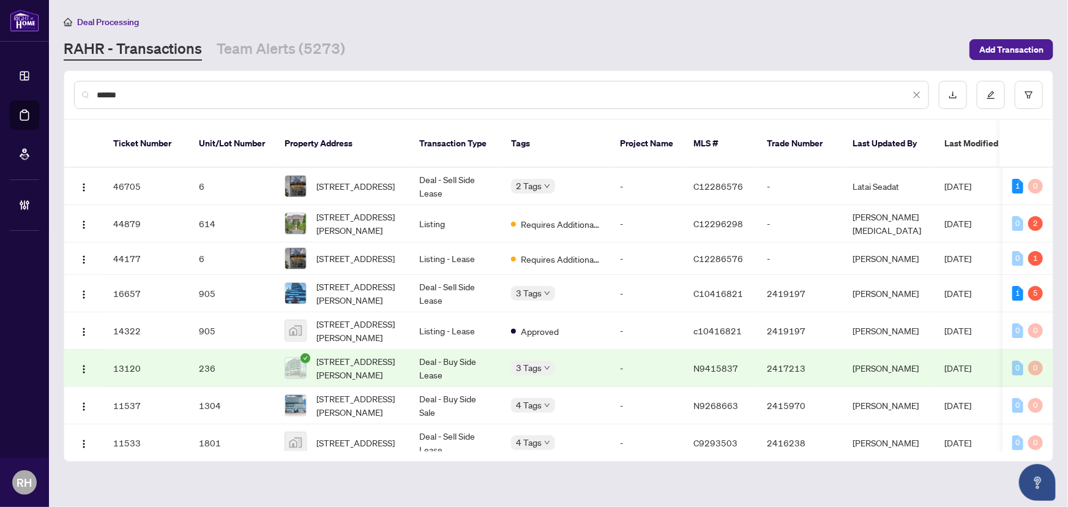
click at [199, 91] on input "******" at bounding box center [504, 94] width 814 height 13
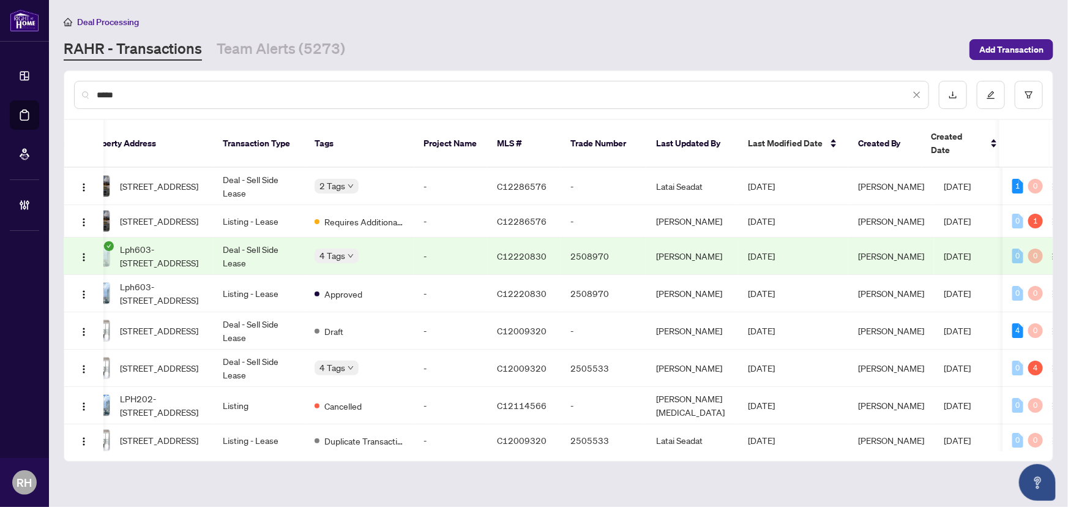
scroll to position [0, 149]
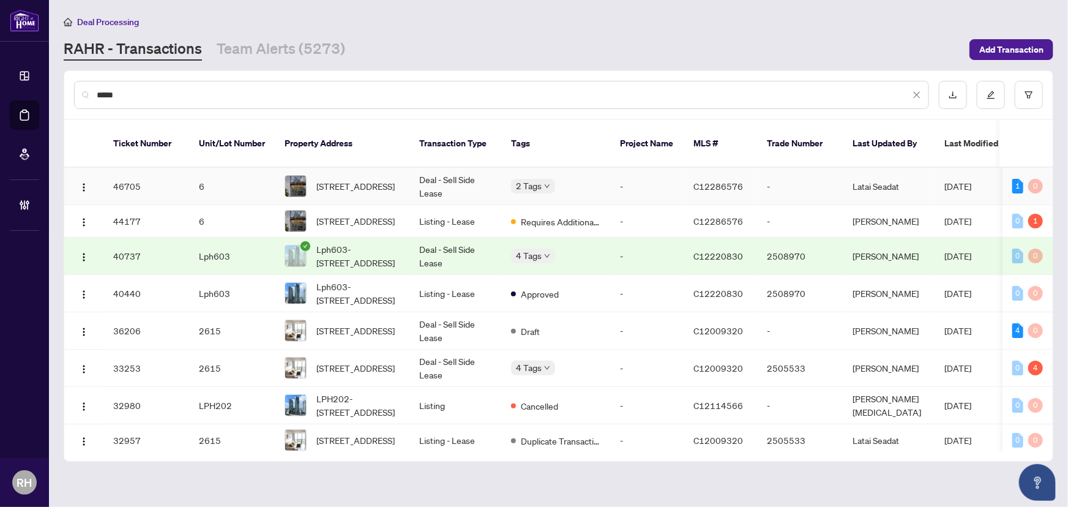
type input "****"
click at [631, 168] on td "-" at bounding box center [646, 186] width 73 height 37
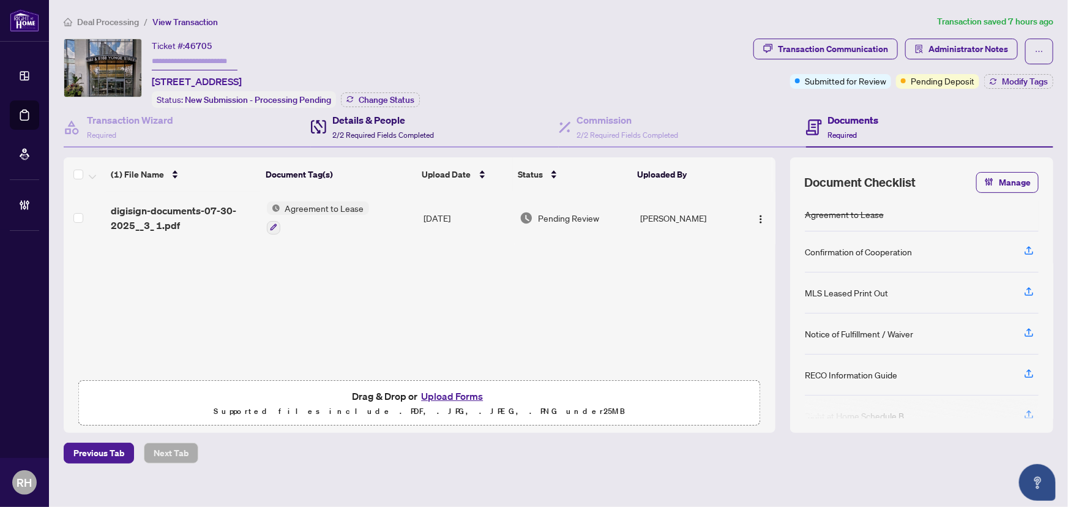
click at [362, 130] on span "2/2 Required Fields Completed" at bounding box center [383, 134] width 102 height 9
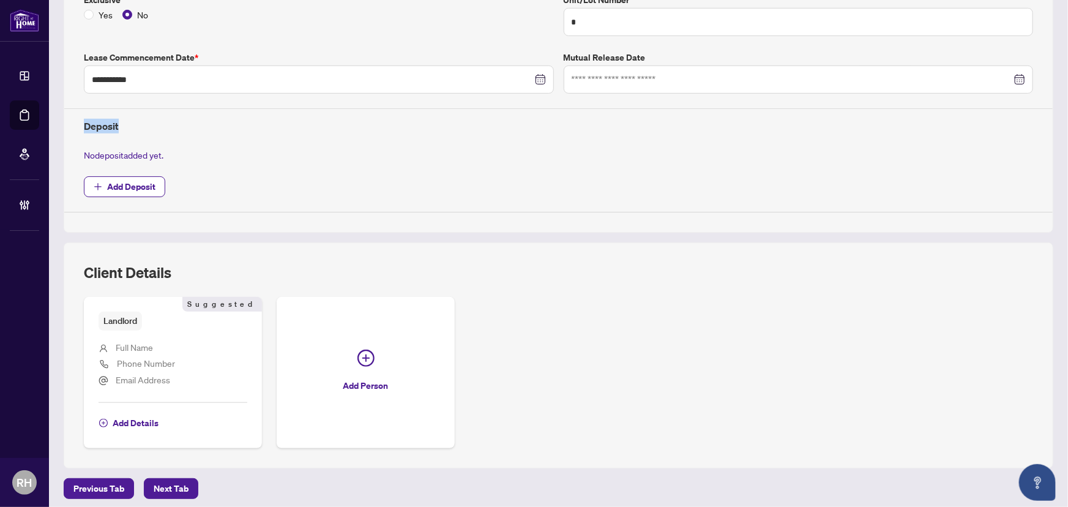
drag, startPoint x: 81, startPoint y: 123, endPoint x: 124, endPoint y: 124, distance: 43.5
click at [124, 124] on div "Deposit" at bounding box center [558, 120] width 959 height 25
click at [203, 159] on div "**********" at bounding box center [558, 45] width 959 height 334
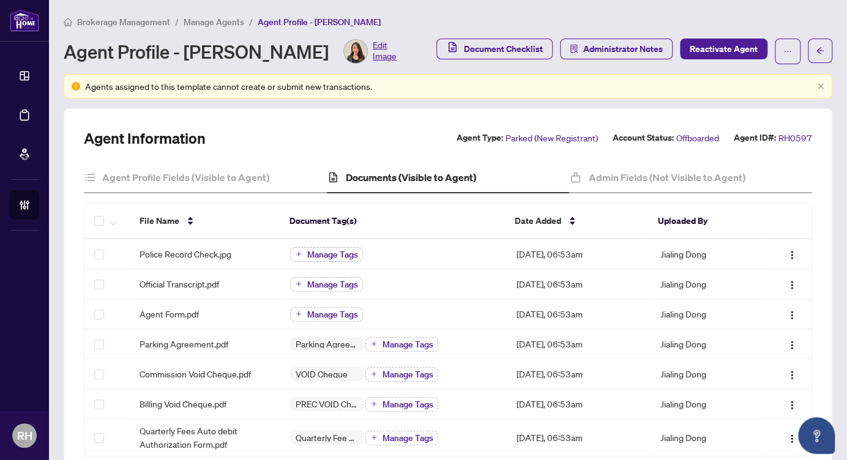
click at [145, 21] on span "Brokerage Management" at bounding box center [123, 22] width 93 height 11
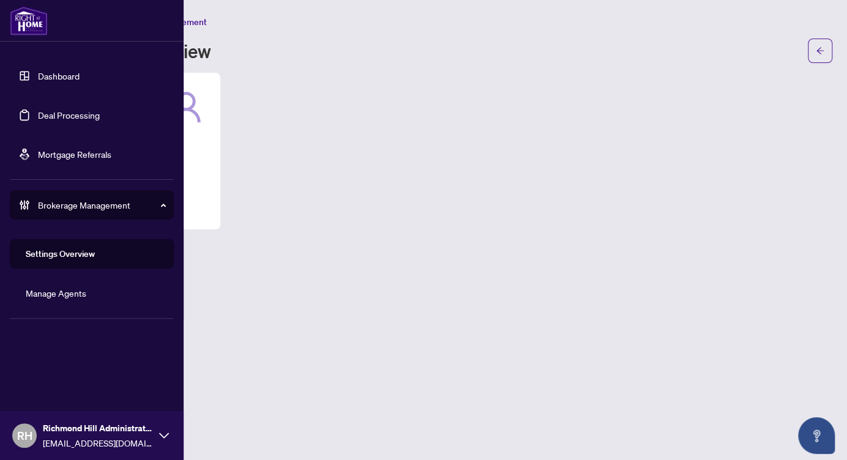
click at [38, 70] on link "Dashboard" at bounding box center [59, 75] width 42 height 11
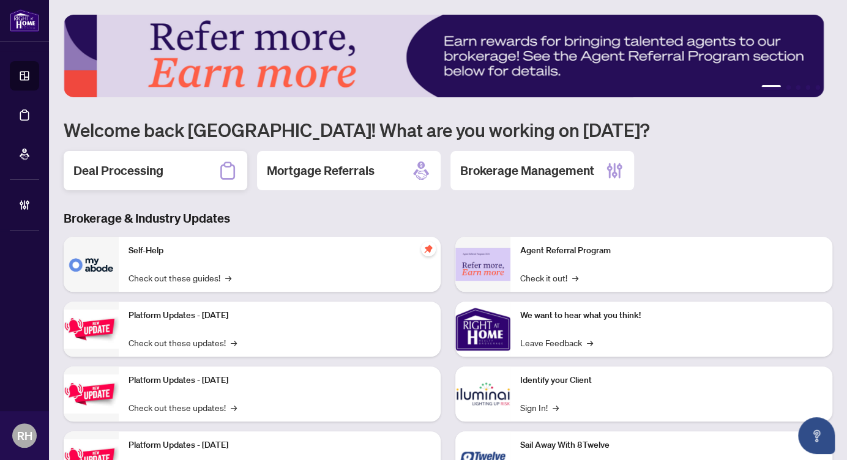
click at [219, 170] on icon at bounding box center [228, 171] width 20 height 20
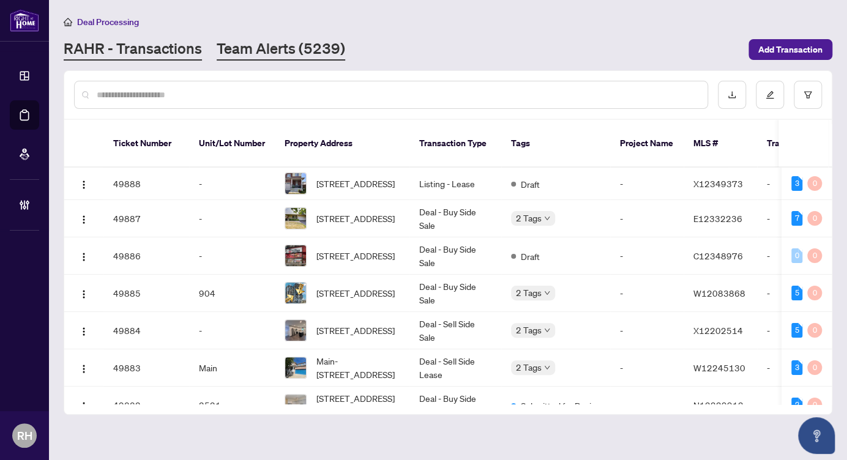
click at [262, 58] on link "Team Alerts (5239)" at bounding box center [281, 50] width 129 height 22
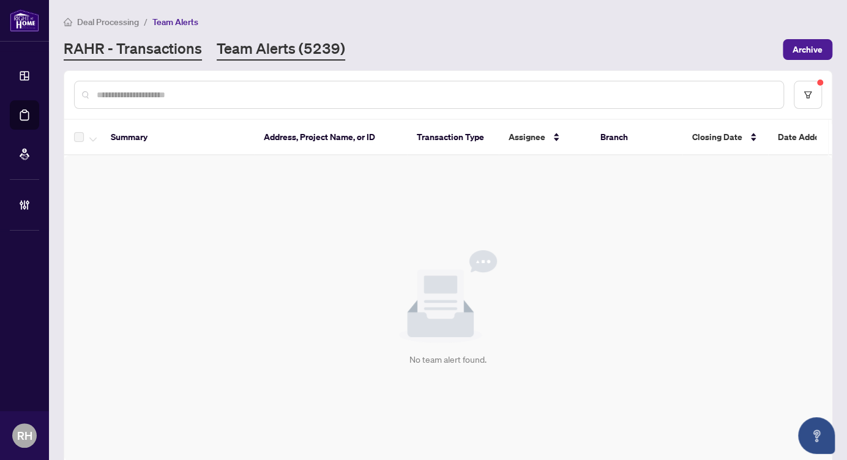
click at [152, 52] on link "RAHR - Transactions" at bounding box center [133, 50] width 138 height 22
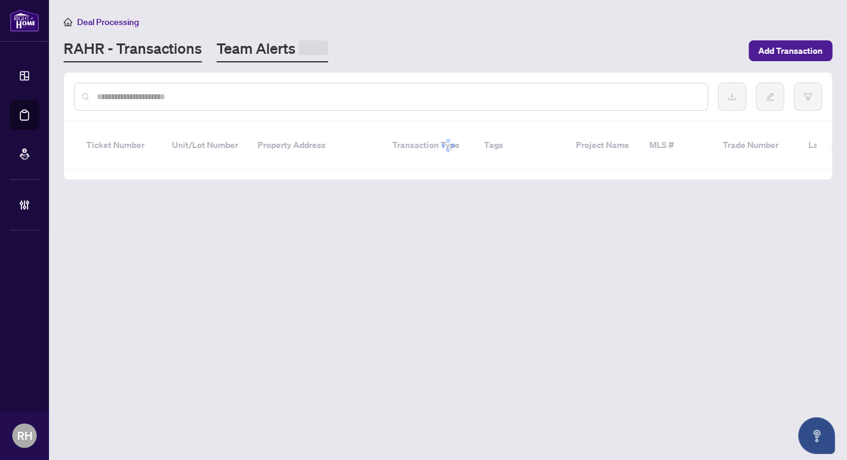
click at [281, 58] on link "Team Alerts" at bounding box center [272, 51] width 111 height 24
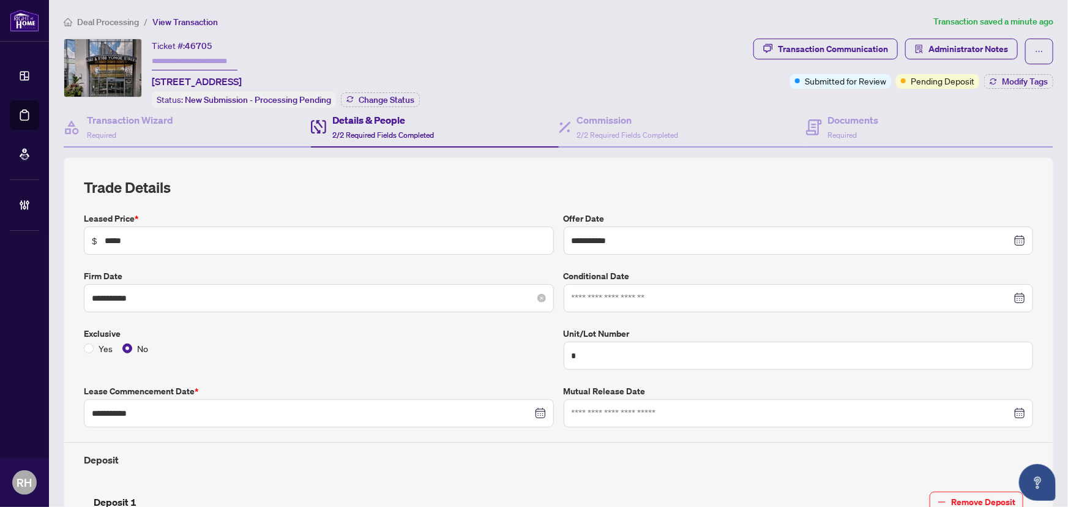
scroll to position [389, 0]
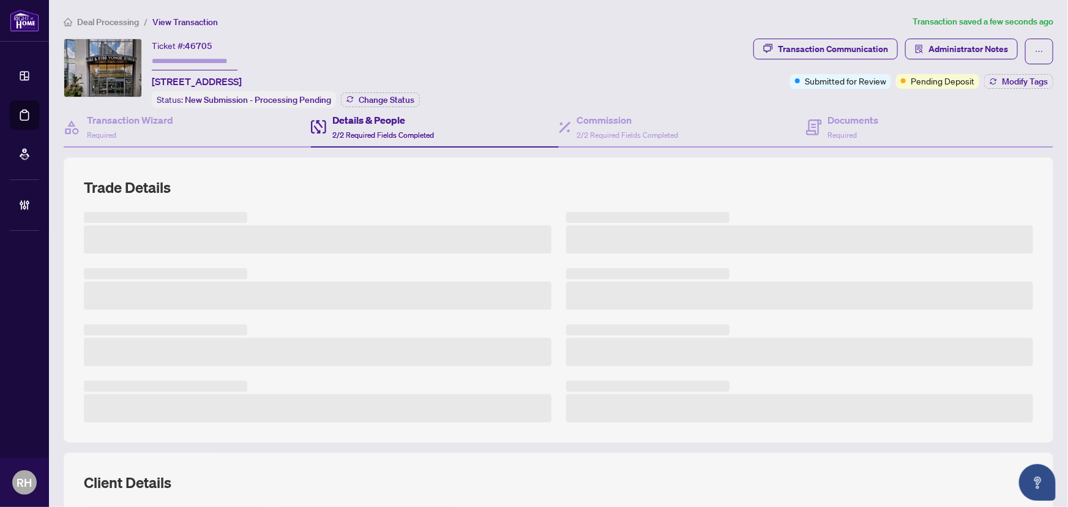
scroll to position [257, 0]
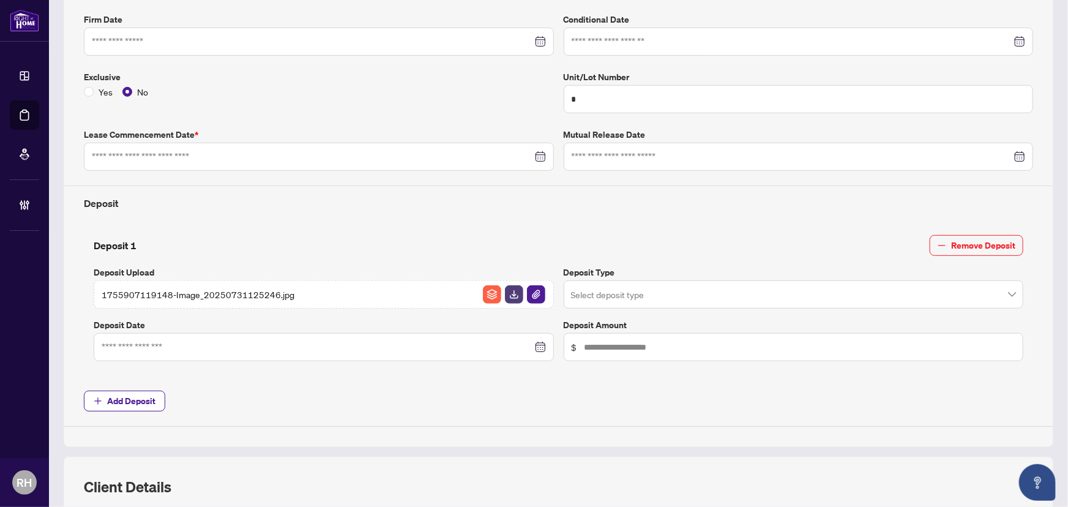
type input "**********"
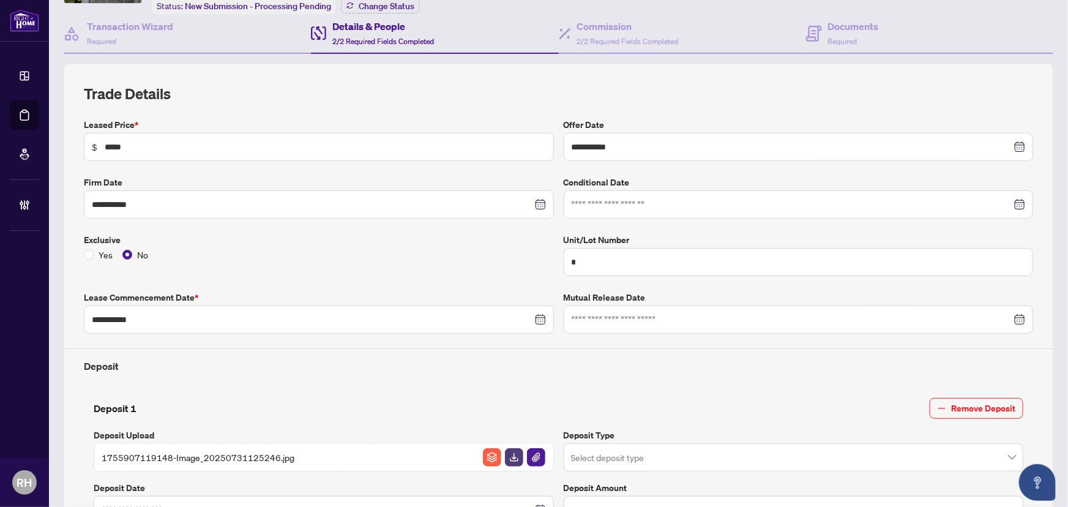
scroll to position [0, 0]
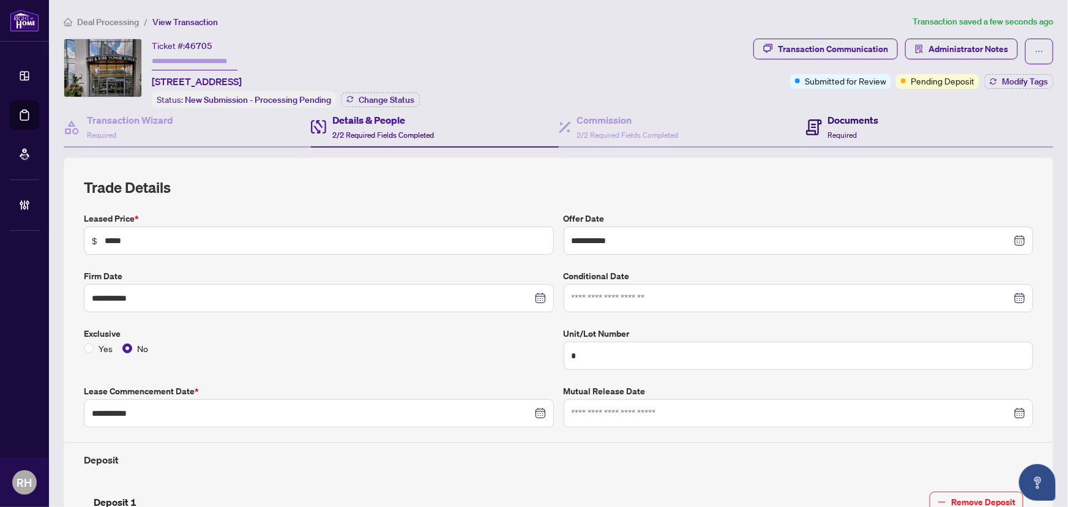
click at [840, 116] on h4 "Documents" at bounding box center [853, 120] width 51 height 15
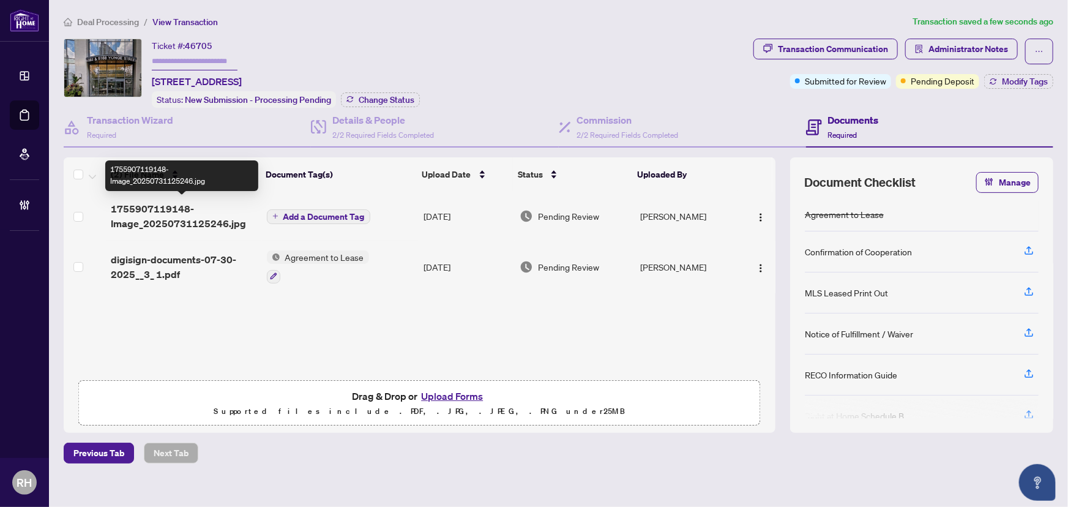
click at [175, 217] on span "1755907119148-Image_20250731125246.jpg" at bounding box center [184, 215] width 146 height 29
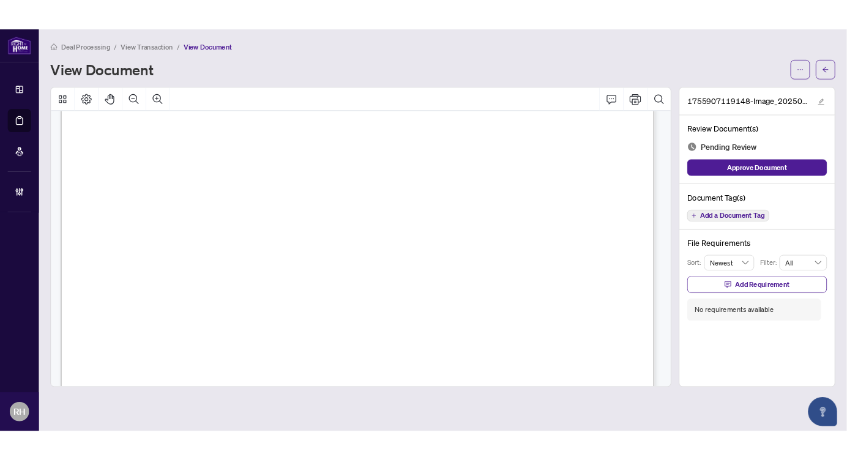
scroll to position [222, 0]
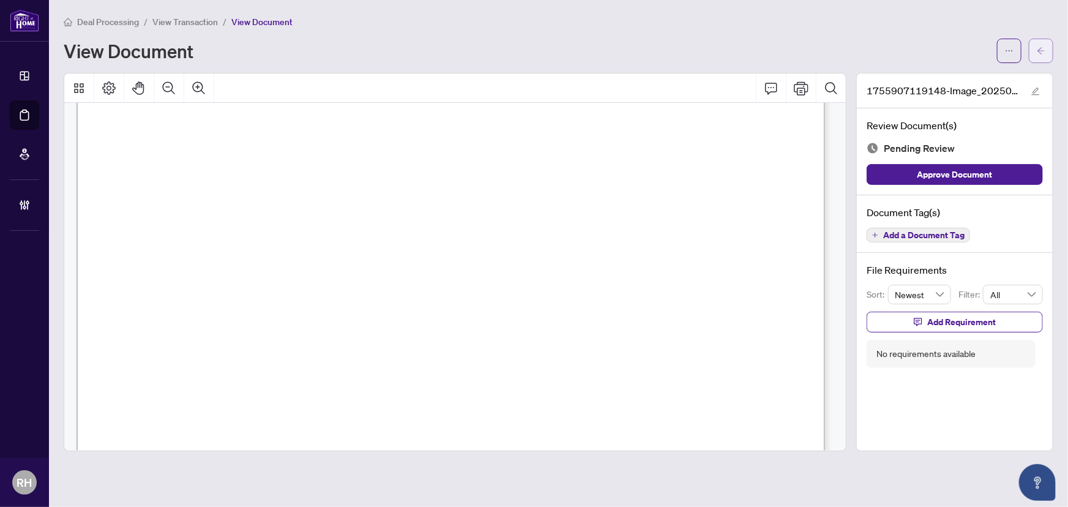
click at [1046, 53] on button "button" at bounding box center [1041, 51] width 24 height 24
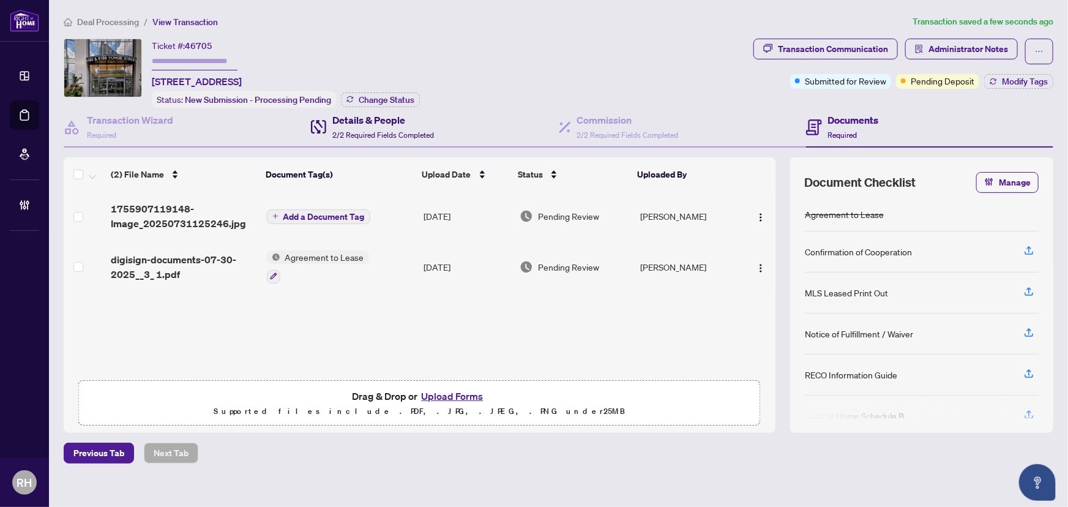
click at [426, 120] on h4 "Details & People" at bounding box center [383, 120] width 102 height 15
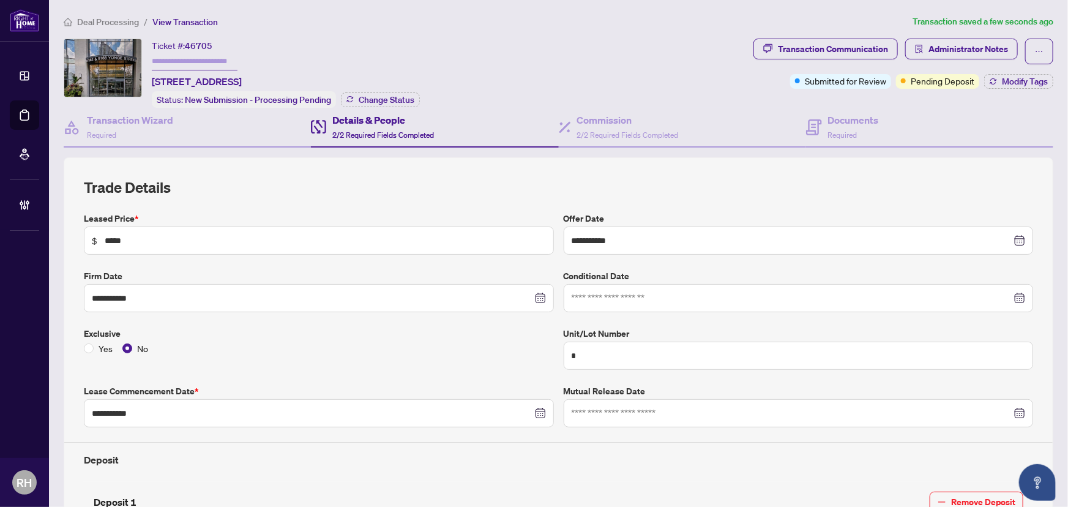
click at [129, 21] on span "Deal Processing" at bounding box center [108, 22] width 62 height 11
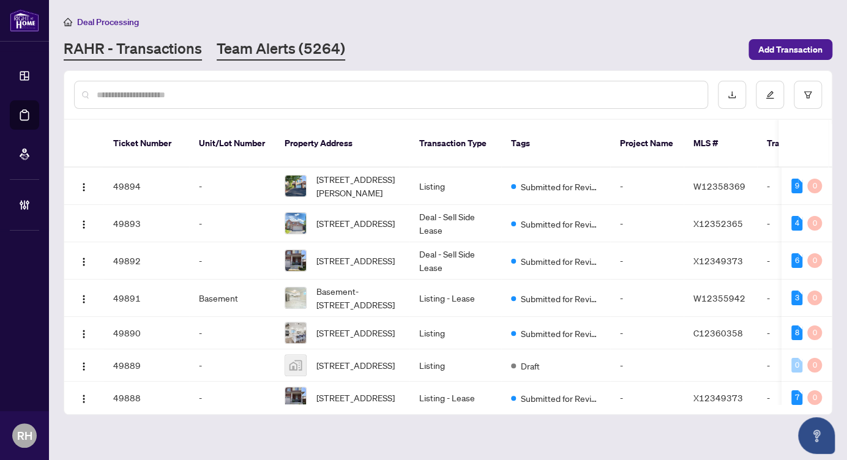
click at [257, 53] on link "Team Alerts (5264)" at bounding box center [281, 50] width 129 height 22
